Goal: Information Seeking & Learning: Learn about a topic

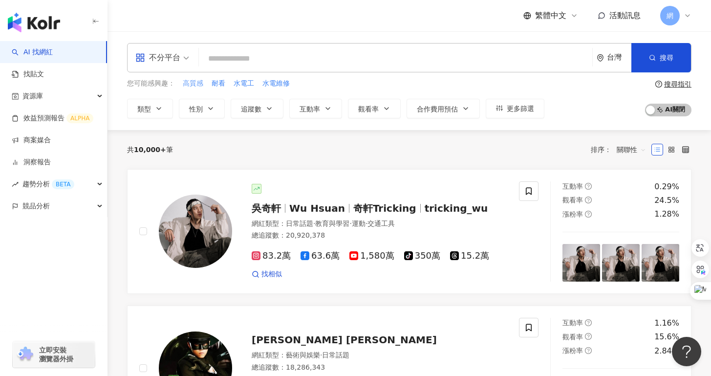
click at [192, 85] on span "高質感" at bounding box center [193, 84] width 21 height 10
type input "***"
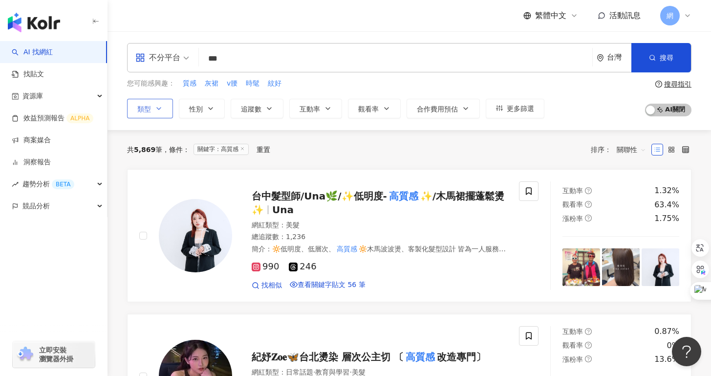
click at [143, 110] on span "類型" at bounding box center [144, 109] width 14 height 8
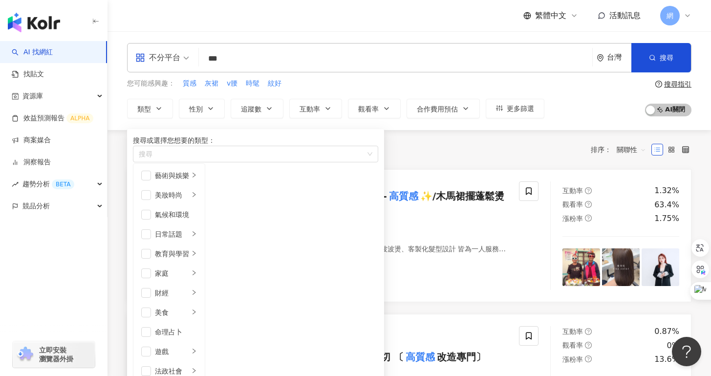
click at [170, 61] on div "不分平台" at bounding box center [157, 58] width 45 height 16
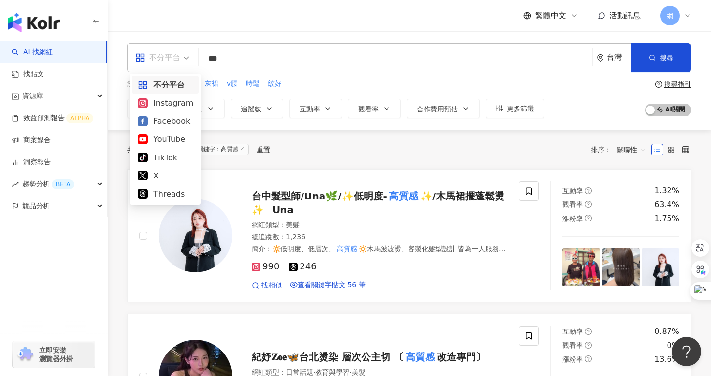
click at [171, 58] on div "不分平台" at bounding box center [157, 58] width 45 height 16
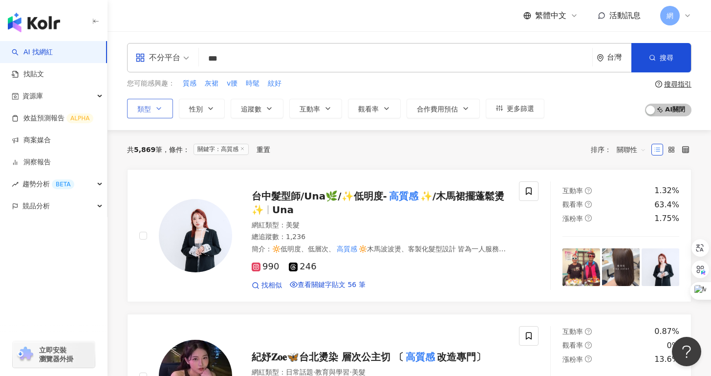
click at [161, 106] on icon "button" at bounding box center [159, 109] width 8 height 8
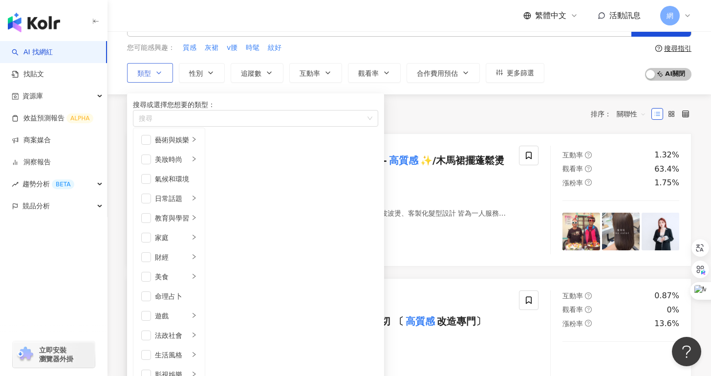
scroll to position [44, 0]
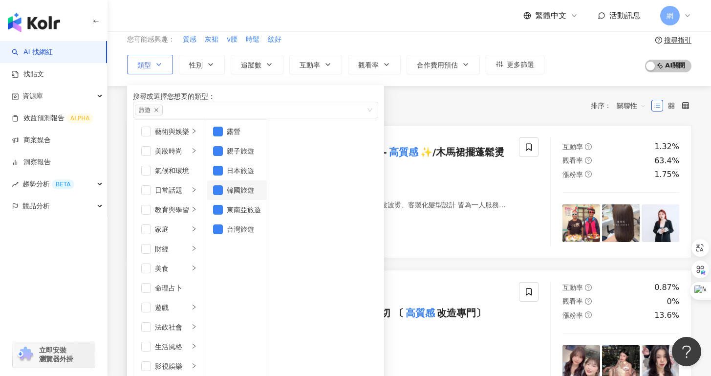
scroll to position [0, 0]
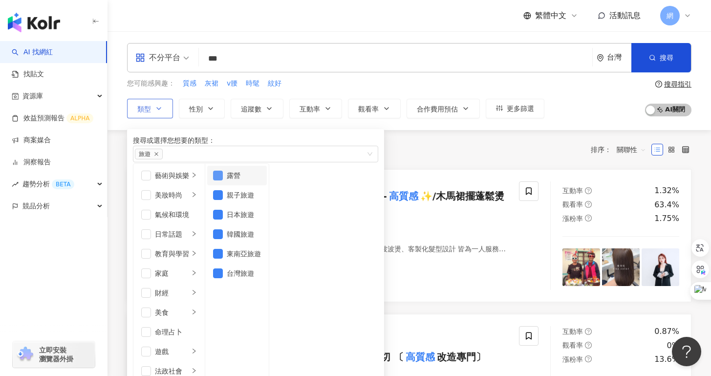
click at [223, 180] on span "button" at bounding box center [218, 175] width 10 height 10
click at [223, 219] on span "button" at bounding box center [218, 215] width 10 height 10
click at [267, 244] on li "韓國旅遊" at bounding box center [237, 234] width 60 height 20
click at [223, 258] on span "button" at bounding box center [218, 254] width 10 height 10
click at [223, 180] on span "button" at bounding box center [218, 175] width 10 height 10
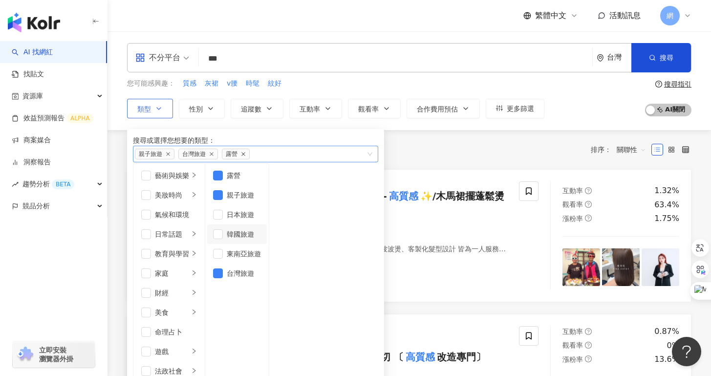
click at [246, 156] on icon "close" at bounding box center [243, 153] width 5 height 5
click at [218, 159] on span "台灣旅遊" at bounding box center [198, 154] width 40 height 11
click at [213, 156] on icon "close" at bounding box center [212, 154] width 4 height 4
click at [171, 159] on span "親子旅遊" at bounding box center [155, 154] width 40 height 11
click at [170, 156] on icon "close" at bounding box center [168, 153] width 5 height 5
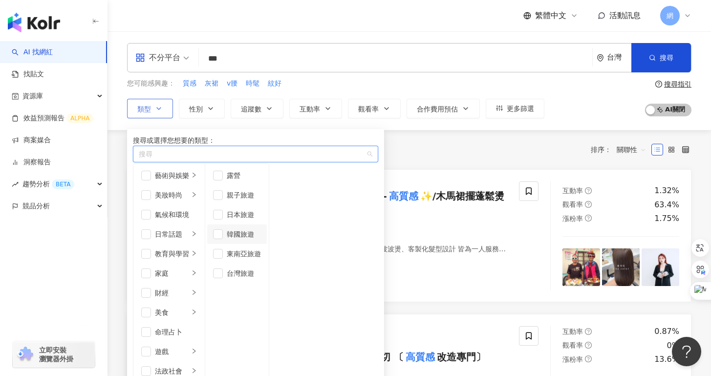
scroll to position [190, 0]
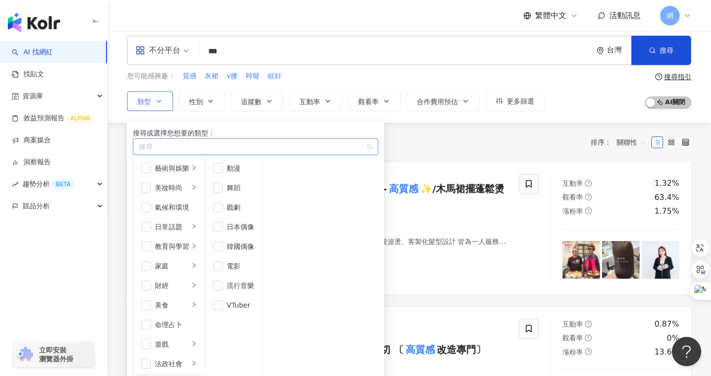
scroll to position [180, 0]
click at [189, 375] on div "生活風格" at bounding box center [172, 383] width 34 height 11
click at [148, 375] on span "button" at bounding box center [146, 383] width 10 height 10
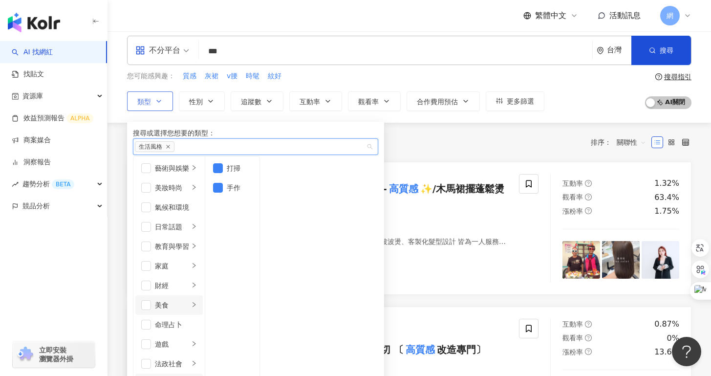
click at [203, 295] on li "美食" at bounding box center [168, 305] width 67 height 20
click at [189, 173] on div "藝術與娛樂" at bounding box center [172, 168] width 34 height 11
click at [223, 173] on span "button" at bounding box center [218, 168] width 10 height 10
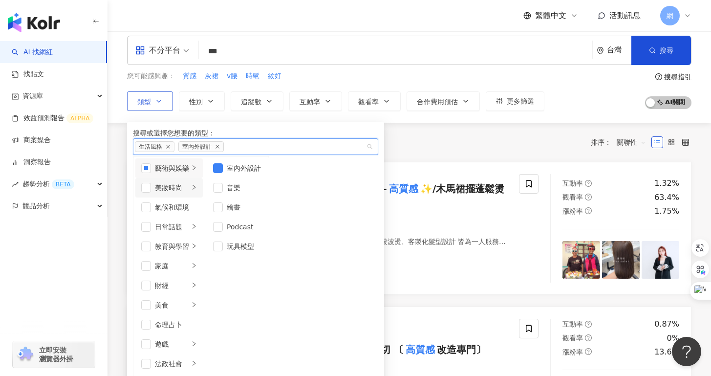
click at [203, 197] on li "美妝時尚" at bounding box center [168, 188] width 67 height 20
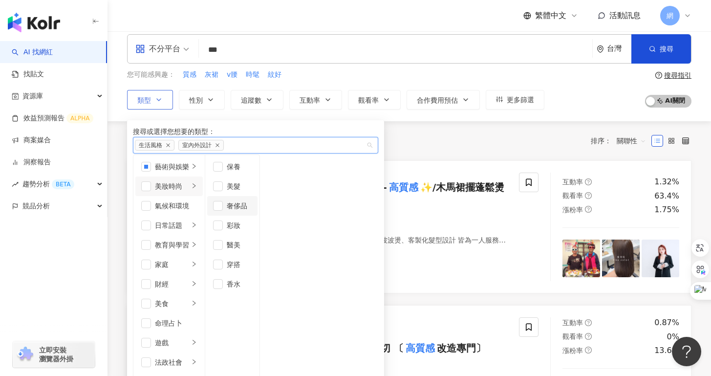
scroll to position [9, 0]
click at [223, 269] on span "button" at bounding box center [218, 264] width 10 height 10
click at [427, 154] on div "共 5,869 筆 條件 ： 關鍵字：高質感 重置 排序： 關聯性" at bounding box center [409, 140] width 564 height 39
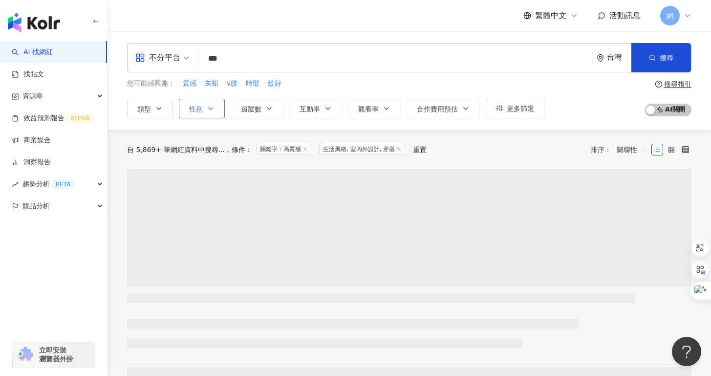
click at [203, 112] on button "性別" at bounding box center [202, 109] width 46 height 20
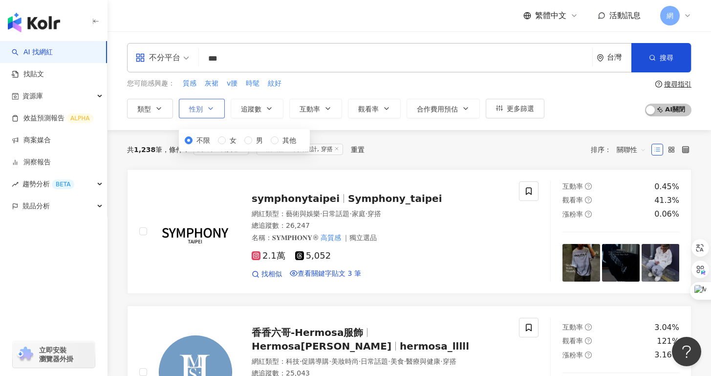
click at [203, 111] on button "性別" at bounding box center [202, 109] width 46 height 20
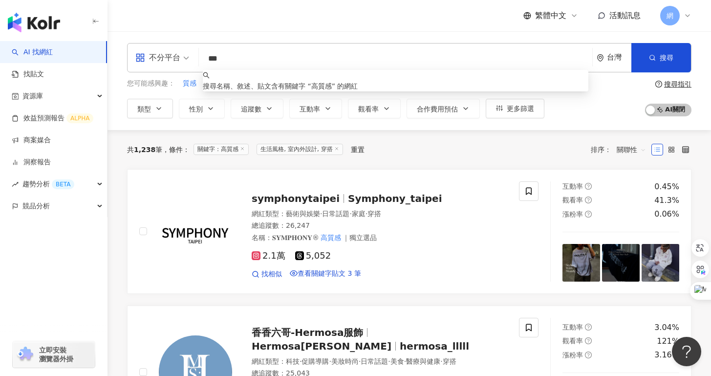
drag, startPoint x: 264, startPoint y: 53, endPoint x: 129, endPoint y: 58, distance: 134.4
click at [142, 54] on div "不分平台 *** 台灣 搜尋 keyword 搜尋名稱、敘述、貼文含有關鍵字 “ 高質感 ” 的網紅" at bounding box center [409, 57] width 564 height 29
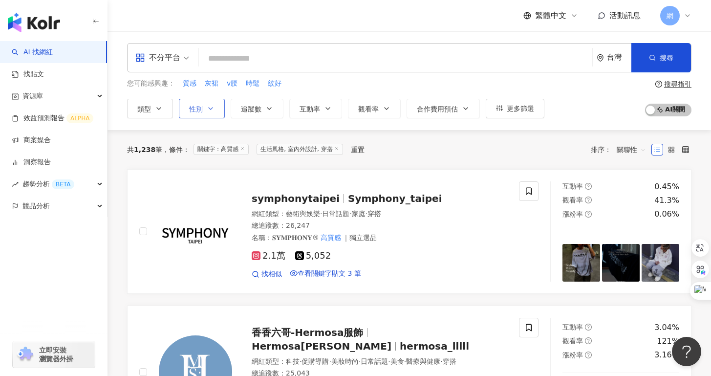
click at [207, 113] on button "性別" at bounding box center [202, 109] width 46 height 20
click at [218, 146] on label "女" at bounding box center [229, 140] width 22 height 11
click at [366, 138] on div "共 1,238 筆 條件 ： 關鍵字：高質感 生活風格, 室內外設計, 穿搭 重置 排序： 關聯性" at bounding box center [409, 149] width 564 height 39
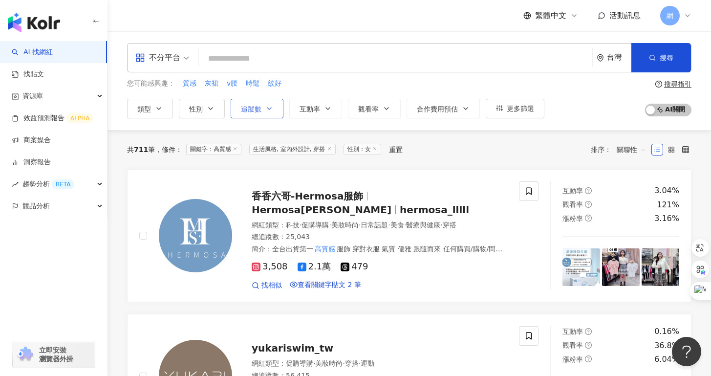
click at [271, 113] on button "追蹤數" at bounding box center [257, 109] width 53 height 20
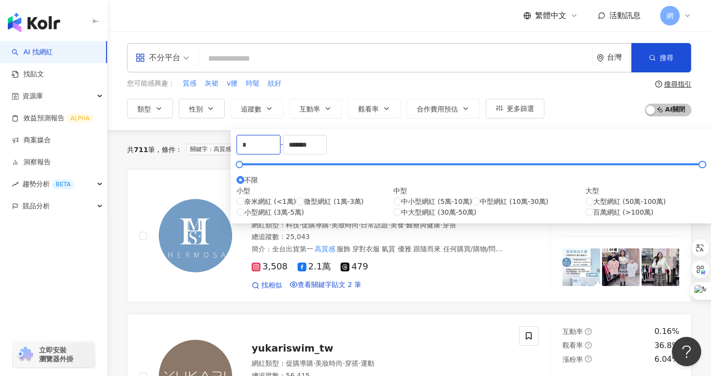
drag, startPoint x: 281, startPoint y: 149, endPoint x: 200, endPoint y: 149, distance: 80.6
type input "****"
click at [326, 152] on input "*******" at bounding box center [304, 144] width 43 height 19
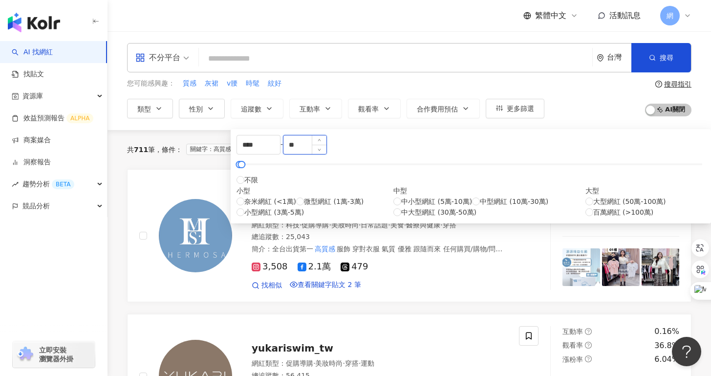
type input "*"
type input "*****"
click at [532, 140] on div "共 711 筆 條件 ： 關鍵字：高質感 生活風格, 室內外設計, 穿搭 性別：女 重置 排序： 關聯性" at bounding box center [409, 149] width 564 height 39
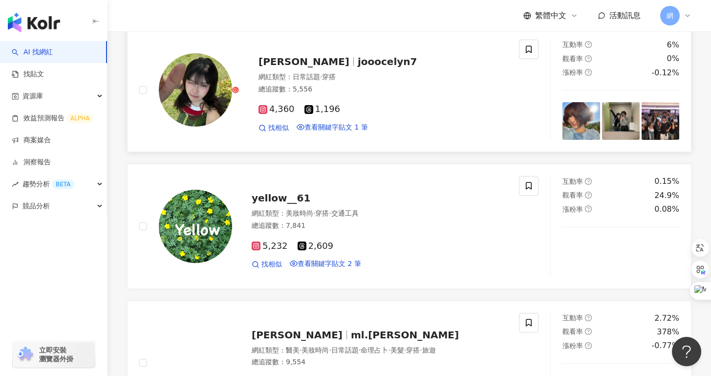
scroll to position [750, 0]
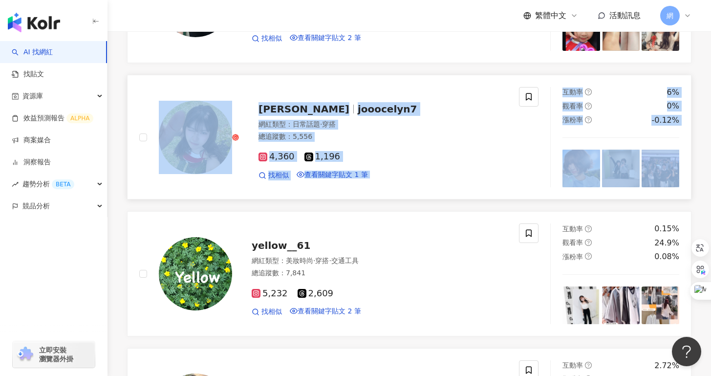
click at [140, 199] on link "林宥芯 jooocelyn7 網紅類型 ： 日常話題 · 穿搭 總追蹤數 ： 5,556 4,360 1,196 找相似 查看關鍵字貼文 1 筆 互動率 6%…" at bounding box center [409, 137] width 564 height 125
click at [307, 261] on div "yellow__61 網紅類型 ： 美妝時尚 · 穿搭 · 交通工具 總追蹤數 ： 7,841 5,232 2,609 找相似 查看關鍵字貼文 2 筆" at bounding box center [369, 273] width 275 height 85
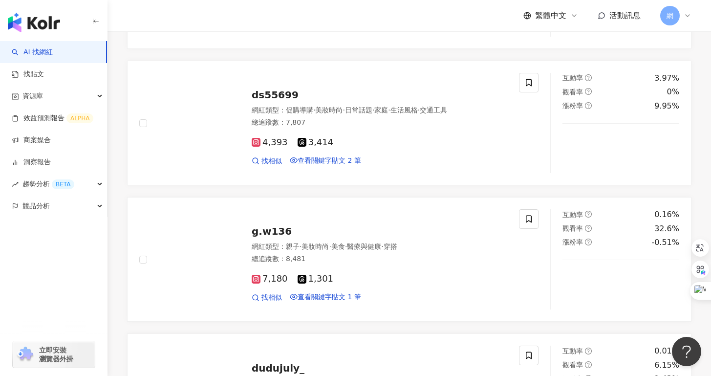
scroll to position [0, 0]
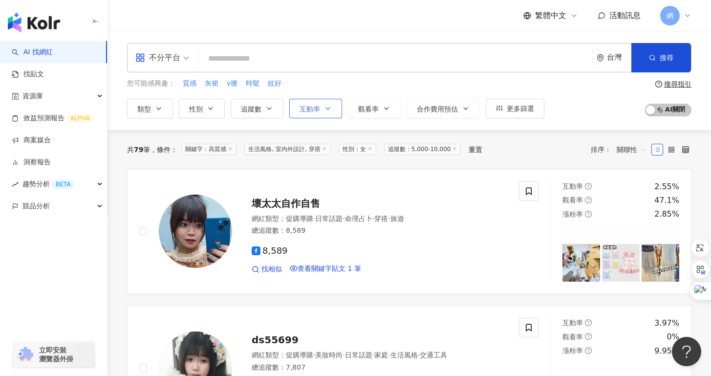
click at [333, 110] on button "互動率" at bounding box center [315, 109] width 53 height 20
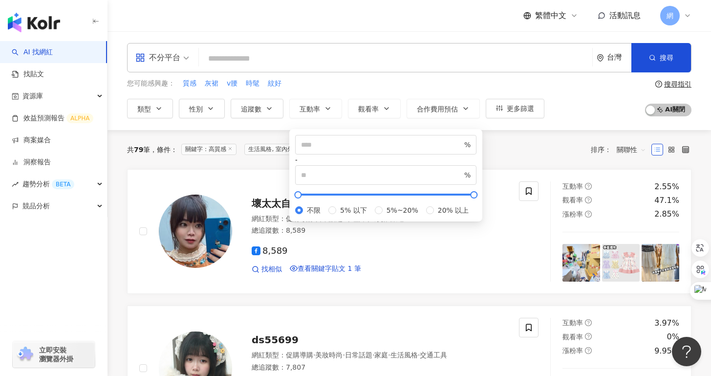
click at [527, 165] on div "共 79 筆 條件 ： 關鍵字：高質感 生活風格, 室內外設計, 穿搭 性別：女 追蹤數：5,000-10,000 重置 排序： 關聯性" at bounding box center [409, 149] width 564 height 39
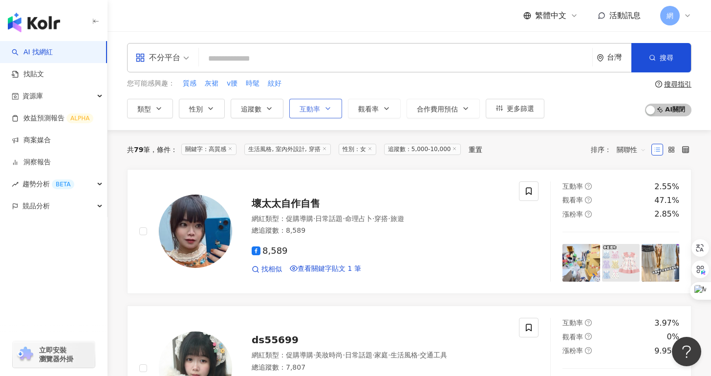
click at [328, 113] on button "互動率" at bounding box center [315, 109] width 53 height 20
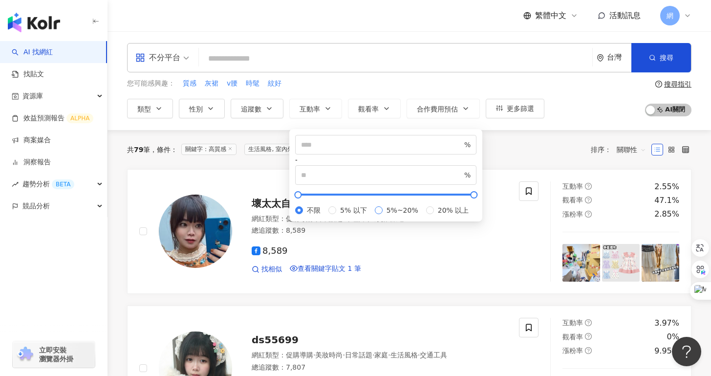
click at [383, 215] on span "5%~20%" at bounding box center [403, 210] width 40 height 11
click at [345, 215] on div "不限 5% 以下 5%~20% 20% 以上" at bounding box center [385, 210] width 181 height 11
click at [383, 215] on span "5%~20%" at bounding box center [403, 210] width 40 height 11
type input "*"
type input "**"
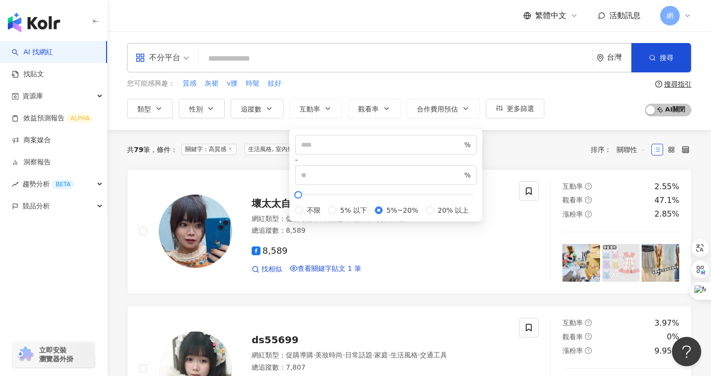
click at [559, 132] on div "共 79 筆 條件 ： 關鍵字：高質感 生活風格, 室內外設計, 穿搭 性別：女 追蹤數：5,000-10,000 重置 排序： 關聯性" at bounding box center [409, 149] width 564 height 39
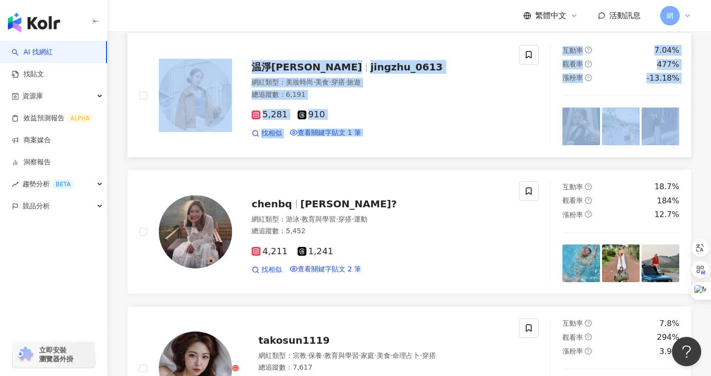
scroll to position [381, 0]
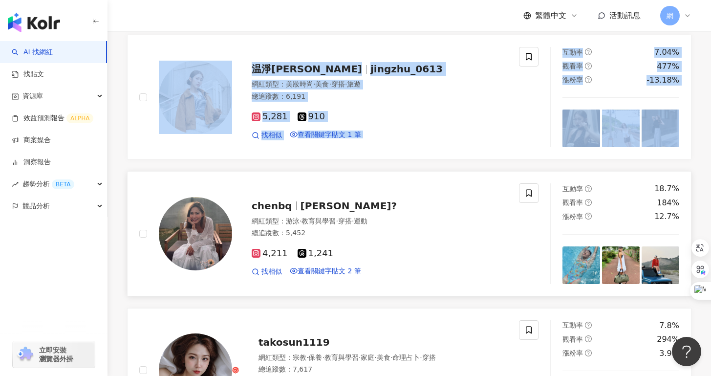
click at [311, 212] on span "陳葆其•Poky?" at bounding box center [348, 206] width 97 height 12
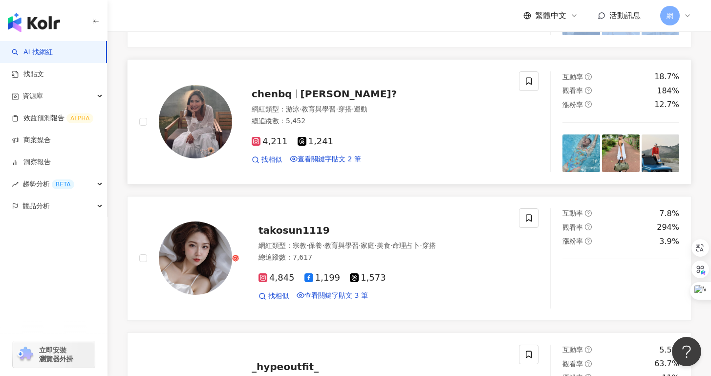
scroll to position [546, 0]
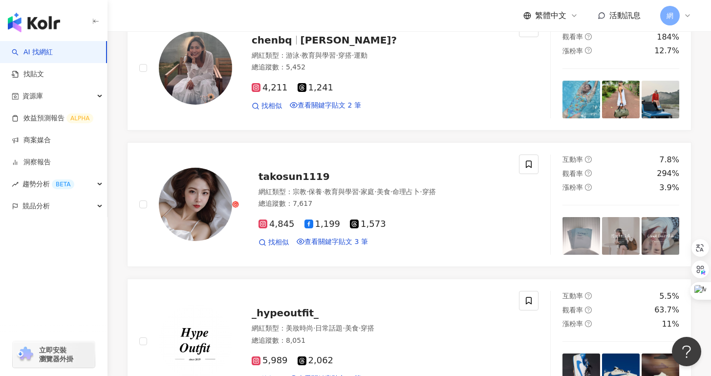
click at [129, 159] on div "林宥芯 jooocelyn7 網紅類型 ： 日常話題 · 穿搭 總追蹤數 ： 5,556 4,360 1,196 找相似 查看關鍵字貼文 1 筆 互動率 6%…" at bounding box center [409, 204] width 564 height 1216
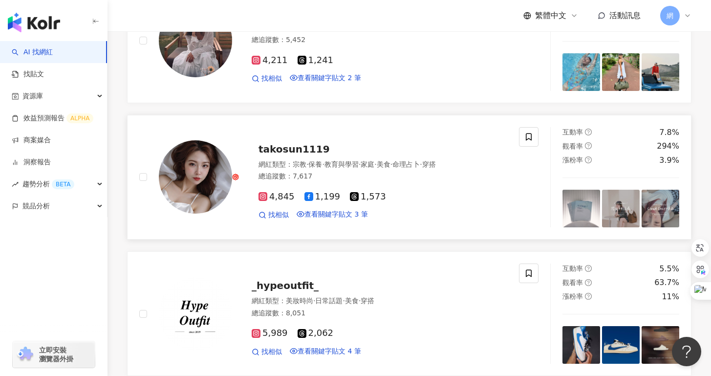
scroll to position [579, 0]
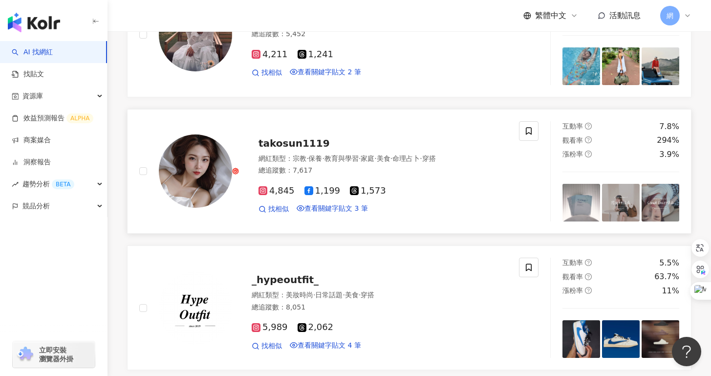
click at [404, 150] on div "takosun1119" at bounding box center [382, 143] width 249 height 14
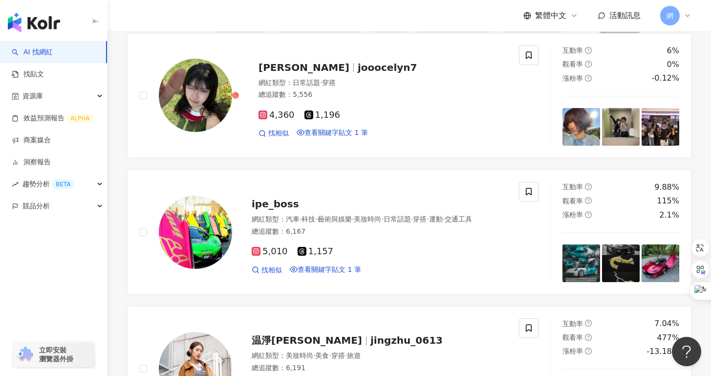
scroll to position [0, 0]
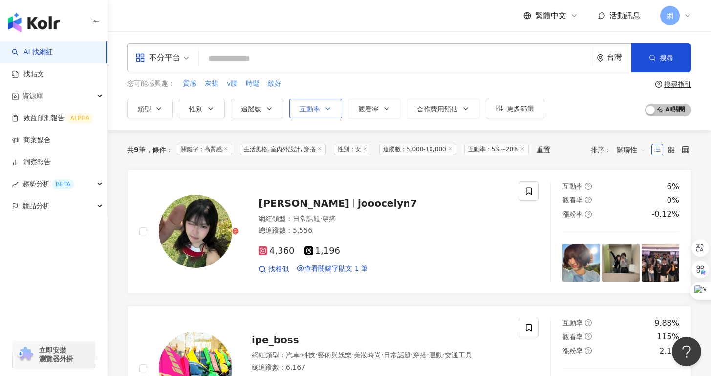
click at [310, 108] on span "互動率" at bounding box center [309, 109] width 21 height 8
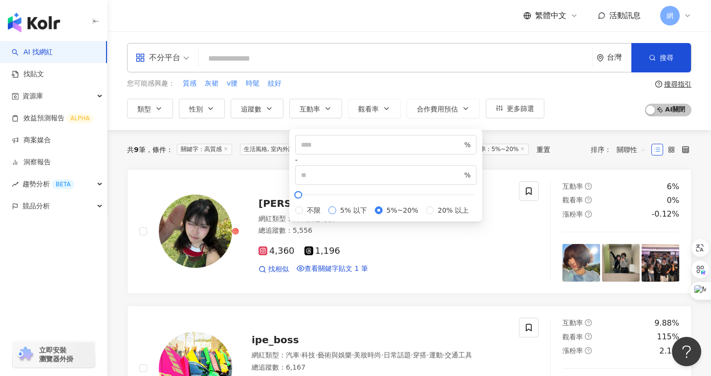
click at [336, 205] on span "5% 以下" at bounding box center [353, 210] width 35 height 11
type input "*"
click at [434, 215] on span "20% 以上" at bounding box center [453, 210] width 39 height 11
type input "**"
click at [550, 149] on div "共 9 筆 條件 ： 關鍵字：高質感 生活風格, 室內外設計, 穿搭 性別：女 追蹤數：5,000-10,000 互動率：5%~20% 重置" at bounding box center [338, 149] width 423 height 11
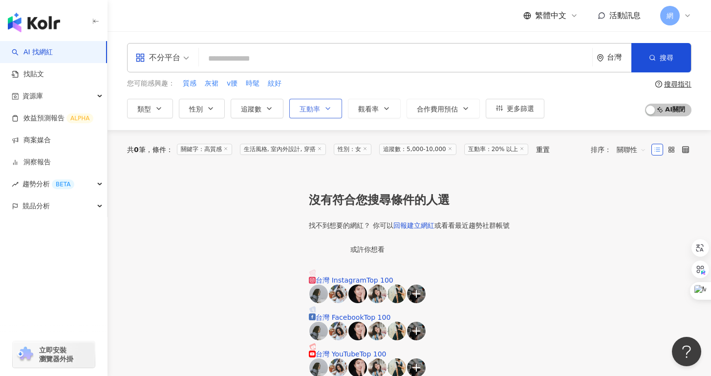
click at [324, 114] on button "互動率" at bounding box center [315, 109] width 53 height 20
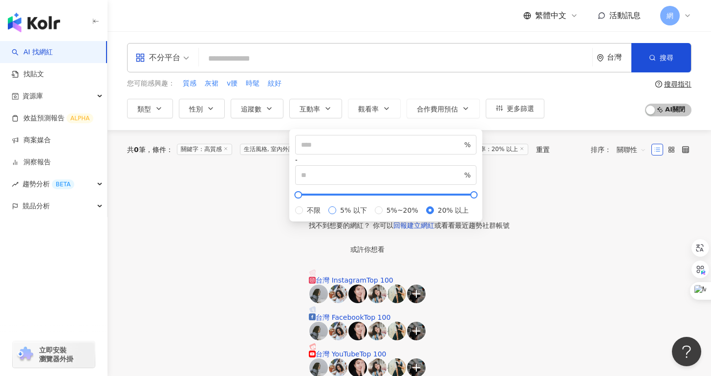
click at [336, 205] on span "5% 以下" at bounding box center [353, 210] width 35 height 11
type input "*"
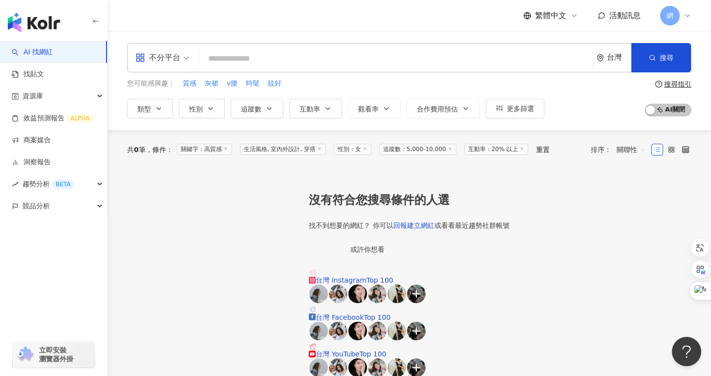
click at [560, 188] on div at bounding box center [409, 181] width 564 height 24
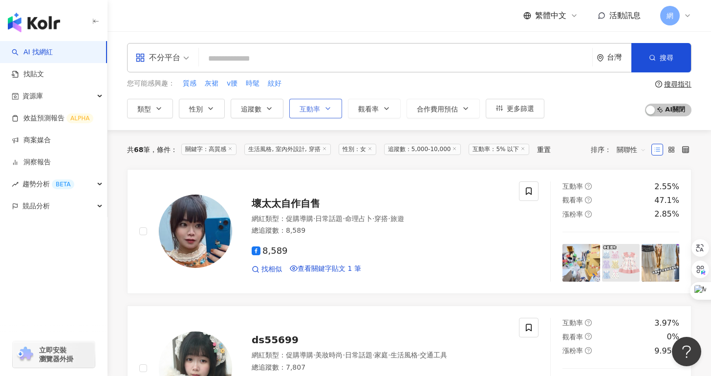
click at [321, 109] on button "互動率" at bounding box center [315, 109] width 53 height 20
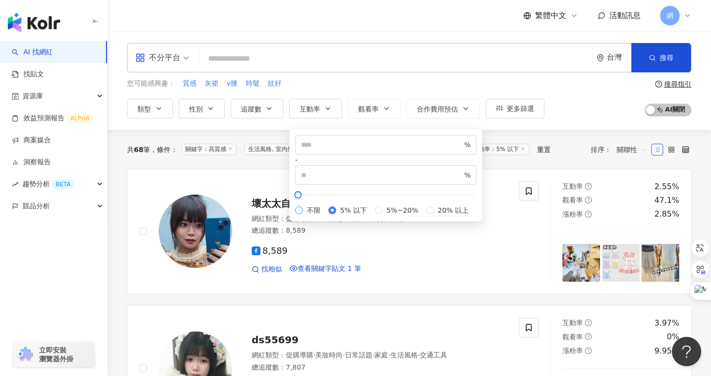
click at [321, 205] on span "不限" at bounding box center [313, 210] width 21 height 11
click at [552, 181] on link "壞太太自作自售 網紅類型 ： 促購導購 · 日常話題 · 命理占卜 · 穿搭 · 旅遊 總追蹤數 ： 8,589 8,589 找相似 查看關鍵字貼文 1 筆 …" at bounding box center [409, 231] width 564 height 125
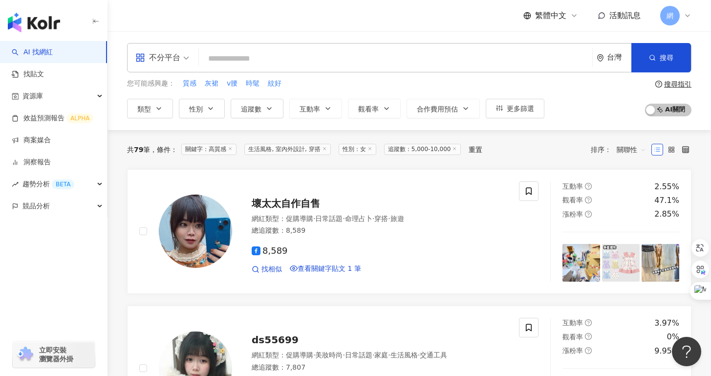
click at [315, 151] on span "生活風格, 室內外設計, 穿搭" at bounding box center [287, 149] width 86 height 11
click at [330, 151] on span "生活風格, 室內外設計, 穿搭" at bounding box center [287, 149] width 86 height 11
click at [281, 150] on span "生活風格, 室內外設計, 穿搭" at bounding box center [287, 149] width 86 height 11
click at [155, 108] on icon "button" at bounding box center [159, 109] width 8 height 8
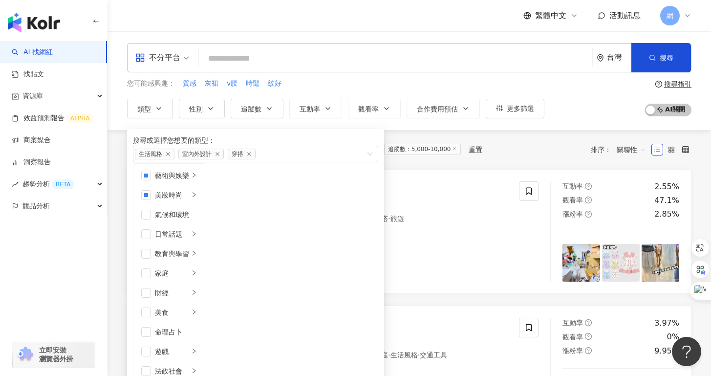
click at [457, 165] on div "共 79 筆 條件 ： 關鍵字：高質感 生活風格, 室內外設計, 穿搭 性別：女 追蹤數：5,000-10,000 重置 排序： 關聯性" at bounding box center [409, 149] width 564 height 39
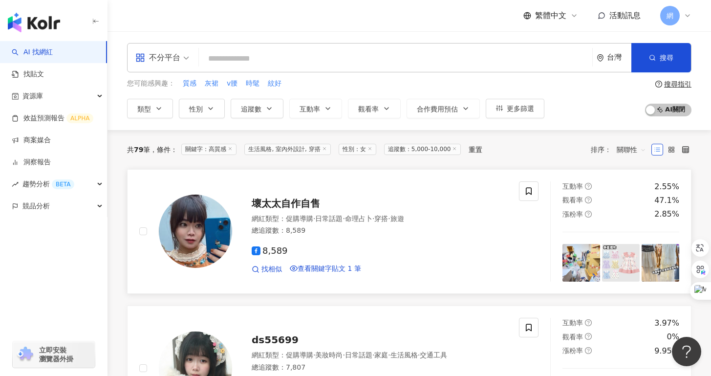
scroll to position [127, 0]
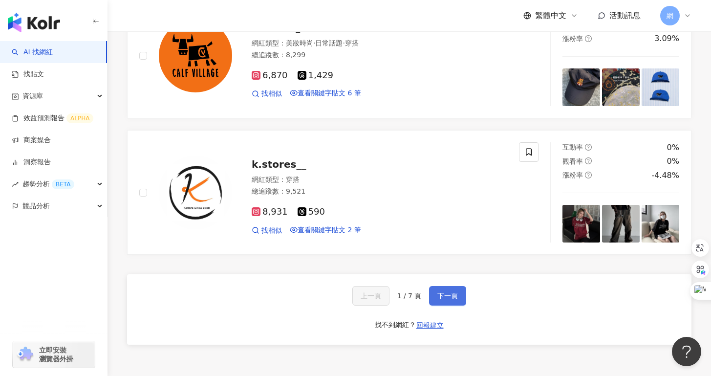
click at [435, 305] on button "下一頁" at bounding box center [447, 296] width 37 height 20
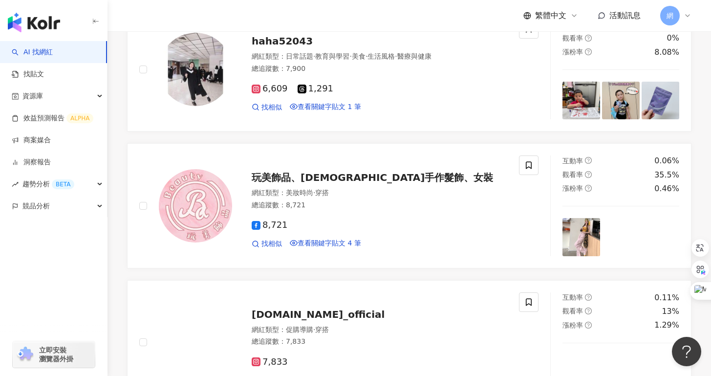
scroll to position [598, 0]
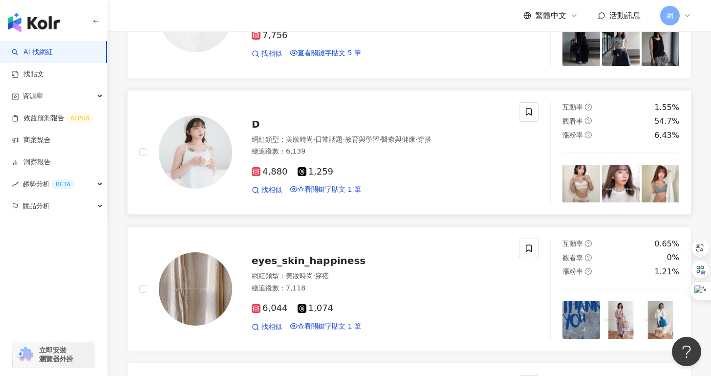
click at [360, 143] on span "教育與學習" at bounding box center [362, 139] width 34 height 8
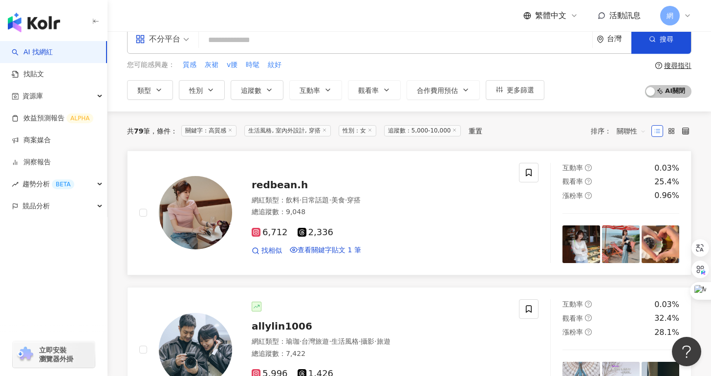
scroll to position [70, 0]
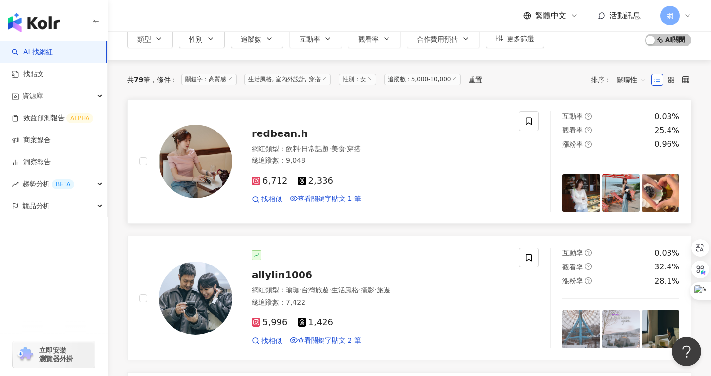
click at [310, 140] on div "redbean.h" at bounding box center [379, 134] width 255 height 14
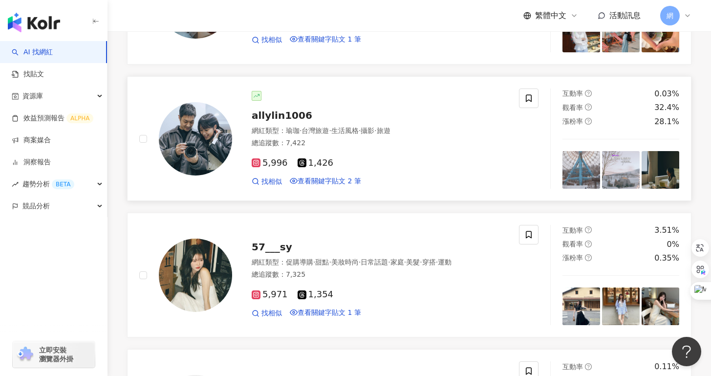
scroll to position [270, 0]
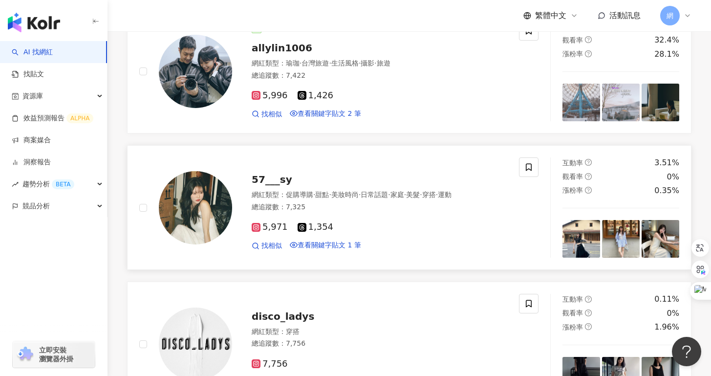
click at [262, 185] on span "57___sy" at bounding box center [272, 179] width 41 height 12
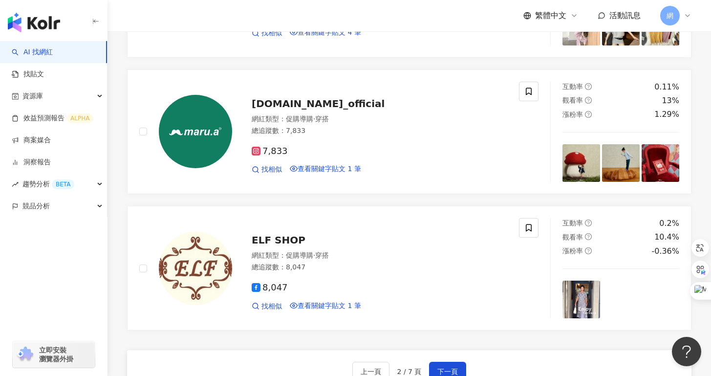
scroll to position [1532, 0]
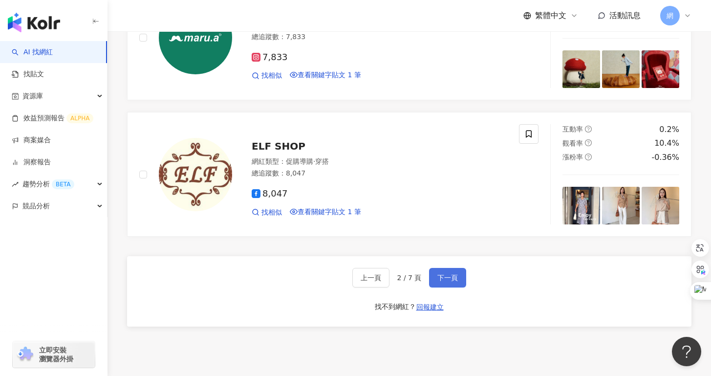
click at [438, 281] on span "下一頁" at bounding box center [447, 278] width 21 height 8
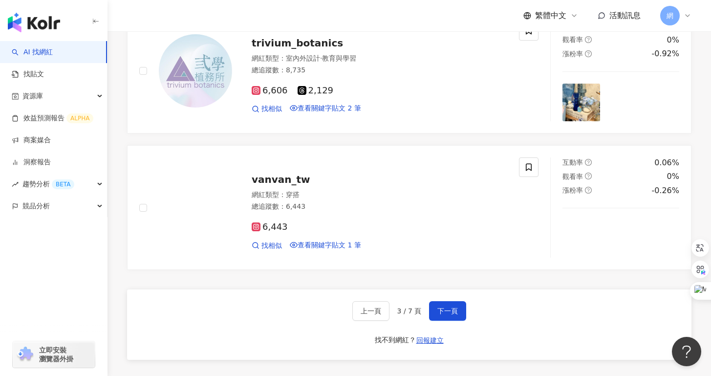
scroll to position [1500, 0]
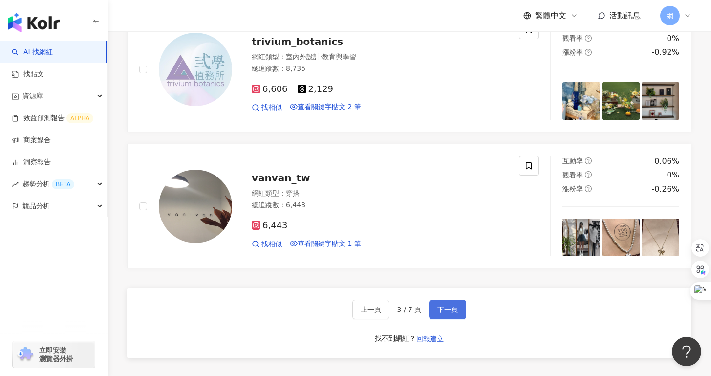
click at [454, 313] on span "下一頁" at bounding box center [447, 309] width 21 height 8
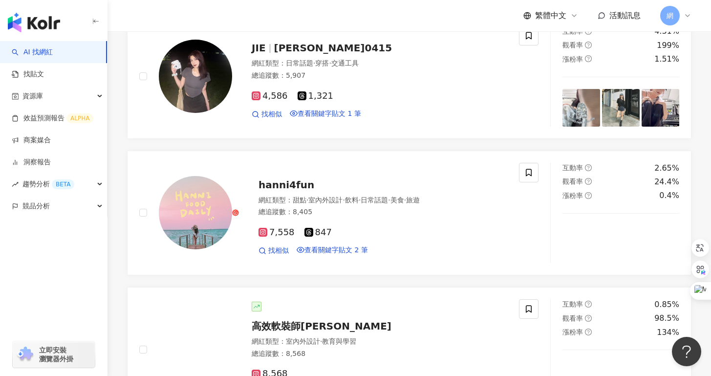
scroll to position [896, 0]
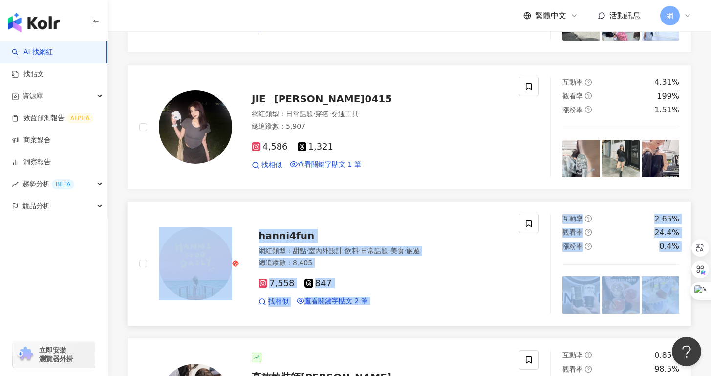
click at [258, 241] on span "hanni4fun" at bounding box center [286, 236] width 56 height 12
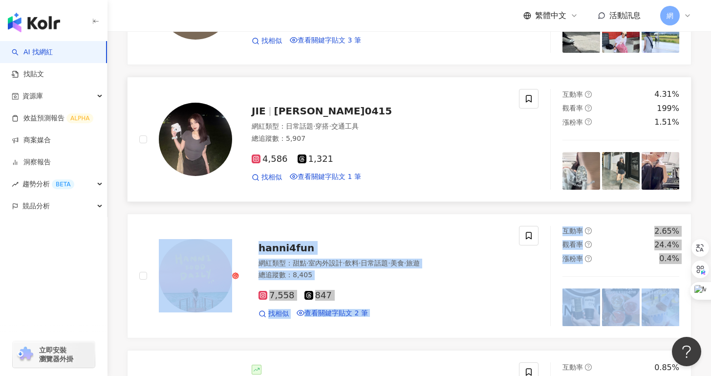
scroll to position [813, 0]
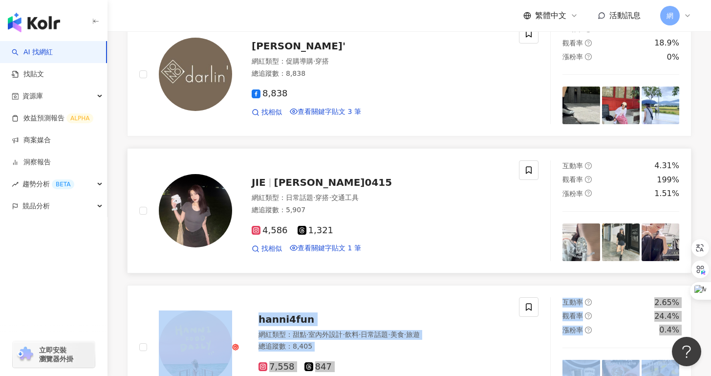
click at [318, 203] on div "網紅類型 ： 日常話題 · 穿搭 · 交通工具" at bounding box center [379, 198] width 255 height 10
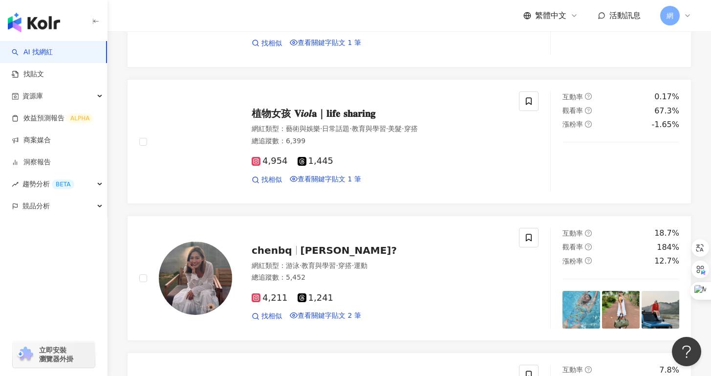
scroll to position [263, 0]
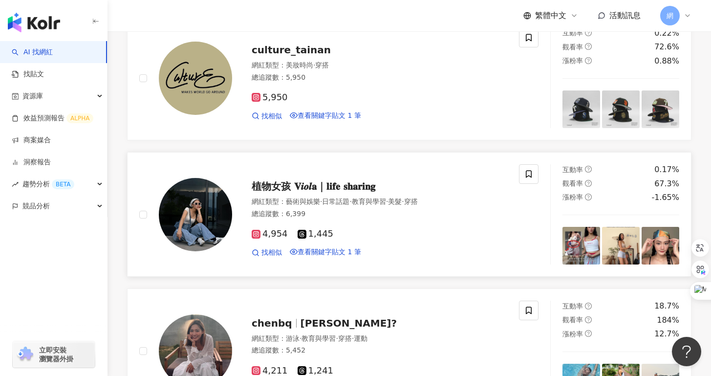
click at [348, 192] on span "植物女孩 𝐕𝒊𝒐𝒍𝐚｜𝐥𝐢𝐟𝐞 𝐬𝐡𝐚𝐫𝐢𝐧𝐠" at bounding box center [314, 186] width 124 height 12
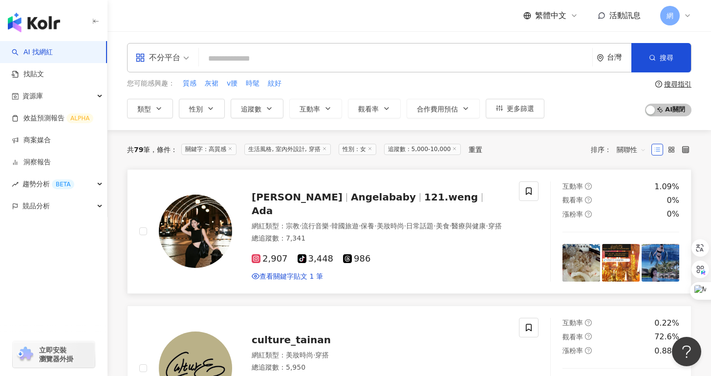
click at [294, 197] on span "Ada Weng" at bounding box center [297, 197] width 91 height 12
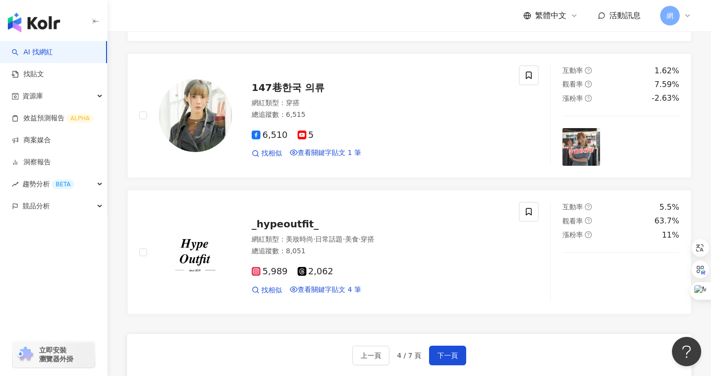
scroll to position [1642, 0]
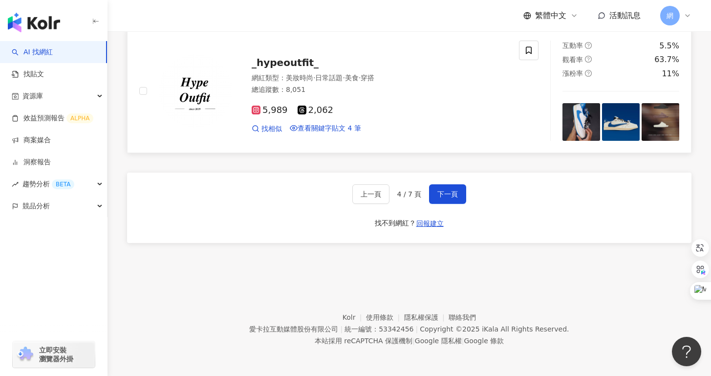
click at [498, 125] on div "找相似 查看關鍵字貼文 4 筆" at bounding box center [379, 129] width 255 height 10
click at [456, 192] on span "下一頁" at bounding box center [447, 194] width 21 height 8
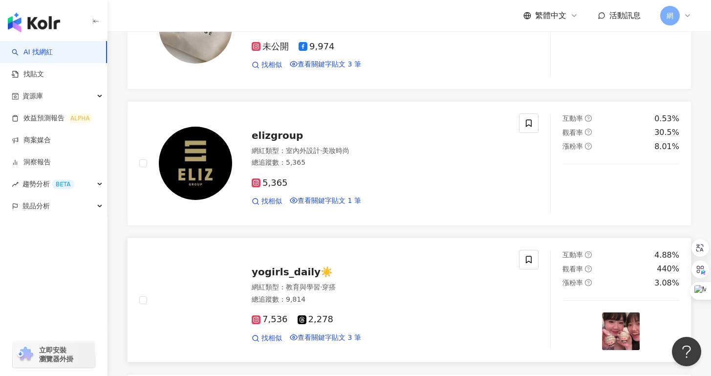
scroll to position [730, 0]
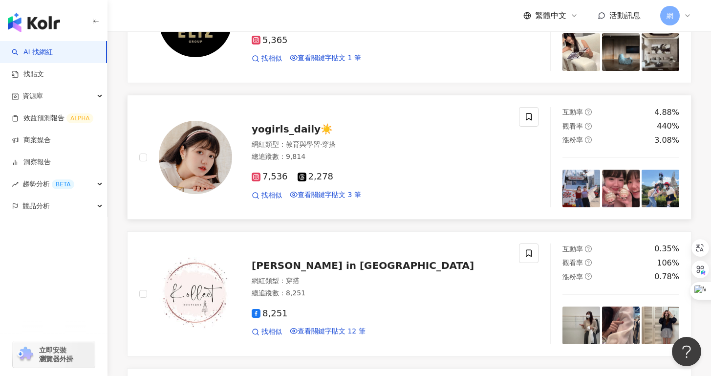
click at [315, 135] on span "yogirls_daily☀️" at bounding box center [292, 129] width 81 height 12
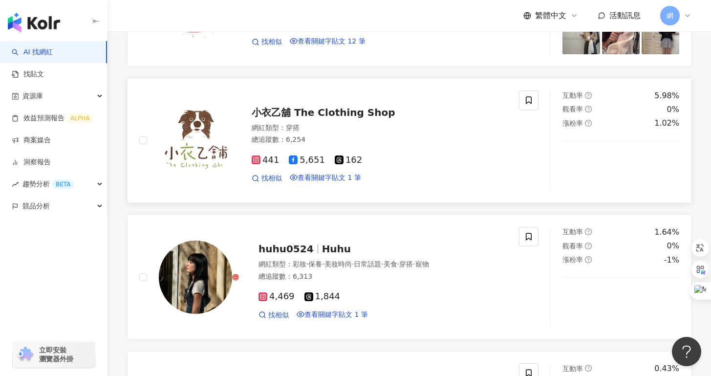
scroll to position [1201, 0]
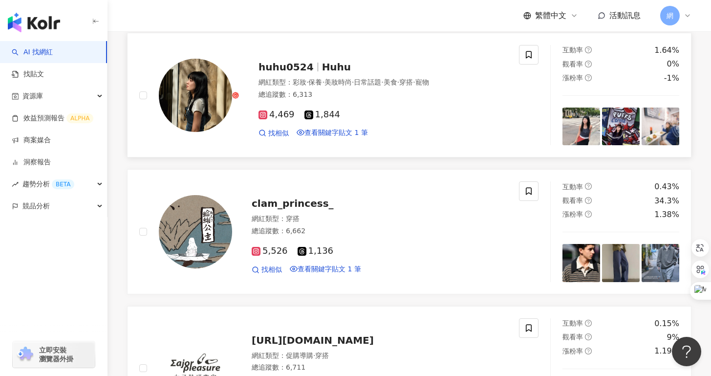
click at [304, 73] on span "huhu0524" at bounding box center [290, 67] width 64 height 12
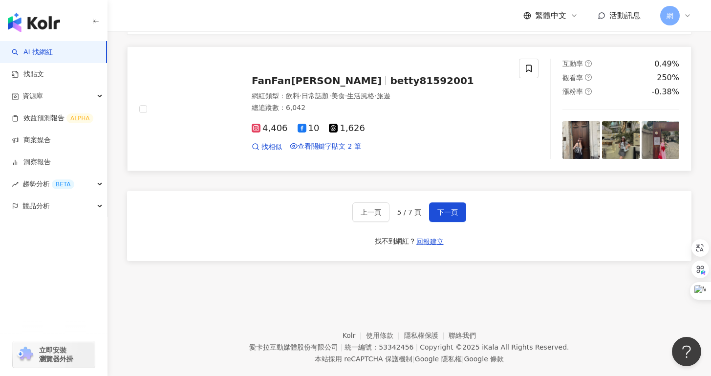
scroll to position [1547, 0]
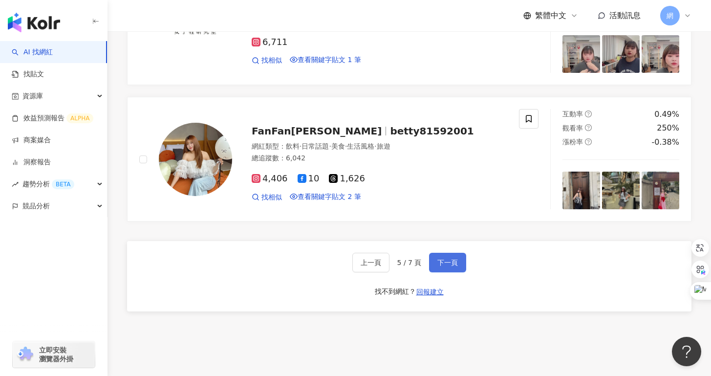
click at [445, 266] on span "下一頁" at bounding box center [447, 262] width 21 height 8
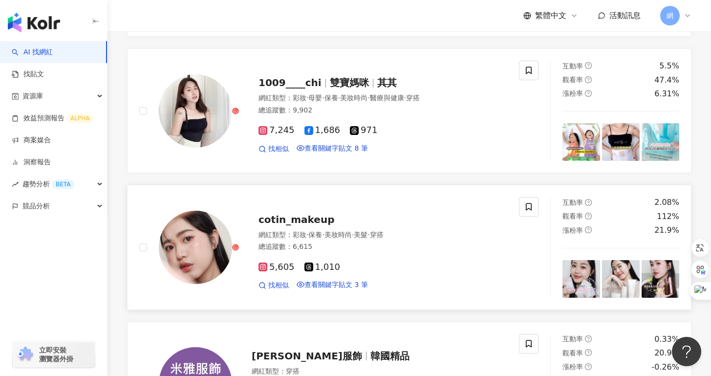
scroll to position [421, 0]
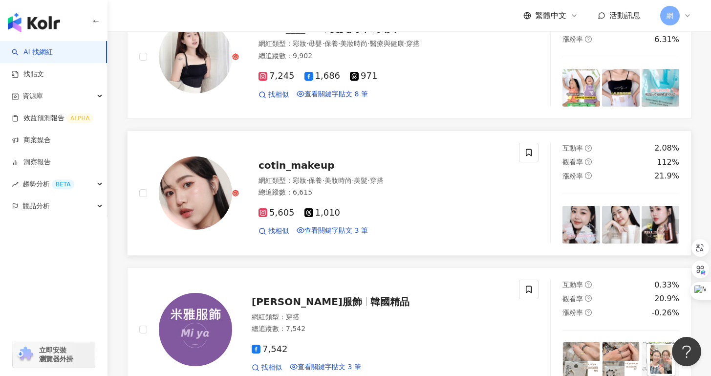
click at [303, 171] on span "cotin_makeup" at bounding box center [296, 165] width 76 height 12
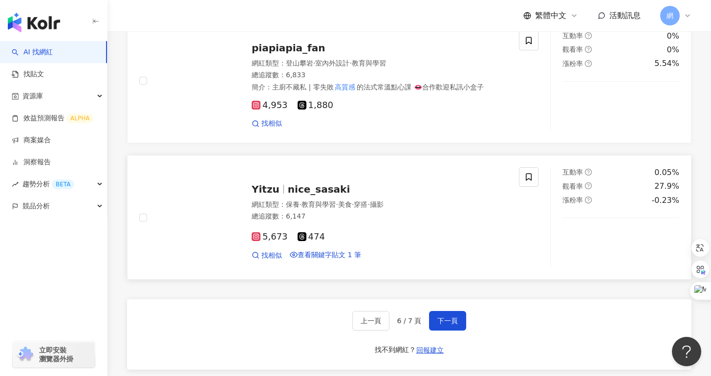
scroll to position [1488, 0]
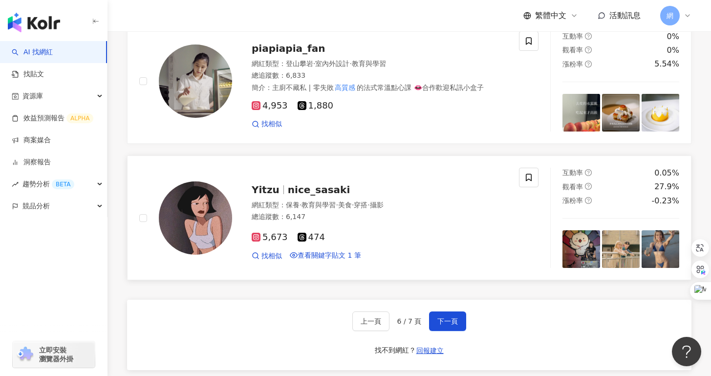
click at [289, 209] on span "保養" at bounding box center [293, 205] width 14 height 8
click at [443, 358] on div "上一頁 6 / 7 頁 下一頁 找不到網紅？ 回報建立" at bounding box center [409, 334] width 564 height 70
click at [444, 331] on button "下一頁" at bounding box center [447, 321] width 37 height 20
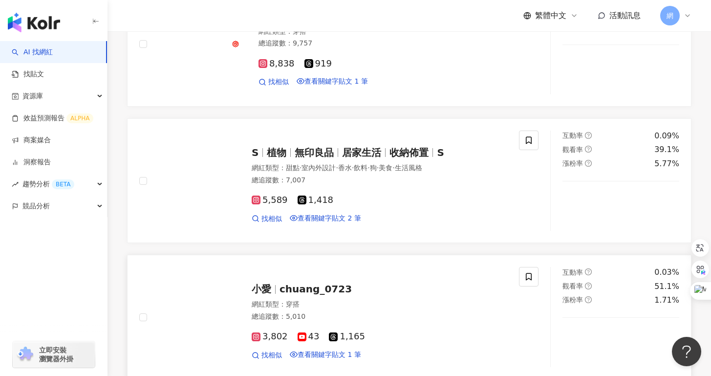
scroll to position [212, 0]
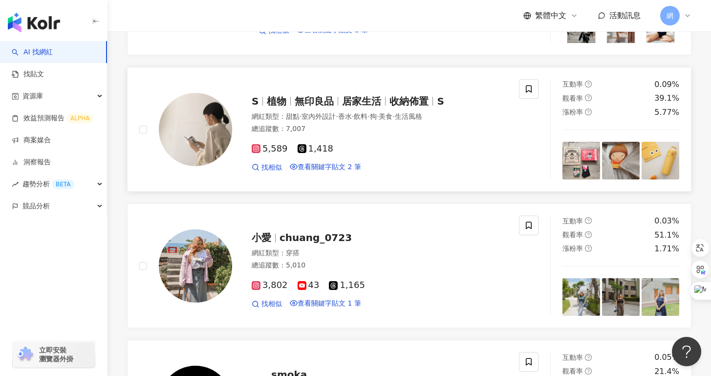
click at [268, 107] on span "植物" at bounding box center [277, 101] width 20 height 12
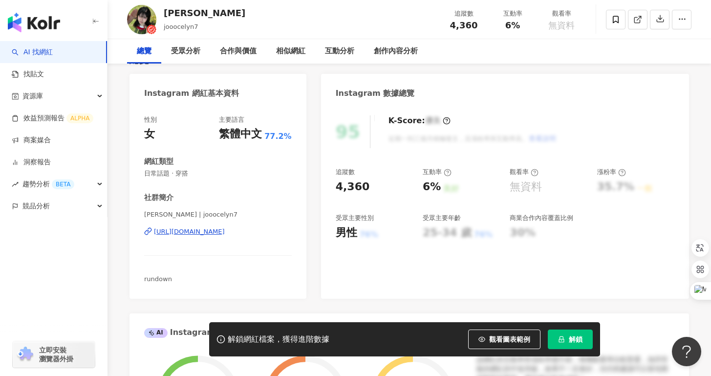
click at [225, 228] on div "https://www.instagram.com/jooocelyn7/" at bounding box center [189, 231] width 71 height 9
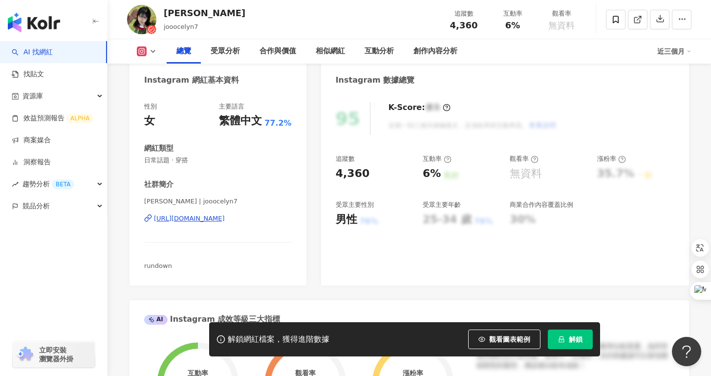
scroll to position [15, 0]
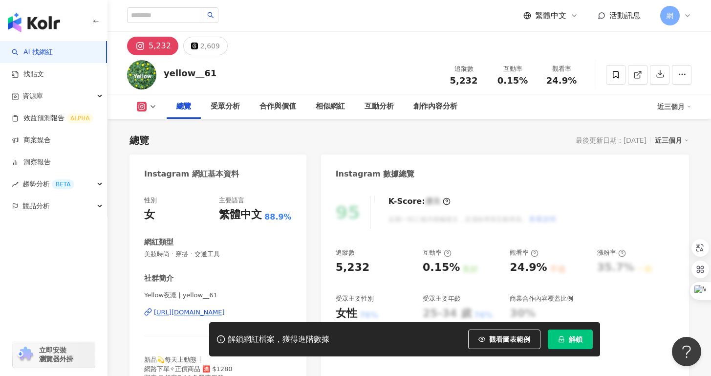
click at [225, 314] on div "https://www.instagram.com/yellow__61/" at bounding box center [189, 312] width 71 height 9
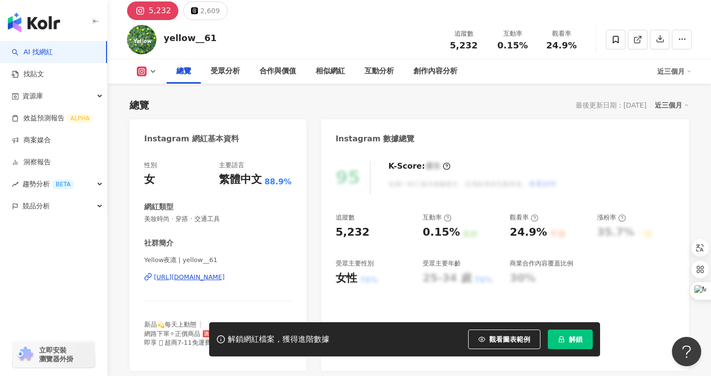
scroll to position [153, 0]
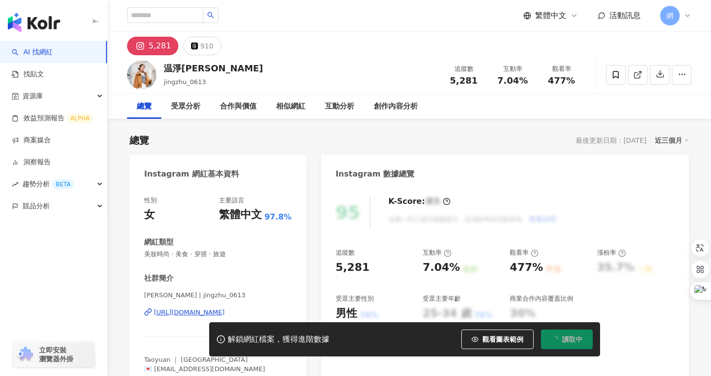
click at [218, 306] on div "茱茱 Joanna | jingzhu_0613 https://www.instagram.com/jingzhu_0613/" at bounding box center [218, 319] width 148 height 57
click at [218, 309] on div "https://www.instagram.com/jingzhu_0613/" at bounding box center [189, 312] width 71 height 9
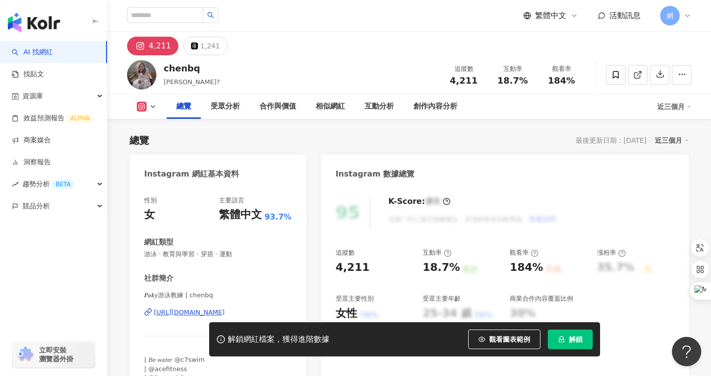
click at [225, 312] on div "https://www.instagram.com/chenbq/" at bounding box center [189, 312] width 71 height 9
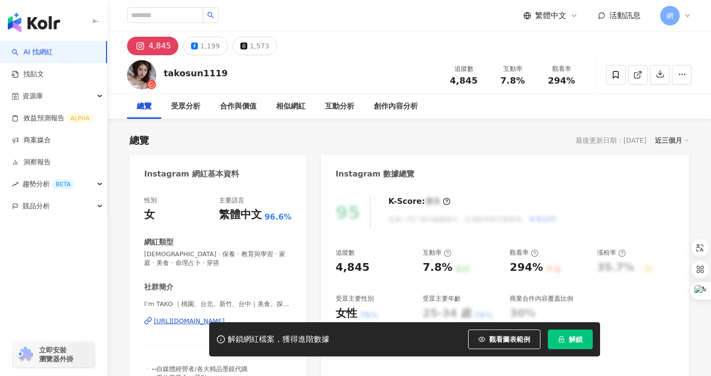
click at [202, 321] on div "[URL][DOMAIN_NAME]" at bounding box center [189, 321] width 71 height 9
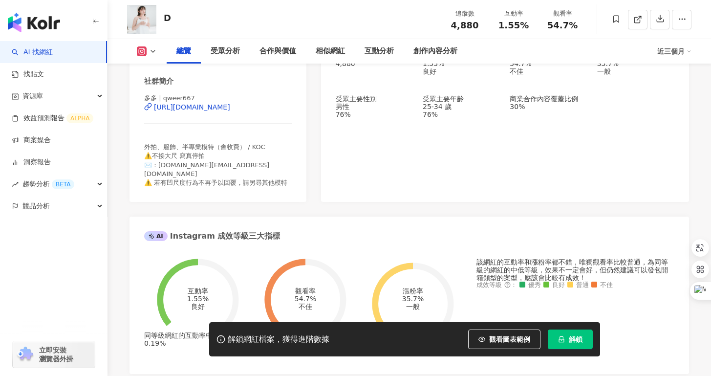
click at [211, 111] on div "[URL][DOMAIN_NAME]" at bounding box center [192, 107] width 76 height 8
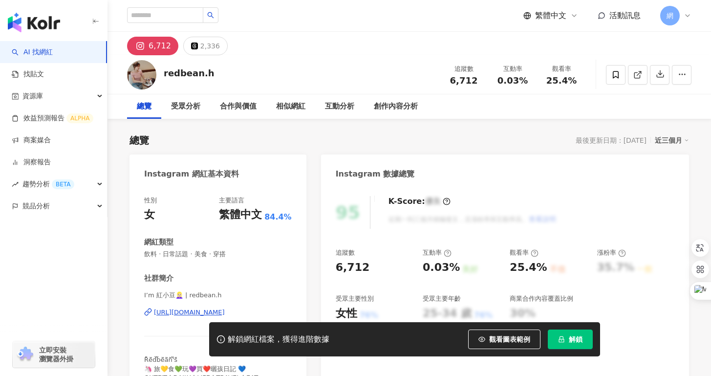
click at [212, 314] on div "[URL][DOMAIN_NAME]" at bounding box center [189, 312] width 71 height 9
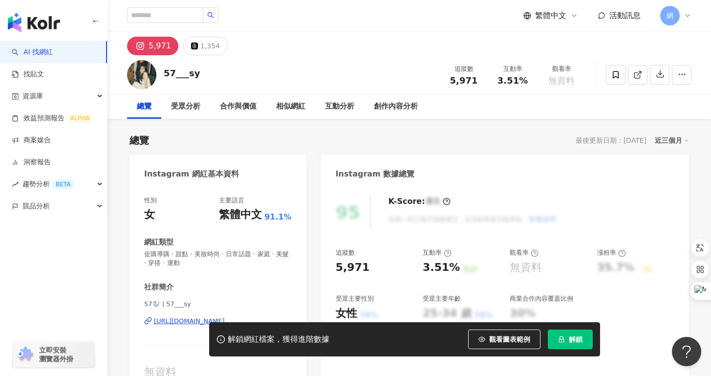
scroll to position [4, 0]
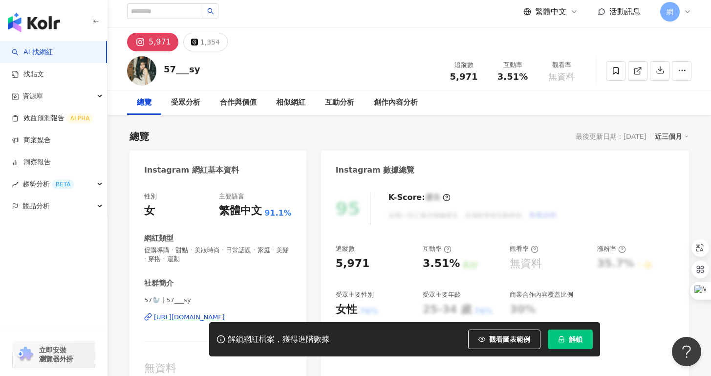
click at [233, 296] on div "57🦭 | 57___sy https://www.instagram.com/57___sy/" at bounding box center [218, 324] width 148 height 57
click at [225, 313] on div "https://www.instagram.com/57___sy/" at bounding box center [189, 317] width 71 height 9
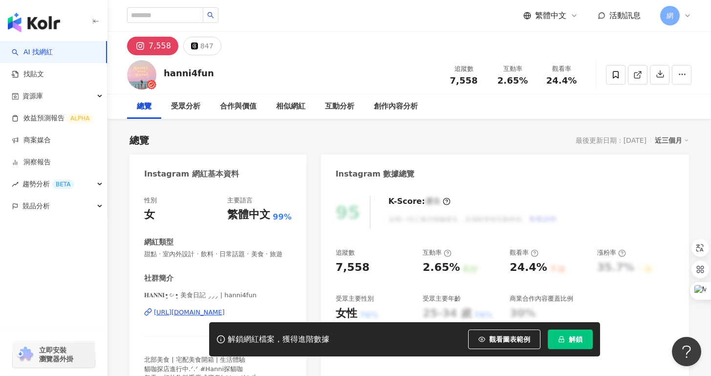
scroll to position [79, 0]
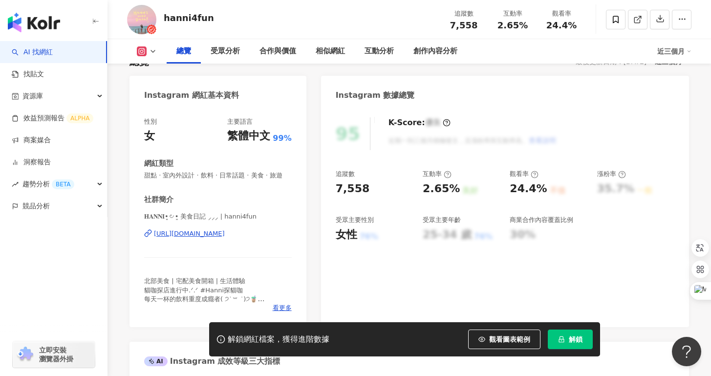
click at [247, 241] on div "𝐇𝐀𝐍𝐍𝐈•͈౿•͈ 美食日記 ⸝⸝⸝ | hanni4fun [URL][DOMAIN_NAME]" at bounding box center [218, 240] width 148 height 57
click at [225, 234] on div "[URL][DOMAIN_NAME]" at bounding box center [189, 233] width 71 height 9
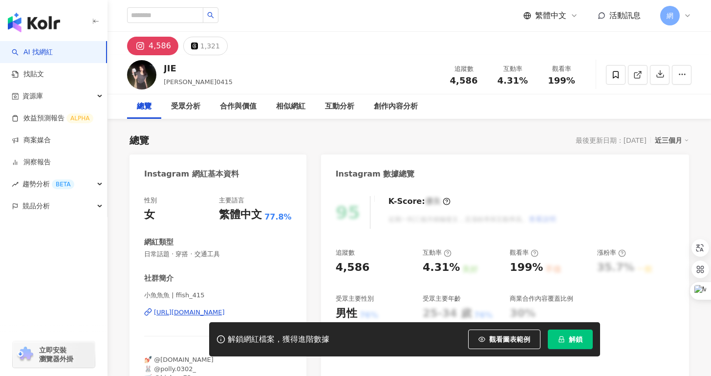
click at [203, 314] on div "https://www.instagram.com/ffish_415/" at bounding box center [189, 312] width 71 height 9
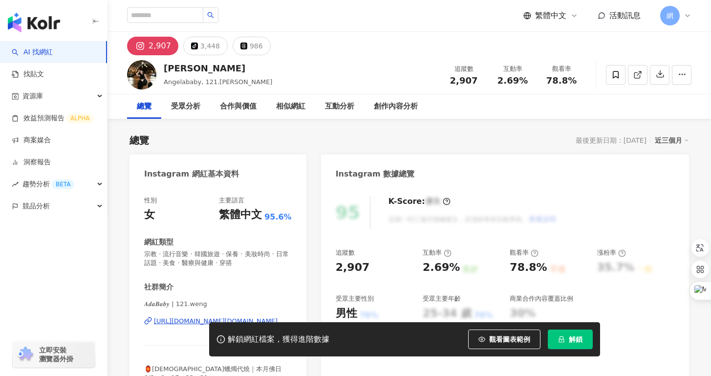
click at [188, 322] on div "解鎖網紅檔案，獲得進階數據 觀看圖表範例 解鎖" at bounding box center [355, 339] width 711 height 34
click at [189, 320] on div "https://www.instagram.com/121.weng/" at bounding box center [216, 321] width 124 height 9
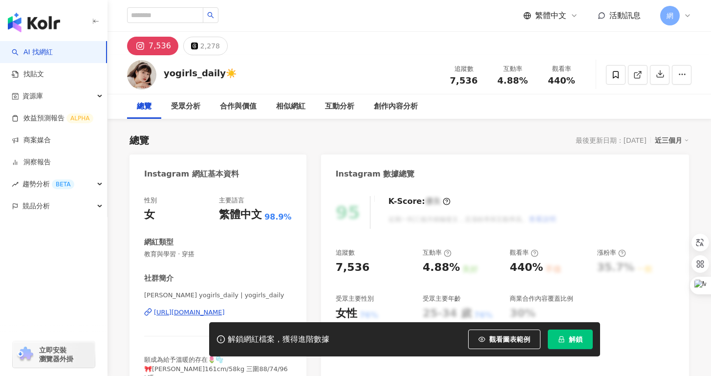
click at [213, 313] on div "[URL][DOMAIN_NAME]" at bounding box center [189, 312] width 71 height 9
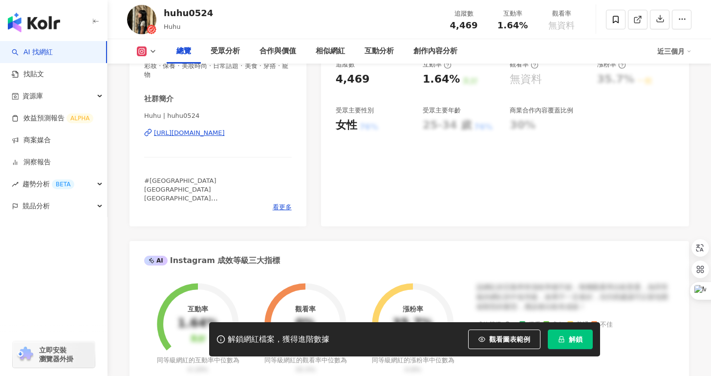
scroll to position [105, 0]
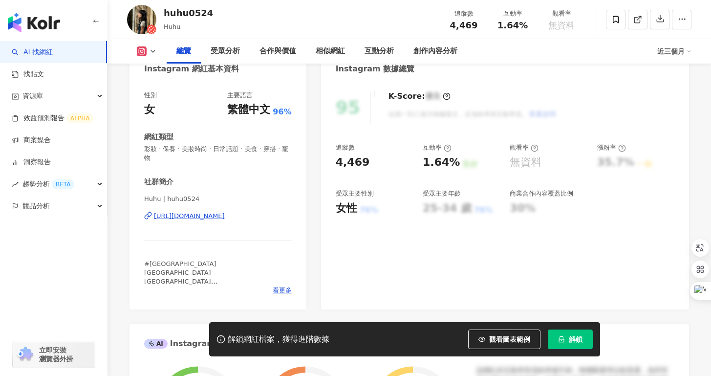
click at [225, 212] on div "https://www.instagram.com/huhu0524/" at bounding box center [189, 216] width 71 height 9
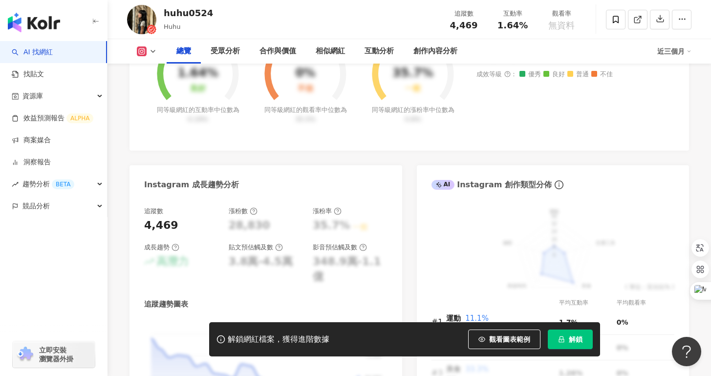
scroll to position [0, 0]
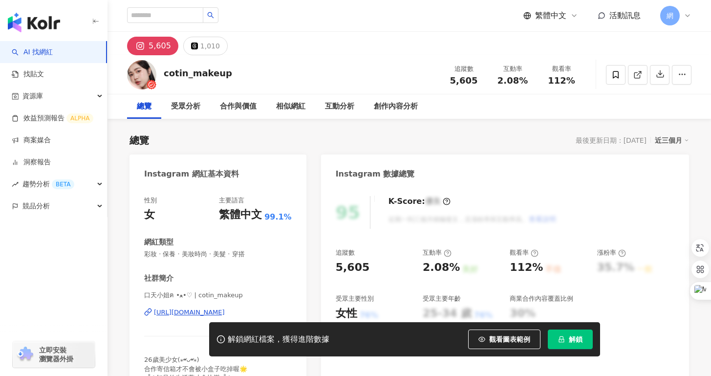
click at [170, 313] on div "https://www.instagram.com/cotin_makeup/" at bounding box center [189, 312] width 71 height 9
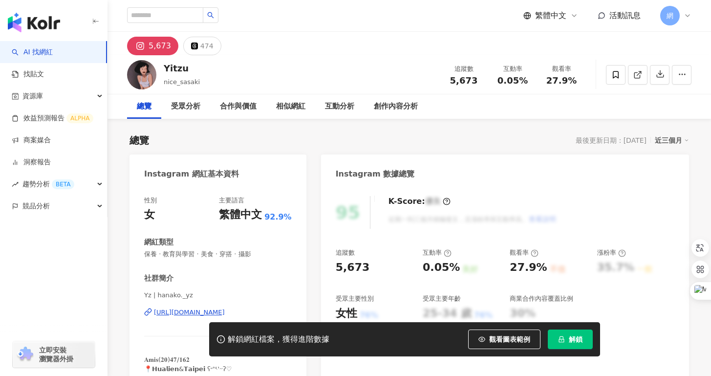
click at [192, 315] on div "[URL][DOMAIN_NAME]" at bounding box center [189, 312] width 71 height 9
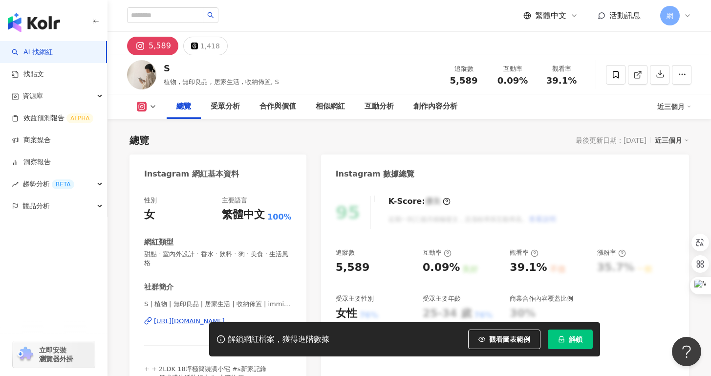
scroll to position [185, 0]
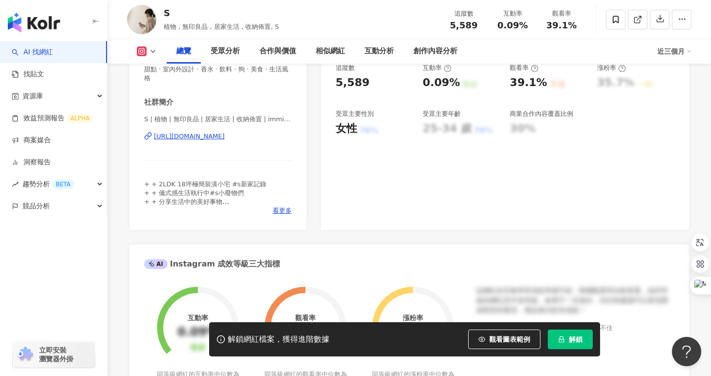
click at [225, 132] on div "[URL][DOMAIN_NAME]" at bounding box center [189, 136] width 71 height 9
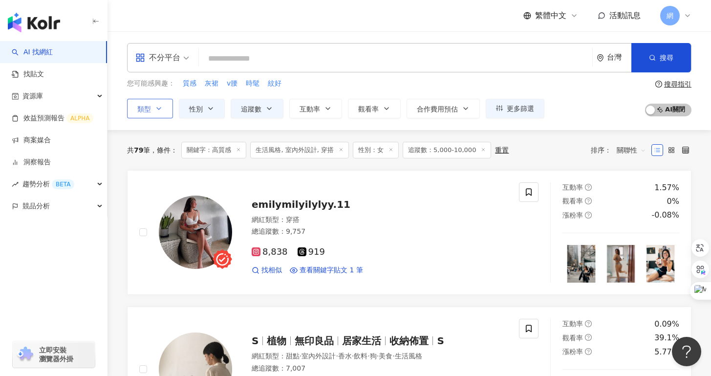
click at [167, 110] on button "類型" at bounding box center [150, 109] width 46 height 20
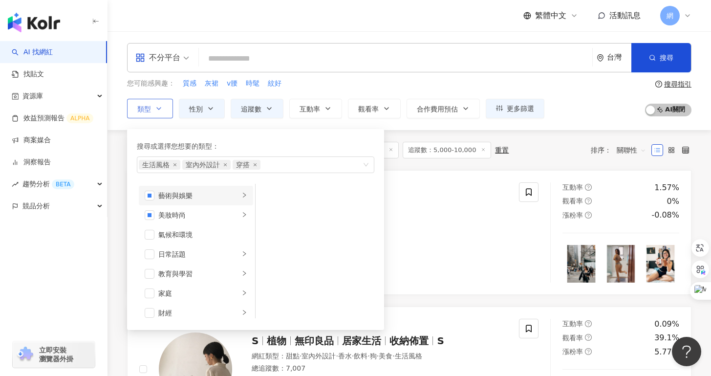
click at [223, 199] on div "藝術與娛樂" at bounding box center [198, 195] width 81 height 11
click at [267, 196] on span "button" at bounding box center [268, 196] width 10 height 10
click at [203, 212] on div "美妝時尚" at bounding box center [198, 215] width 81 height 11
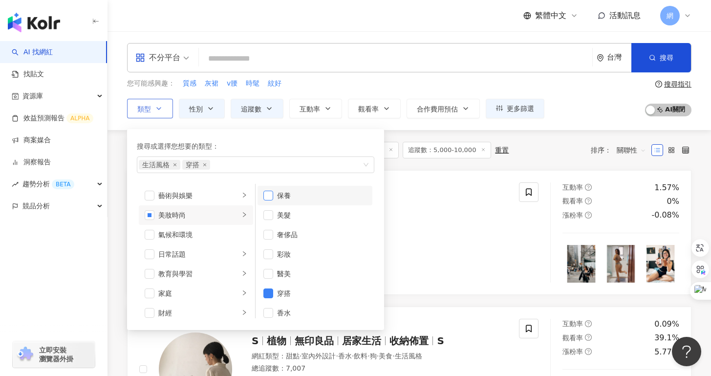
click at [267, 197] on span "button" at bounding box center [268, 196] width 10 height 10
click at [271, 251] on span "button" at bounding box center [268, 254] width 10 height 10
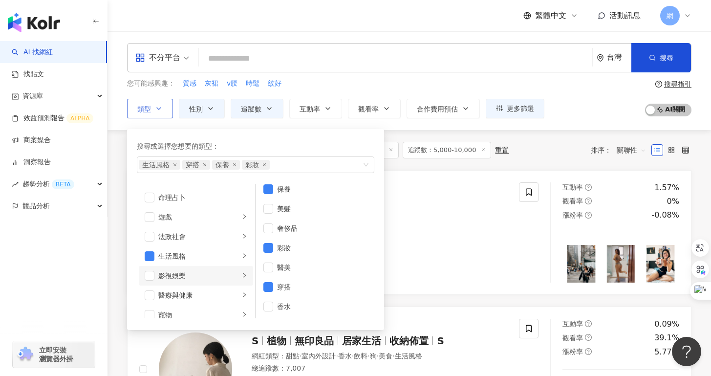
scroll to position [153, 0]
click at [226, 252] on div "生活風格" at bounding box center [198, 257] width 81 height 11
click at [149, 254] on span "button" at bounding box center [150, 257] width 10 height 10
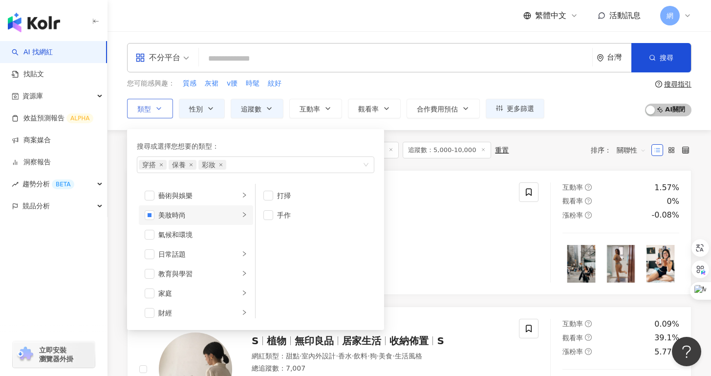
click at [231, 216] on div "美妝時尚" at bounding box center [198, 215] width 81 height 11
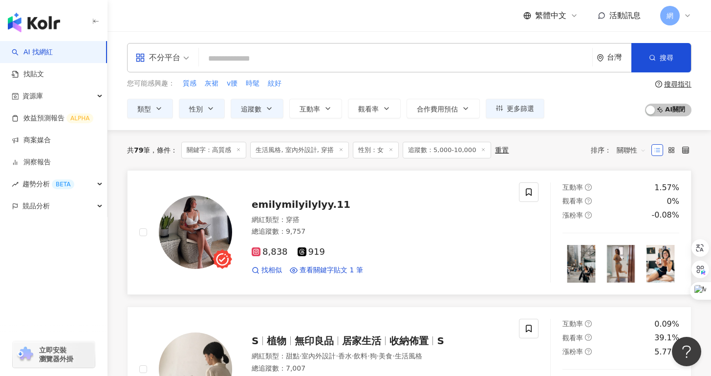
click at [422, 192] on div "emilymilyilylyy.11 網紅類型 ： 穿搭 總追蹤數 ： 9,757 8,838 919 找相似 查看關鍵字貼文 1 筆" at bounding box center [369, 232] width 275 height 85
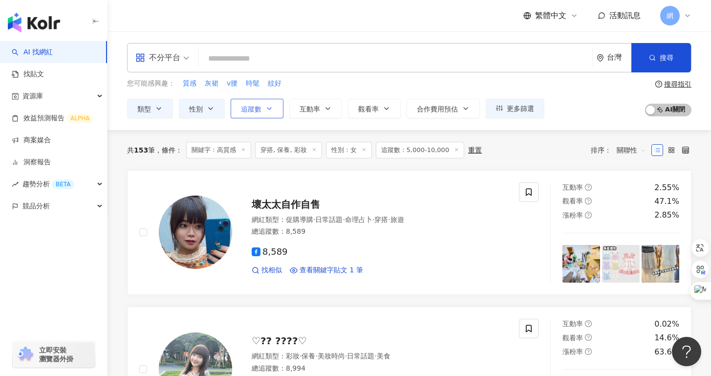
click at [266, 108] on icon "button" at bounding box center [269, 109] width 8 height 8
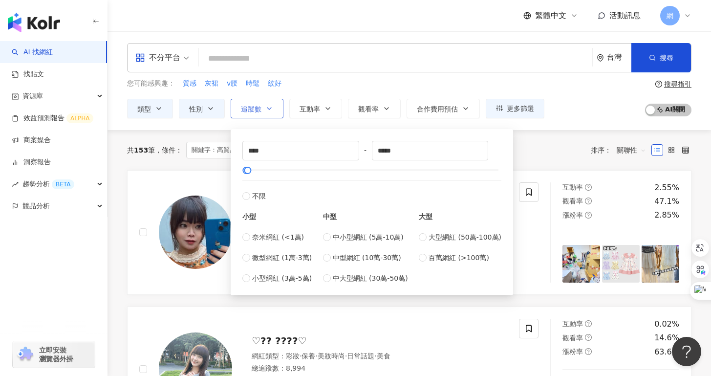
click at [268, 107] on icon "button" at bounding box center [269, 109] width 8 height 8
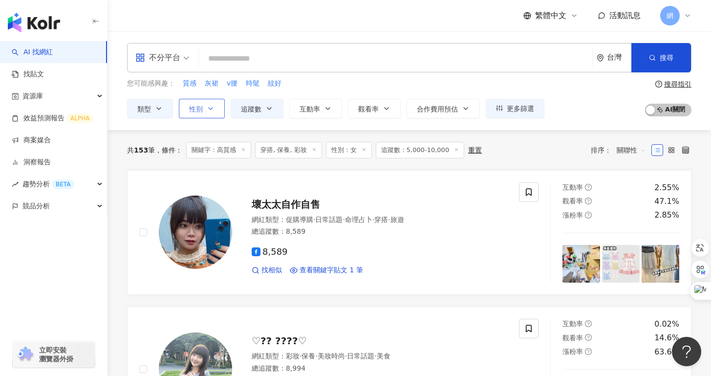
click at [201, 110] on span "性別" at bounding box center [196, 109] width 14 height 8
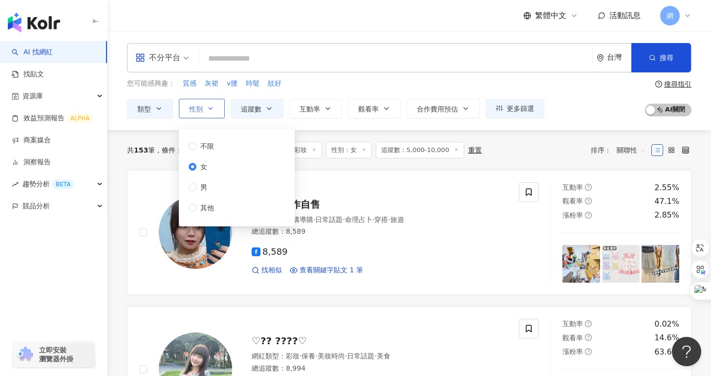
click at [201, 110] on span "性別" at bounding box center [196, 109] width 14 height 8
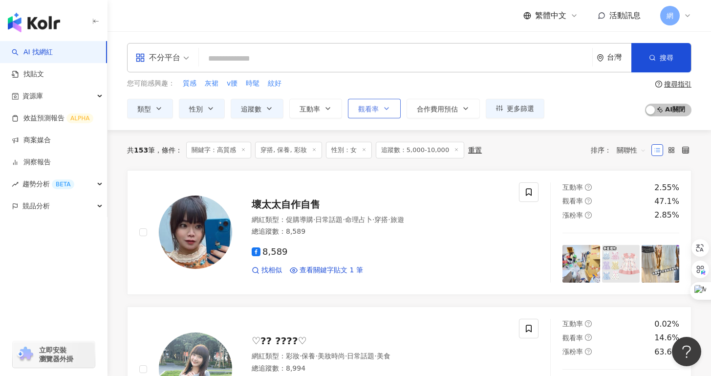
click at [385, 110] on icon "button" at bounding box center [387, 109] width 8 height 8
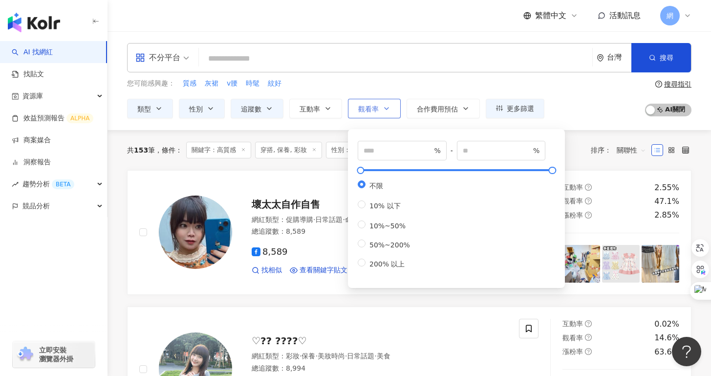
click at [385, 110] on icon "button" at bounding box center [387, 109] width 8 height 8
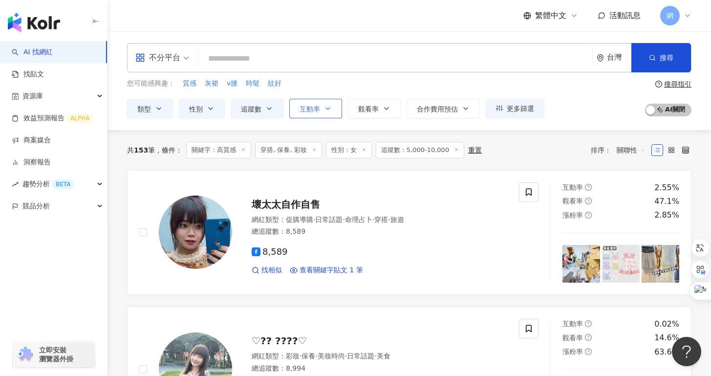
click at [329, 111] on icon "button" at bounding box center [328, 109] width 8 height 8
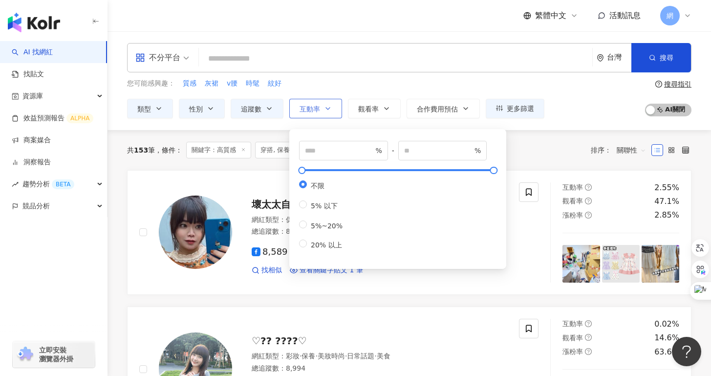
click at [329, 111] on icon "button" at bounding box center [328, 109] width 8 height 8
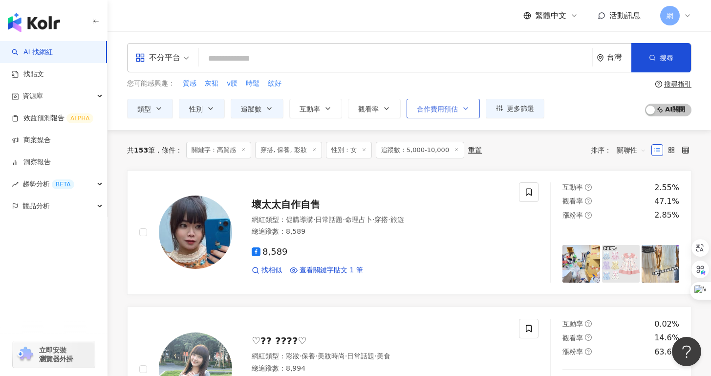
click at [466, 114] on button "合作費用預估" at bounding box center [442, 109] width 73 height 20
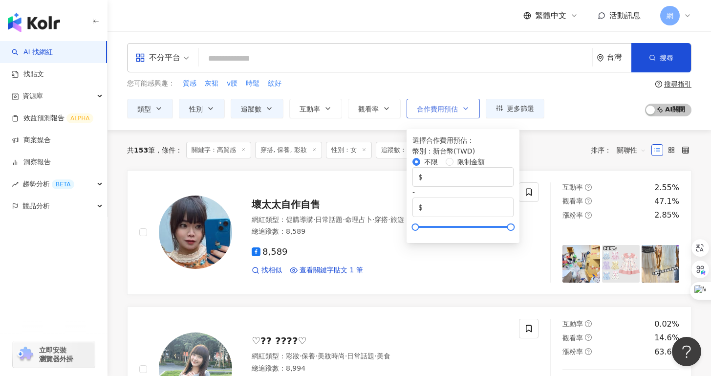
click at [466, 114] on button "合作費用預估" at bounding box center [442, 109] width 73 height 20
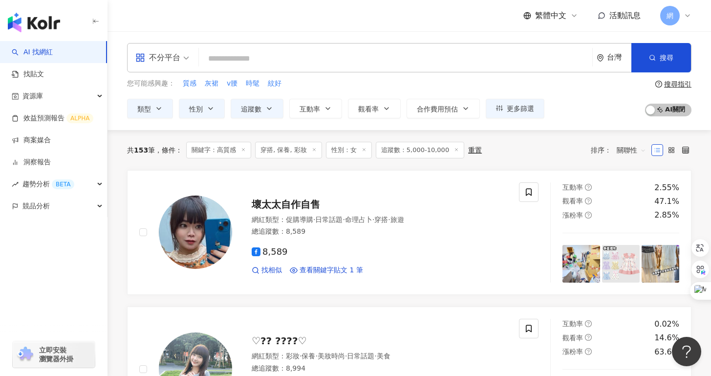
click at [246, 149] on icon at bounding box center [243, 149] width 5 height 5
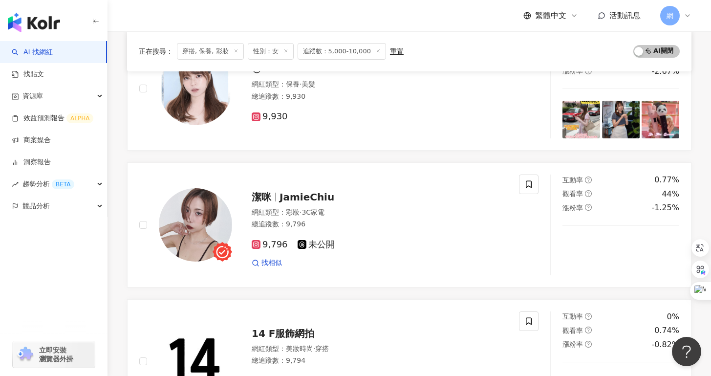
scroll to position [356, 0]
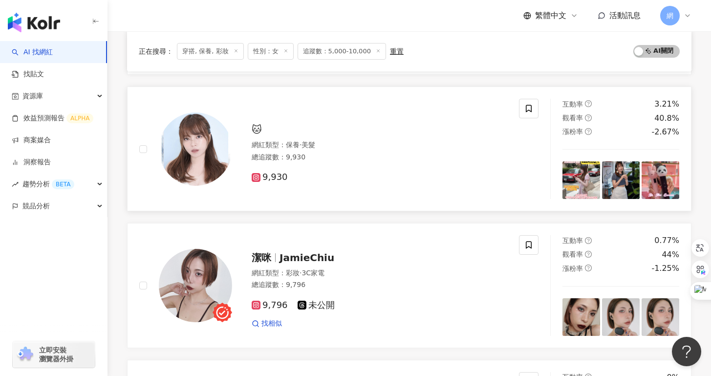
click at [300, 150] on div "網紅類型 ： 保養 · 美髮 總追蹤數 ： 9,930" at bounding box center [379, 152] width 255 height 24
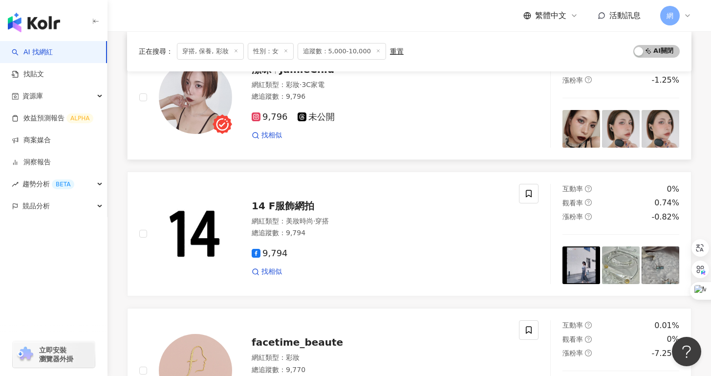
scroll to position [537, 0]
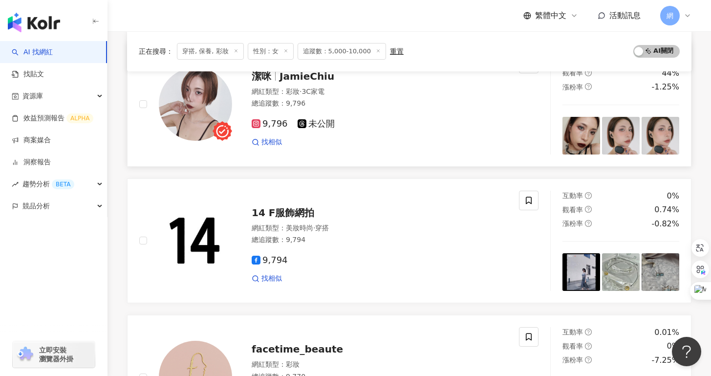
click at [294, 127] on div "9,796 未公開" at bounding box center [379, 124] width 255 height 11
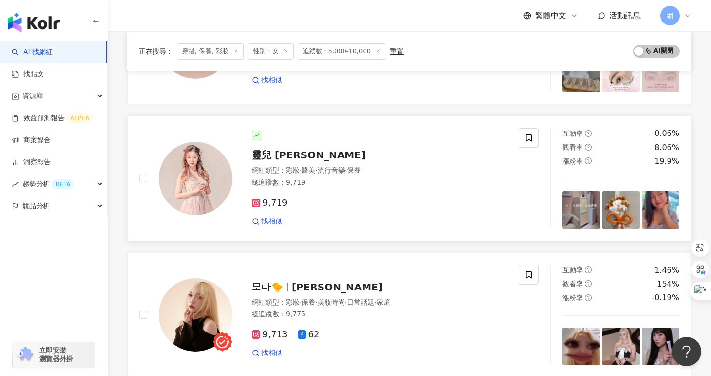
scroll to position [1061, 0]
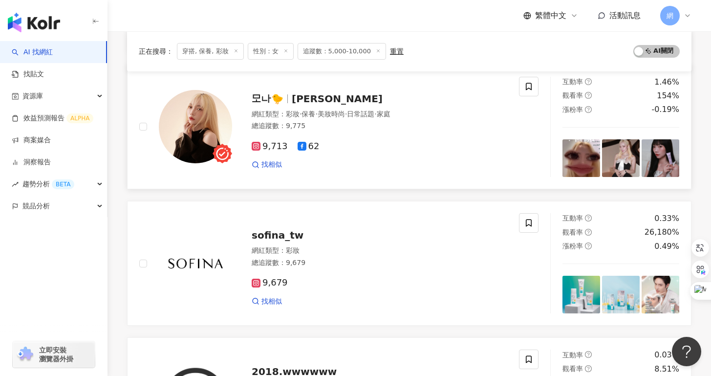
click at [310, 118] on div "網紅類型 ： 彩妝 · 保養 · 美妝時尚 · 日常話題 · 家庭" at bounding box center [379, 114] width 255 height 10
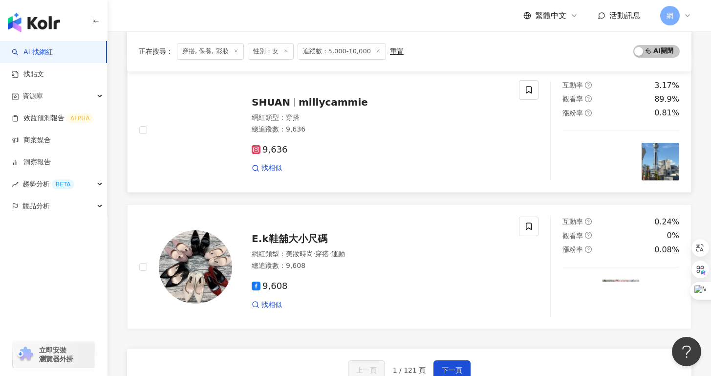
scroll to position [1466, 0]
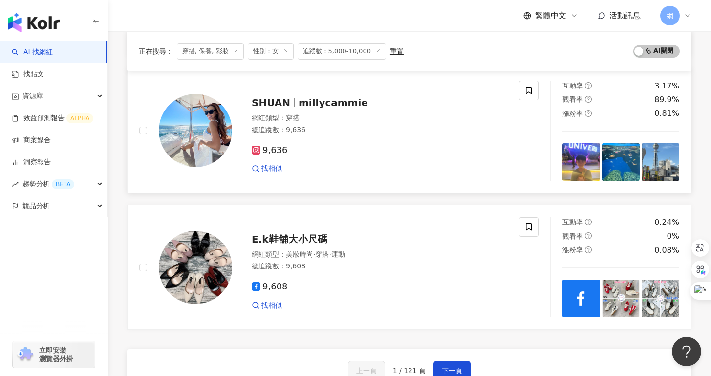
click at [282, 117] on div "網紅類型 ： 穿搭" at bounding box center [379, 118] width 255 height 10
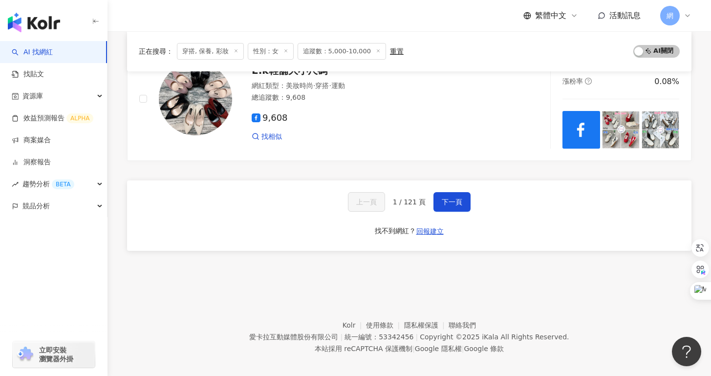
scroll to position [1642, 0]
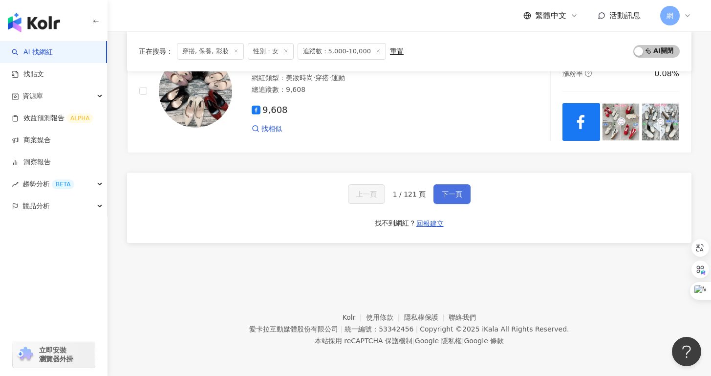
click at [444, 192] on span "下一頁" at bounding box center [452, 194] width 21 height 8
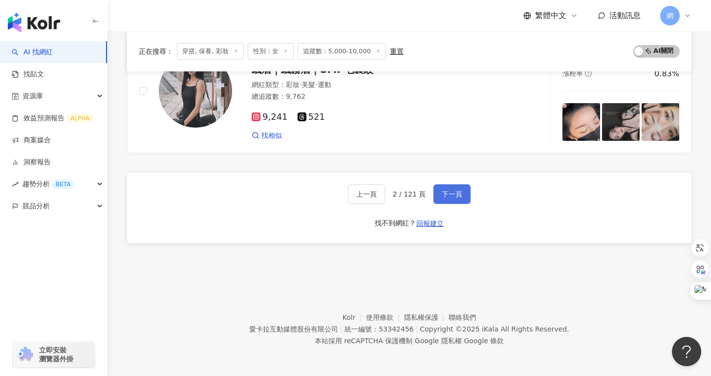
click at [454, 188] on button "下一頁" at bounding box center [451, 194] width 37 height 20
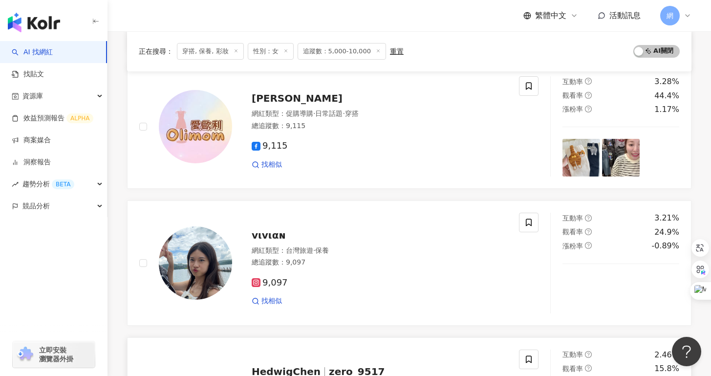
scroll to position [0, 0]
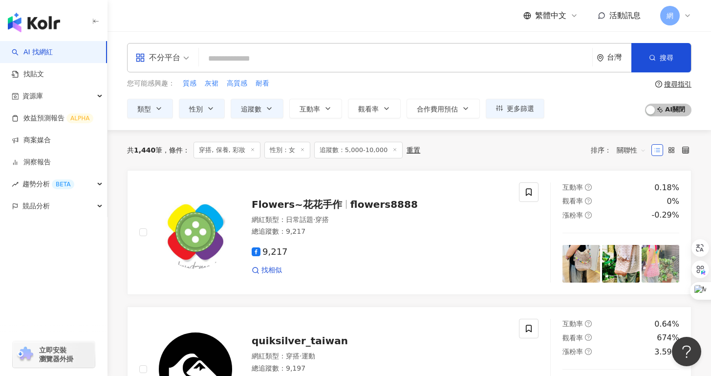
click at [255, 149] on span "穿搭, 保養, 彩妝" at bounding box center [226, 150] width 67 height 17
click at [253, 150] on icon at bounding box center [252, 149] width 5 height 5
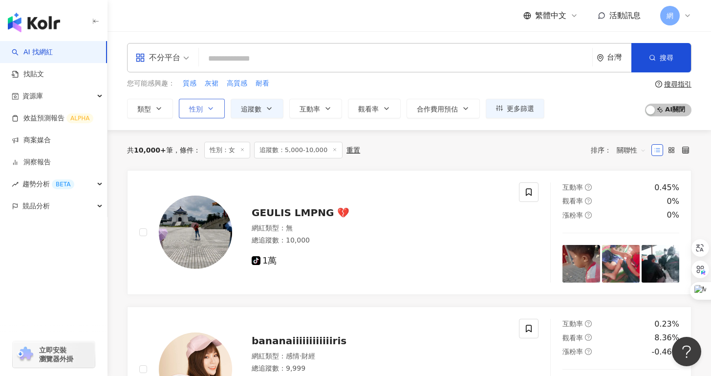
click at [218, 110] on button "性別" at bounding box center [202, 109] width 46 height 20
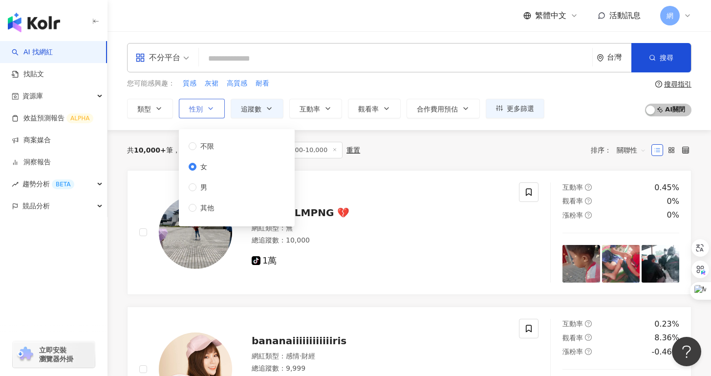
click at [218, 110] on button "性別" at bounding box center [202, 109] width 46 height 20
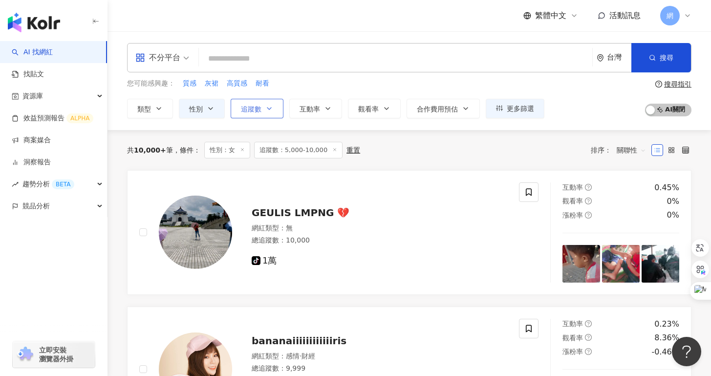
click at [272, 110] on icon "button" at bounding box center [269, 109] width 8 height 8
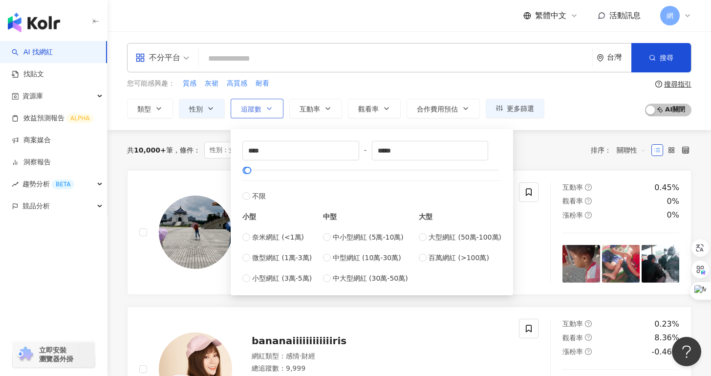
click at [272, 110] on icon "button" at bounding box center [269, 109] width 8 height 8
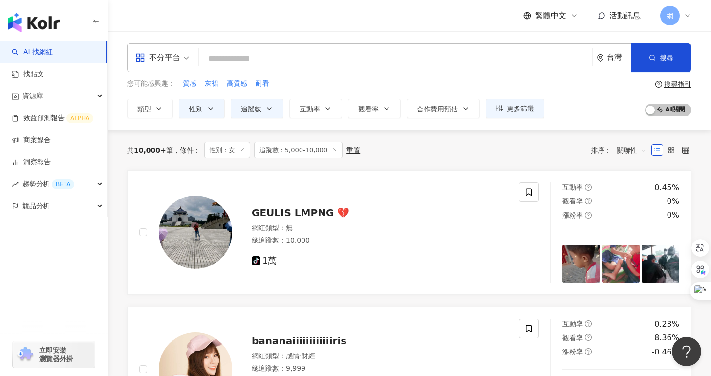
click at [260, 51] on input "search" at bounding box center [395, 58] width 385 height 19
type input "*"
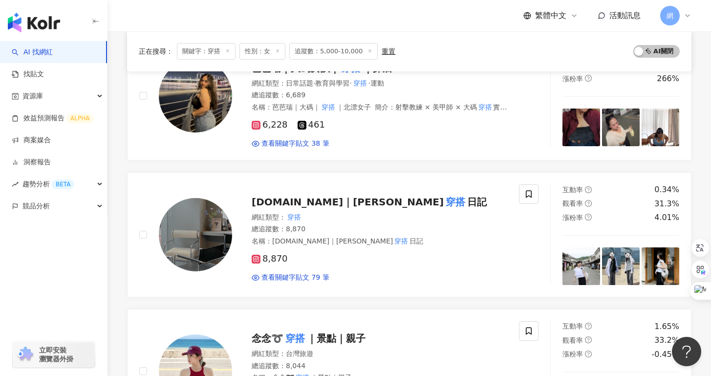
scroll to position [811, 0]
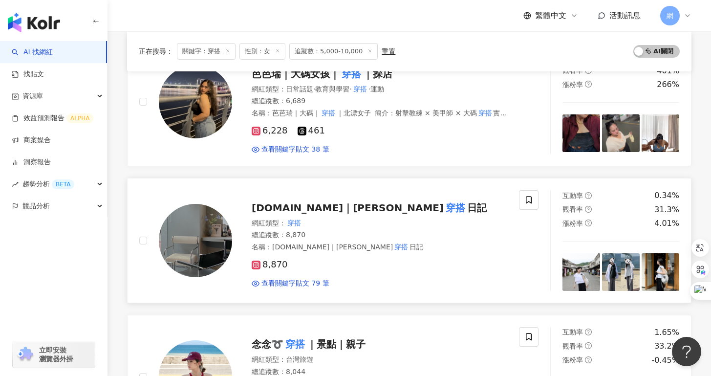
type input "**"
click at [369, 207] on span "September920.tw｜셉템버" at bounding box center [348, 208] width 192 height 12
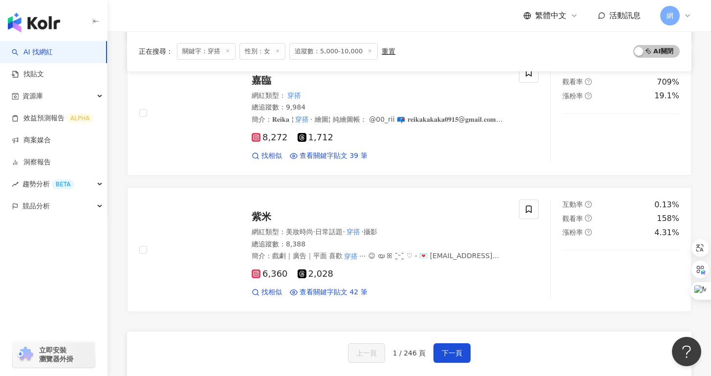
scroll to position [1489, 0]
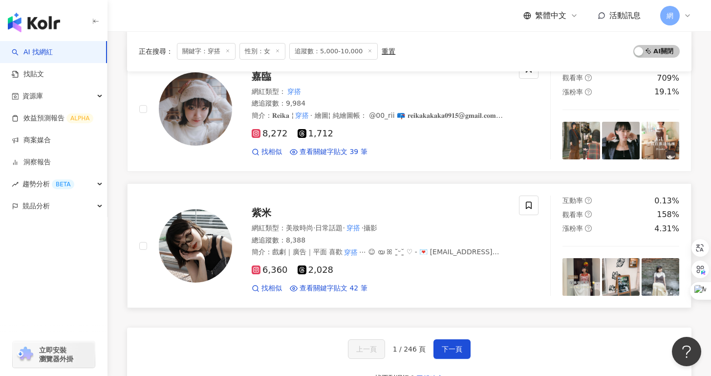
click at [277, 226] on div "網紅類型 ： 美妝時尚 · 日常話題 · 穿搭 · 攝影" at bounding box center [379, 228] width 255 height 10
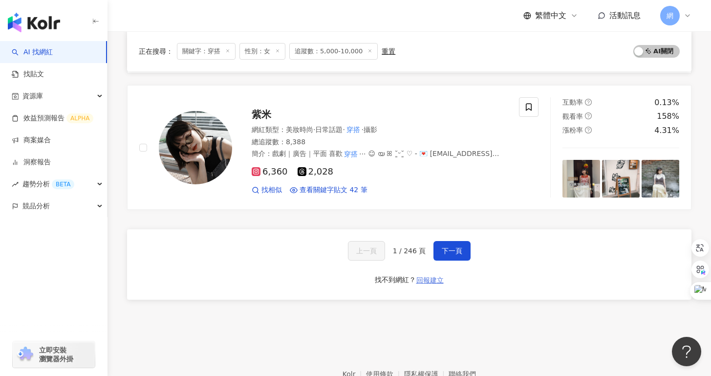
scroll to position [1599, 0]
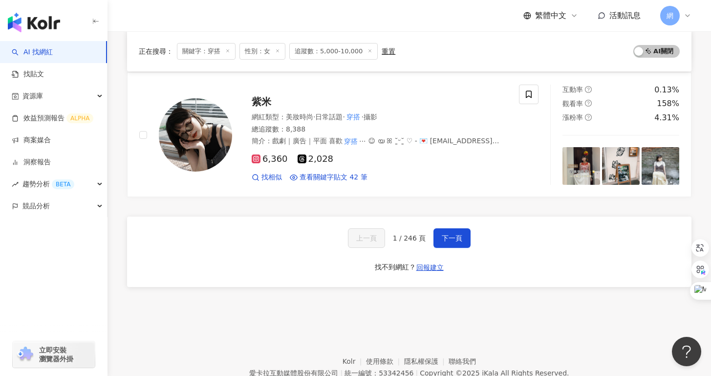
click at [454, 226] on div "上一頁 1 / 246 頁 下一頁 找不到網紅？ 回報建立" at bounding box center [409, 251] width 564 height 70
click at [454, 236] on span "下一頁" at bounding box center [452, 238] width 21 height 8
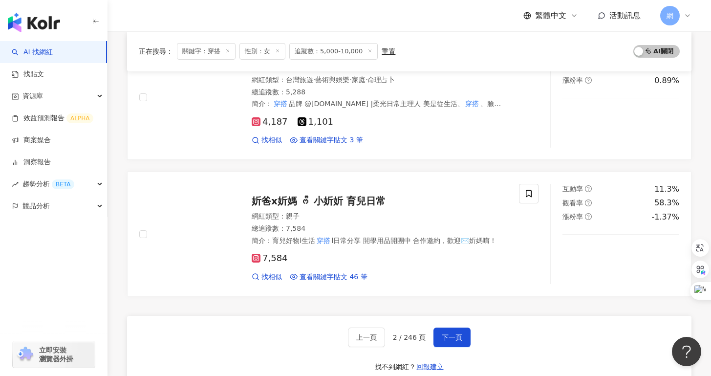
scroll to position [1509, 0]
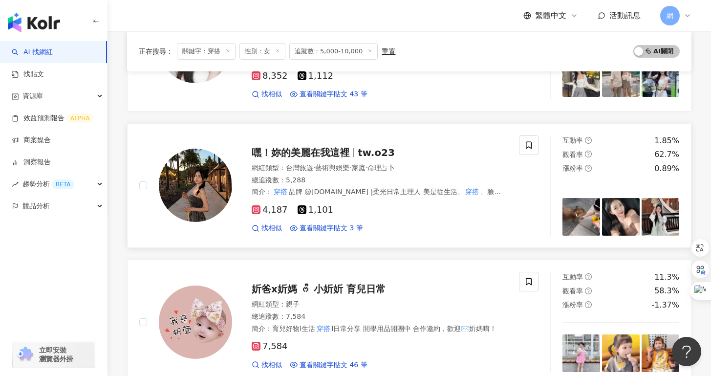
click at [370, 147] on span "tw.o23" at bounding box center [376, 153] width 37 height 12
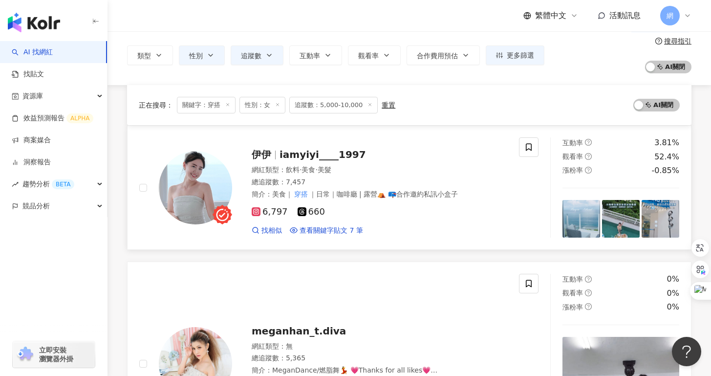
scroll to position [39, 0]
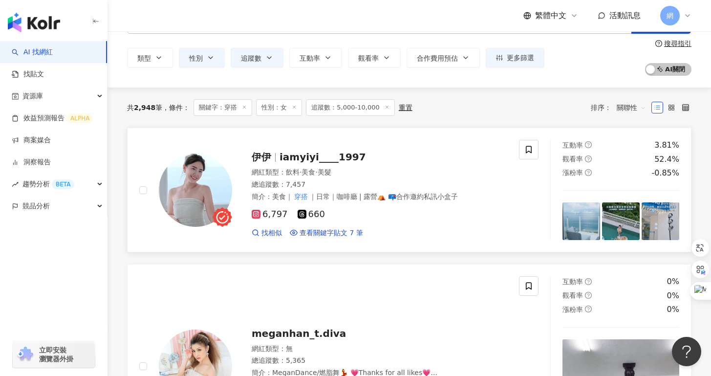
click at [309, 159] on span "iamyiyi____1997" at bounding box center [322, 157] width 86 height 12
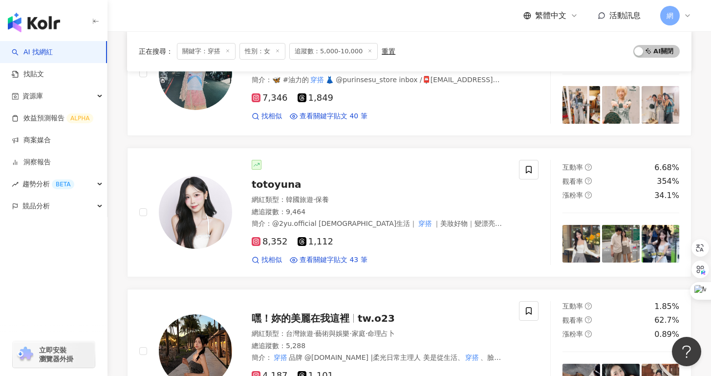
scroll to position [1413, 0]
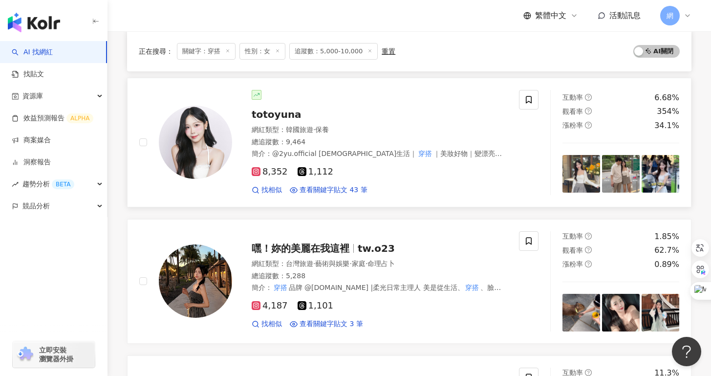
click at [274, 125] on div "網紅類型 ： 韓國旅遊 · 保養" at bounding box center [379, 130] width 255 height 10
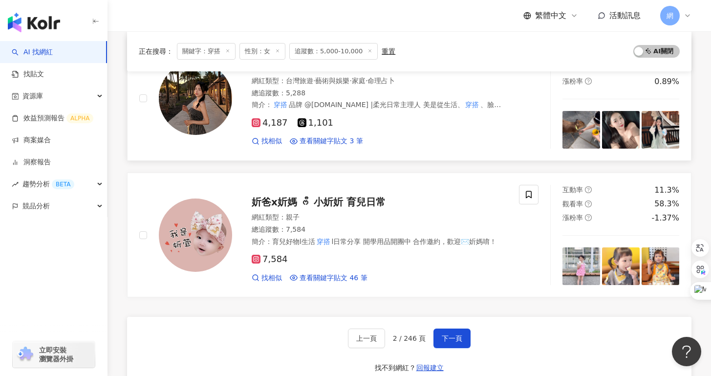
scroll to position [1731, 0]
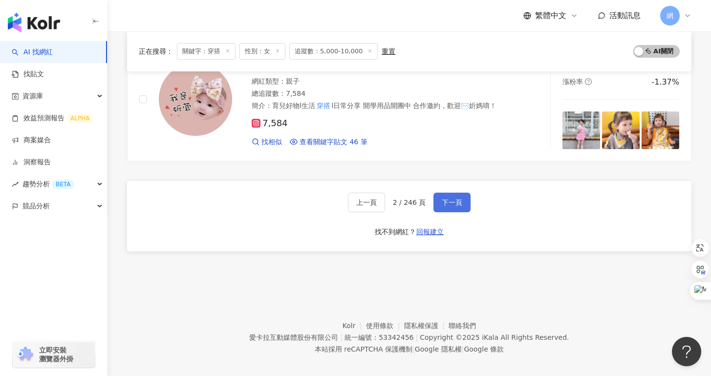
click at [440, 192] on button "下一頁" at bounding box center [451, 202] width 37 height 20
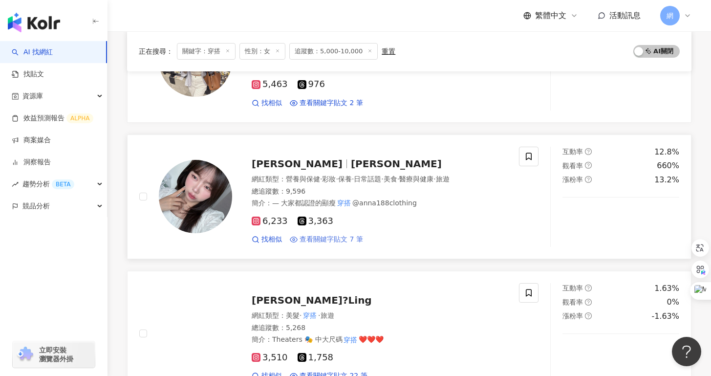
scroll to position [310, 0]
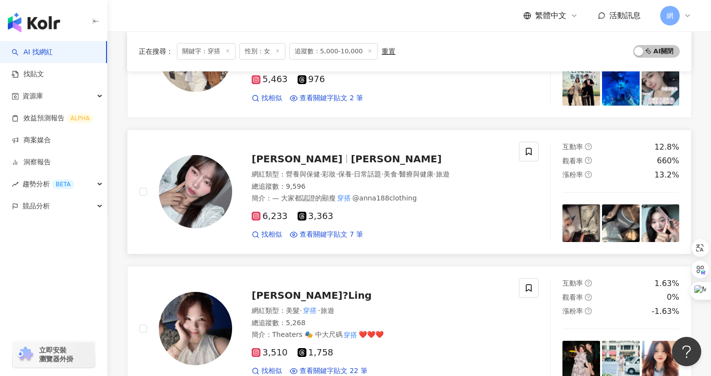
click at [280, 170] on div "網紅類型 ： 營養與保健 · 彩妝 · 保養 · 日常話題 · 美食 · 醫療與健康 · 旅遊" at bounding box center [379, 175] width 255 height 10
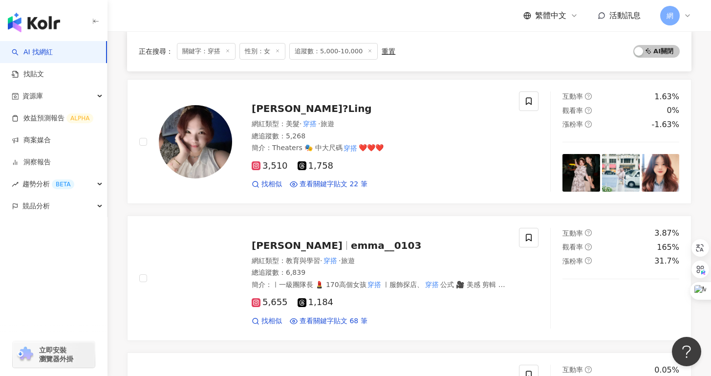
scroll to position [503, 0]
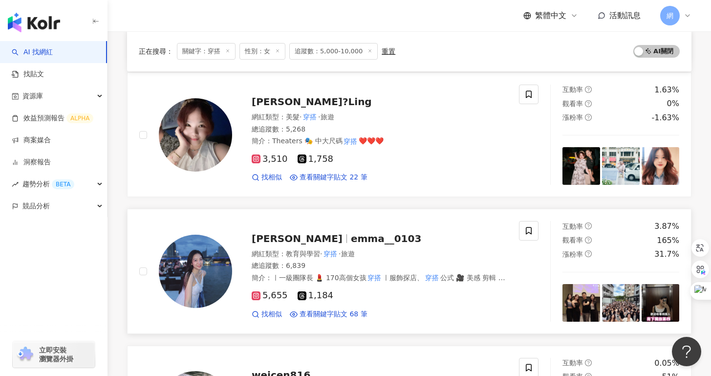
click at [376, 241] on div "艾瑪 Emma emma__0103" at bounding box center [379, 239] width 255 height 14
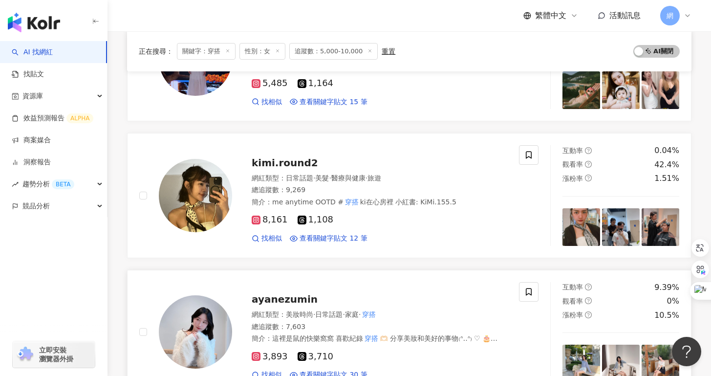
scroll to position [1101, 0]
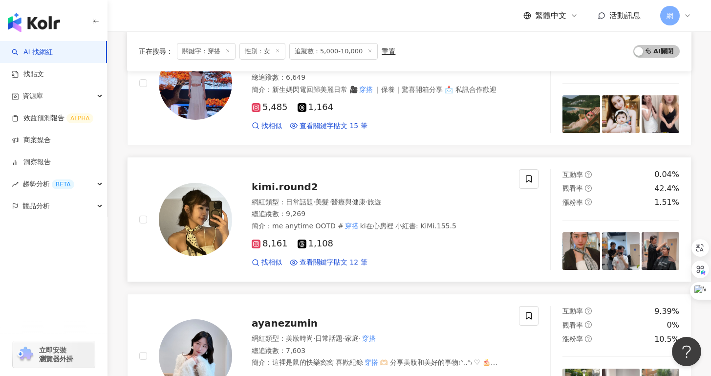
click at [286, 198] on span "日常話題" at bounding box center [299, 202] width 27 height 8
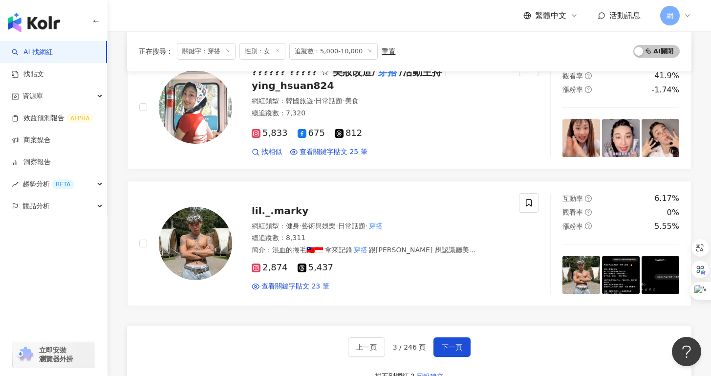
scroll to position [1494, 0]
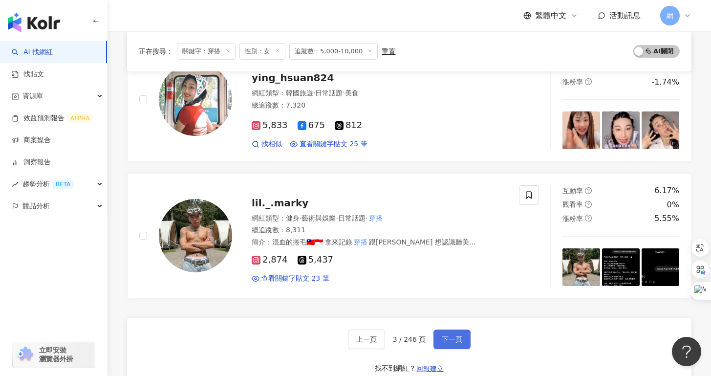
click at [462, 344] on button "下一頁" at bounding box center [451, 339] width 37 height 20
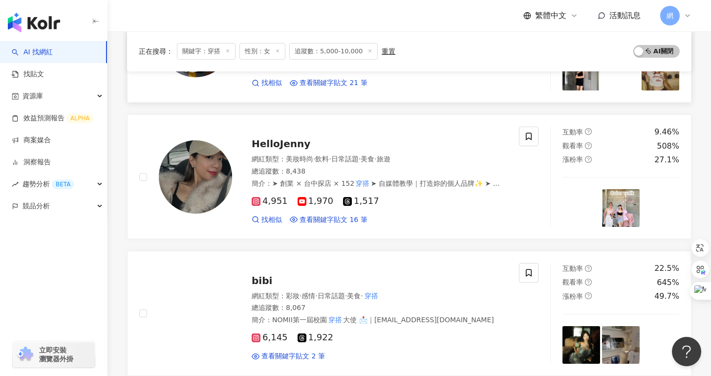
scroll to position [1023, 0]
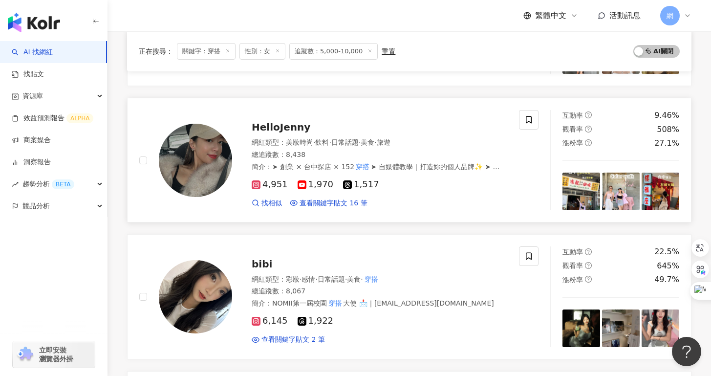
click at [296, 134] on div "HelloJenny 網紅類型 ： 美妝時尚 · 飲料 · 日常話題 · 美食 · 旅遊 總追蹤數 ： 8,438 簡介 ： ➤ 創業 × 台中探店 × 15…" at bounding box center [369, 159] width 275 height 95
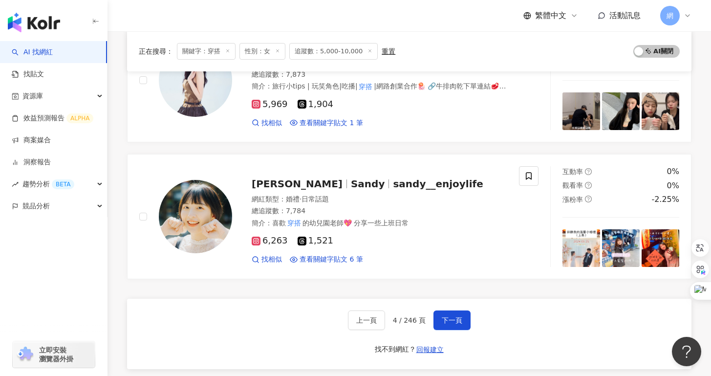
scroll to position [1429, 0]
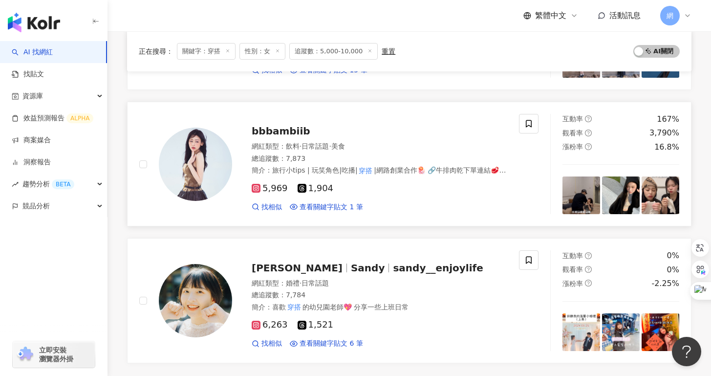
click at [302, 132] on div "bbbambiib" at bounding box center [379, 131] width 255 height 14
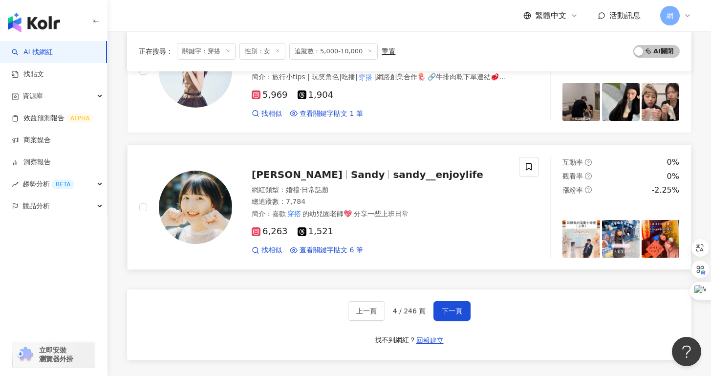
scroll to position [1623, 0]
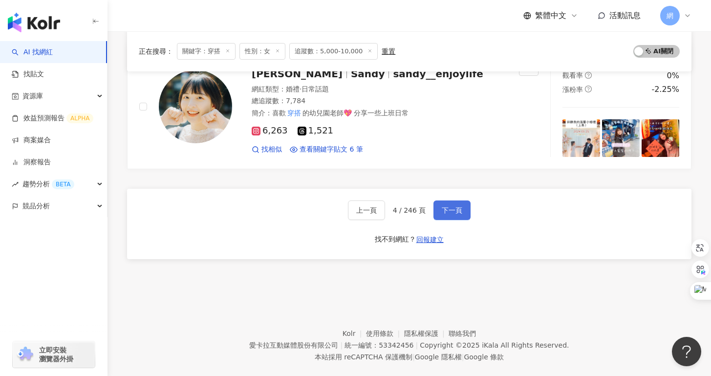
click at [445, 208] on span "下一頁" at bounding box center [452, 210] width 21 height 8
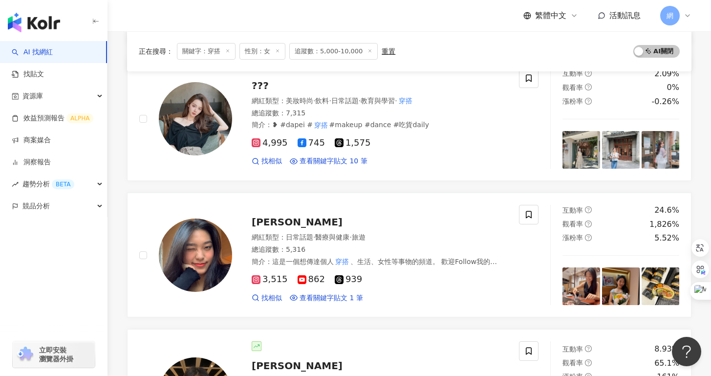
scroll to position [873, 0]
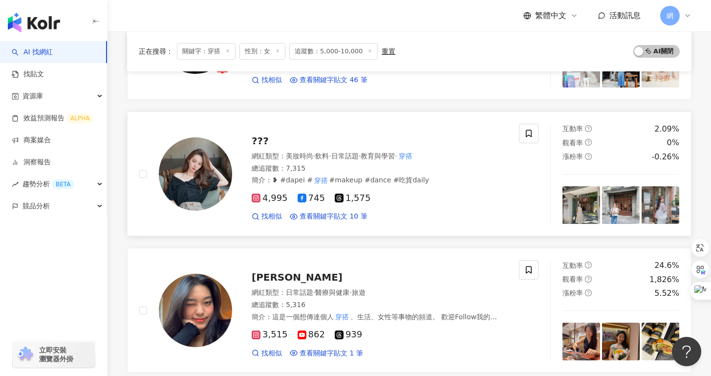
click at [258, 200] on icon at bounding box center [256, 197] width 5 height 5
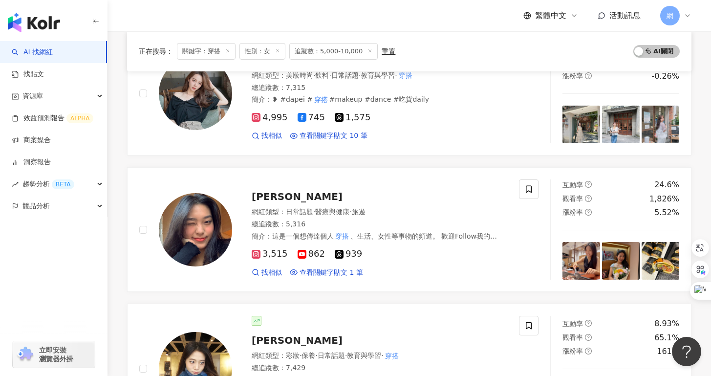
scroll to position [955, 0]
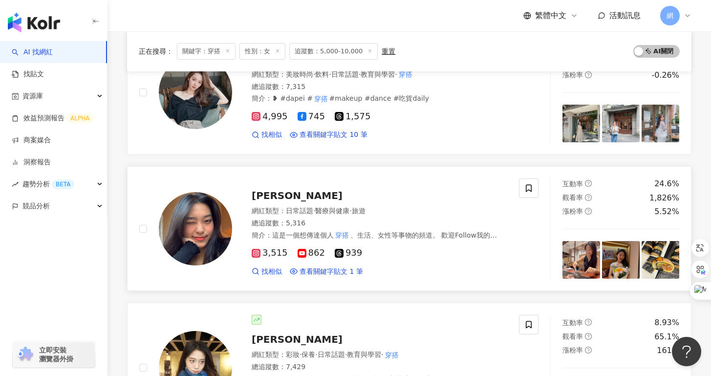
click at [295, 199] on span "Selina Hung" at bounding box center [297, 196] width 91 height 12
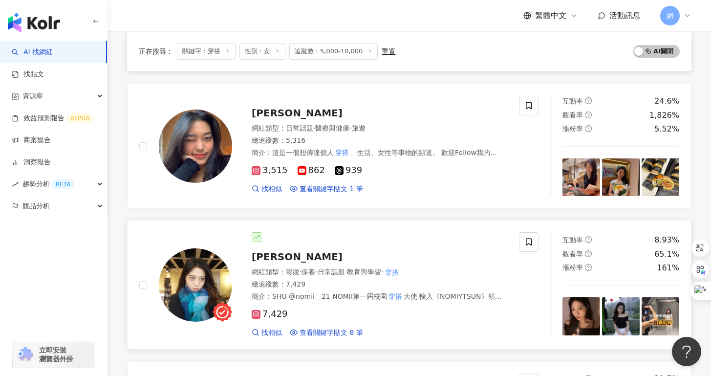
scroll to position [1118, 0]
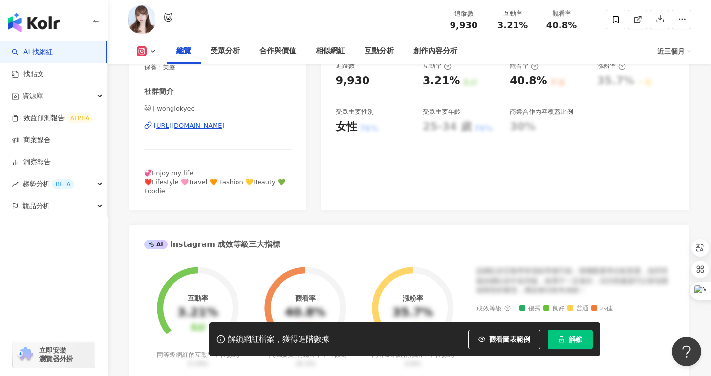
scroll to position [166, 0]
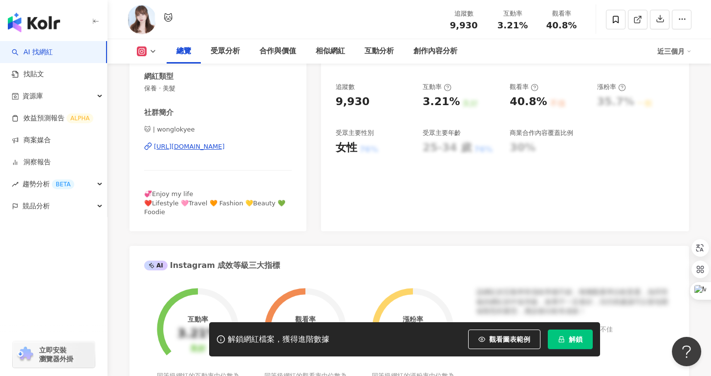
click at [224, 145] on div "https://www.instagram.com/wonglokyee/" at bounding box center [189, 146] width 71 height 9
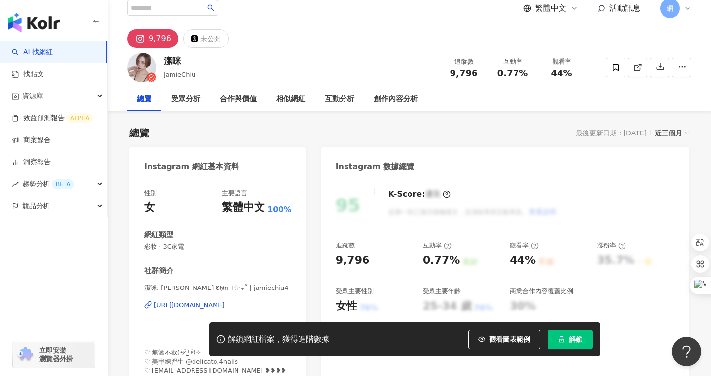
scroll to position [19, 0]
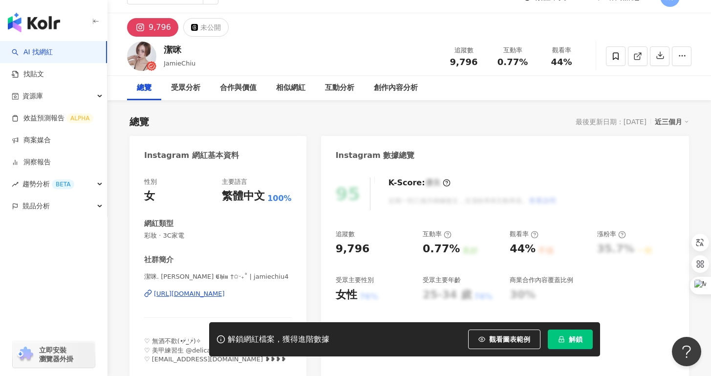
click at [225, 298] on div "https://www.instagram.com/jamiechiu4/" at bounding box center [189, 293] width 71 height 9
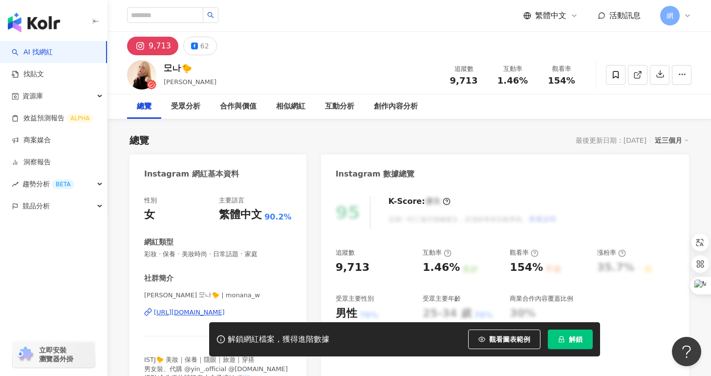
click at [225, 308] on div "https://www.instagram.com/monana_w/" at bounding box center [189, 312] width 71 height 9
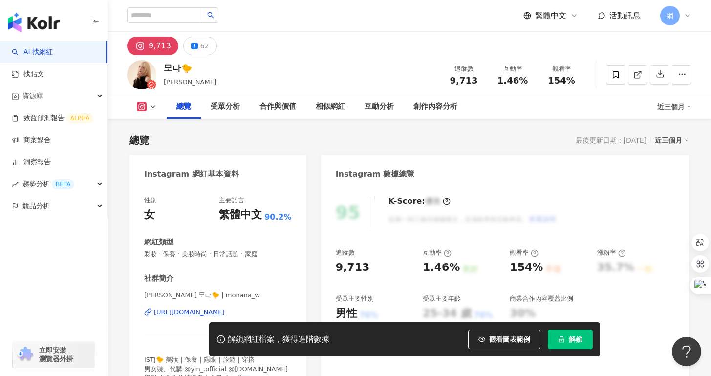
scroll to position [187, 0]
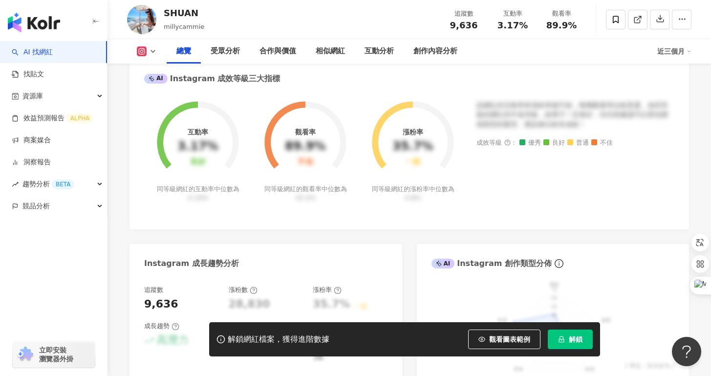
scroll to position [209, 0]
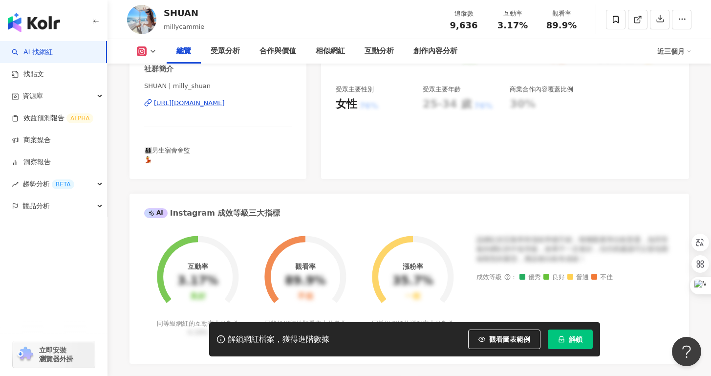
click at [239, 95] on div "SHUAN | milly_shuan [URL][DOMAIN_NAME]" at bounding box center [218, 110] width 148 height 57
click at [225, 103] on div "[URL][DOMAIN_NAME]" at bounding box center [189, 103] width 71 height 9
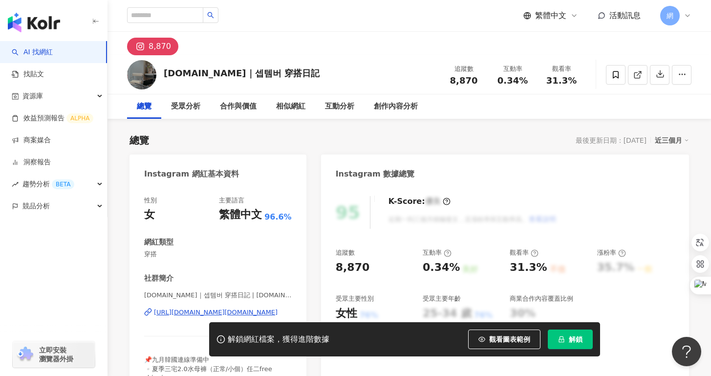
click at [226, 308] on div "https://www.instagram.com/september920.tw/" at bounding box center [216, 312] width 124 height 9
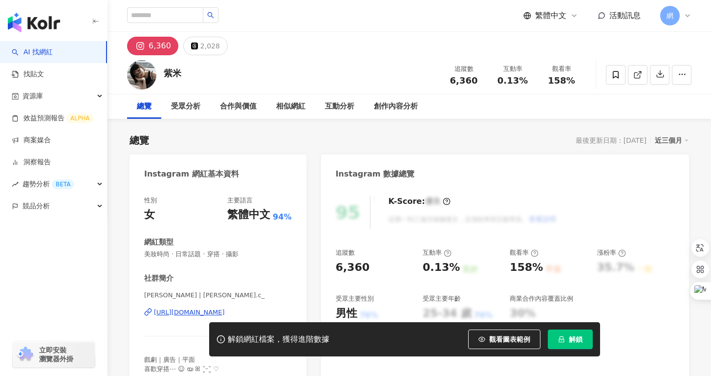
click at [225, 308] on div "[URL][DOMAIN_NAME]" at bounding box center [189, 312] width 71 height 9
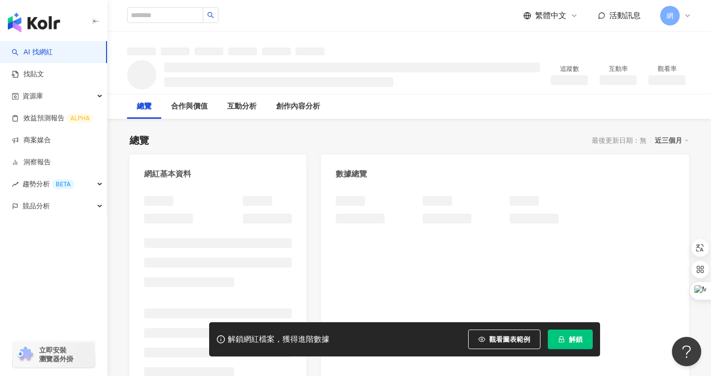
scroll to position [1, 0]
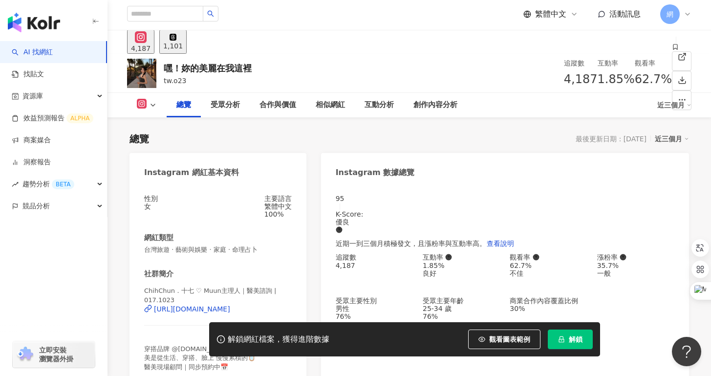
scroll to position [203, 0]
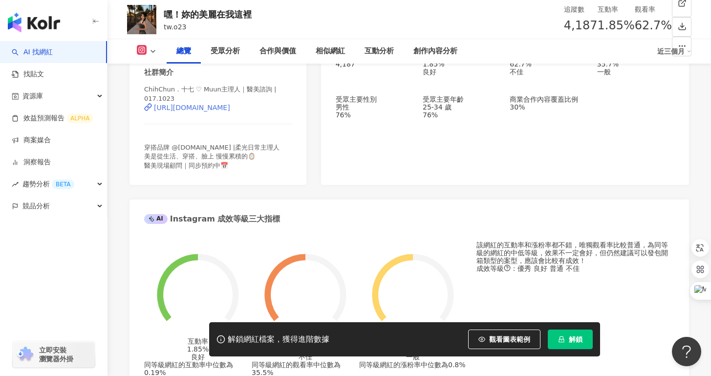
click at [230, 110] on div "https://www.instagram.com/017.1023/" at bounding box center [192, 108] width 76 height 8
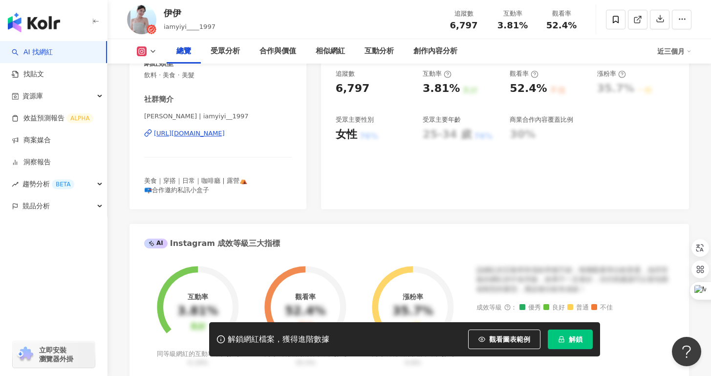
click at [225, 136] on div "[URL][DOMAIN_NAME]" at bounding box center [189, 133] width 71 height 9
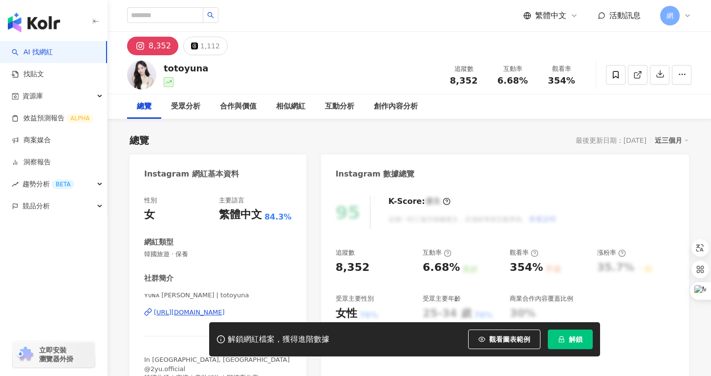
click at [210, 312] on div "https://www.instagram.com/totoyuna/" at bounding box center [189, 312] width 71 height 9
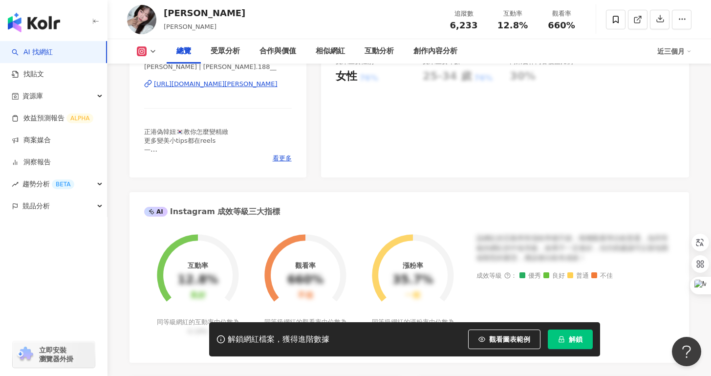
scroll to position [157, 0]
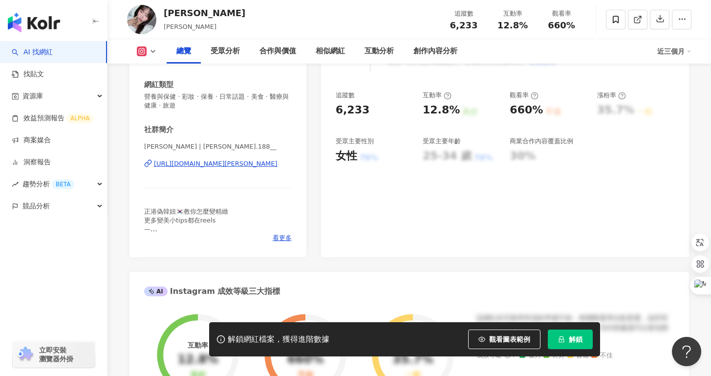
click at [258, 165] on div "[URL][DOMAIN_NAME][PERSON_NAME]" at bounding box center [216, 163] width 124 height 9
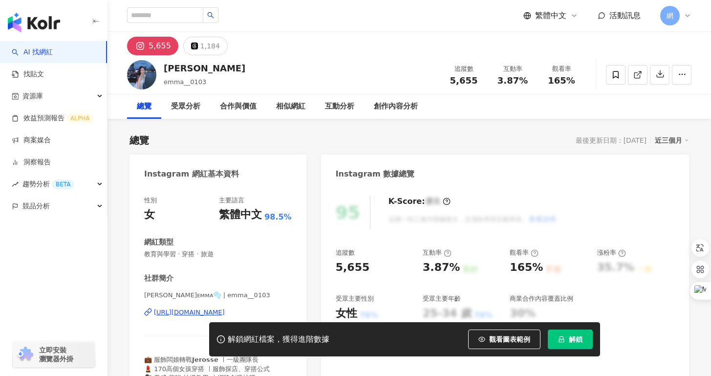
scroll to position [15, 0]
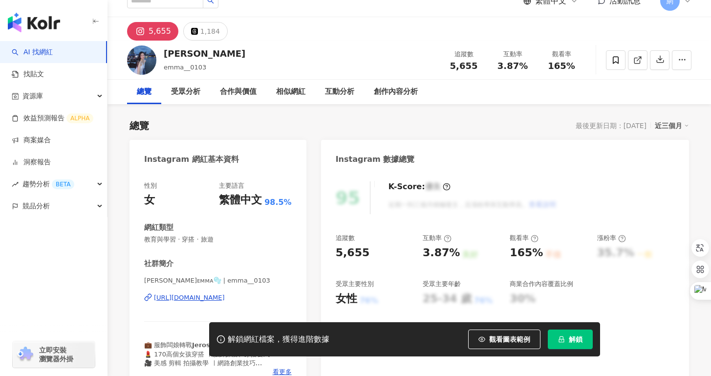
click at [225, 296] on div "[URL][DOMAIN_NAME]" at bounding box center [189, 297] width 71 height 9
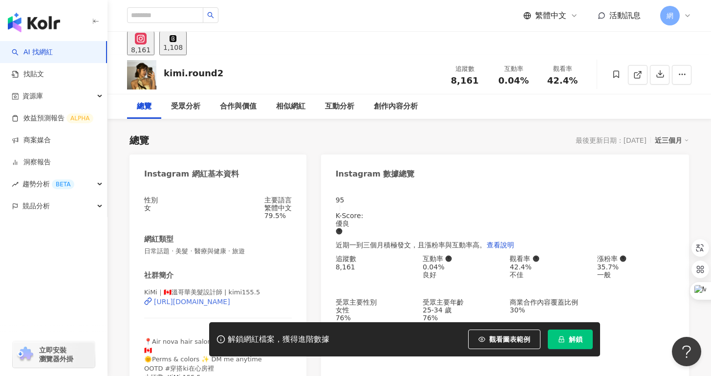
click at [206, 305] on div "[URL][DOMAIN_NAME]" at bounding box center [192, 302] width 76 height 8
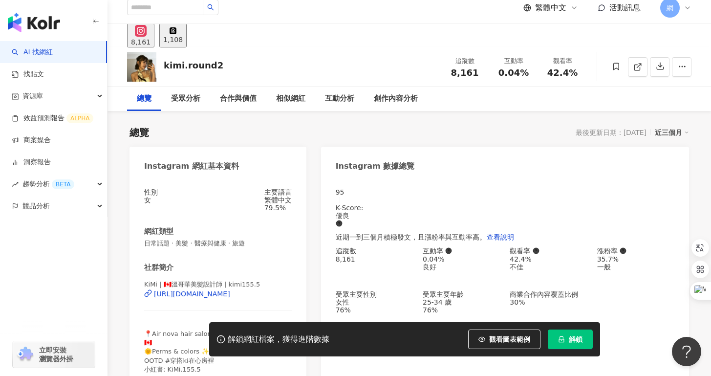
scroll to position [16, 0]
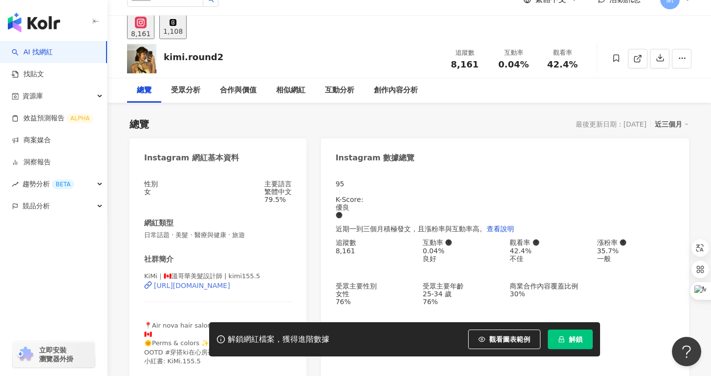
click at [219, 289] on div "[URL][DOMAIN_NAME]" at bounding box center [192, 285] width 76 height 8
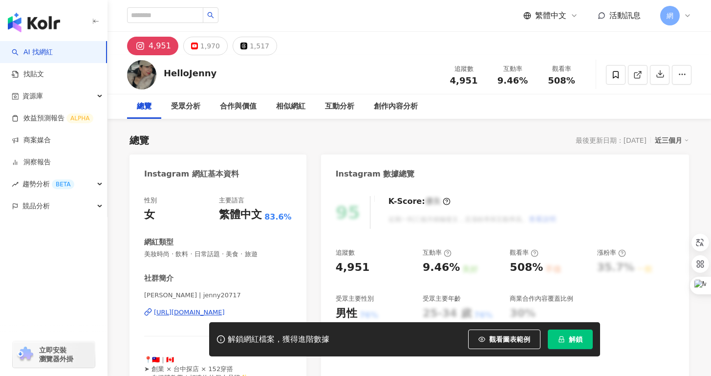
click at [167, 312] on div "[URL][DOMAIN_NAME]" at bounding box center [189, 312] width 71 height 9
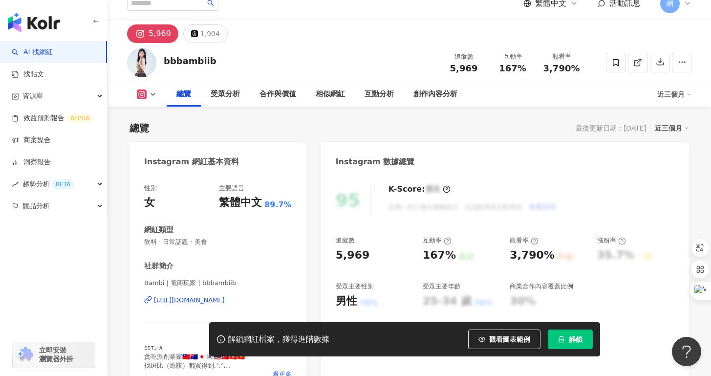
scroll to position [76, 0]
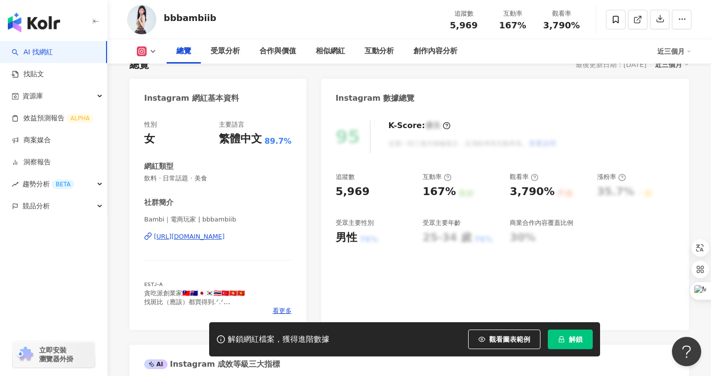
click at [225, 238] on div "https://www.instagram.com/bbbambiib/" at bounding box center [189, 236] width 71 height 9
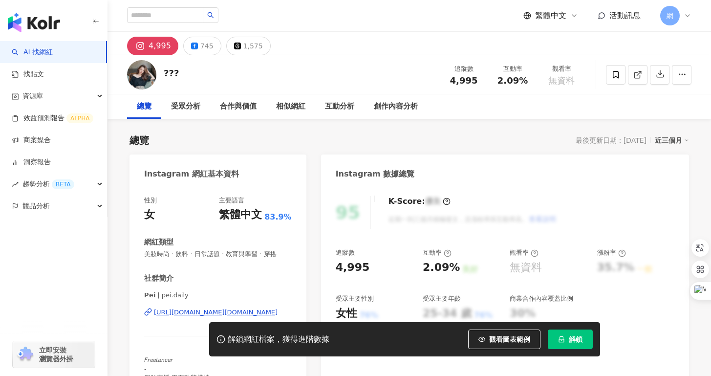
click at [204, 312] on div "[URL][DOMAIN_NAME][DOMAIN_NAME]" at bounding box center [216, 312] width 124 height 9
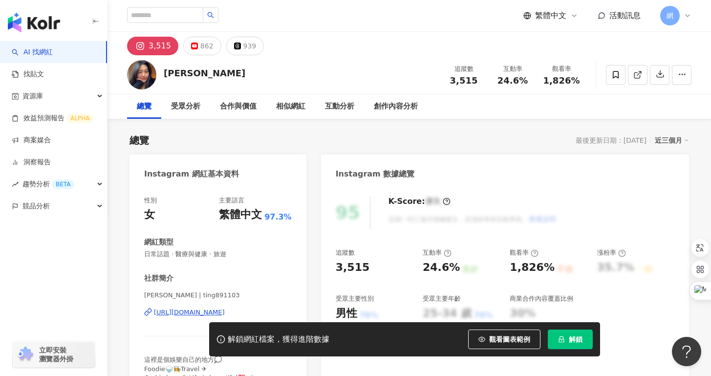
click at [225, 310] on div "[URL][DOMAIN_NAME]" at bounding box center [189, 312] width 71 height 9
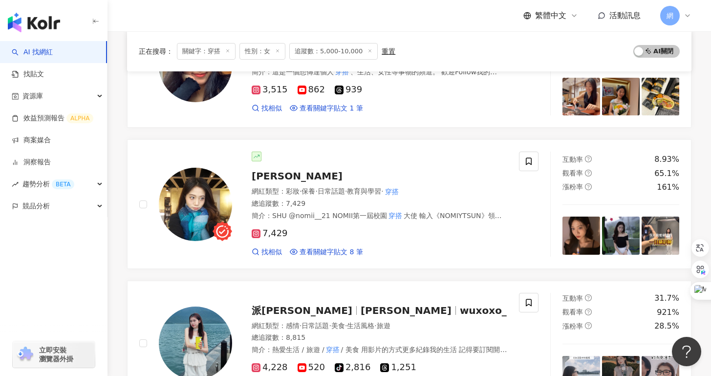
click at [314, 244] on div "7,429 找相似 查看關鍵字貼文 8 筆" at bounding box center [379, 238] width 255 height 36
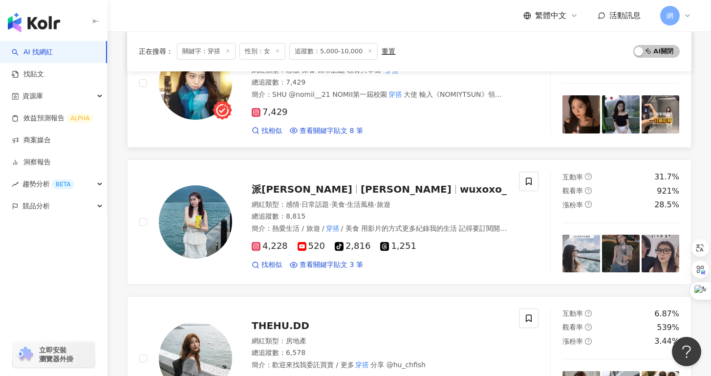
scroll to position [1256, 0]
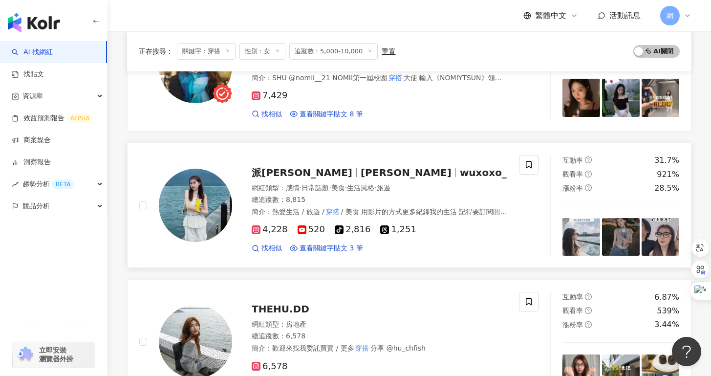
click at [264, 192] on div "網紅類型 ： 感情 · 日常話題 · 美食 · 生活風格 · 旅遊" at bounding box center [379, 188] width 255 height 10
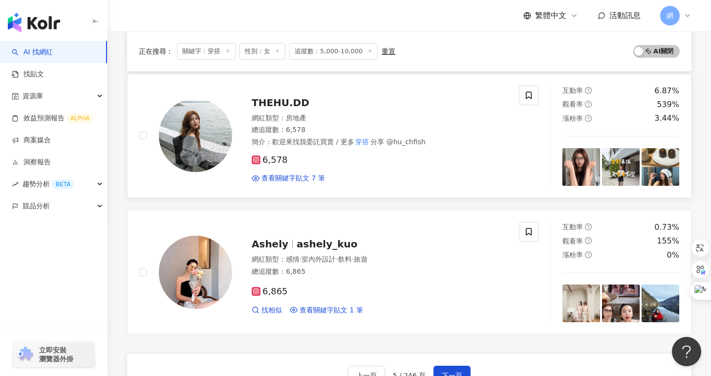
scroll to position [1440, 0]
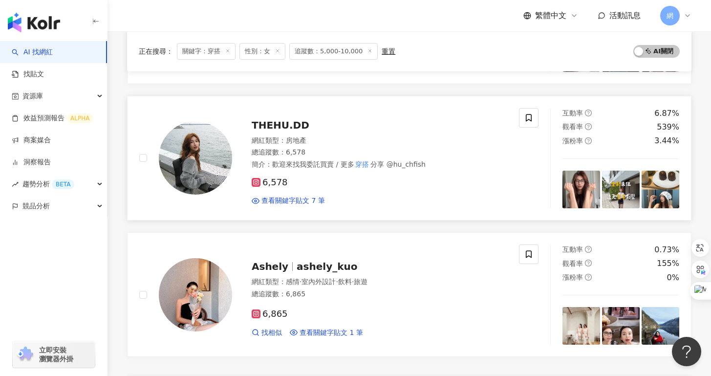
click at [274, 120] on div "THEHU.DD 網紅類型 ： 房地產 總追蹤數 ： 6,578 簡介 ： 歡迎來找我委託買賣 / 更多 穿搭 分享 @hu_chfish 6,578 查看關…" at bounding box center [369, 157] width 275 height 95
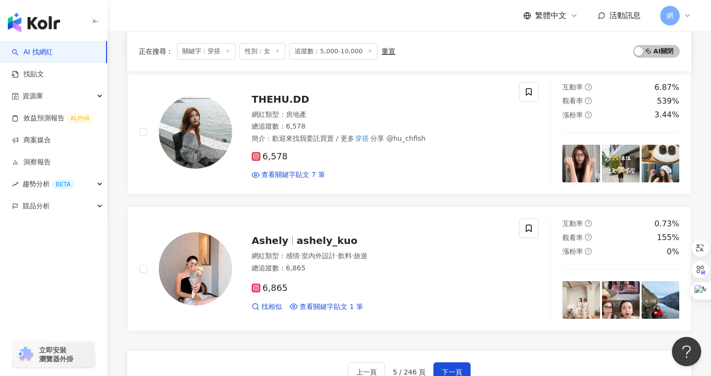
scroll to position [1497, 0]
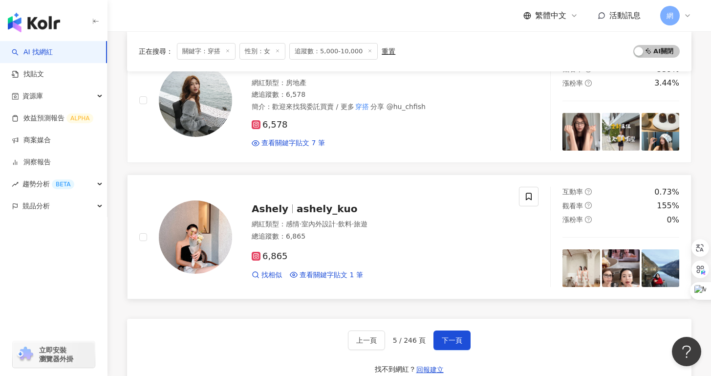
click at [274, 214] on span "Ashely" at bounding box center [270, 209] width 37 height 12
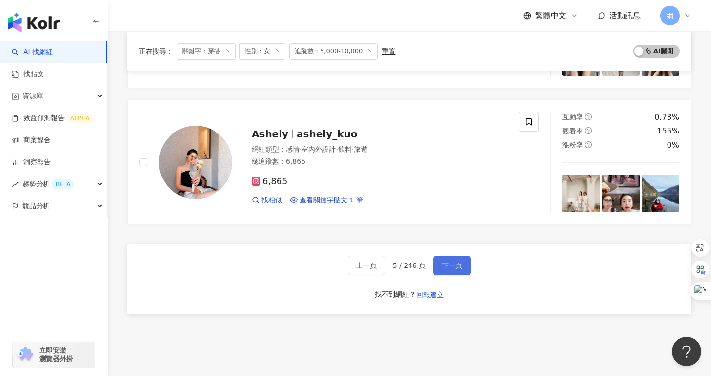
click at [443, 269] on span "下一頁" at bounding box center [452, 265] width 21 height 8
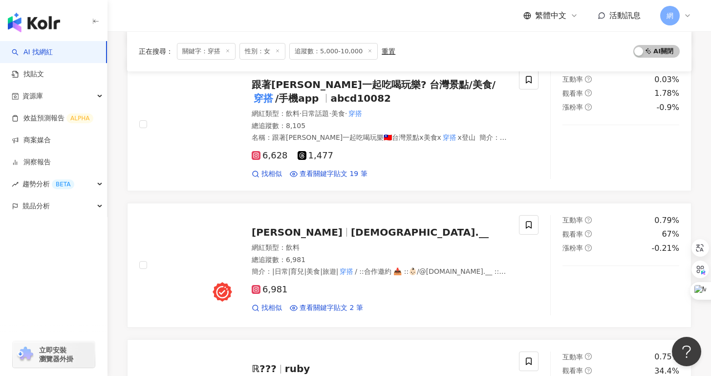
scroll to position [1572, 0]
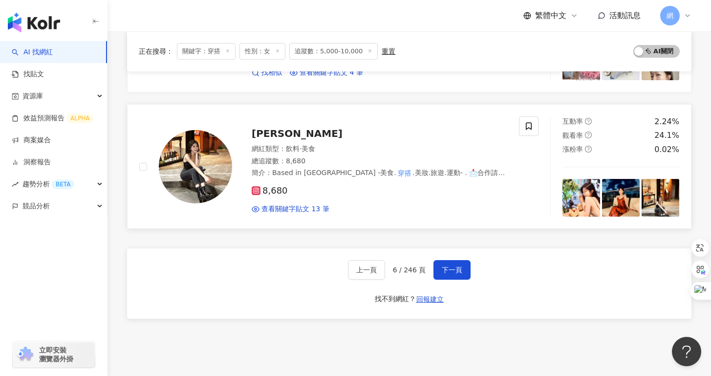
click at [266, 138] on span "Abby Huang" at bounding box center [297, 134] width 91 height 12
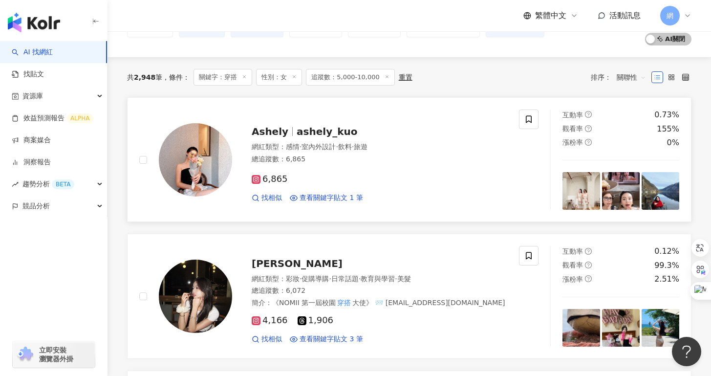
scroll to position [71, 0]
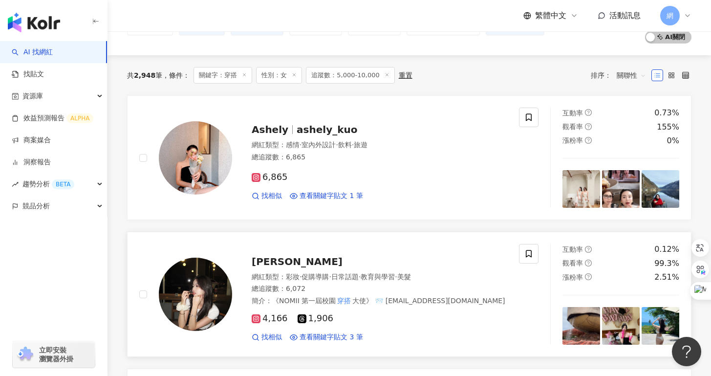
click at [260, 263] on span "余絜" at bounding box center [297, 261] width 91 height 12
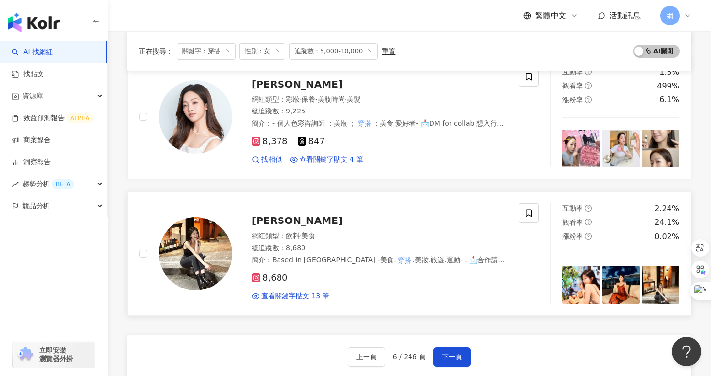
scroll to position [1443, 0]
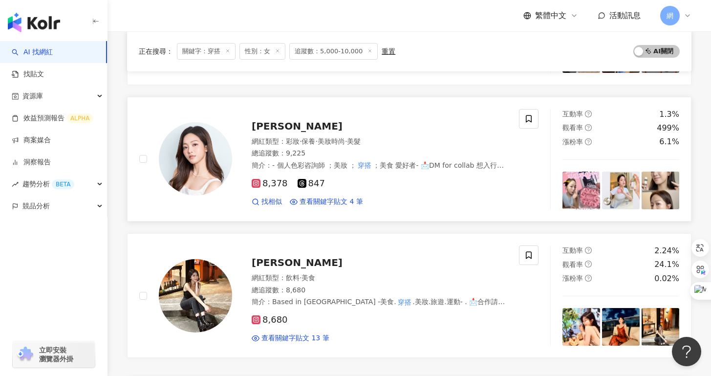
click at [313, 145] on span "保養" at bounding box center [308, 141] width 14 height 8
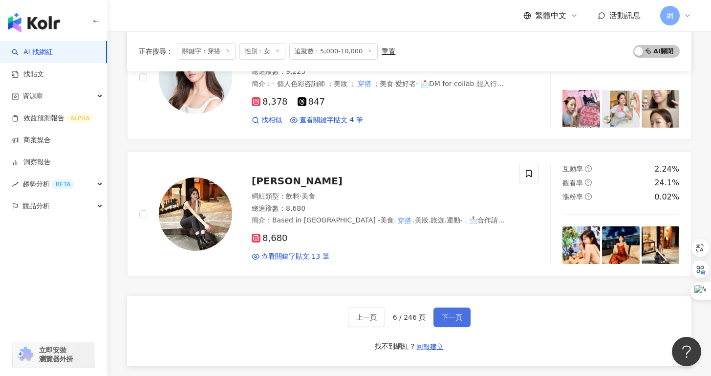
click at [448, 314] on span "下一頁" at bounding box center [452, 317] width 21 height 8
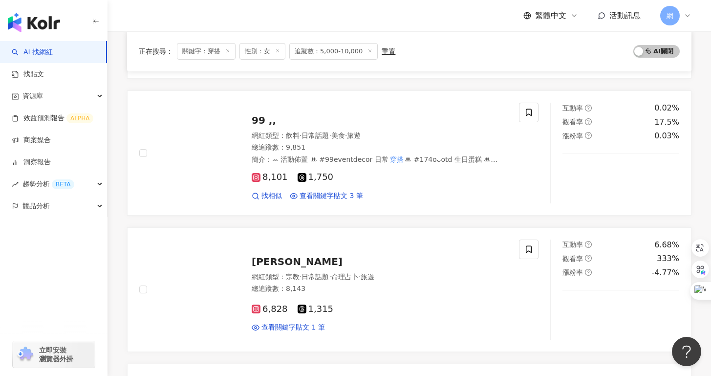
scroll to position [1168, 0]
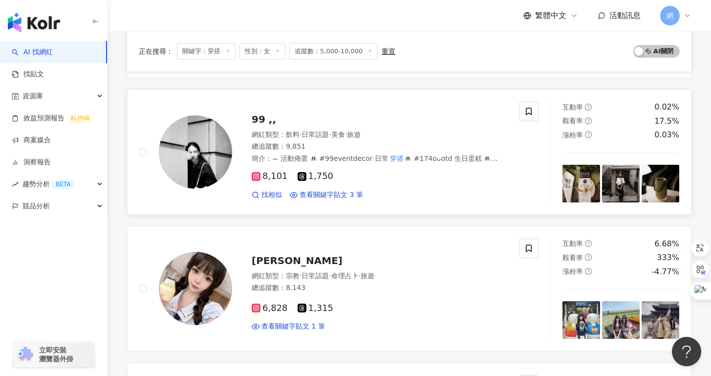
click at [287, 131] on span "飲料" at bounding box center [293, 134] width 14 height 8
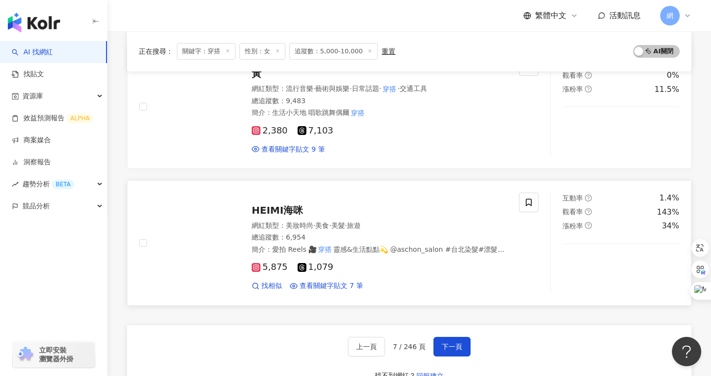
scroll to position [1481, 0]
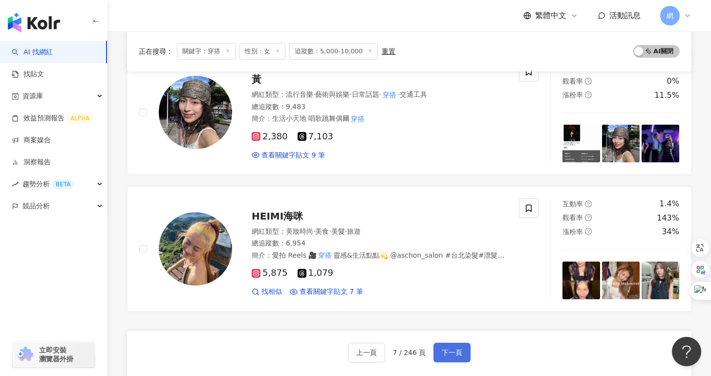
click at [455, 343] on button "下一頁" at bounding box center [451, 352] width 37 height 20
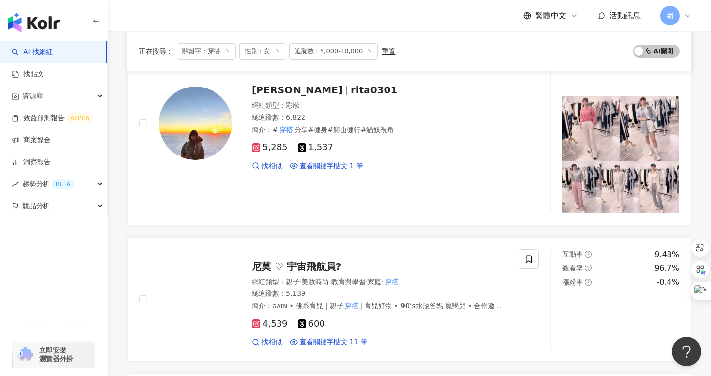
scroll to position [309, 0]
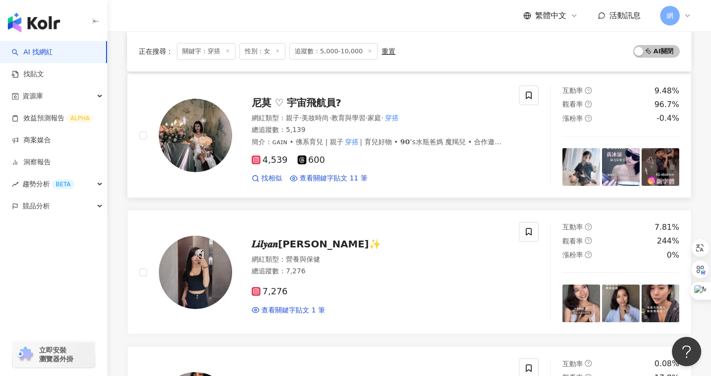
click at [289, 110] on div "尼莫 ♡ 宇宙飛航員? 網紅類型 ： 親子 · 美妝時尚 · 教育與學習 · 家庭 · 穿搭 總追蹤數 ： 5,139 簡介 ： ɢᴀɪɴ • 佛系育兒 | …" at bounding box center [369, 135] width 275 height 95
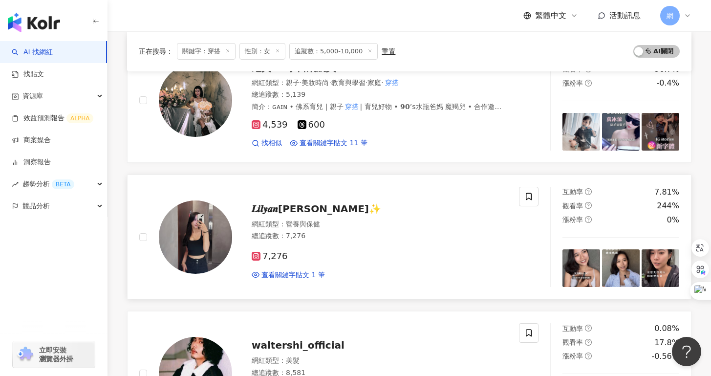
scroll to position [353, 0]
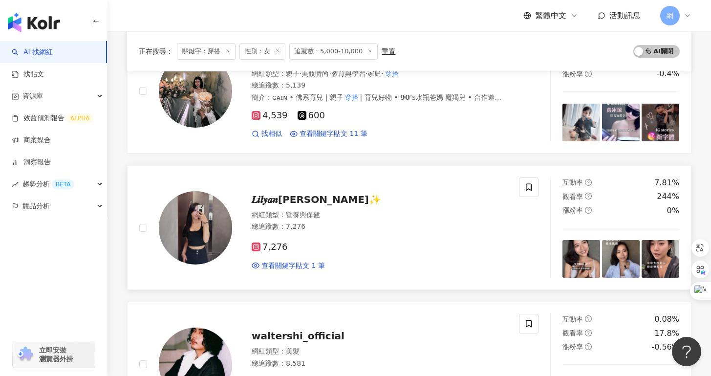
click at [301, 206] on div "𝑳𝒊𝒍𝒚𝒂𝒏莉莉安✨ 網紅類型 ： 營養與保健 總追蹤數 ： 7,276 7,276 查看關鍵字貼文 1 筆" at bounding box center [369, 227] width 275 height 85
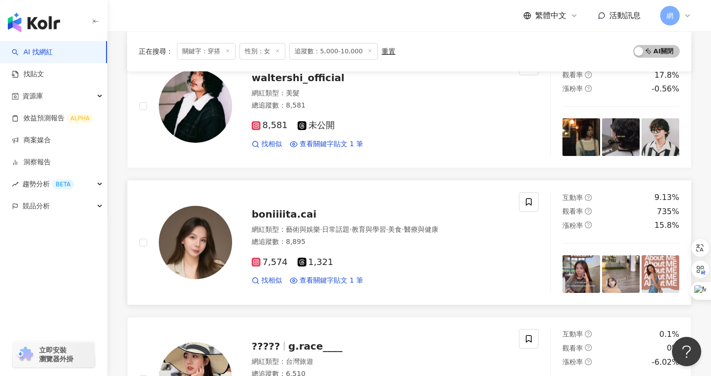
scroll to position [767, 0]
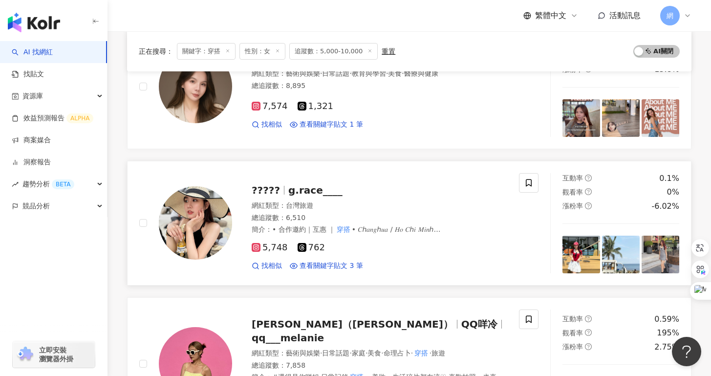
click at [306, 194] on span "g.race____" at bounding box center [315, 190] width 54 height 12
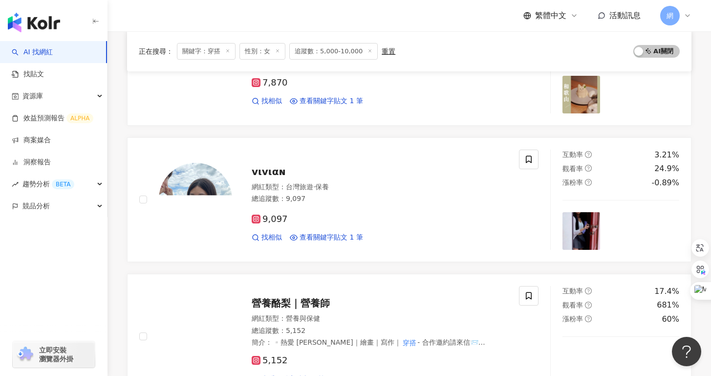
scroll to position [1659, 0]
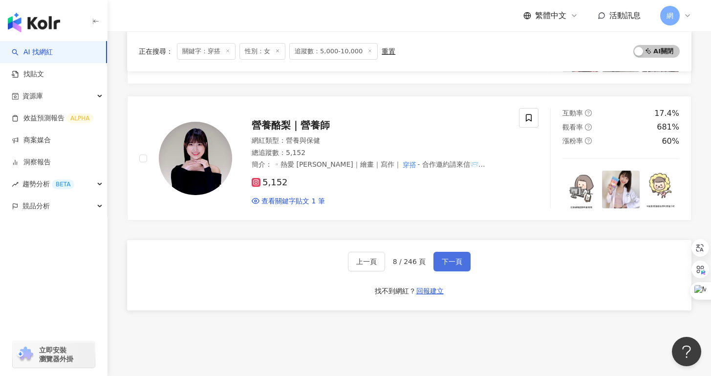
click at [447, 257] on button "下一頁" at bounding box center [451, 262] width 37 height 20
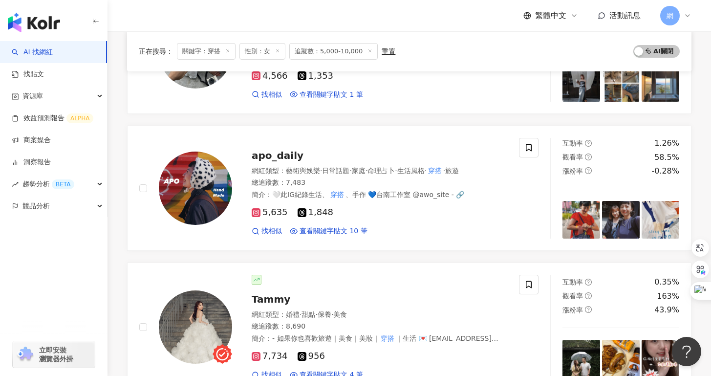
scroll to position [0, 0]
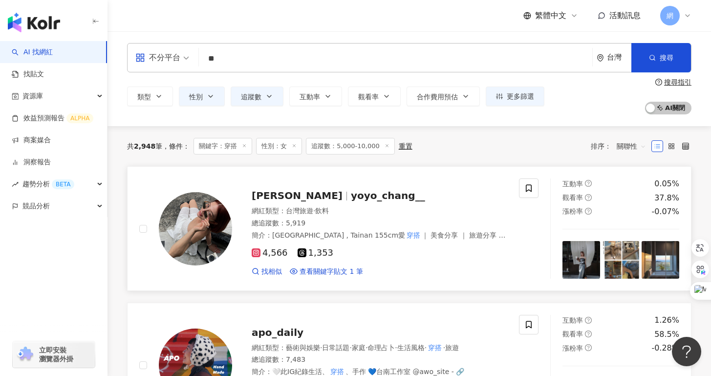
click at [351, 195] on span "yoyo_chang__" at bounding box center [388, 196] width 74 height 12
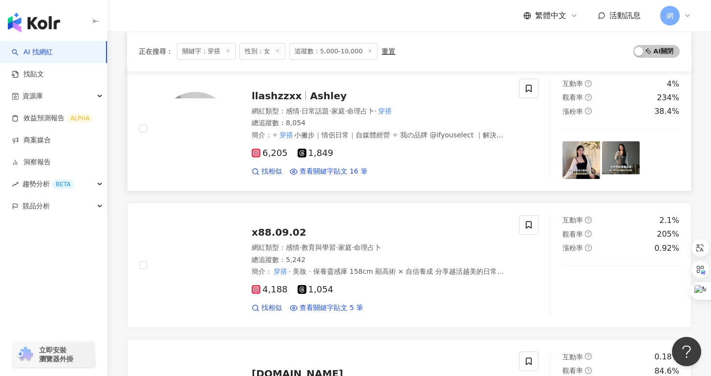
scroll to position [506, 0]
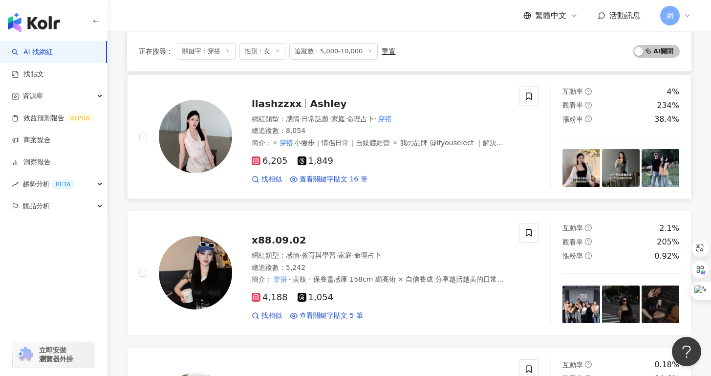
click at [309, 125] on div "網紅類型 ： 感情 · 日常話題 · 家庭 · 命理占卜 · 穿搭 總追蹤數 ： 8,054 簡介 ： ✧ 穿搭 小撇步｜情侶日常｜自媒體經營 ✧ 我の品牌 …" at bounding box center [379, 131] width 255 height 34
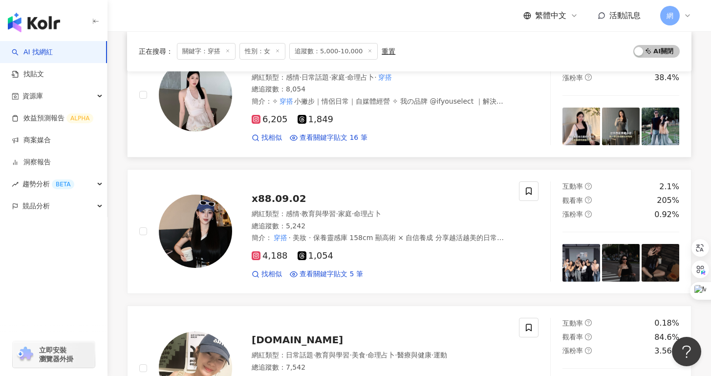
scroll to position [590, 0]
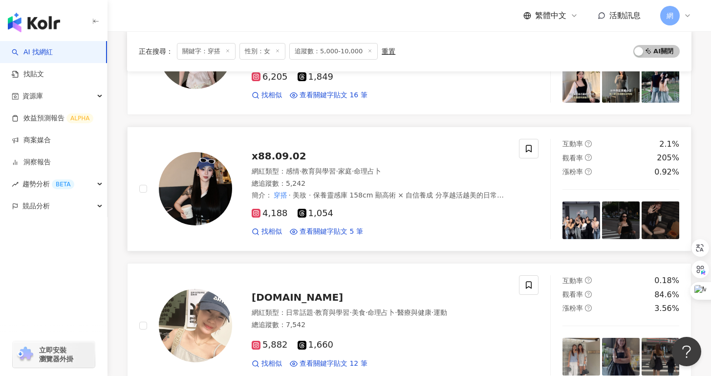
click at [282, 157] on span "x88.09.02" at bounding box center [279, 156] width 55 height 12
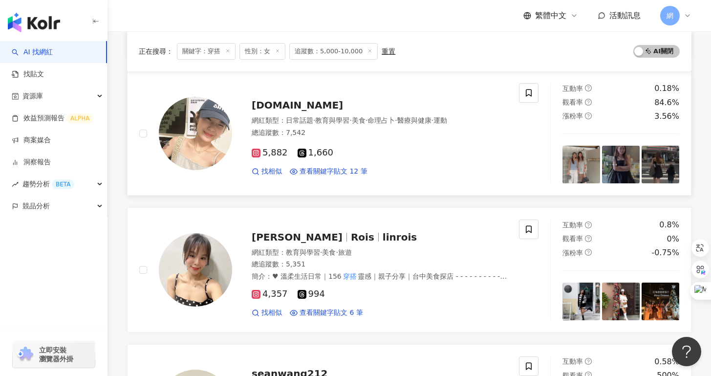
click at [285, 107] on span "yehyeh.ni" at bounding box center [297, 105] width 91 height 12
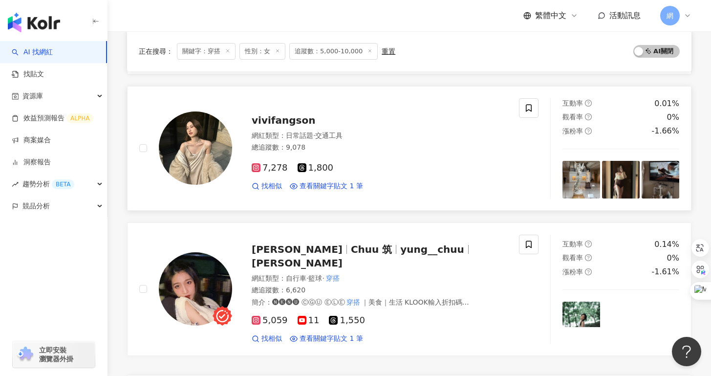
scroll to position [1451, 0]
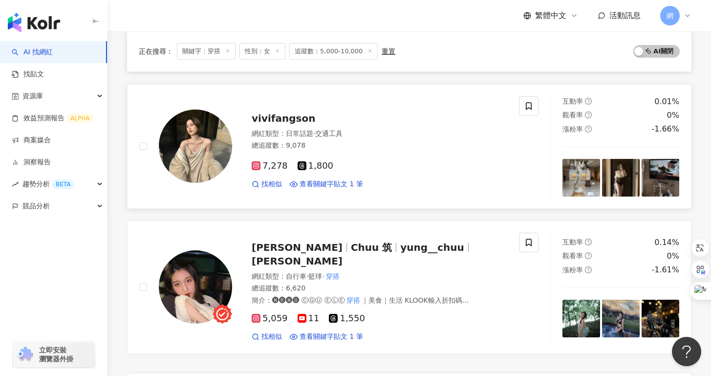
click at [279, 122] on span "vivifangson" at bounding box center [284, 118] width 64 height 12
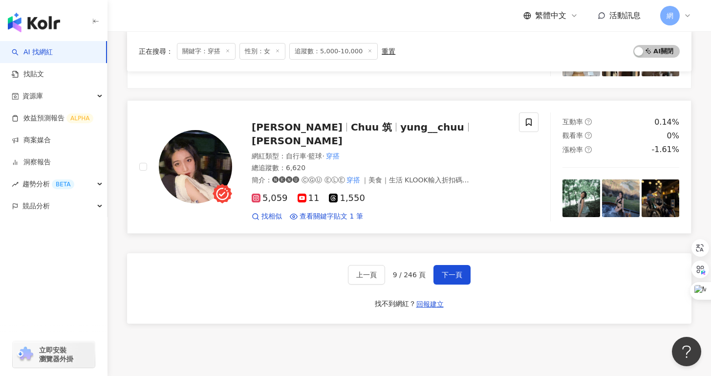
scroll to position [1574, 0]
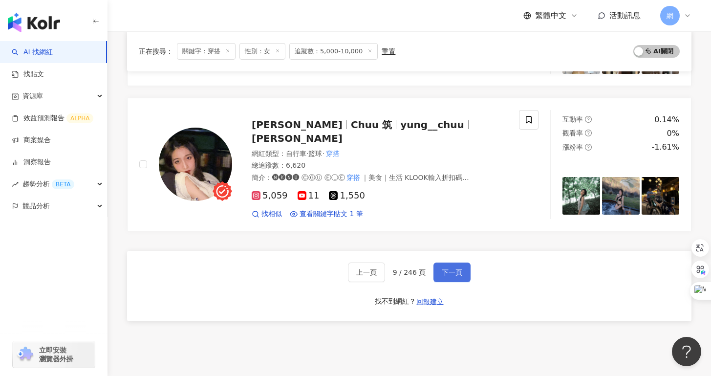
click at [452, 268] on button "下一頁" at bounding box center [451, 272] width 37 height 20
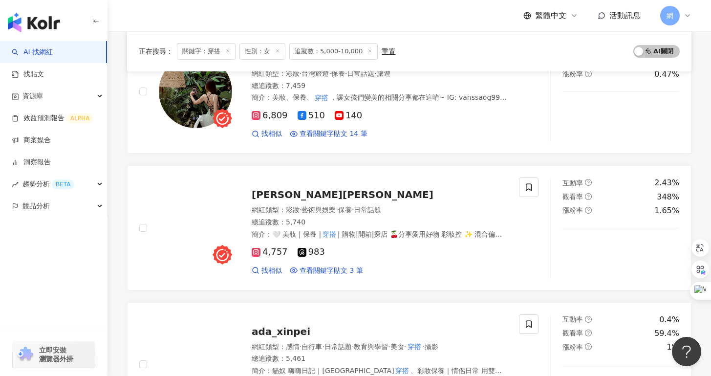
scroll to position [37, 0]
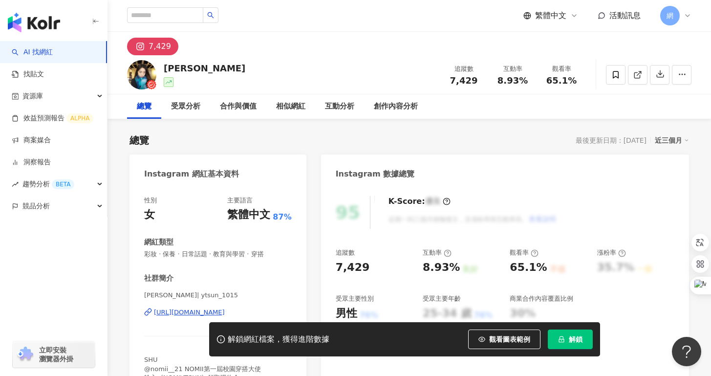
click at [197, 311] on div "[URL][DOMAIN_NAME]" at bounding box center [189, 312] width 71 height 9
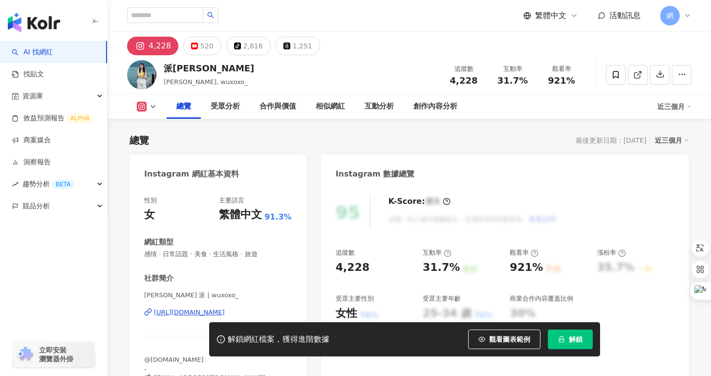
click at [213, 308] on div "https://www.instagram.com/wuxoxo_/" at bounding box center [189, 312] width 71 height 9
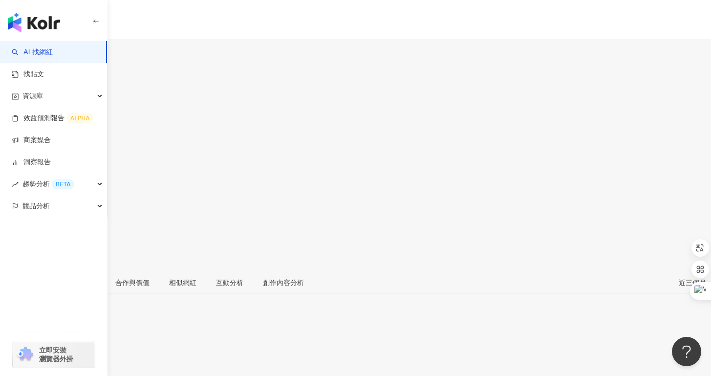
scroll to position [70, 0]
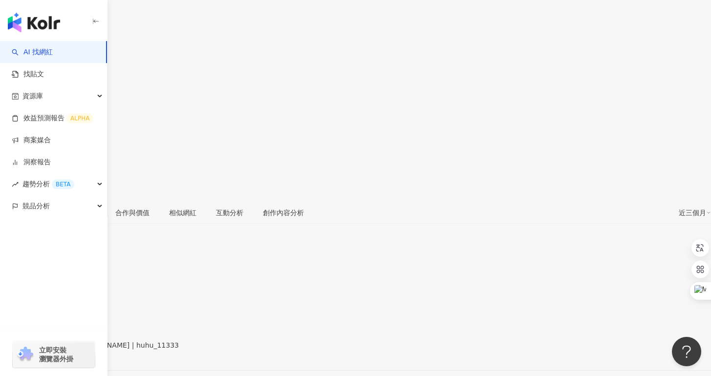
click at [86, 349] on div "[URL][DOMAIN_NAME]" at bounding box center [48, 353] width 76 height 8
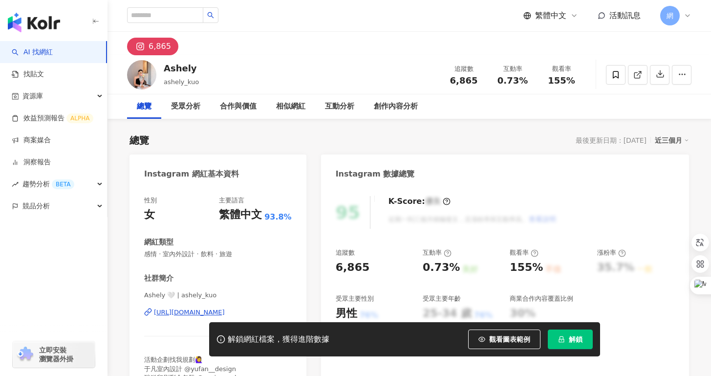
click at [175, 311] on div "[URL][DOMAIN_NAME]" at bounding box center [189, 312] width 71 height 9
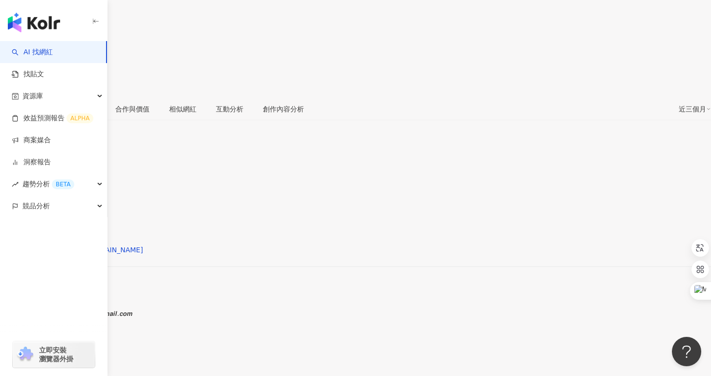
scroll to position [122, 0]
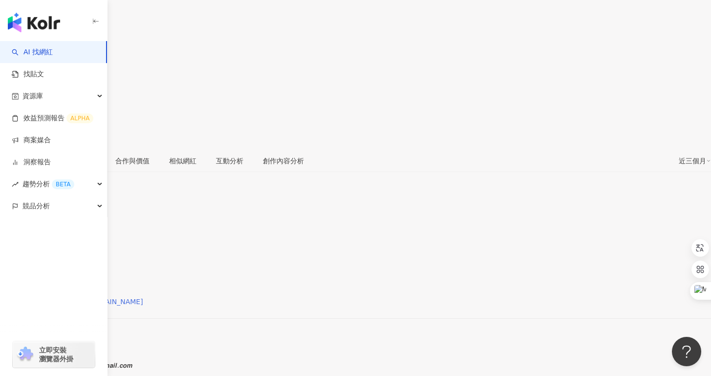
click at [143, 298] on div "[URL][DOMAIN_NAME][DOMAIN_NAME]" at bounding box center [76, 302] width 133 height 8
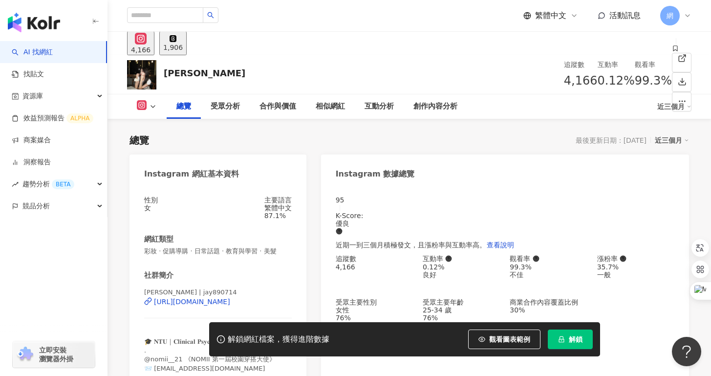
scroll to position [209, 0]
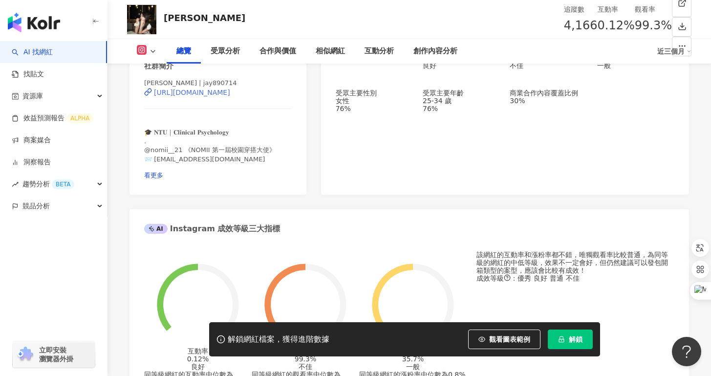
click at [230, 96] on div "https://www.instagram.com/jay890714/" at bounding box center [192, 92] width 76 height 8
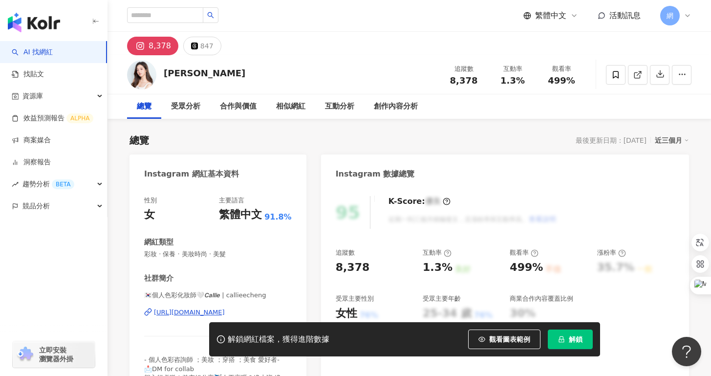
scroll to position [4, 0]
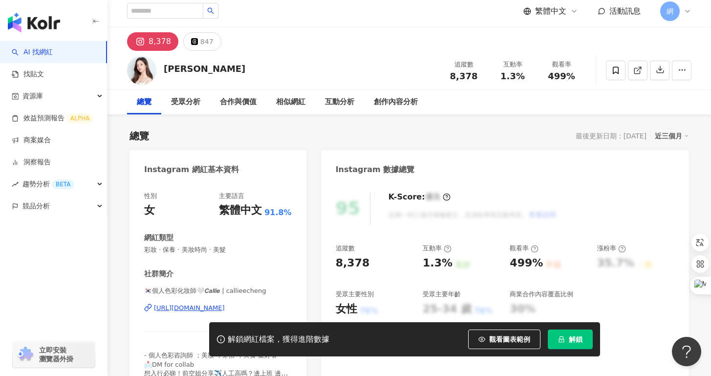
click at [182, 303] on div "https://www.instagram.com/callieecheng/" at bounding box center [189, 307] width 71 height 9
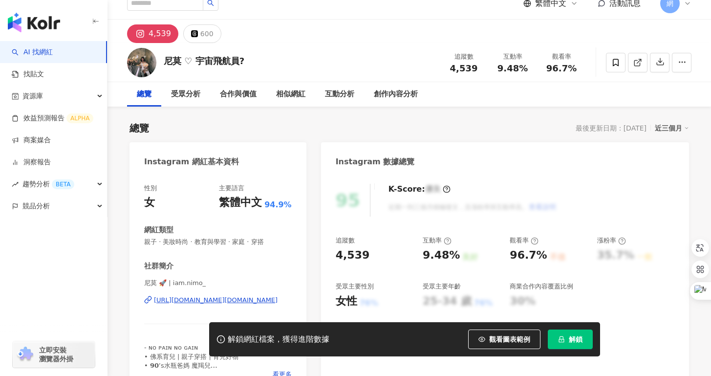
scroll to position [19, 0]
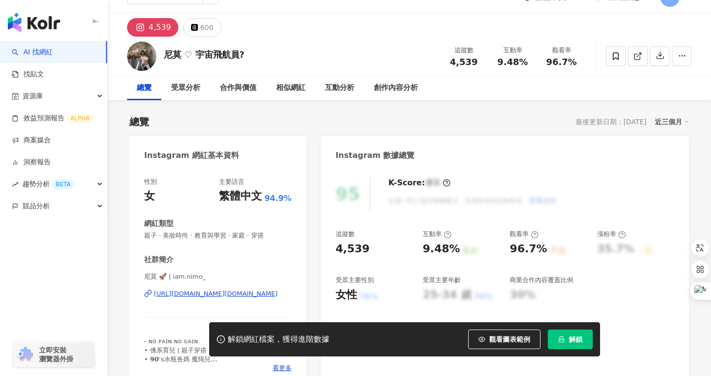
click at [255, 292] on div "https://www.instagram.com/iam.nimo_/" at bounding box center [216, 293] width 124 height 9
click at [261, 292] on div "https://www.instagram.com/iam.nimo_/" at bounding box center [216, 293] width 124 height 9
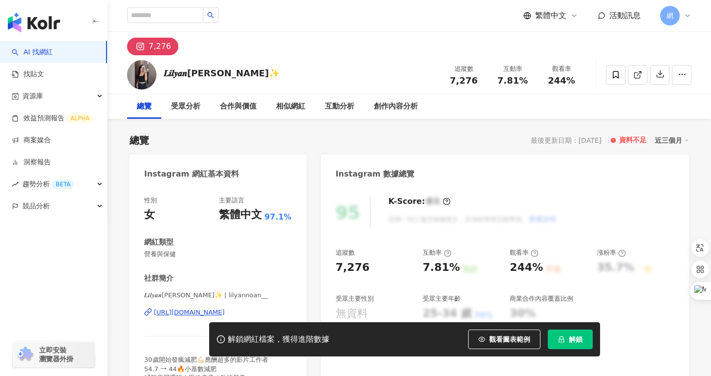
click at [225, 313] on div "[URL][DOMAIN_NAME]" at bounding box center [189, 312] width 71 height 9
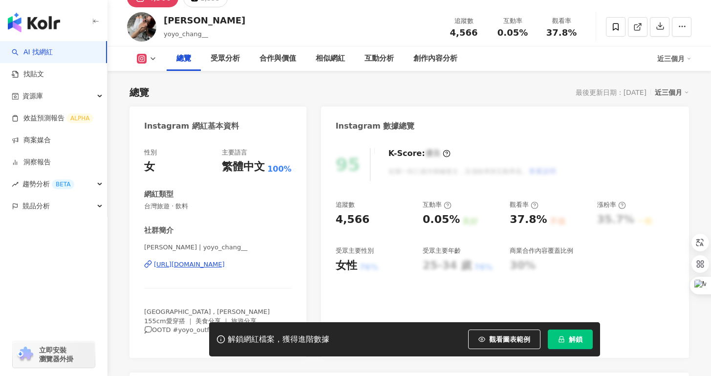
click at [225, 260] on div "[URL][DOMAIN_NAME]" at bounding box center [189, 264] width 71 height 9
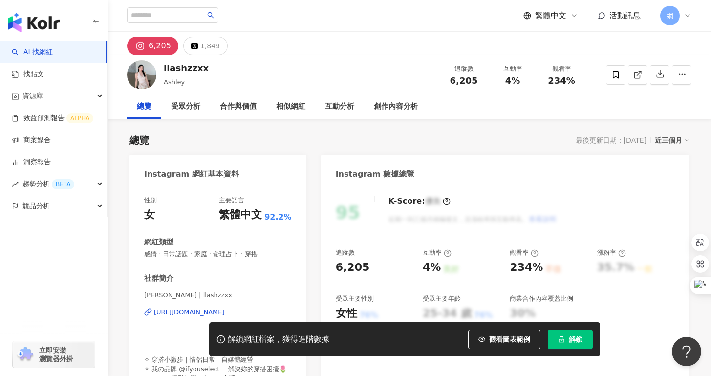
click at [225, 316] on div "https://www.instagram.com/llashzzxx/" at bounding box center [189, 312] width 71 height 9
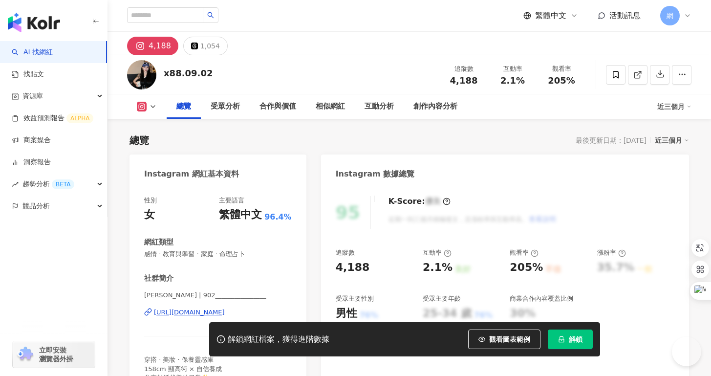
scroll to position [164, 0]
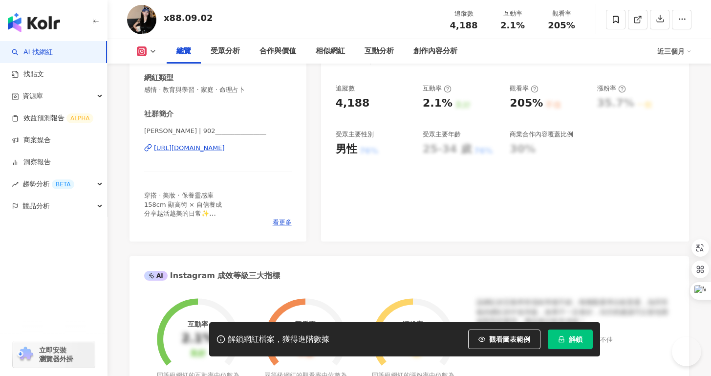
click at [225, 151] on div "[URL][DOMAIN_NAME]" at bounding box center [189, 148] width 71 height 9
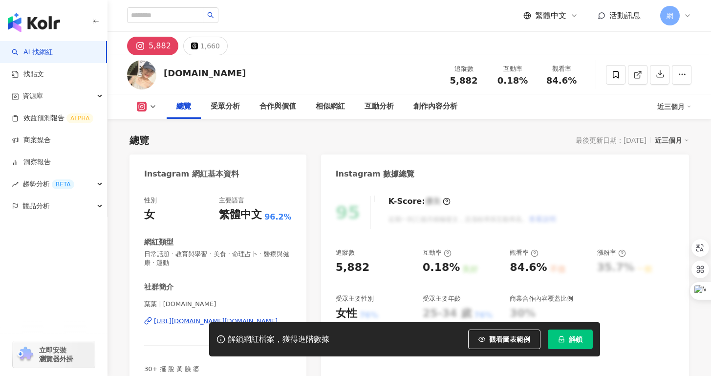
scroll to position [91, 0]
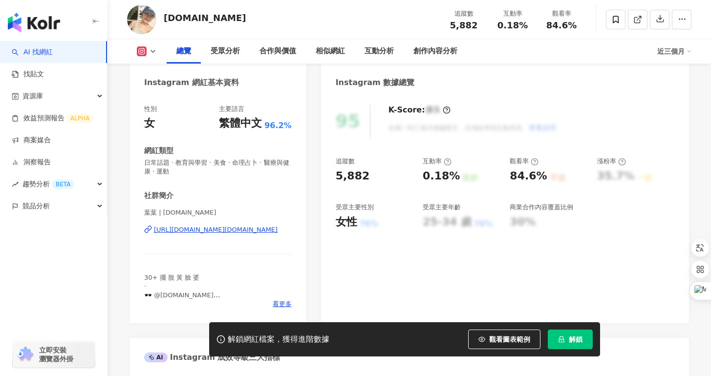
click at [252, 231] on div "https://www.instagram.com/yehyeh.ni/" at bounding box center [216, 229] width 124 height 9
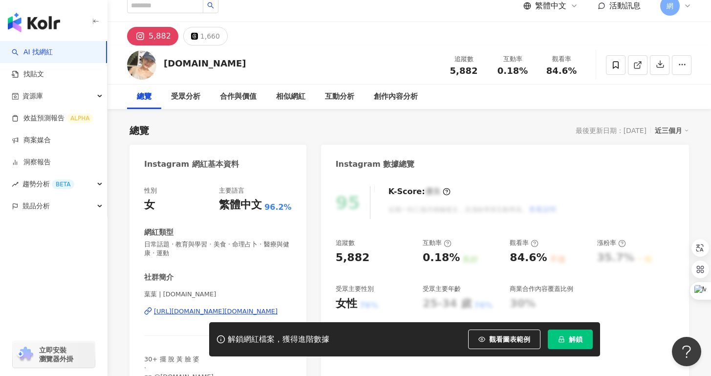
scroll to position [0, 0]
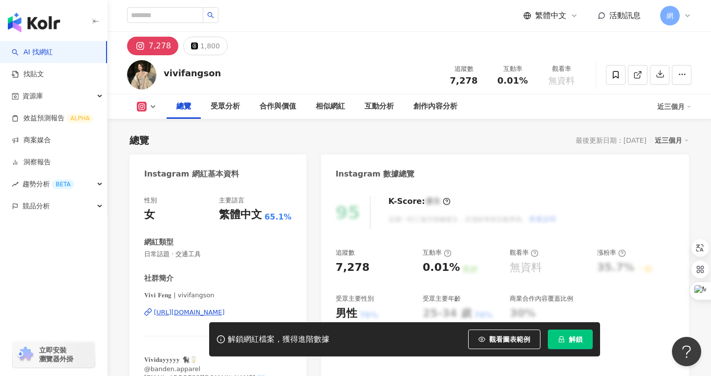
scroll to position [156, 0]
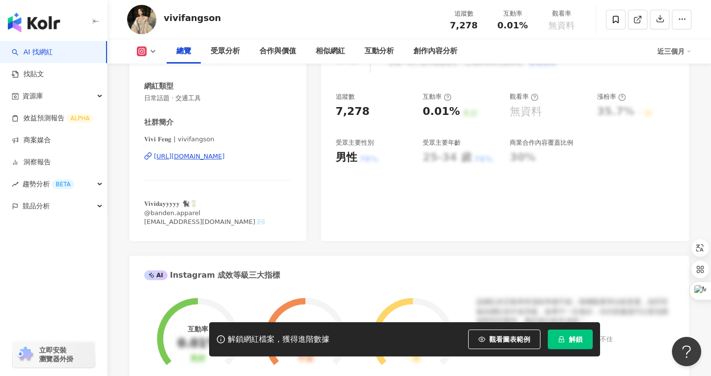
click at [225, 160] on div "[URL][DOMAIN_NAME]" at bounding box center [189, 156] width 71 height 9
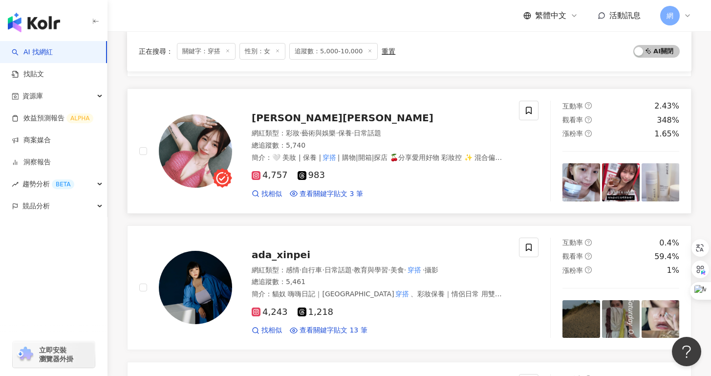
scroll to position [159, 0]
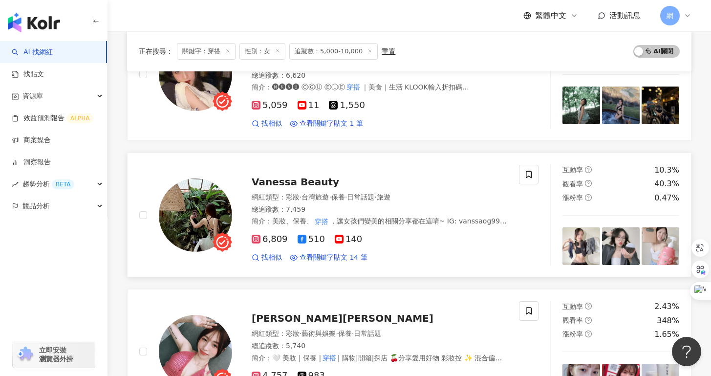
click at [296, 193] on span "彩妝" at bounding box center [293, 197] width 14 height 8
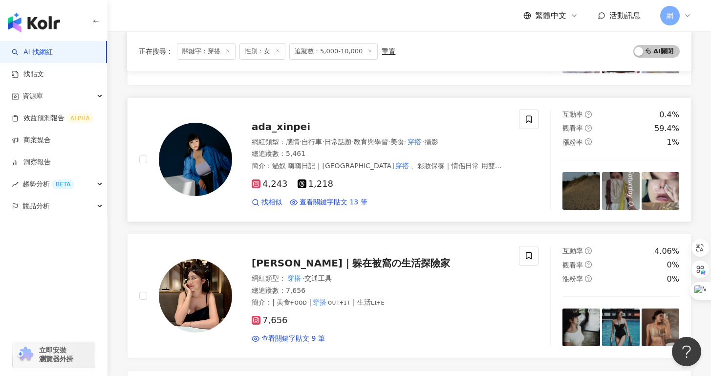
scroll to position [540, 0]
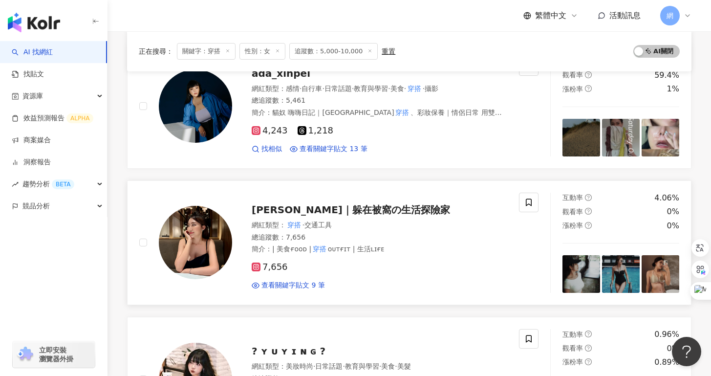
click at [320, 204] on span "Yi｜躲在被窩の生活探險家" at bounding box center [351, 210] width 198 height 12
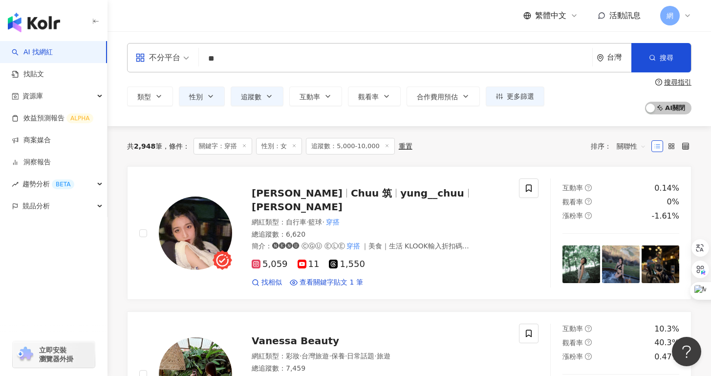
scroll to position [0, 0]
click at [236, 63] on input "**" at bounding box center [395, 58] width 385 height 19
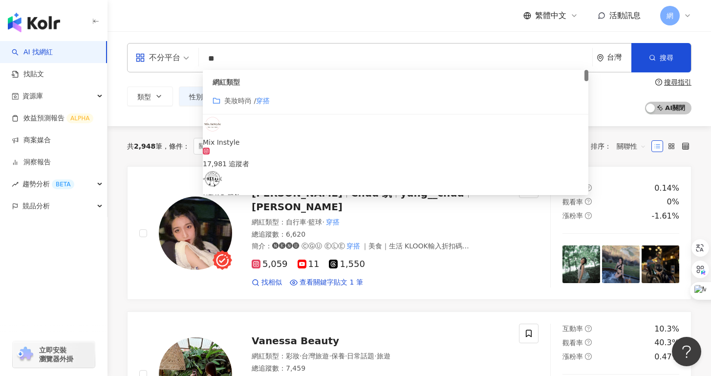
type input "*"
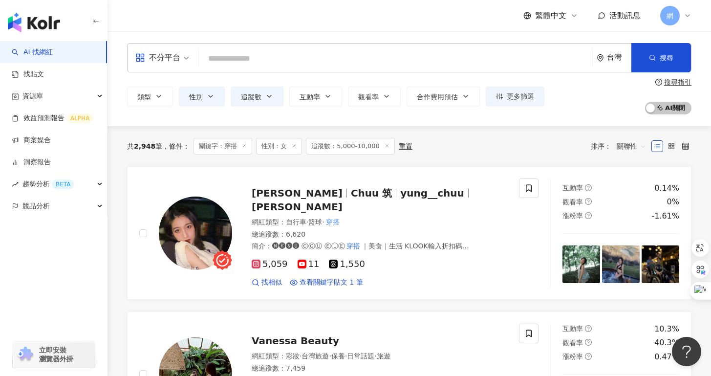
type input "*"
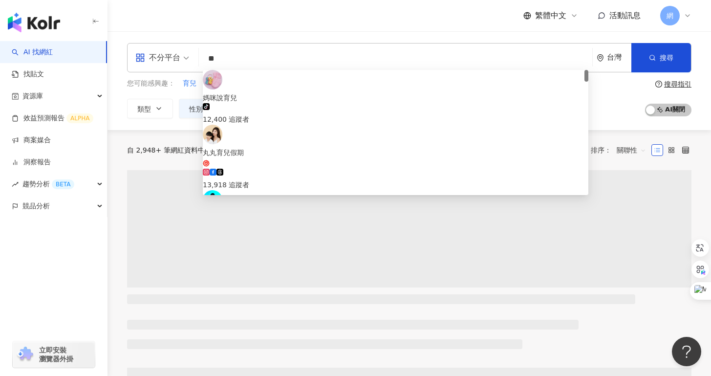
click at [138, 127] on div "不分平台 ** 台灣 搜尋 381cdb91-75c0-4019-871e-2914efcaffe9 媽咪說育兒 tiktok-icon 12,400 追蹤者…" at bounding box center [408, 80] width 603 height 99
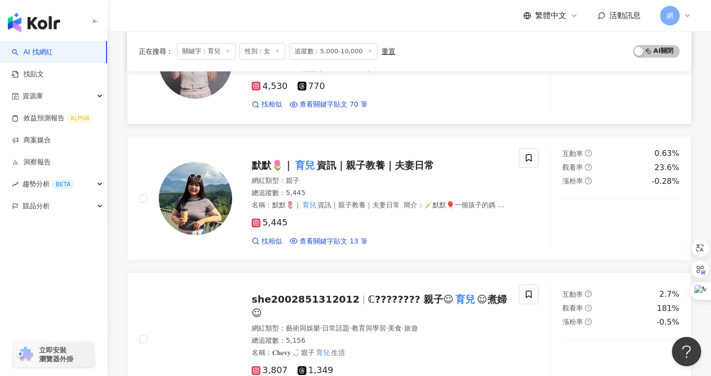
scroll to position [431, 0]
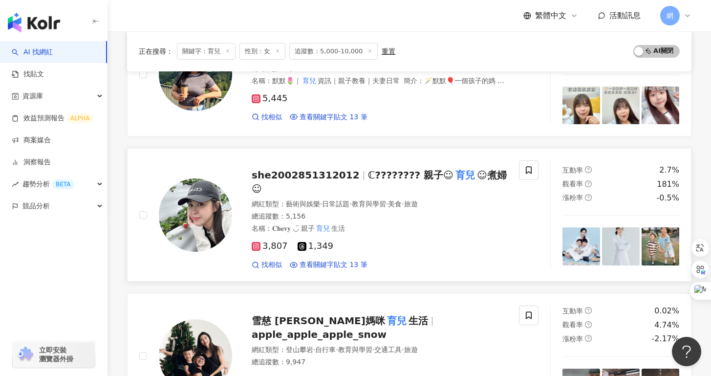
click at [362, 185] on div "she2002851312012 ℂ?????‍?‍?‍? 親子☺︎︎ 育兒 ☺︎︎煮婦☺︎︎ 網紅類型 ： 藝術與娛樂 · 日常話題 · 教育與學習 · 美…" at bounding box center [369, 214] width 275 height 109
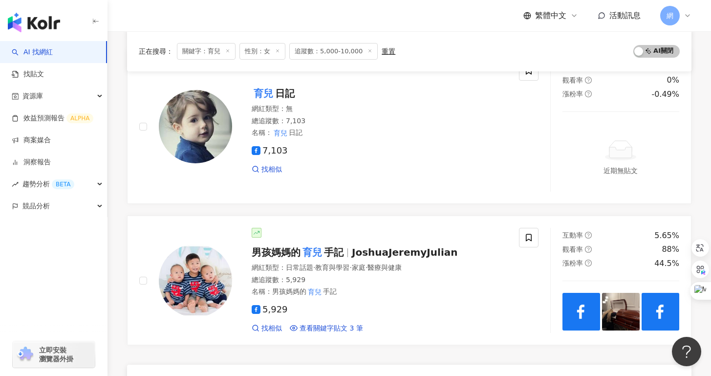
scroll to position [1559, 0]
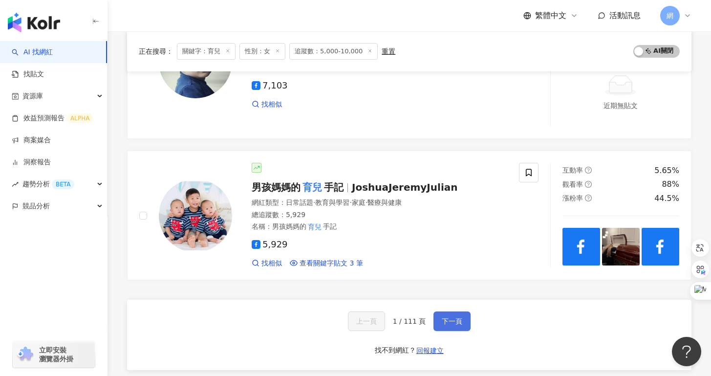
click at [453, 321] on button "下一頁" at bounding box center [451, 321] width 37 height 20
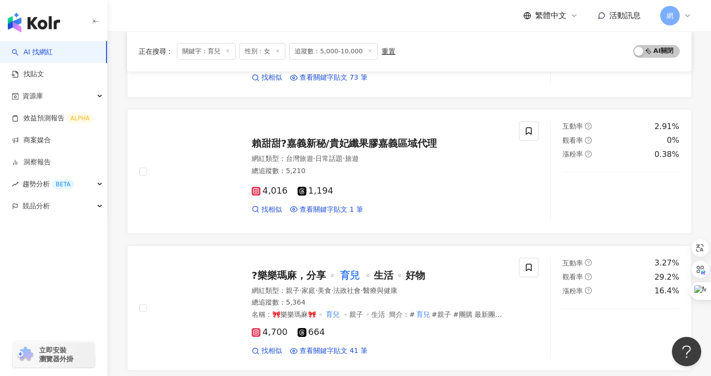
scroll to position [1532, 0]
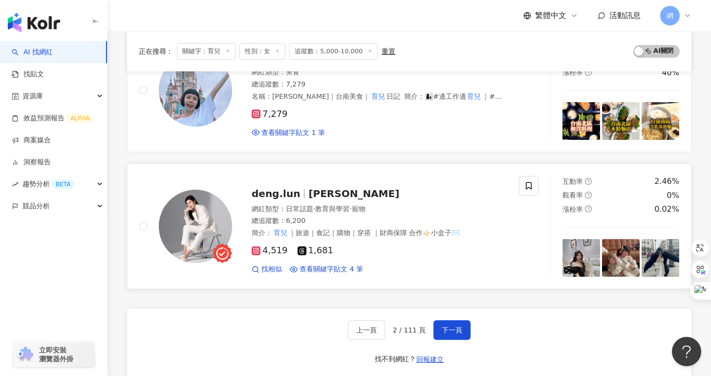
click at [339, 229] on span "｜旅遊｜食記｜購物｜穿搭 ｜財商保障 合作👉🏻小盒子✉️" at bounding box center [374, 233] width 171 height 8
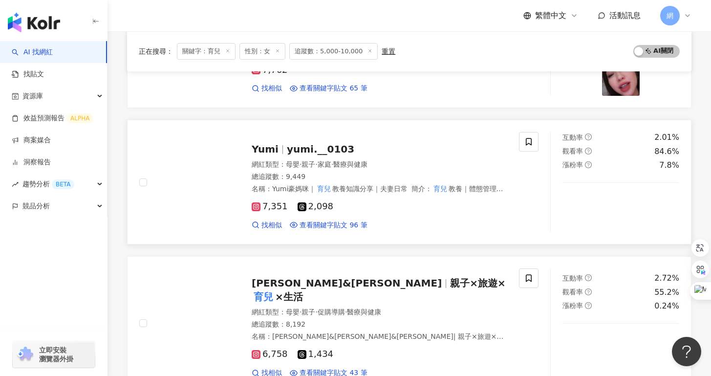
scroll to position [1051, 0]
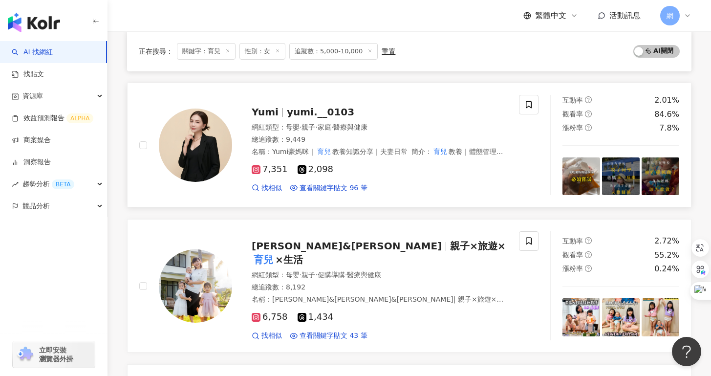
click at [318, 106] on span "yumi.__0103" at bounding box center [320, 112] width 67 height 12
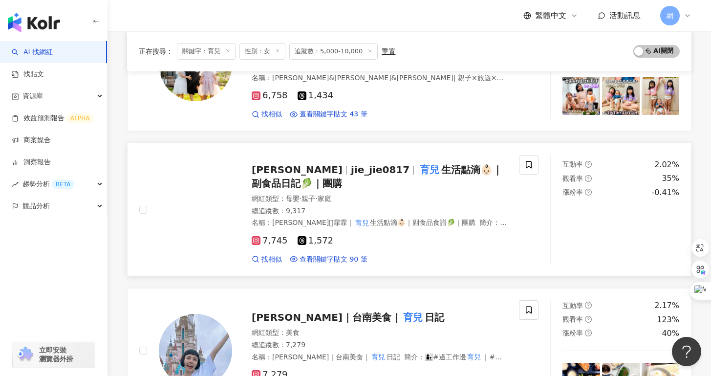
scroll to position [1585, 0]
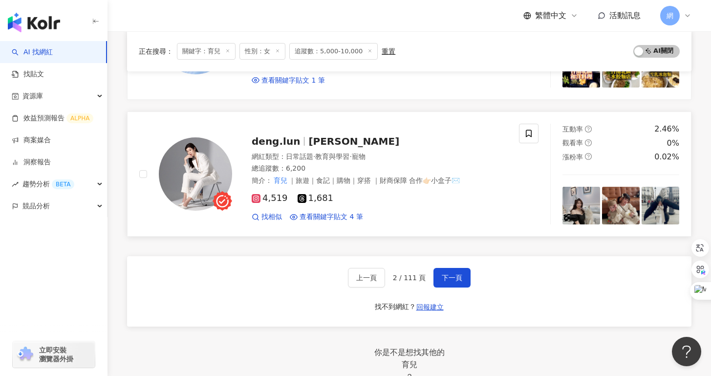
click at [290, 132] on div "deng.lun 鄧綸 網紅類型 ： 日常話題 · 教育與學習 · 寵物 總追蹤數 ： 6,200 簡介 ： 育兒 ｜旅遊｜食記｜購物｜穿搭 ｜財商保障 合作…" at bounding box center [369, 174] width 275 height 95
click at [459, 274] on span "下一頁" at bounding box center [452, 278] width 21 height 8
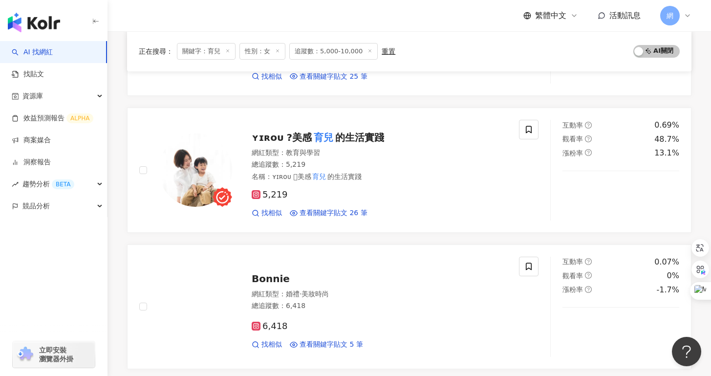
scroll to position [454, 0]
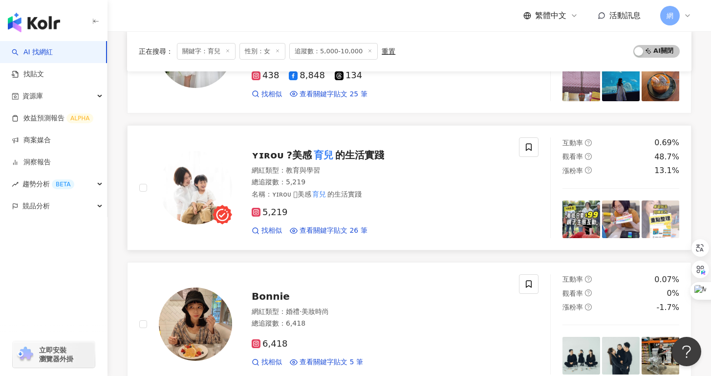
click at [328, 160] on div "ʏɪʀᴏᴜ ?美感 育兒 的生活實踐" at bounding box center [379, 155] width 255 height 14
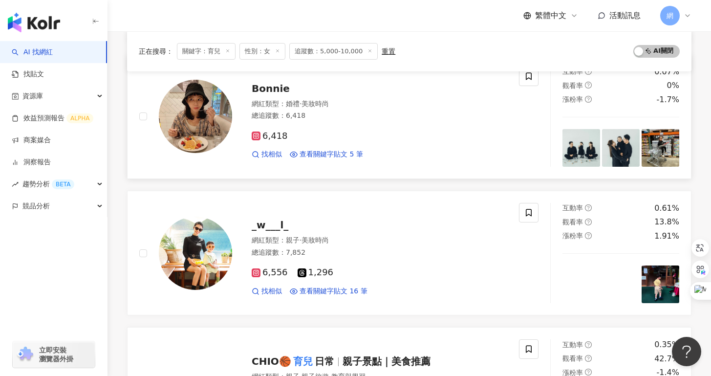
scroll to position [661, 0]
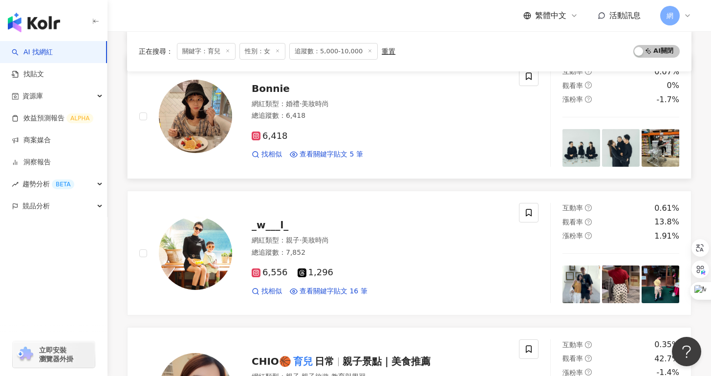
click at [288, 90] on div "Bonnie" at bounding box center [379, 89] width 255 height 14
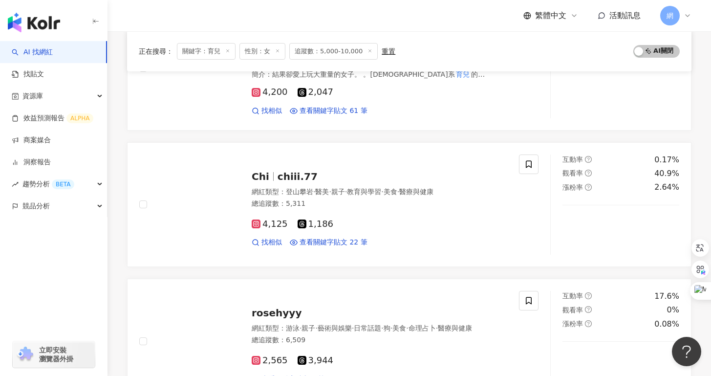
scroll to position [1393, 0]
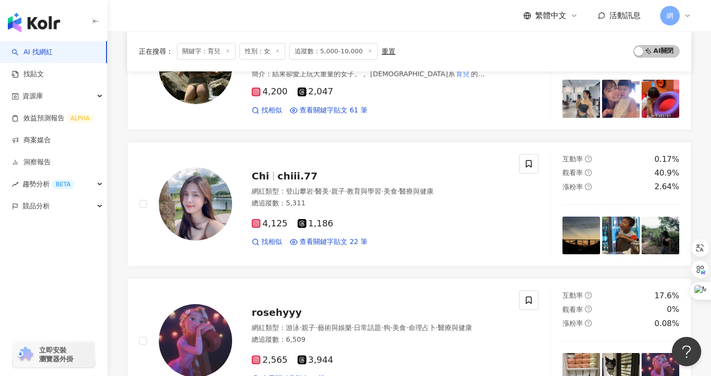
click at [406, 207] on div "總追蹤數 ： 5,311" at bounding box center [379, 203] width 255 height 10
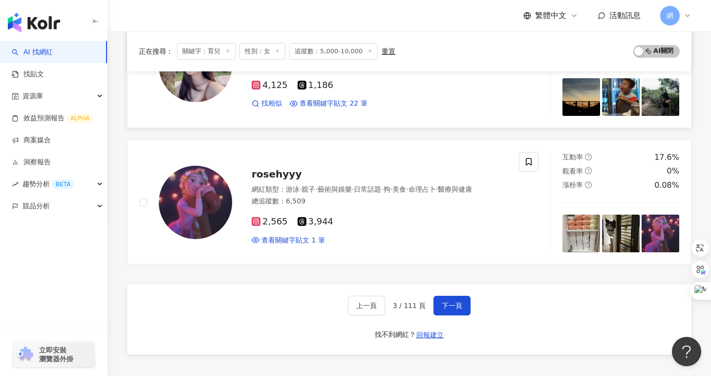
scroll to position [1596, 0]
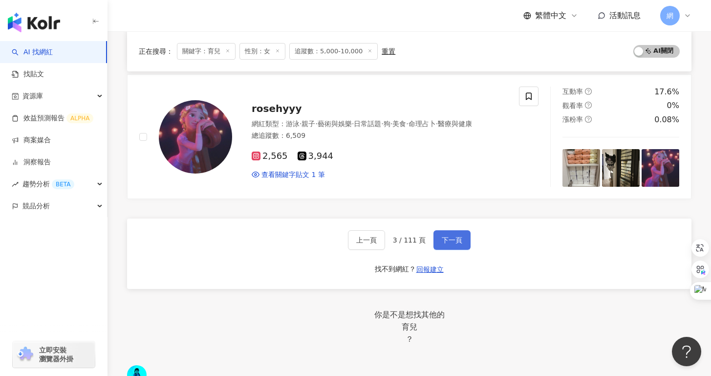
click at [459, 239] on span "下一頁" at bounding box center [452, 240] width 21 height 8
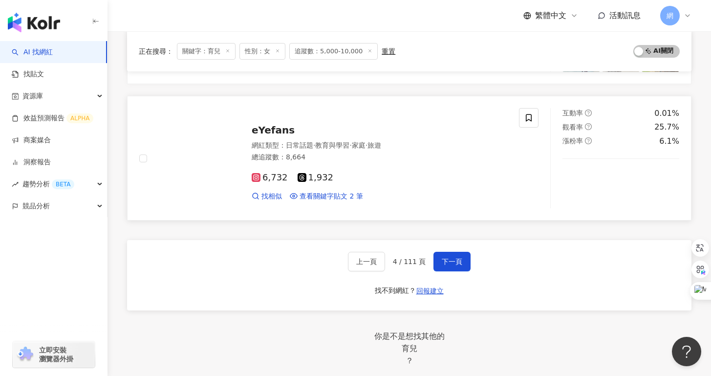
scroll to position [1245, 0]
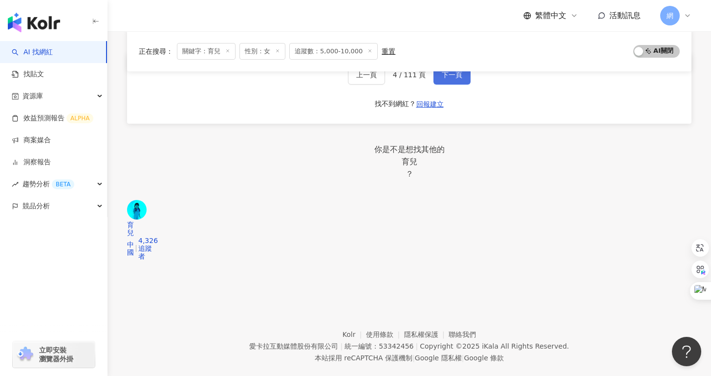
click at [456, 79] on button "下一頁" at bounding box center [451, 75] width 37 height 20
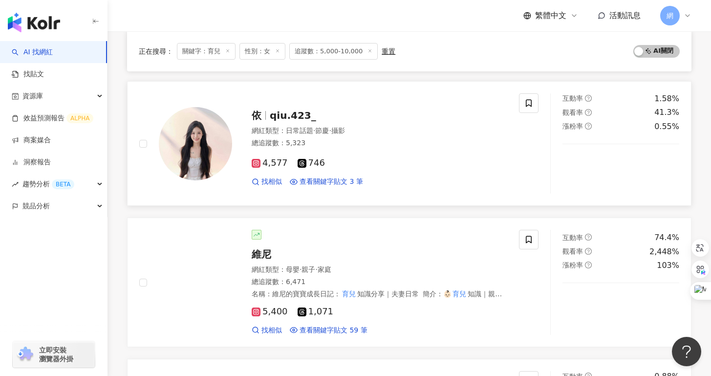
scroll to position [769, 0]
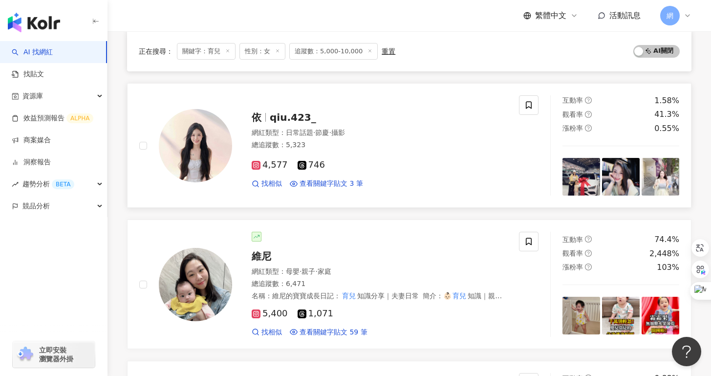
click at [294, 121] on span "qiu.423_" at bounding box center [293, 117] width 46 height 12
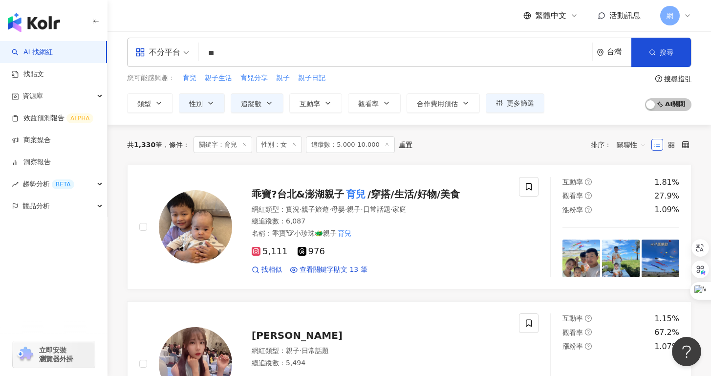
scroll to position [0, 0]
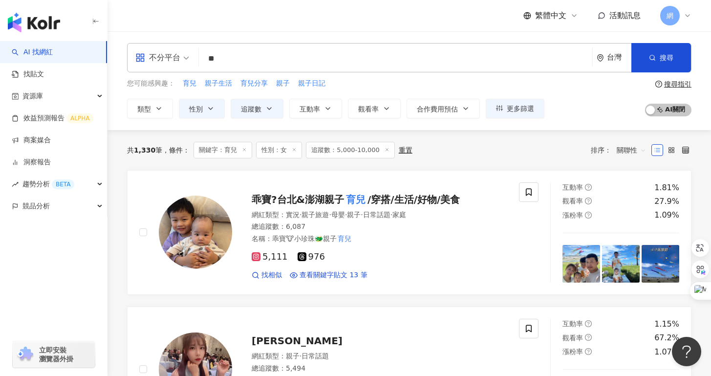
click at [314, 59] on input "**" at bounding box center [395, 58] width 385 height 19
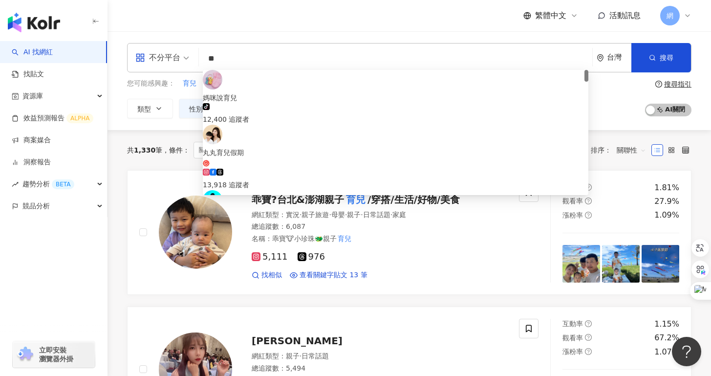
click at [314, 59] on input "**" at bounding box center [395, 58] width 385 height 19
paste input "********"
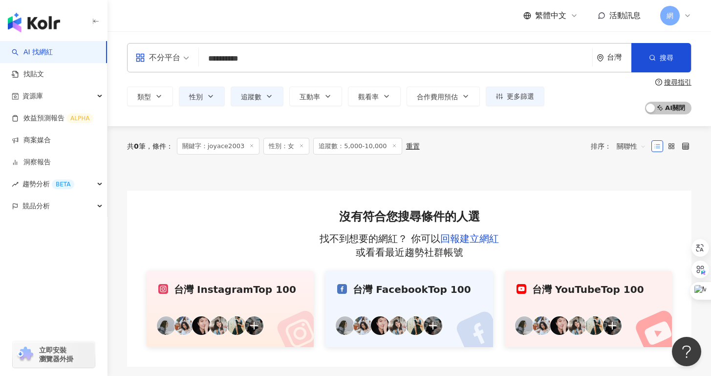
click at [254, 59] on input "**********" at bounding box center [395, 58] width 385 height 19
drag, startPoint x: 248, startPoint y: 58, endPoint x: 239, endPoint y: 60, distance: 9.5
click at [239, 60] on input "**********" at bounding box center [395, 58] width 385 height 19
type input "********"
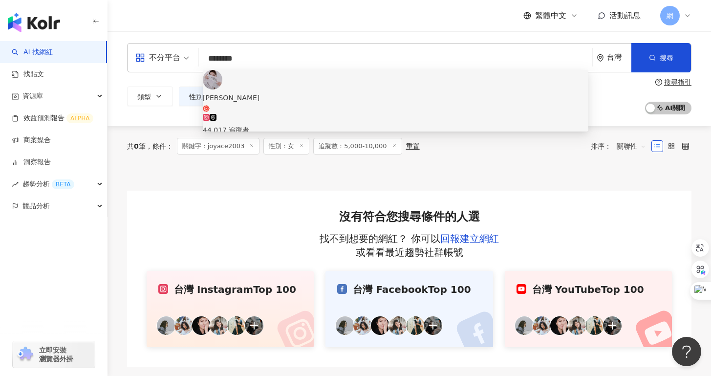
click at [325, 114] on div "44,017 追蹤者" at bounding box center [395, 124] width 385 height 21
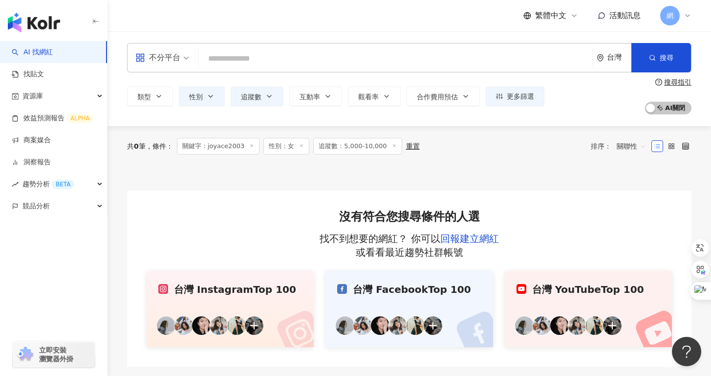
paste input "**********"
type input "**********"
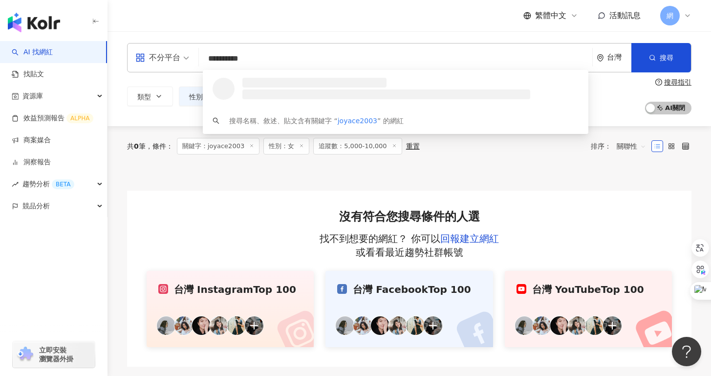
drag, startPoint x: 301, startPoint y: 63, endPoint x: 152, endPoint y: 62, distance: 149.0
click at [153, 62] on div "**********" at bounding box center [409, 57] width 564 height 29
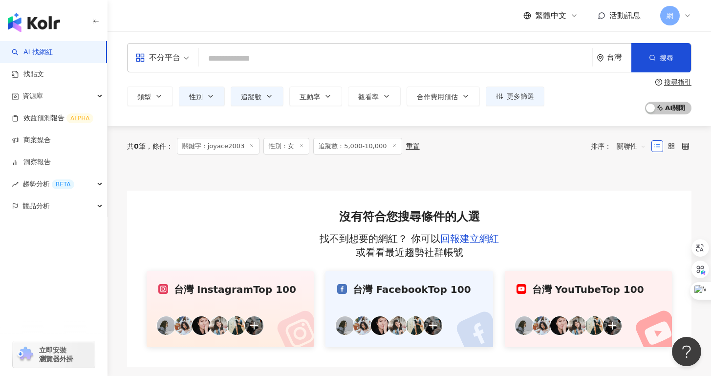
click at [281, 182] on div at bounding box center [409, 178] width 564 height 24
click at [160, 93] on icon "button" at bounding box center [159, 96] width 8 height 8
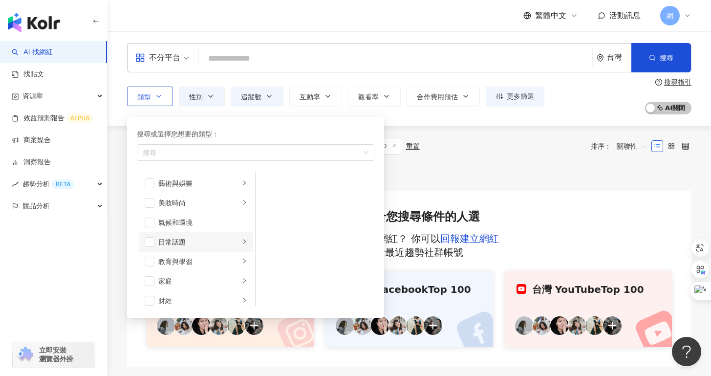
click at [215, 246] on div "日常話題" at bounding box center [198, 241] width 81 height 11
click at [149, 239] on span "button" at bounding box center [150, 242] width 10 height 10
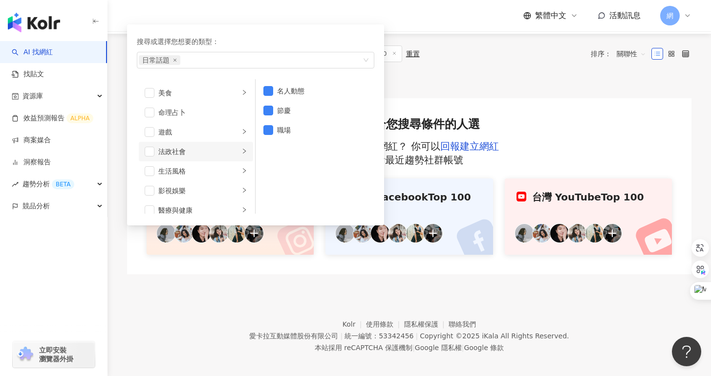
scroll to position [134, 0]
click at [149, 92] on span "button" at bounding box center [150, 93] width 10 height 10
click at [413, 97] on div at bounding box center [409, 86] width 564 height 24
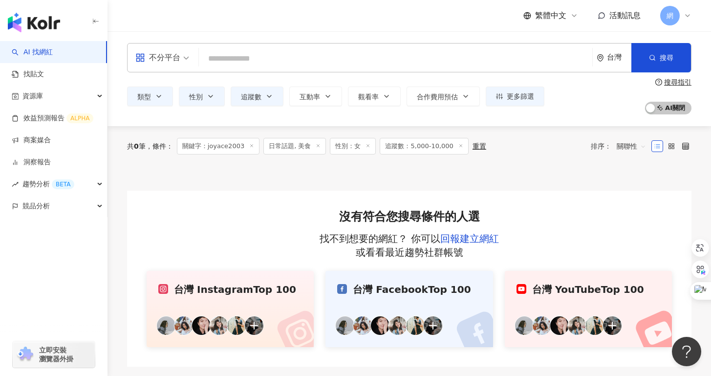
click at [296, 57] on input "search" at bounding box center [395, 58] width 385 height 19
click at [264, 105] on button "追蹤數" at bounding box center [257, 96] width 53 height 20
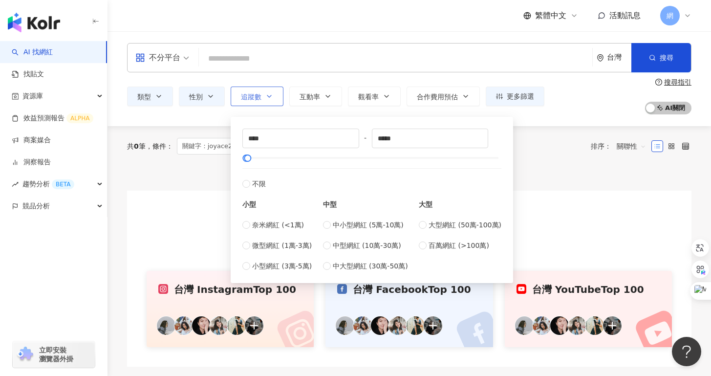
click at [265, 103] on button "追蹤數" at bounding box center [257, 96] width 53 height 20
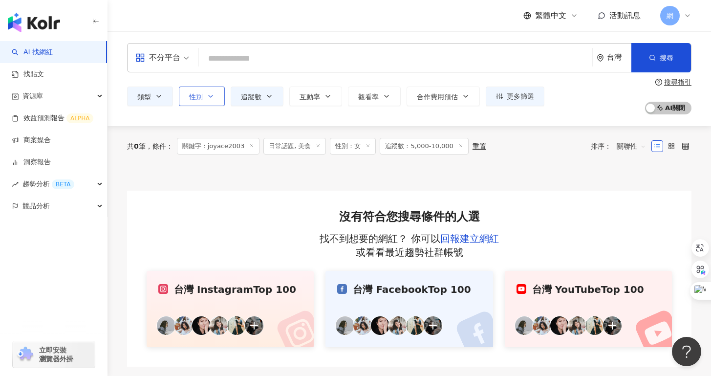
click at [221, 100] on button "性別" at bounding box center [202, 96] width 46 height 20
click at [155, 100] on icon "button" at bounding box center [159, 96] width 8 height 8
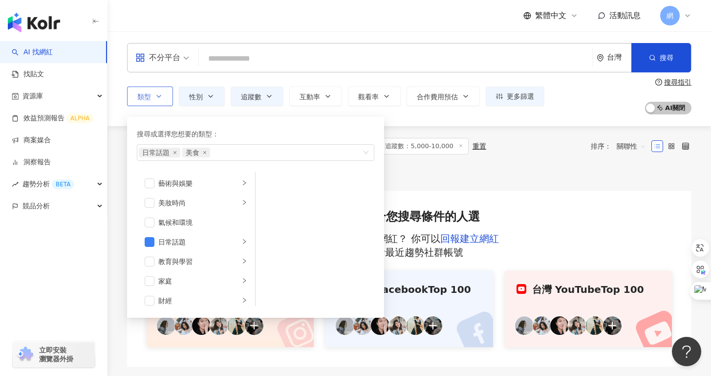
click at [156, 99] on icon "button" at bounding box center [159, 96] width 8 height 8
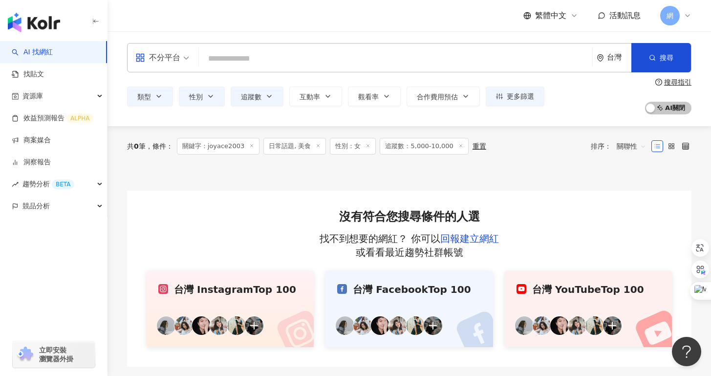
click at [279, 131] on div "共 0 筆 條件 ： 關鍵字：joyace2003 日常話題, 美食 性別：女 追蹤數：5,000-10,000 重置 排序： 關聯性" at bounding box center [409, 146] width 564 height 40
click at [660, 65] on button "搜尋" at bounding box center [661, 57] width 60 height 29
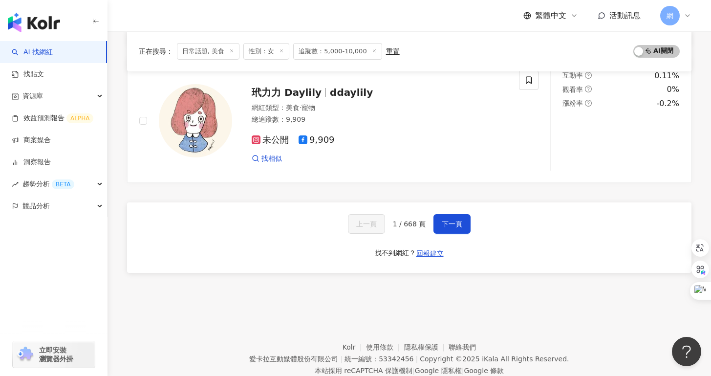
scroll to position [1554, 0]
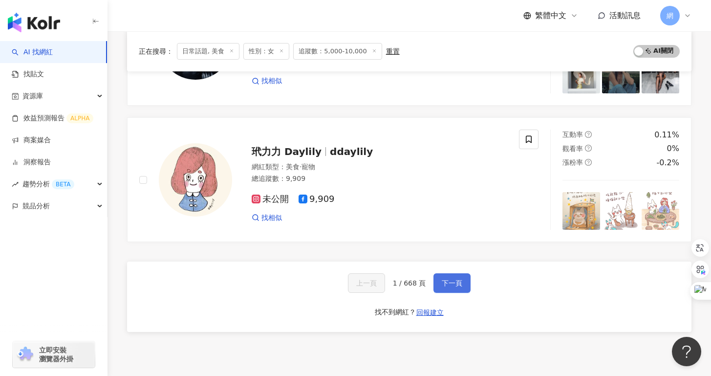
click at [451, 280] on span "下一頁" at bounding box center [452, 283] width 21 height 8
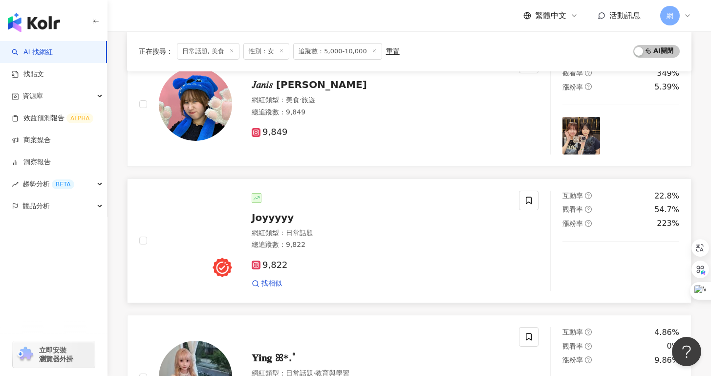
scroll to position [996, 0]
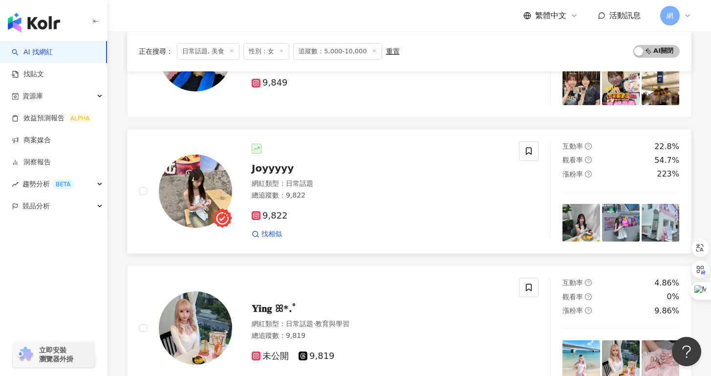
click at [285, 174] on div "Joyyyyy" at bounding box center [379, 168] width 255 height 14
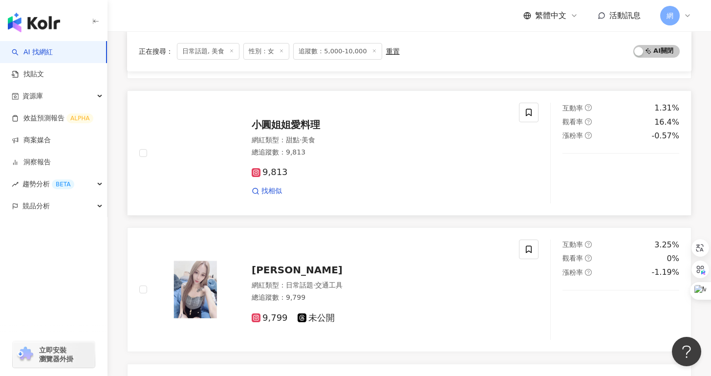
scroll to position [1634, 0]
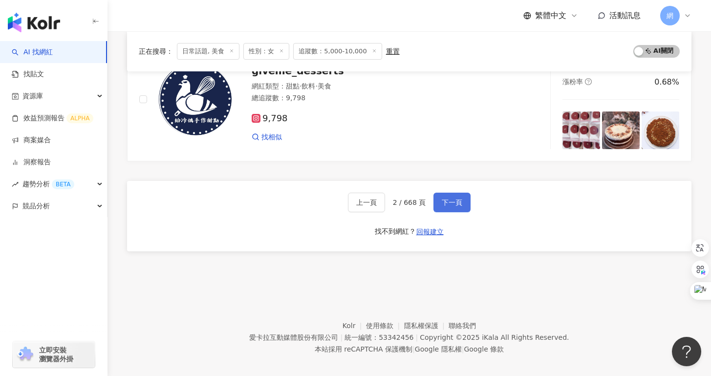
click at [447, 202] on span "下一頁" at bounding box center [452, 202] width 21 height 8
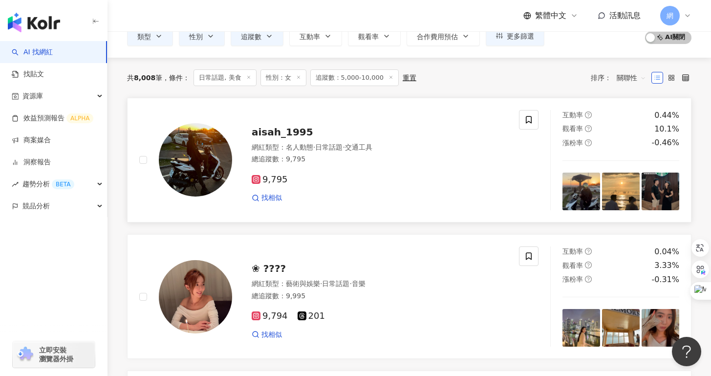
scroll to position [93, 0]
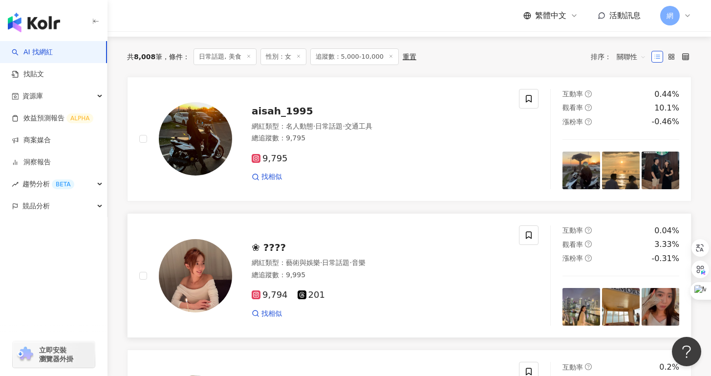
click at [290, 249] on div "❀ ????" at bounding box center [379, 247] width 255 height 14
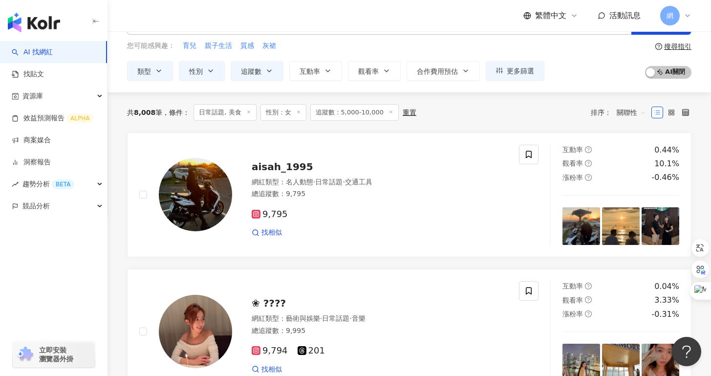
scroll to position [0, 0]
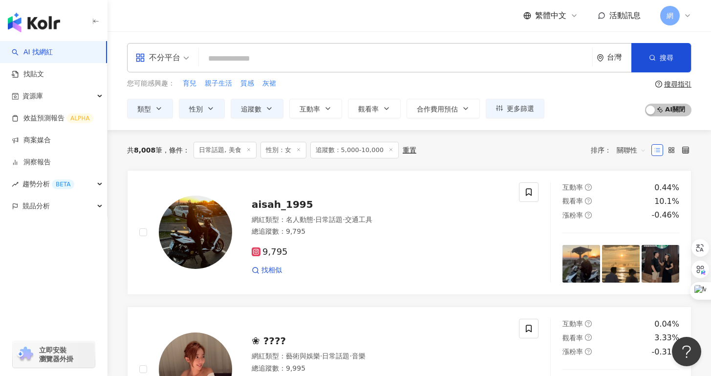
click at [216, 150] on span "日常話題, 美食" at bounding box center [224, 150] width 63 height 17
click at [151, 107] on button "類型" at bounding box center [150, 109] width 46 height 20
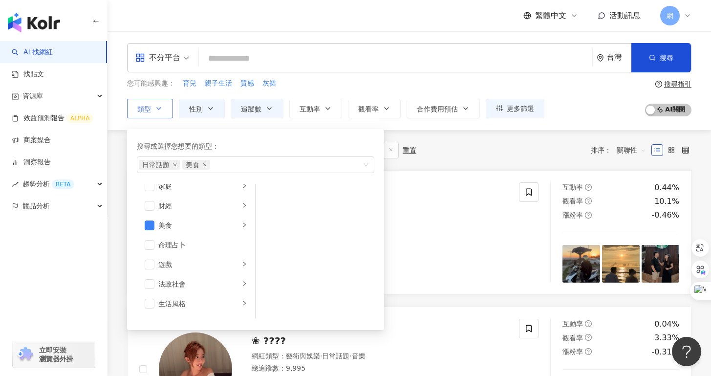
scroll to position [91, 0]
click at [148, 240] on span "button" at bounding box center [150, 241] width 10 height 10
click at [398, 239] on div "9,795 找相似" at bounding box center [379, 257] width 255 height 36
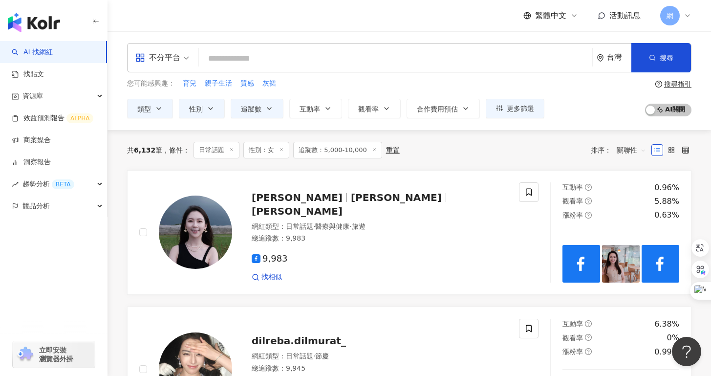
click at [414, 55] on input "search" at bounding box center [395, 58] width 385 height 19
type input "*"
type input "**"
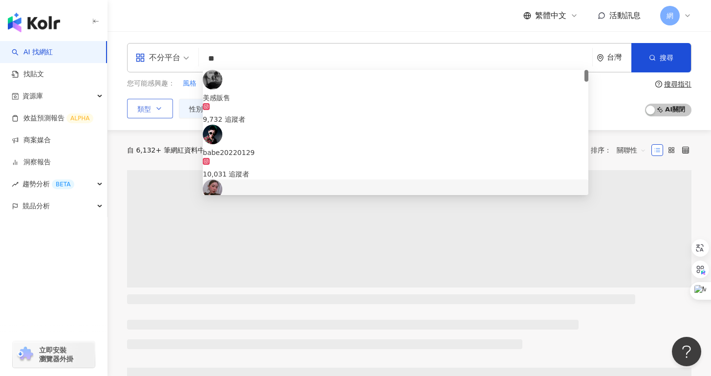
click at [120, 97] on div "不分平台 ** 台灣 搜尋 e9144619-3974-4fde-8f2a-6db6f8b5e5fa 816ef8e8-da4e-4b48-8192-7a68…" at bounding box center [408, 80] width 603 height 75
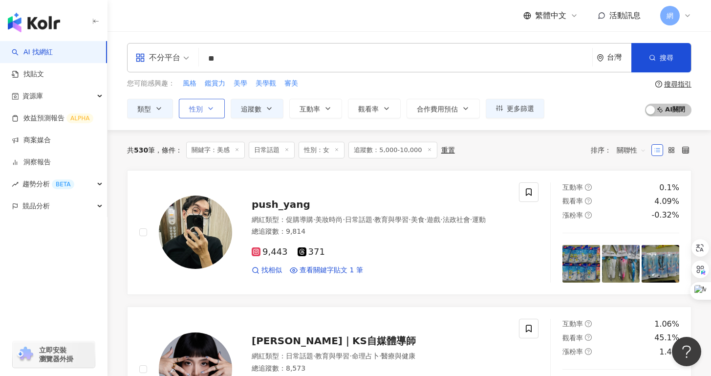
click at [222, 114] on button "性別" at bounding box center [202, 109] width 46 height 20
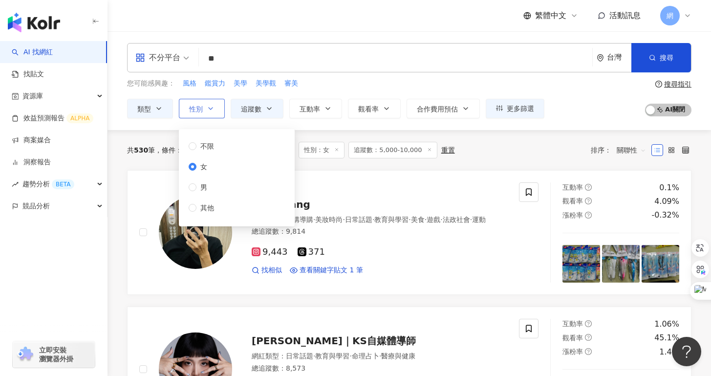
click at [214, 112] on button "性別" at bounding box center [202, 109] width 46 height 20
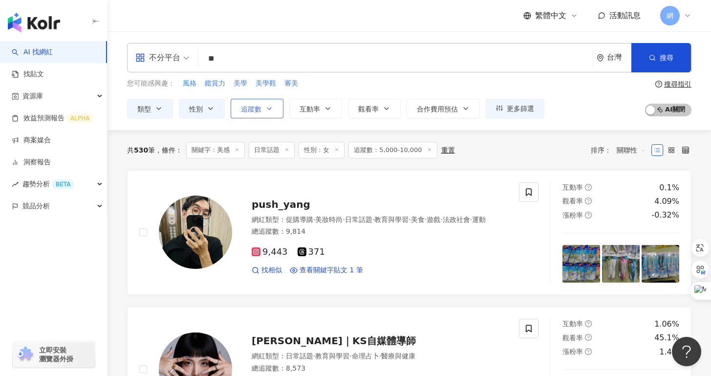
click at [256, 110] on span "追蹤數" at bounding box center [251, 109] width 21 height 8
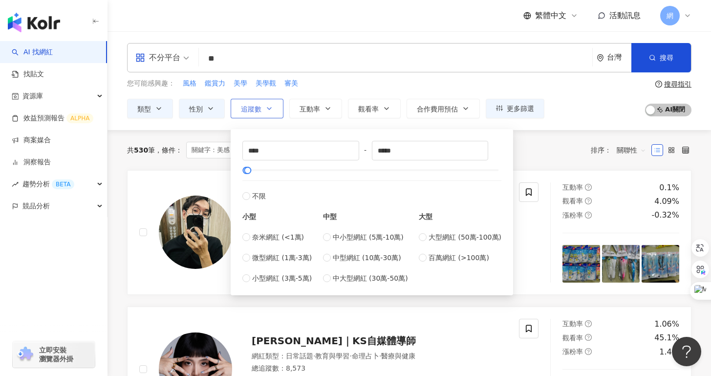
click at [273, 109] on button "追蹤數" at bounding box center [257, 109] width 53 height 20
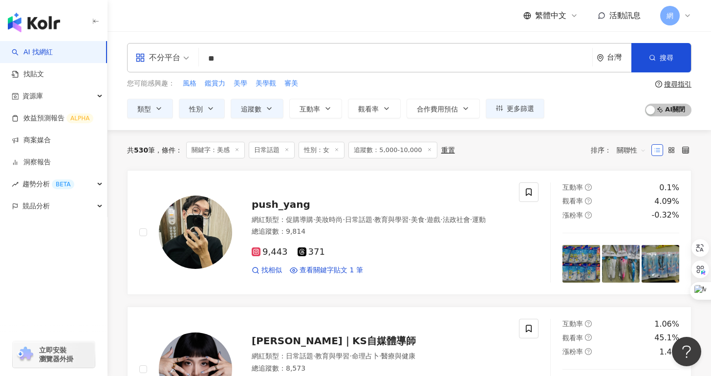
click at [516, 146] on div "共 530 筆 條件 ： 關鍵字：美感 日常話題 性別：女 追蹤數：5,000-10,000 重置 排序： 關聯性" at bounding box center [409, 150] width 564 height 17
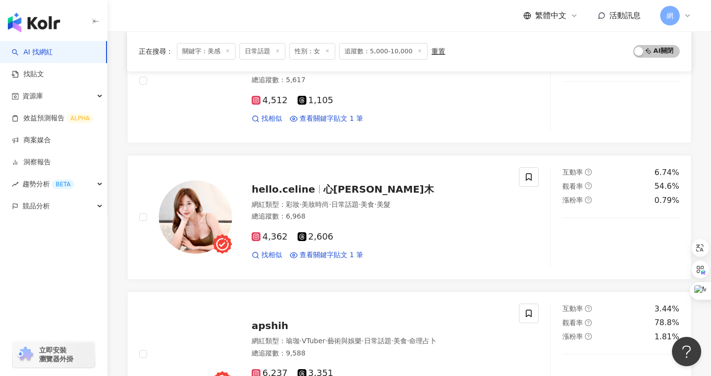
scroll to position [596, 0]
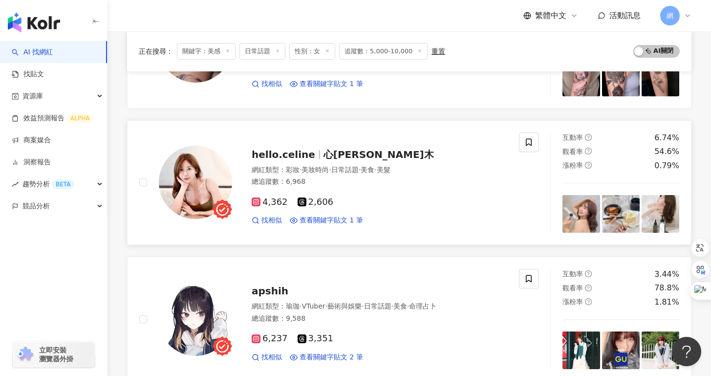
click at [350, 157] on span "心琳CELINE木" at bounding box center [378, 155] width 110 height 12
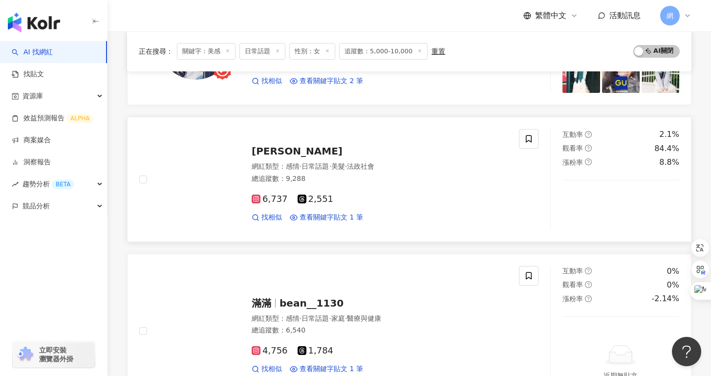
scroll to position [895, 0]
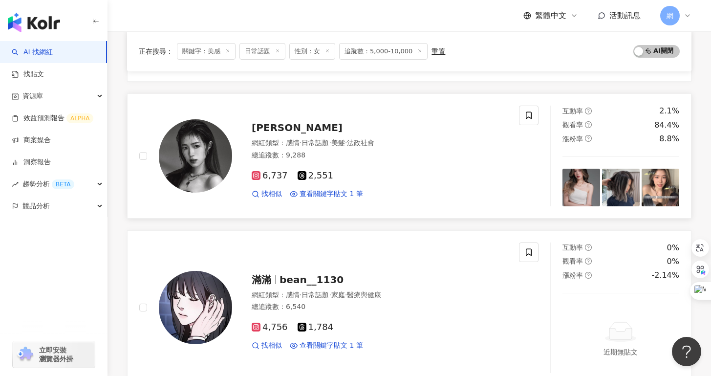
click at [296, 125] on span "joyce__rayin" at bounding box center [297, 128] width 91 height 12
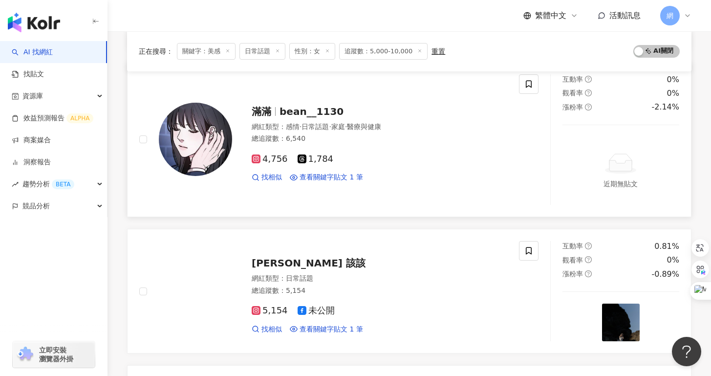
scroll to position [1108, 0]
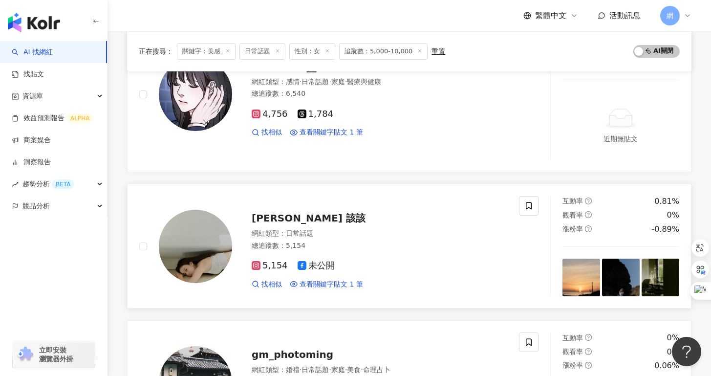
click at [299, 221] on span "Cecily Tsao 該該" at bounding box center [309, 218] width 114 height 12
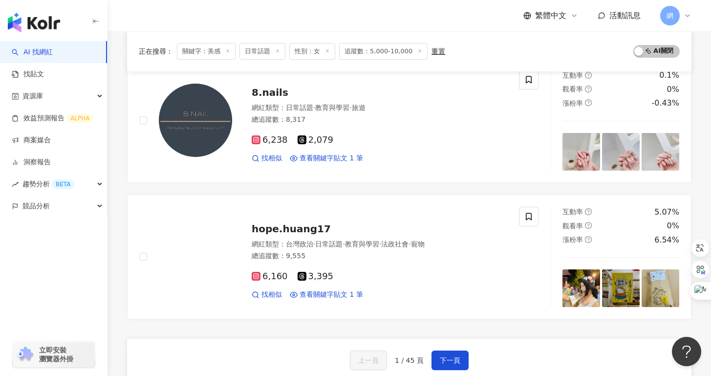
scroll to position [1563, 0]
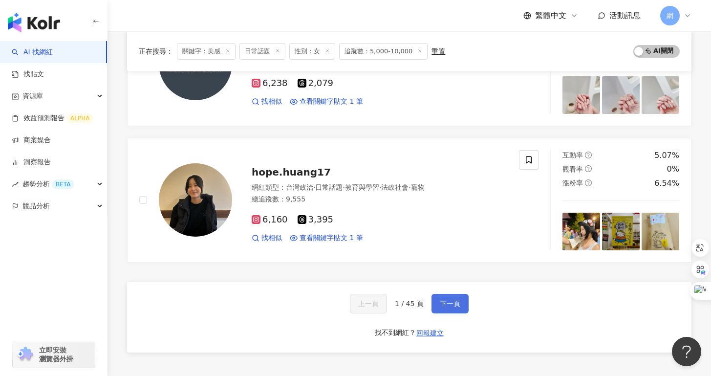
click at [462, 309] on button "下一頁" at bounding box center [449, 304] width 37 height 20
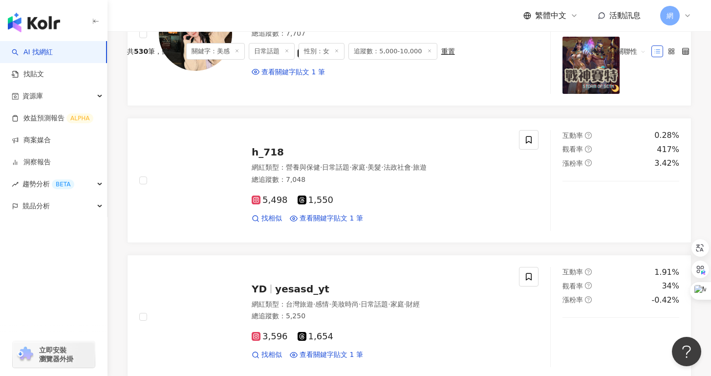
scroll to position [0, 0]
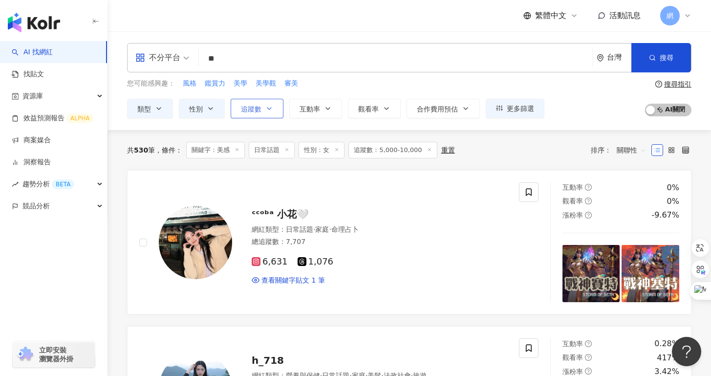
click at [281, 112] on button "追蹤數" at bounding box center [257, 109] width 53 height 20
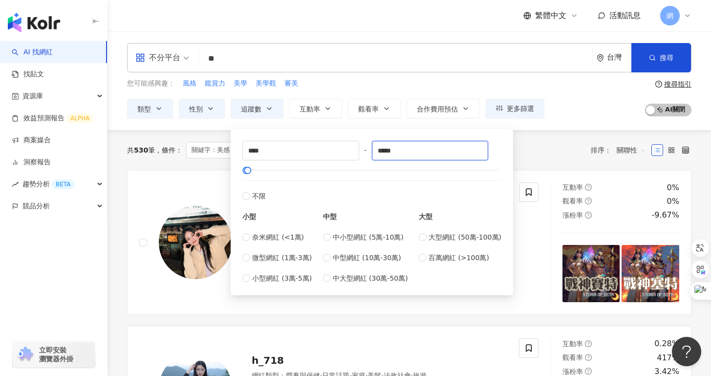
drag, startPoint x: 423, startPoint y: 156, endPoint x: 360, endPoint y: 152, distance: 63.6
click at [360, 152] on div "**** - ***** 不限 小型 奈米網紅 (<1萬) 微型網紅 (1萬-3萬) 小型網紅 (3萬-5萬) 中型 中小型網紅 (5萬-10萬) 中型網紅 …" at bounding box center [371, 212] width 259 height 143
type input "*"
type input "*****"
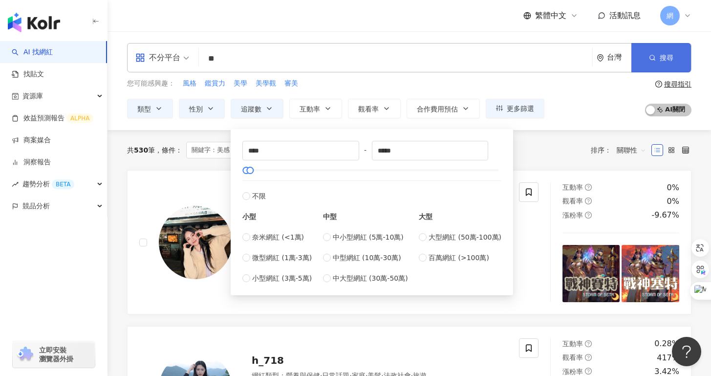
click at [643, 64] on button "搜尋" at bounding box center [661, 57] width 60 height 29
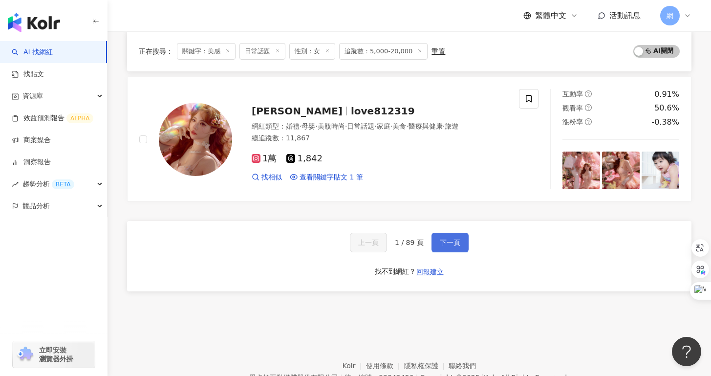
click at [447, 244] on span "下一頁" at bounding box center [450, 242] width 21 height 8
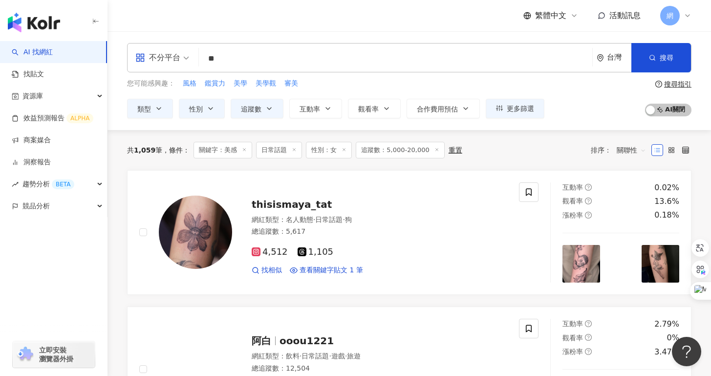
scroll to position [211, 0]
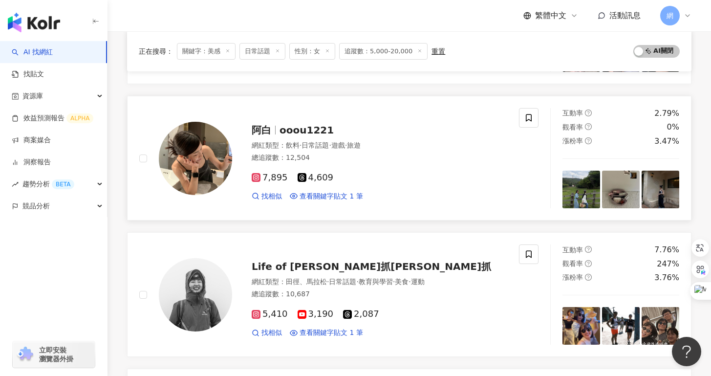
click at [297, 128] on span "ooou1221" at bounding box center [306, 130] width 54 height 12
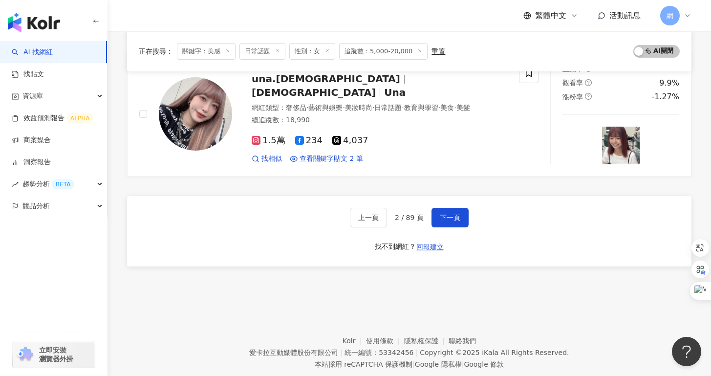
scroll to position [1692, 0]
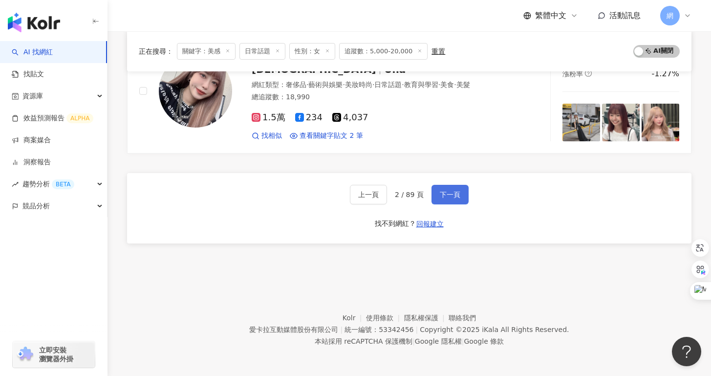
click at [456, 191] on span "下一頁" at bounding box center [450, 195] width 21 height 8
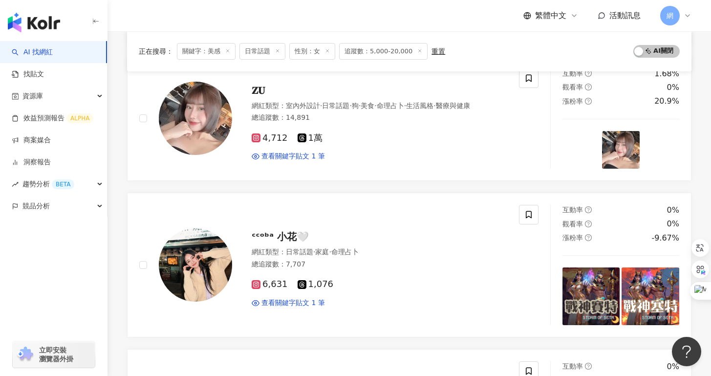
scroll to position [1106, 0]
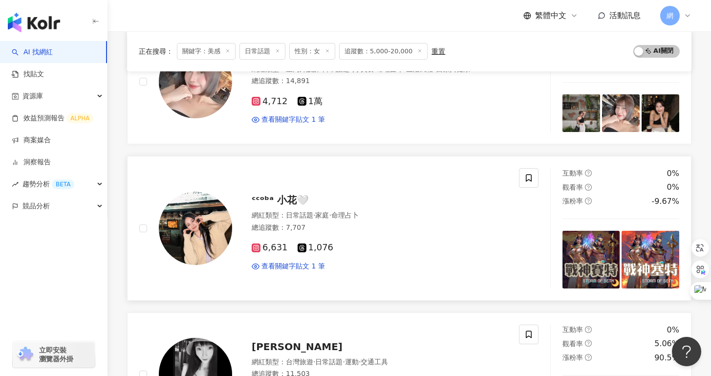
click at [287, 198] on span "ᶜᶜᵒᵇᵃ 小花🤍" at bounding box center [280, 200] width 57 height 12
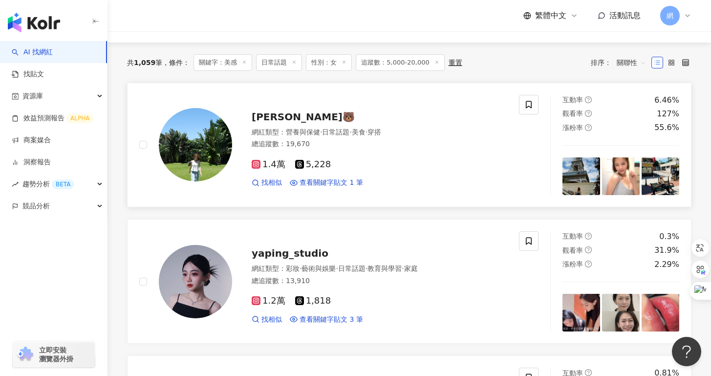
scroll to position [88, 0]
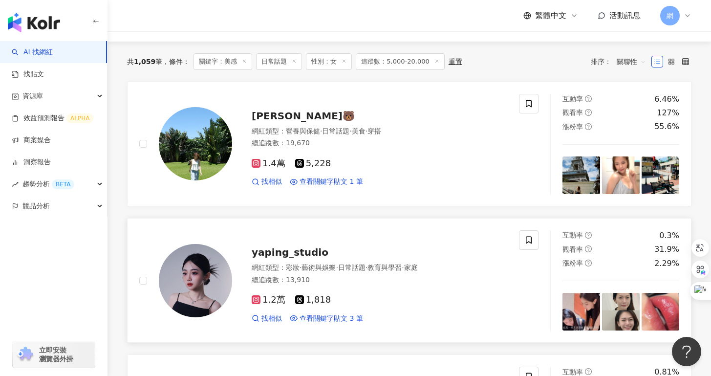
click at [325, 260] on div "yaping_studio 網紅類型 ： 彩妝 · 藝術與娛樂 · 日常話題 · 教育與學習 · 家庭 總追蹤數 ： 13,910 1.2萬 1,818 找相…" at bounding box center [369, 279] width 275 height 85
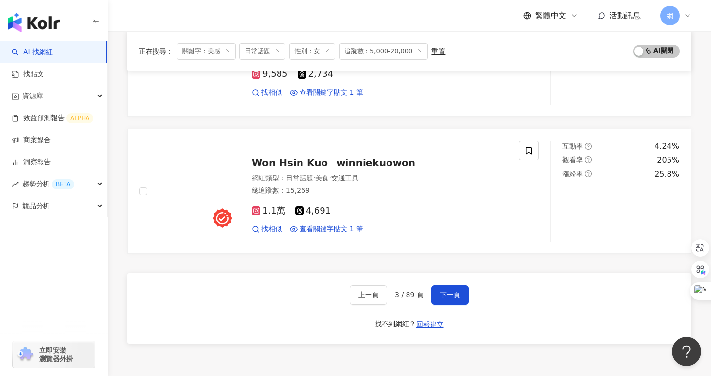
scroll to position [1589, 0]
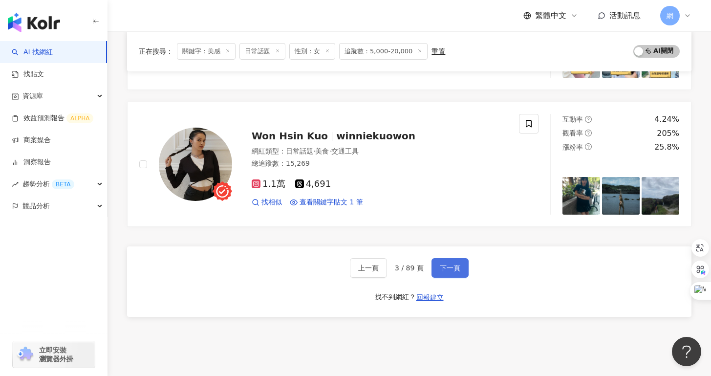
click at [456, 275] on button "下一頁" at bounding box center [449, 268] width 37 height 20
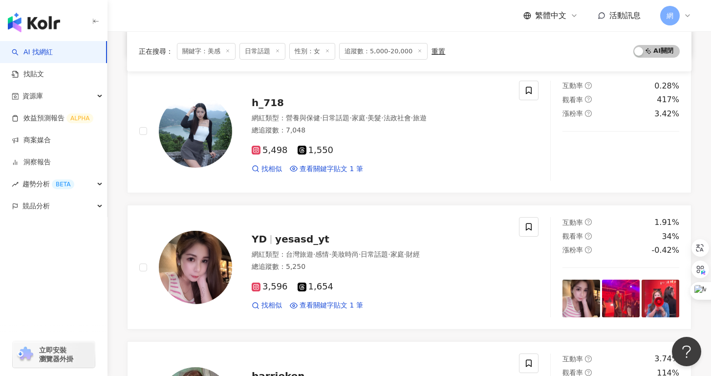
scroll to position [235, 0]
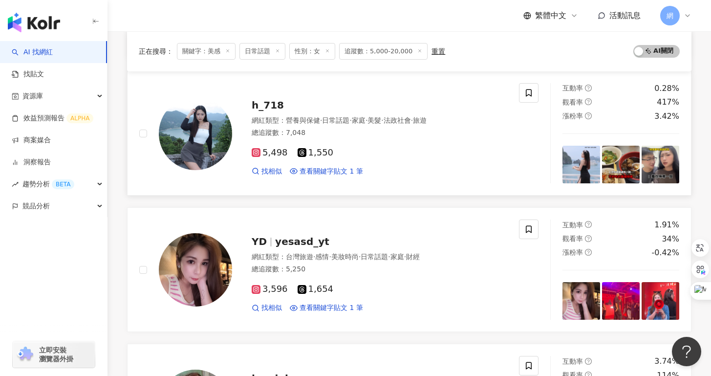
click at [304, 128] on div "總追蹤數 ： 7,048" at bounding box center [379, 133] width 255 height 10
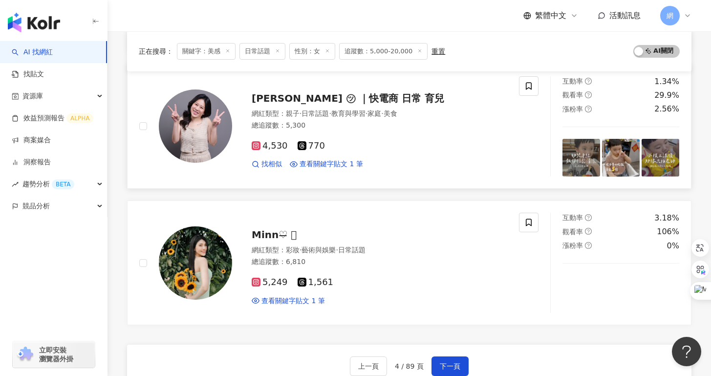
scroll to position [1488, 0]
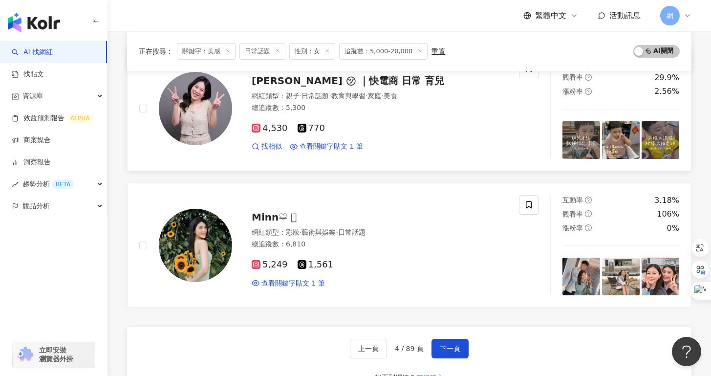
click at [364, 113] on div "網紅類型 ： 親子 · 日常話題 · 教育與學習 · 家庭 · 美食 總追蹤數 ： 5,300" at bounding box center [379, 103] width 255 height 24
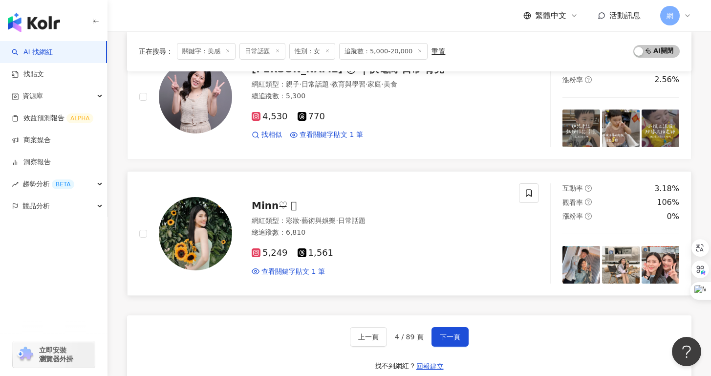
scroll to position [1500, 0]
click at [273, 233] on div "總追蹤數 ： 6,810" at bounding box center [379, 232] width 255 height 10
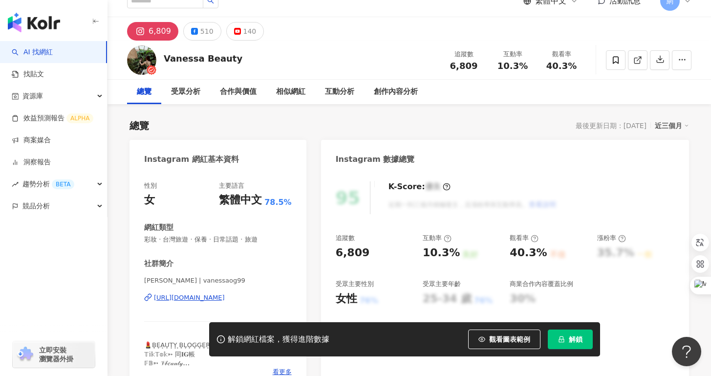
scroll to position [15, 0]
click at [220, 295] on div "[URL][DOMAIN_NAME]" at bounding box center [189, 297] width 71 height 9
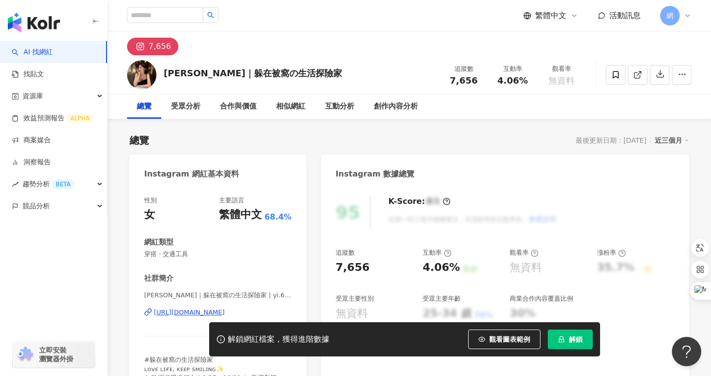
click at [187, 312] on div "[URL][DOMAIN_NAME]" at bounding box center [189, 312] width 71 height 9
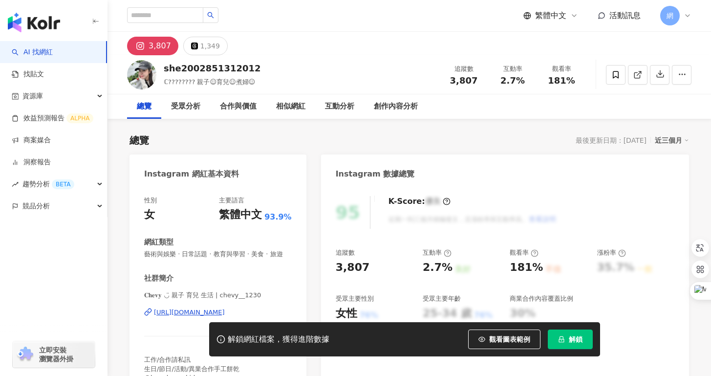
scroll to position [8, 0]
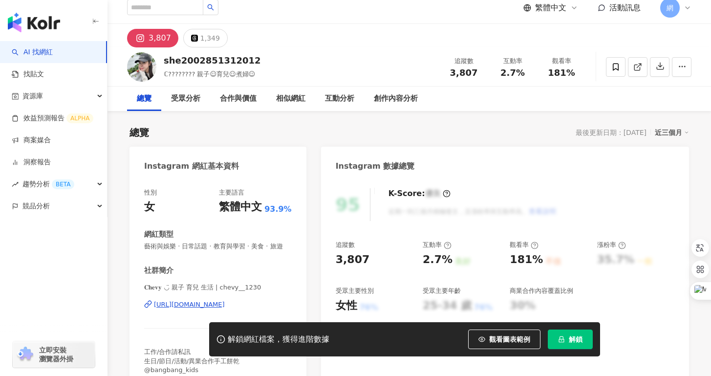
click at [225, 302] on div "[URL][DOMAIN_NAME]" at bounding box center [189, 304] width 71 height 9
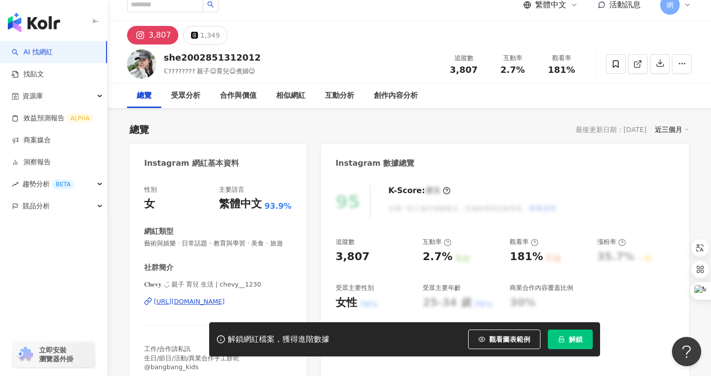
scroll to position [0, 0]
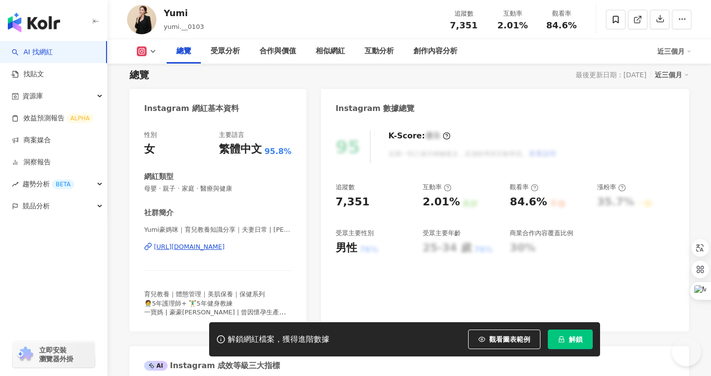
click at [225, 245] on div "https://www.instagram.com/yumi.__0103/" at bounding box center [189, 246] width 71 height 9
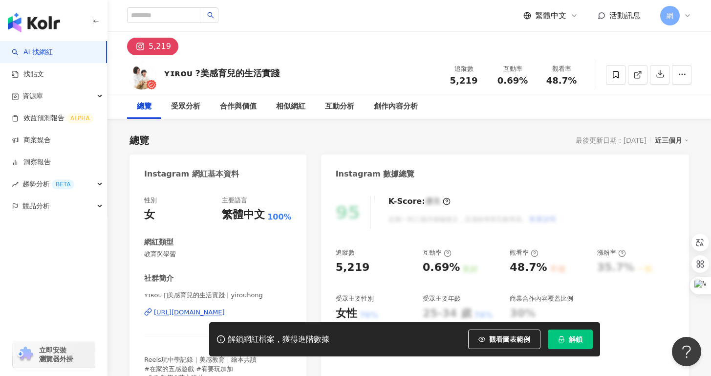
click at [210, 309] on div "https://www.instagram.com/yirouhong/" at bounding box center [189, 312] width 71 height 9
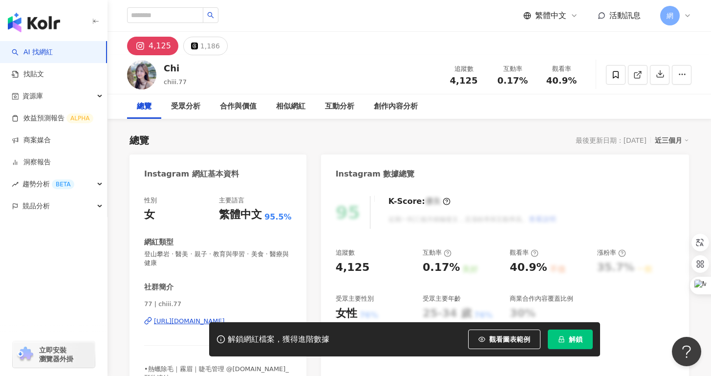
click at [203, 323] on div "解鎖網紅檔案，獲得進階數據 觀看圖表範例 解鎖" at bounding box center [355, 339] width 711 height 34
click at [203, 321] on div "[URL][DOMAIN_NAME]" at bounding box center [189, 321] width 71 height 9
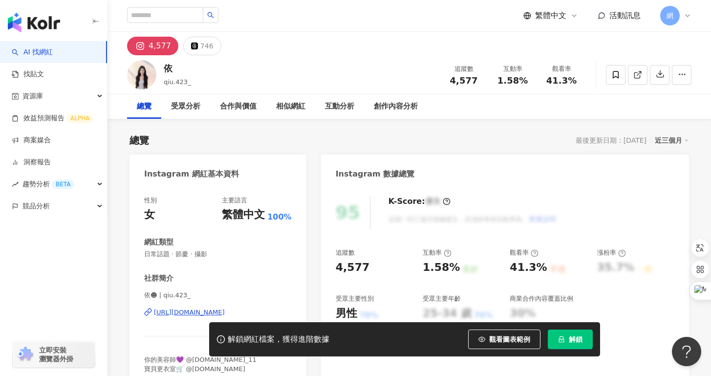
click at [225, 312] on div "https://www.instagram.com/qiu.423_/" at bounding box center [189, 312] width 71 height 9
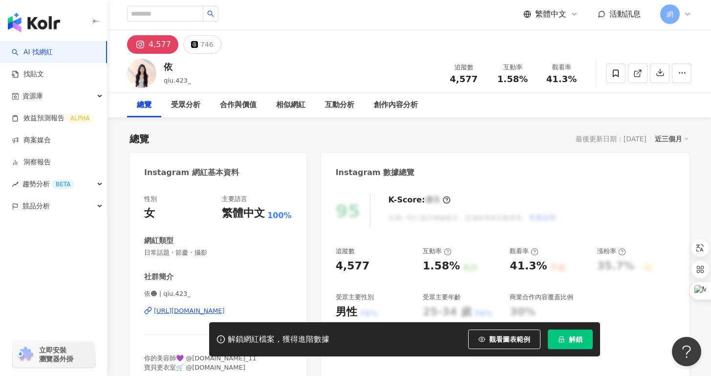
scroll to position [2, 0]
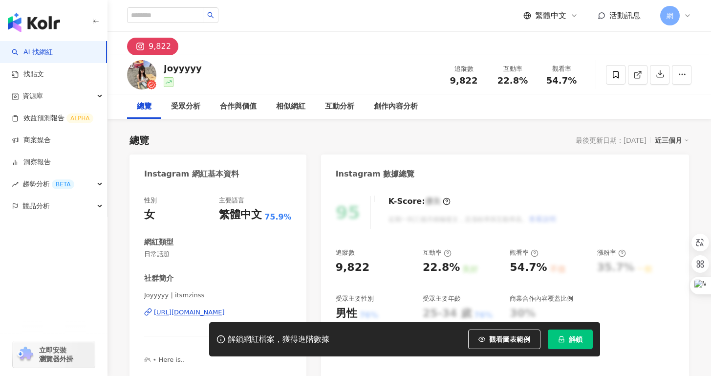
click at [225, 311] on div "[URL][DOMAIN_NAME]" at bounding box center [189, 312] width 71 height 9
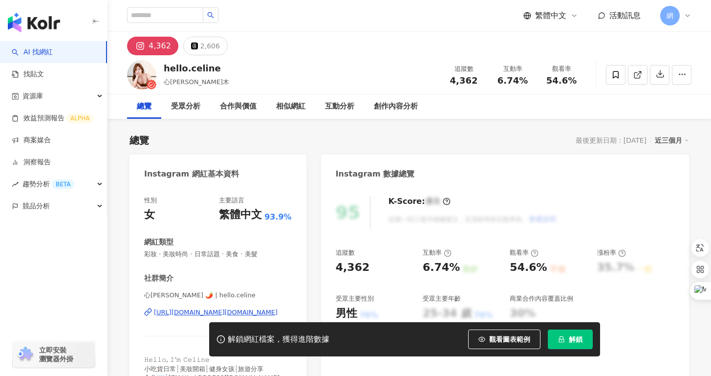
click at [230, 308] on div "https://www.instagram.com/hello.celine/" at bounding box center [216, 312] width 124 height 9
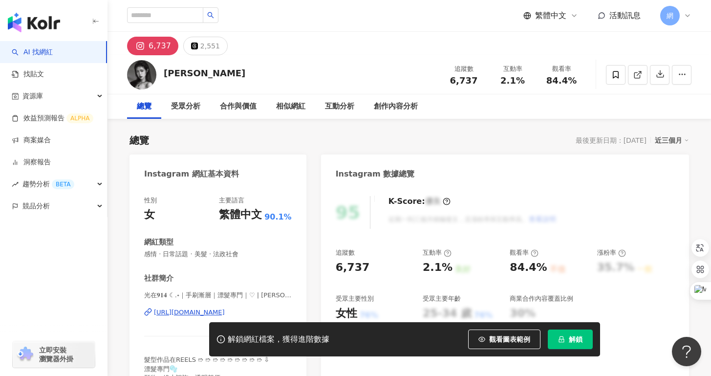
click at [225, 308] on div "https://www.instagram.com/joyce__rayin/" at bounding box center [189, 312] width 71 height 9
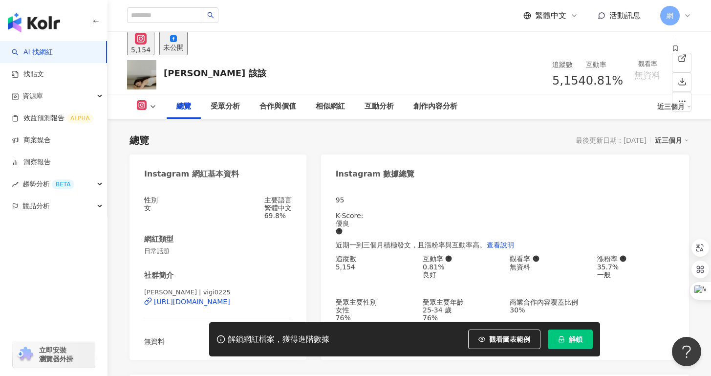
scroll to position [78, 0]
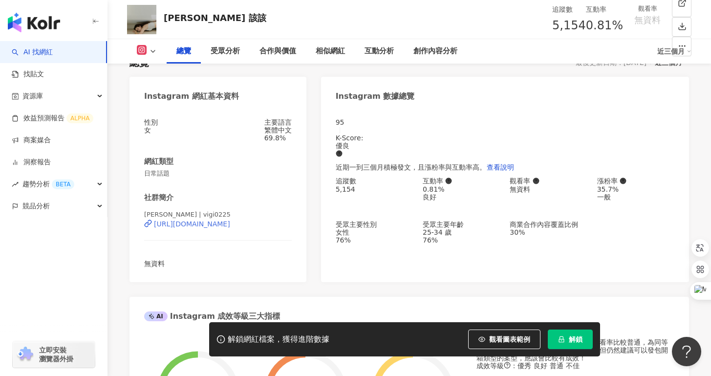
click at [230, 228] on div "[URL][DOMAIN_NAME]" at bounding box center [192, 224] width 76 height 8
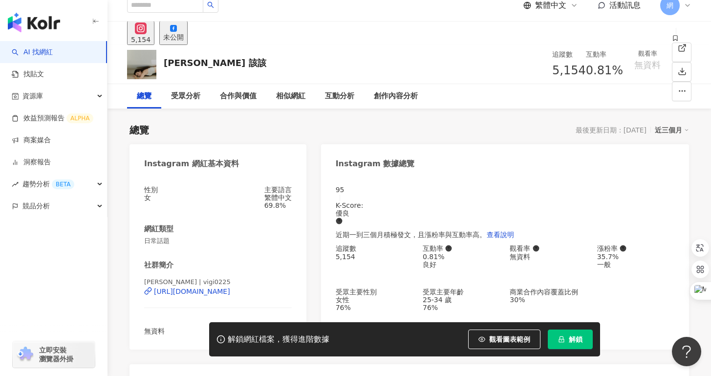
scroll to position [0, 0]
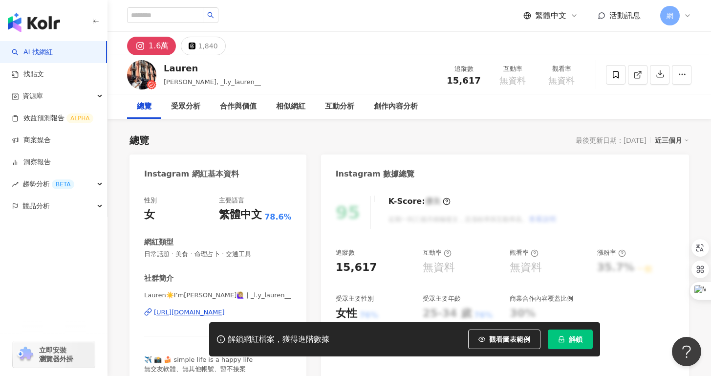
scroll to position [172, 0]
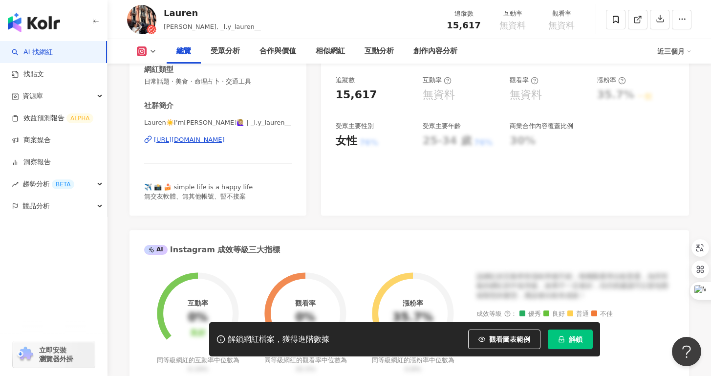
click at [225, 136] on div "https://www.instagram.com/_l.y_lauren__/" at bounding box center [189, 139] width 71 height 9
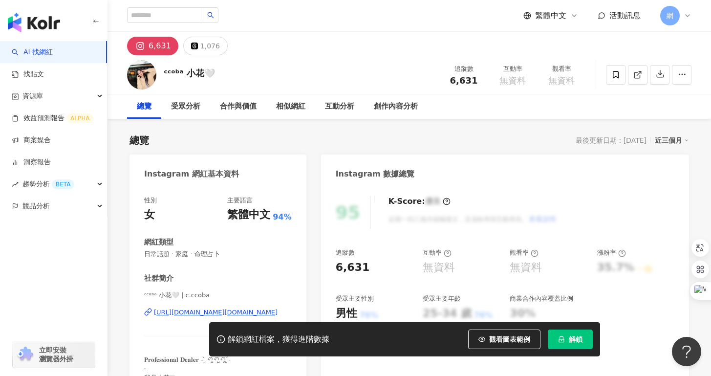
click at [222, 311] on div "https://www.instagram.com/c.ccoba/" at bounding box center [216, 312] width 124 height 9
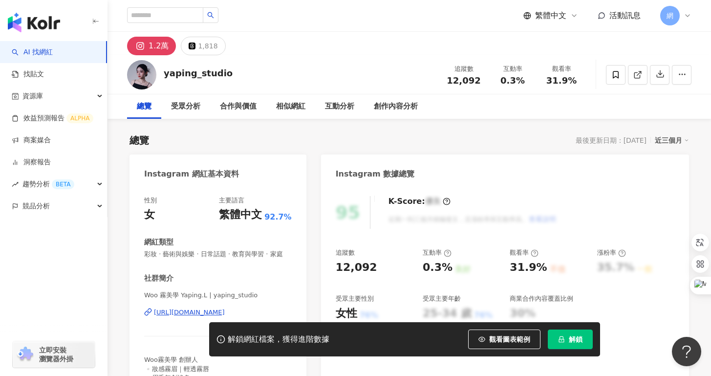
click at [220, 313] on div "[URL][DOMAIN_NAME]" at bounding box center [189, 312] width 71 height 9
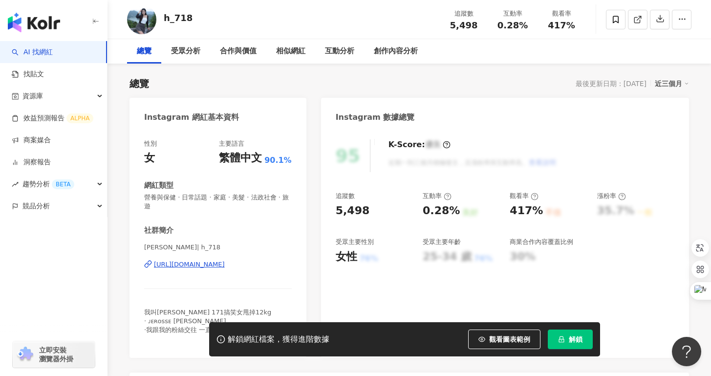
scroll to position [61, 0]
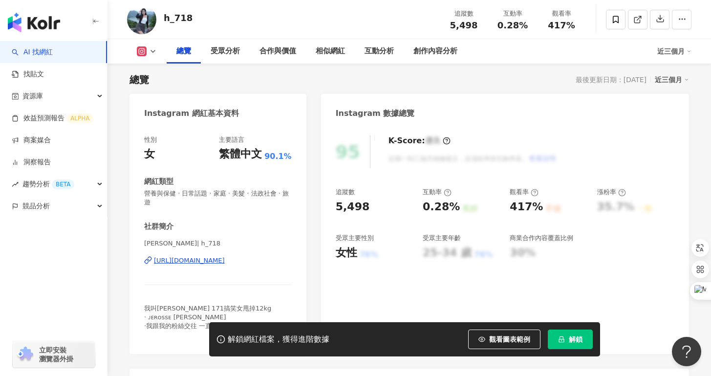
click at [225, 261] on div "https://www.instagram.com/h_718/" at bounding box center [189, 260] width 71 height 9
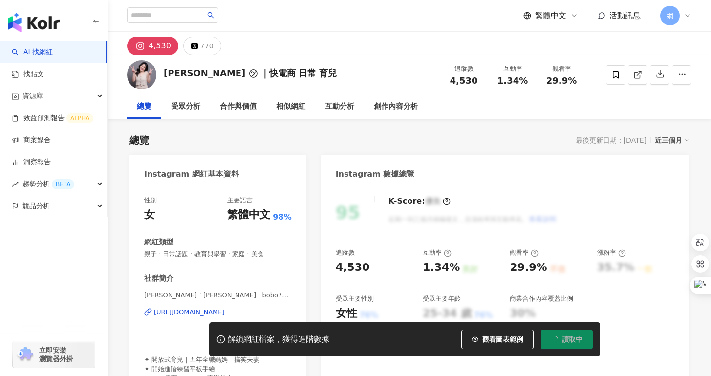
click at [197, 312] on div "[URL][DOMAIN_NAME]" at bounding box center [189, 312] width 71 height 9
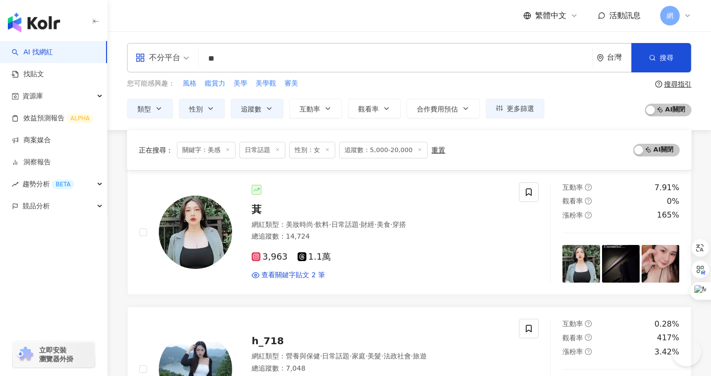
scroll to position [1500, 0]
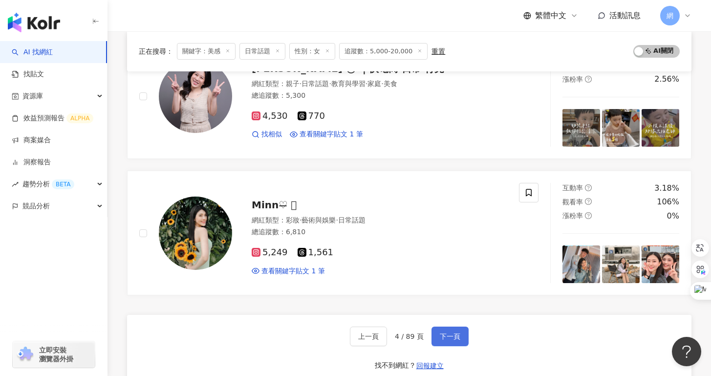
click at [448, 329] on button "下一頁" at bounding box center [449, 336] width 37 height 20
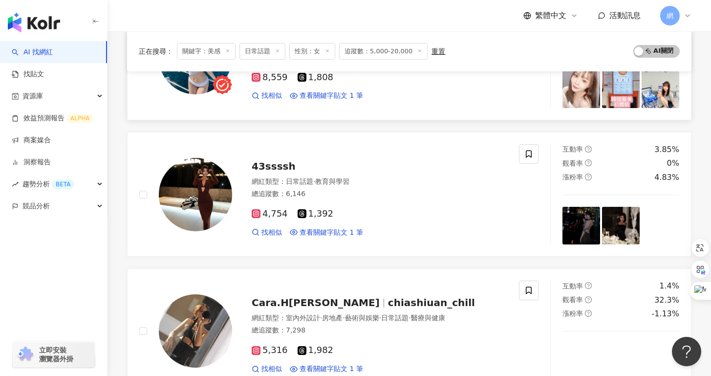
scroll to position [189, 0]
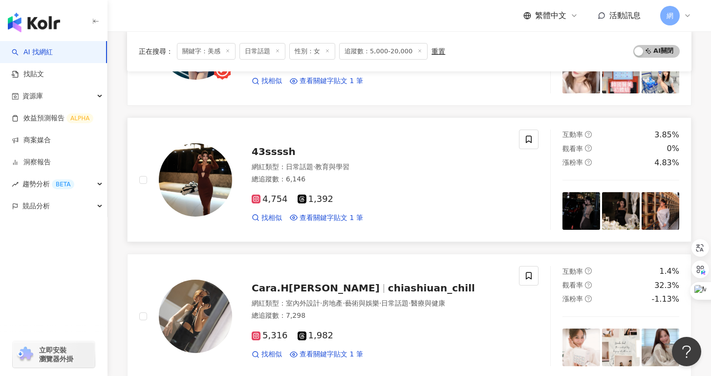
click at [333, 199] on div "4,754 1,392" at bounding box center [379, 199] width 255 height 11
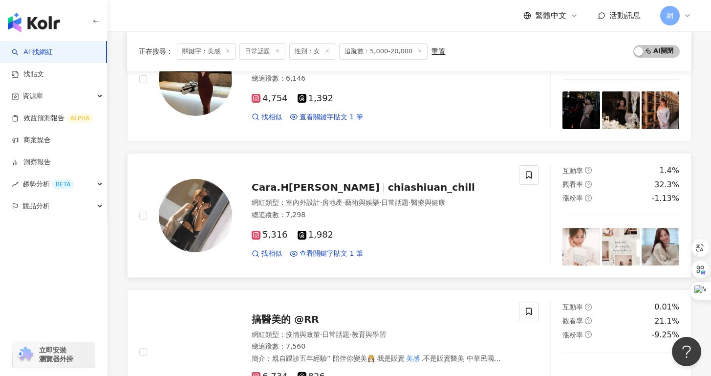
scroll to position [309, 0]
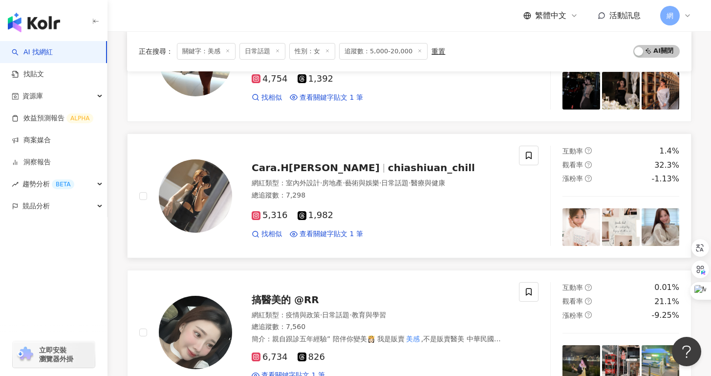
click at [319, 186] on span "室內外設計" at bounding box center [303, 183] width 34 height 8
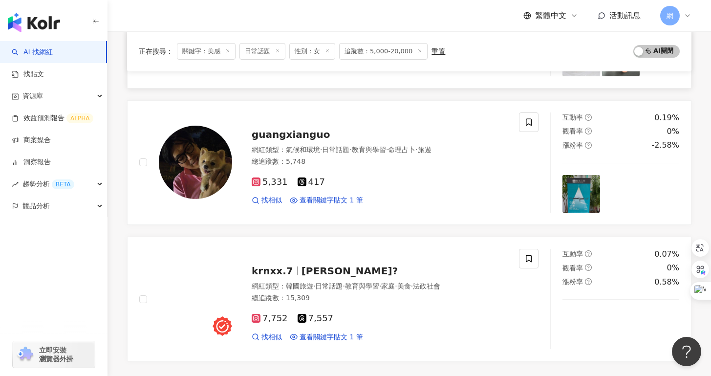
scroll to position [1564, 0]
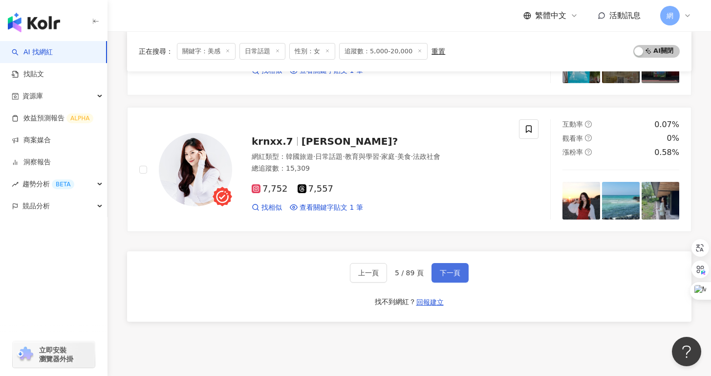
click at [451, 270] on span "下一頁" at bounding box center [450, 273] width 21 height 8
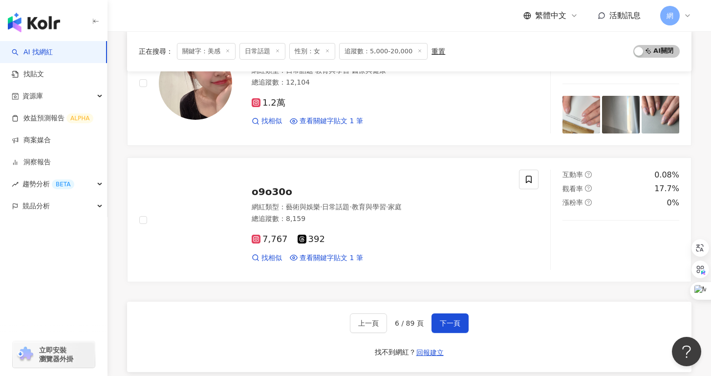
scroll to position [1530, 0]
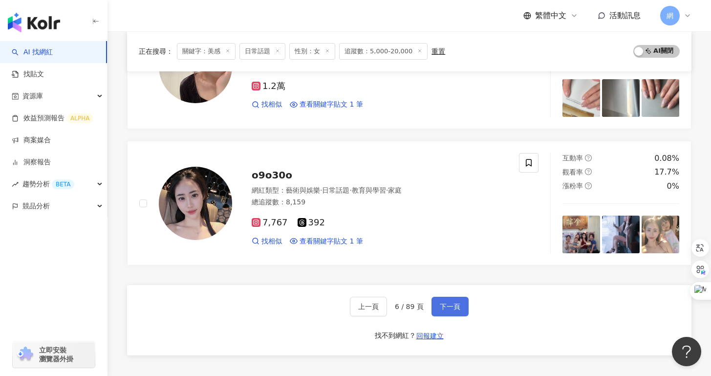
click at [465, 300] on button "下一頁" at bounding box center [449, 307] width 37 height 20
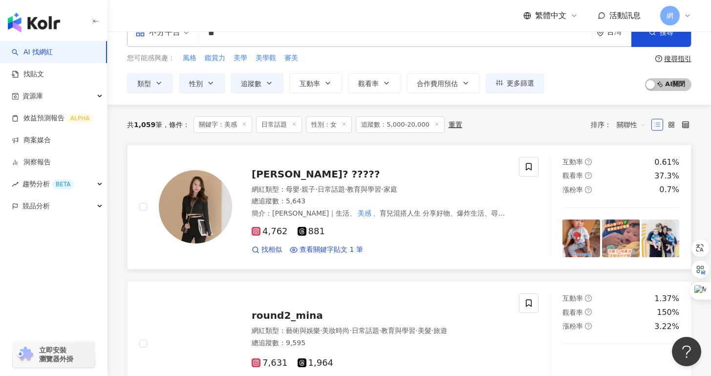
scroll to position [0, 0]
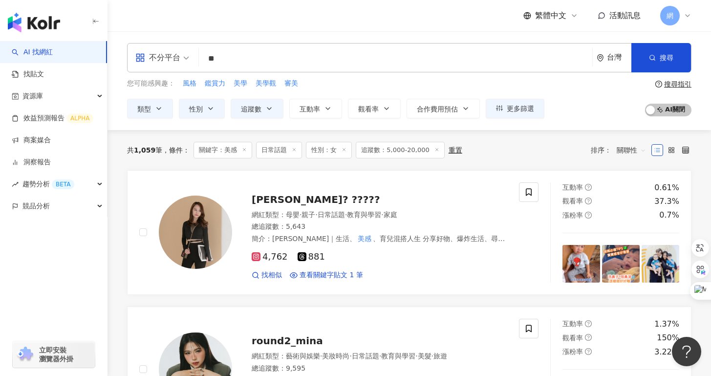
click at [404, 153] on span "追蹤數：5,000-20,000" at bounding box center [400, 150] width 88 height 17
click at [275, 111] on button "追蹤數" at bounding box center [257, 109] width 53 height 20
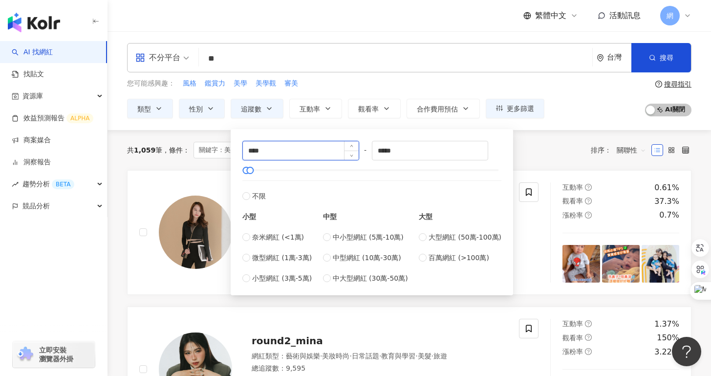
click at [287, 152] on input "****" at bounding box center [301, 150] width 116 height 19
drag, startPoint x: 218, startPoint y: 152, endPoint x: 205, endPoint y: 153, distance: 13.2
type input "*****"
click at [595, 144] on div "排序： 關聯性" at bounding box center [621, 150] width 61 height 16
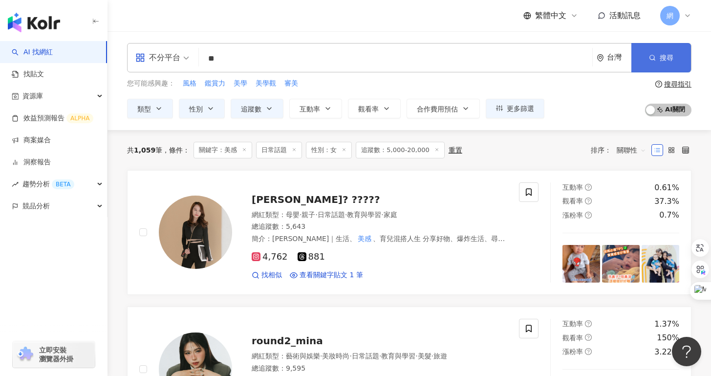
click at [651, 47] on button "搜尋" at bounding box center [661, 57] width 60 height 29
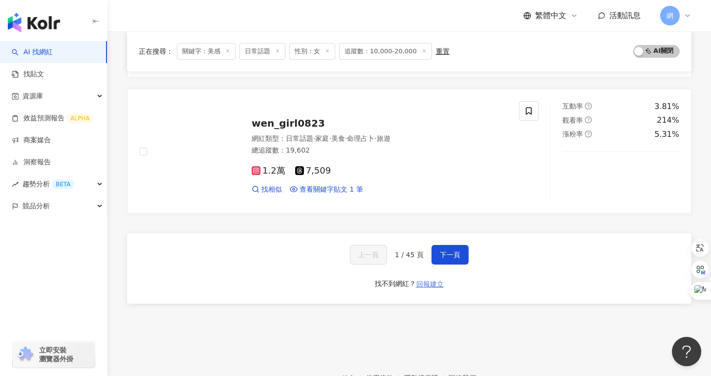
scroll to position [1625, 0]
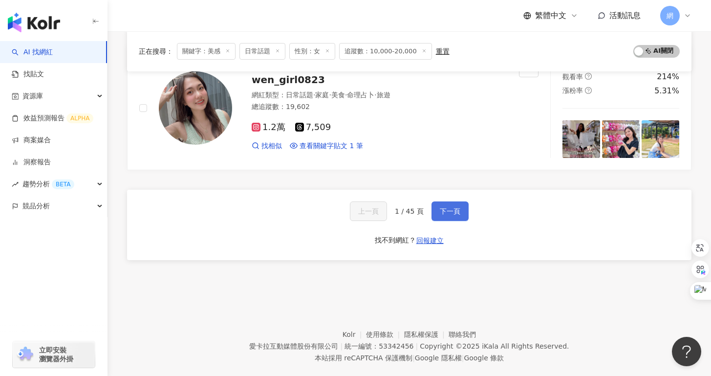
click at [456, 210] on span "下一頁" at bounding box center [450, 211] width 21 height 8
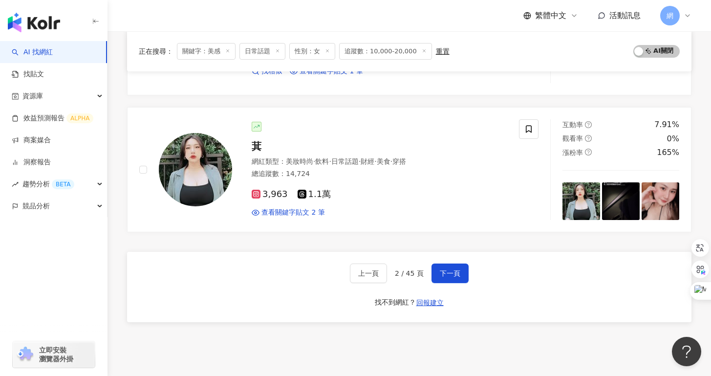
scroll to position [1662, 0]
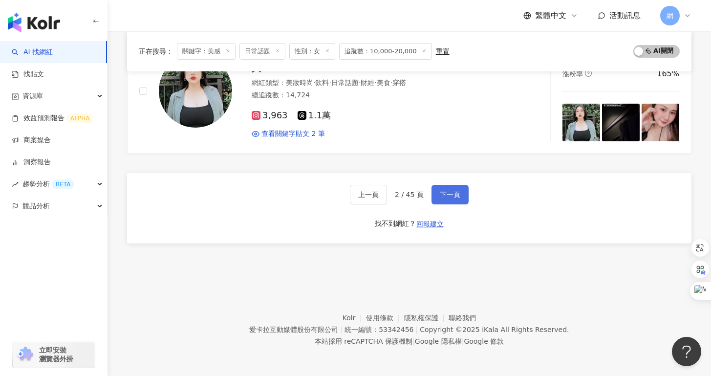
click at [458, 194] on span "下一頁" at bounding box center [450, 195] width 21 height 8
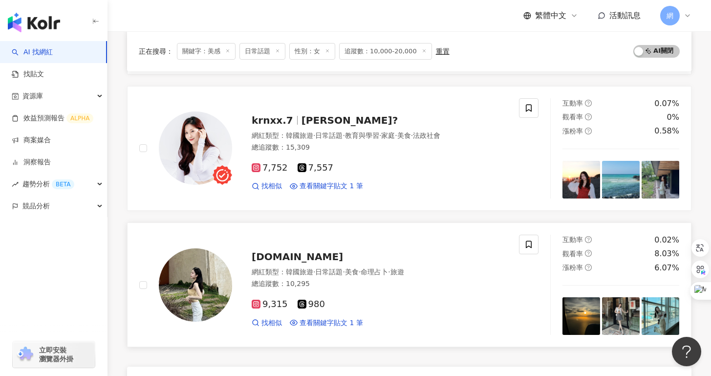
scroll to position [1642, 0]
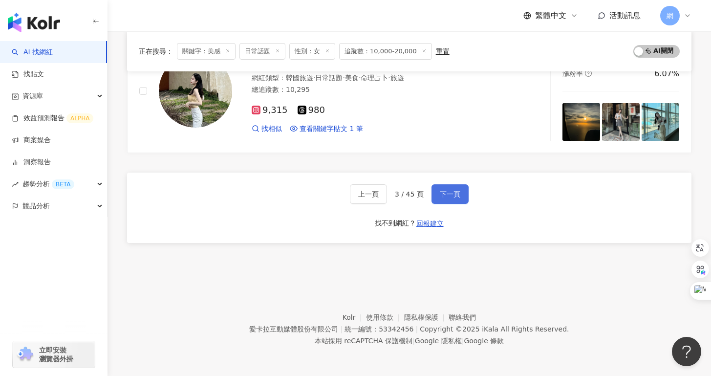
click at [453, 190] on span "下一頁" at bounding box center [450, 194] width 21 height 8
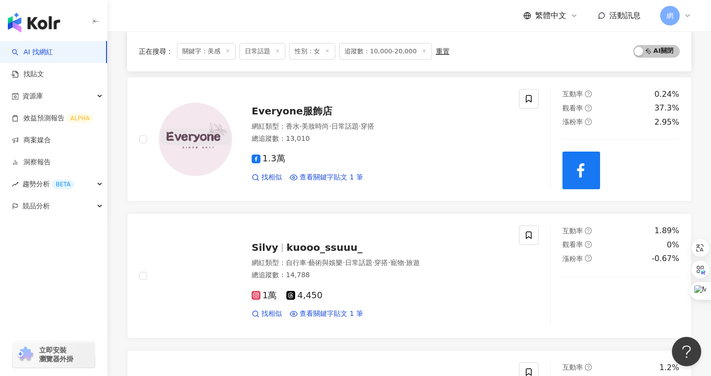
scroll to position [775, 0]
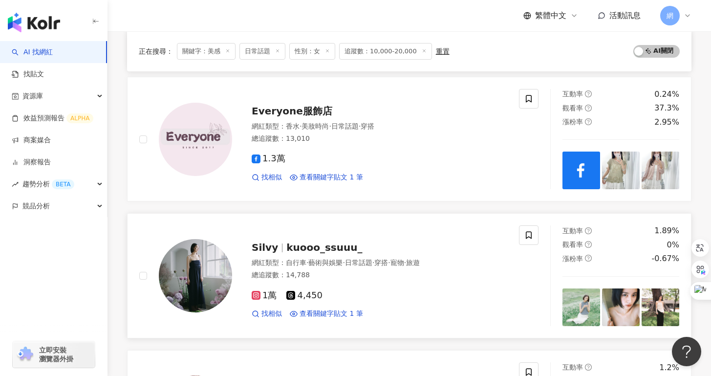
click at [349, 258] on div "網紅類型 ： 自行車 · 藝術與娛樂 · 日常話題 · 穿搭 · 寵物 · 旅遊" at bounding box center [379, 263] width 255 height 10
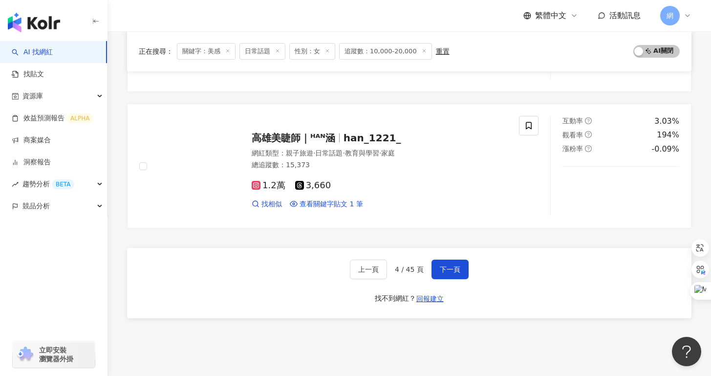
scroll to position [1575, 0]
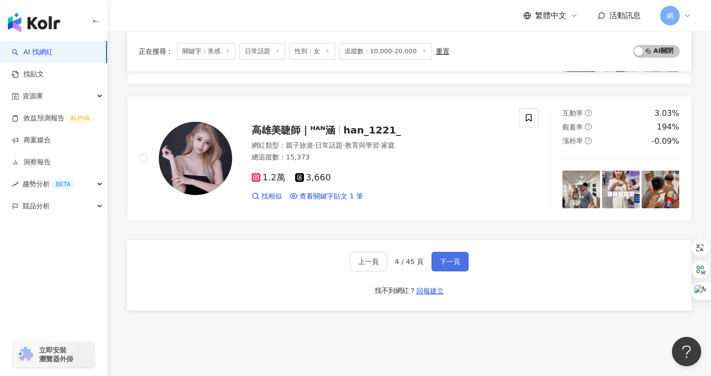
click at [452, 259] on span "下一頁" at bounding box center [450, 261] width 21 height 8
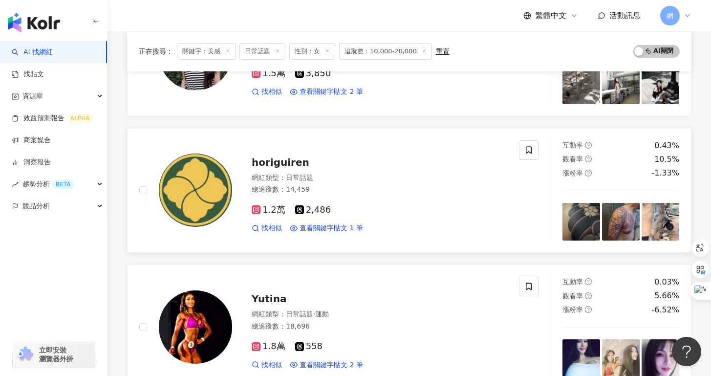
scroll to position [746, 0]
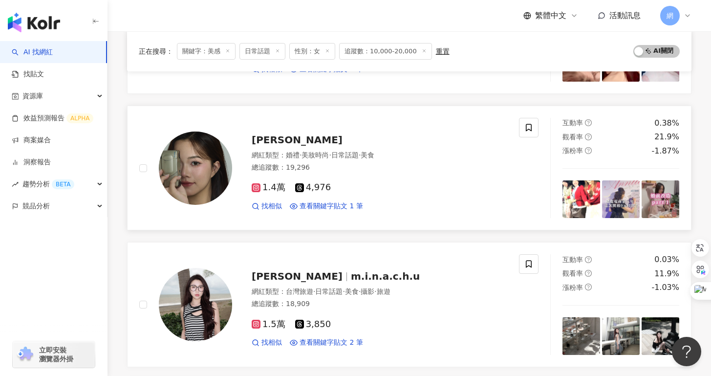
click at [338, 156] on span "日常話題" at bounding box center [344, 155] width 27 height 8
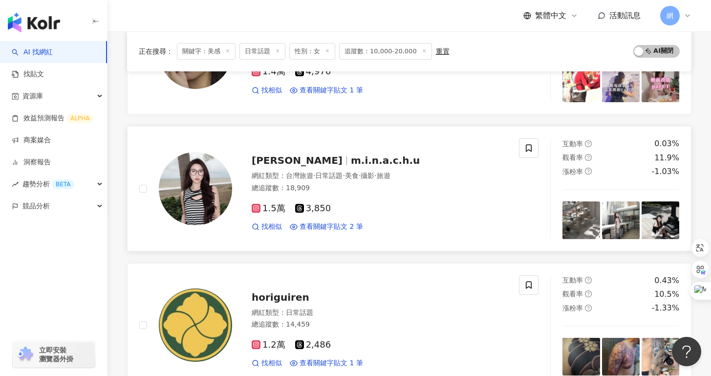
scroll to position [892, 0]
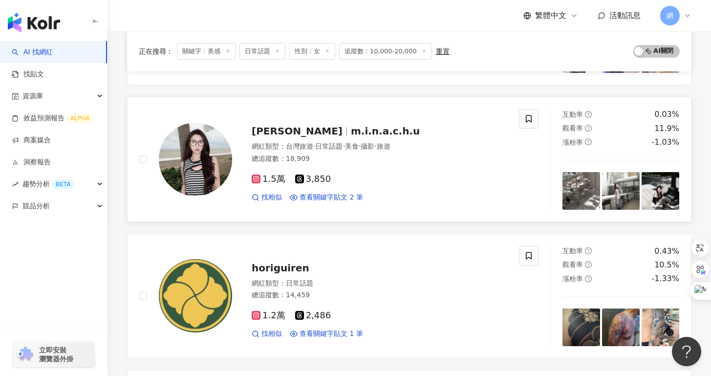
click at [371, 184] on div "1.5萬 3,850 找相似 查看關鍵字貼文 2 筆" at bounding box center [379, 184] width 255 height 36
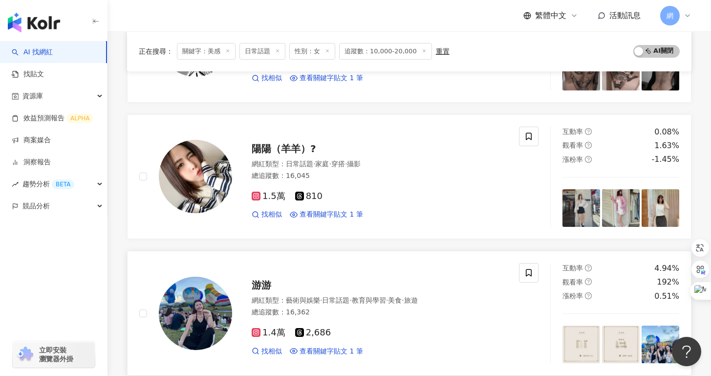
scroll to position [1480, 0]
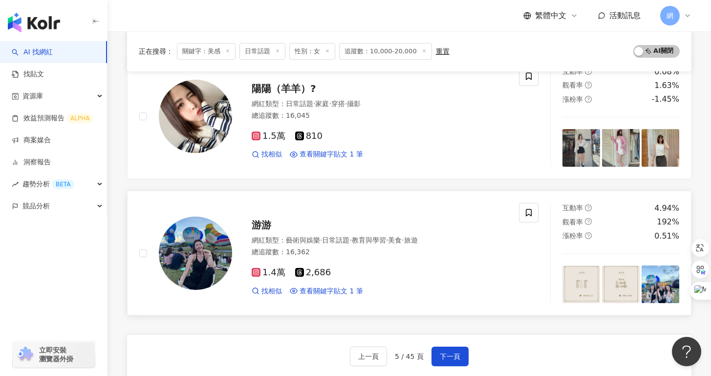
click at [437, 346] on button "下一頁" at bounding box center [449, 356] width 37 height 20
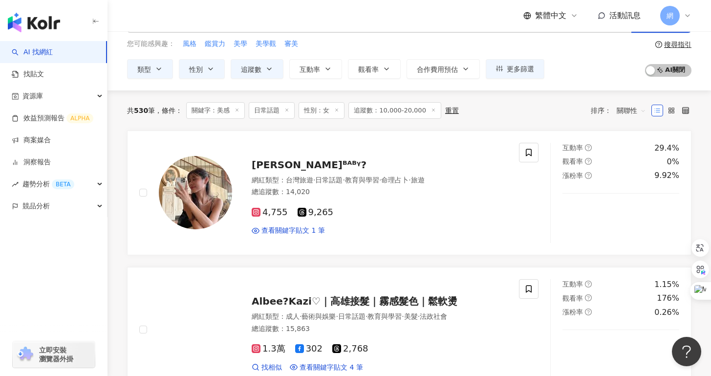
scroll to position [0, 0]
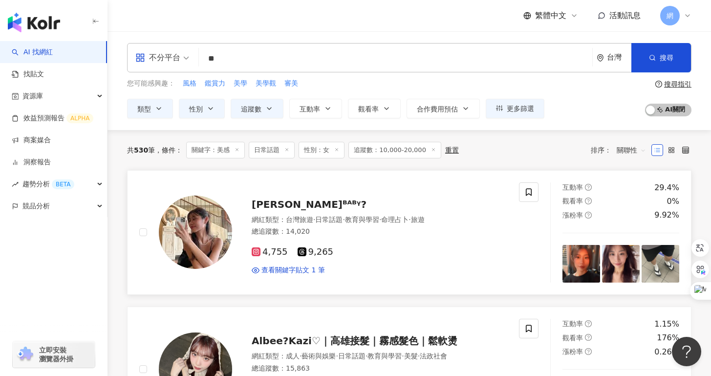
click at [456, 227] on div "總追蹤數 ： 14,020" at bounding box center [379, 232] width 255 height 10
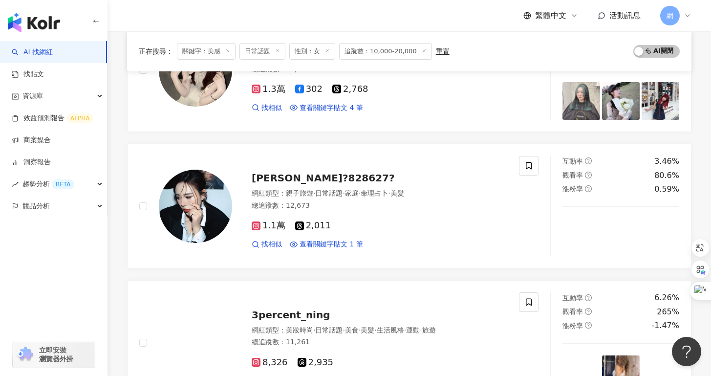
scroll to position [353, 0]
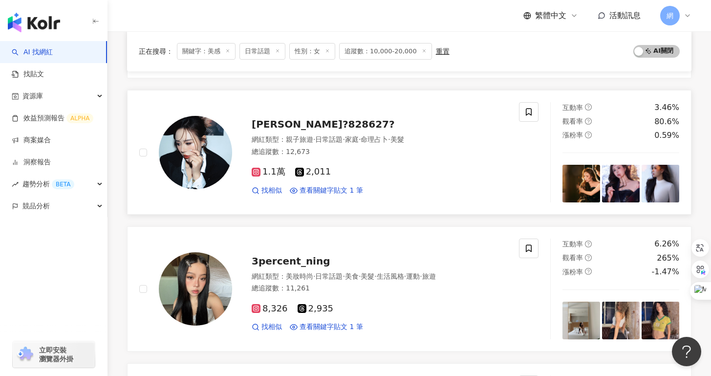
click at [375, 187] on div "找相似 查看關鍵字貼文 1 筆" at bounding box center [379, 191] width 255 height 10
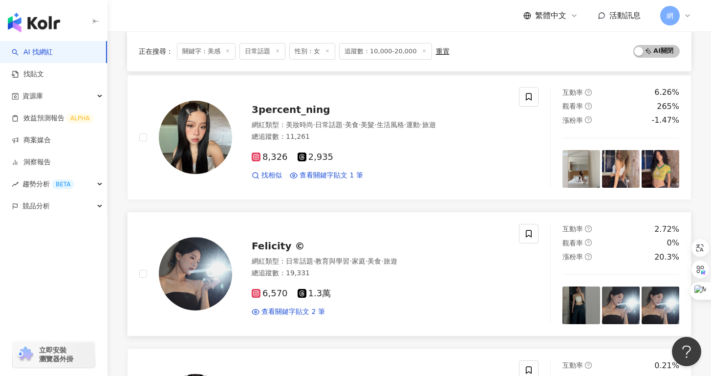
scroll to position [638, 0]
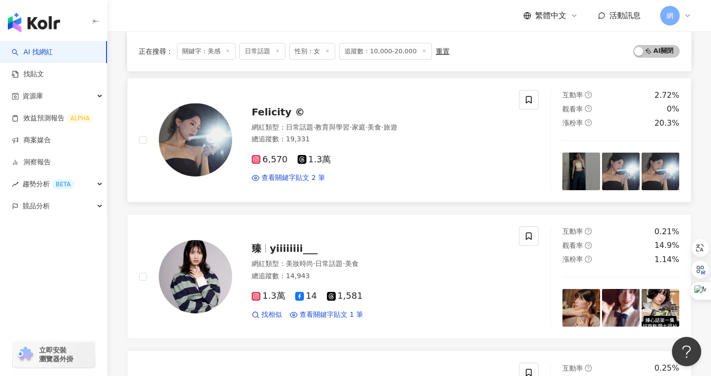
click at [319, 153] on div "6,570 1.3萬 查看關鍵字貼文 2 筆" at bounding box center [379, 165] width 255 height 36
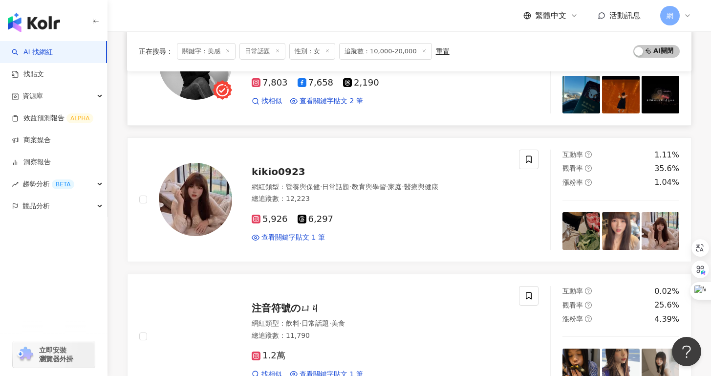
scroll to position [836, 0]
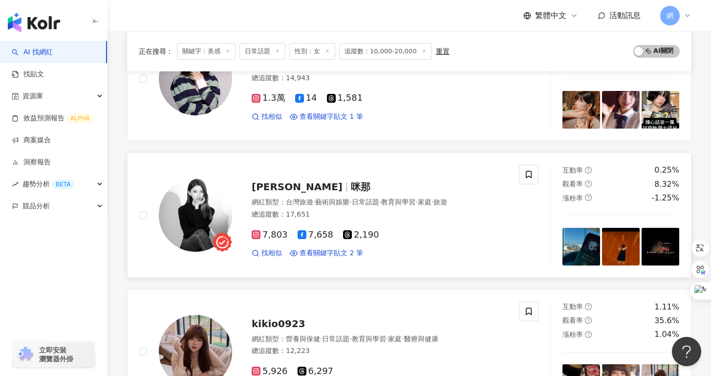
click at [444, 227] on div "7,803 7,658 2,190 找相似 查看關鍵字貼文 2 筆" at bounding box center [379, 240] width 255 height 36
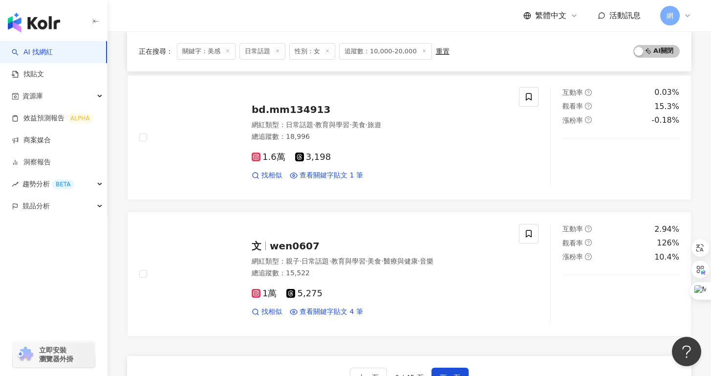
scroll to position [1547, 0]
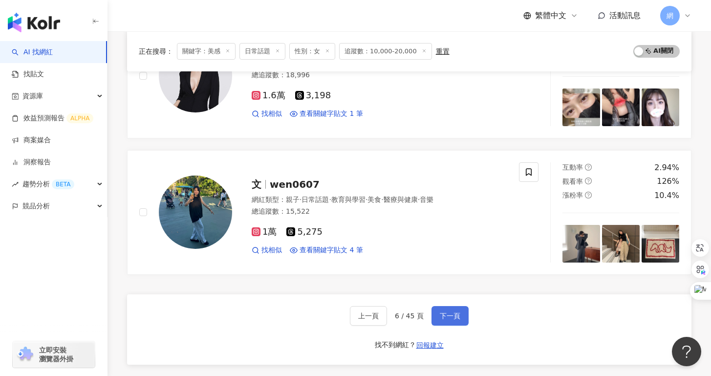
click at [443, 312] on span "下一頁" at bounding box center [450, 316] width 21 height 8
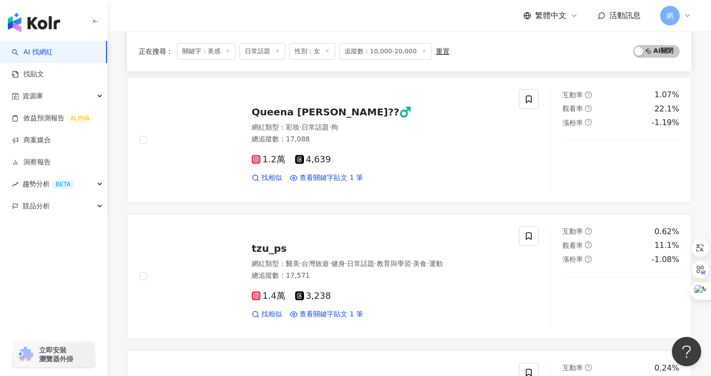
scroll to position [1577, 0]
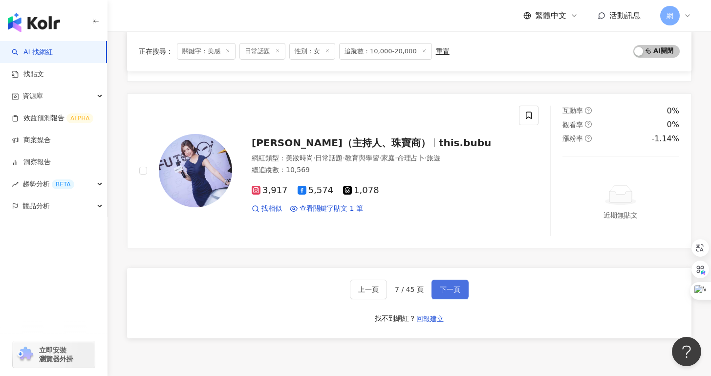
click at [441, 286] on span "下一頁" at bounding box center [450, 289] width 21 height 8
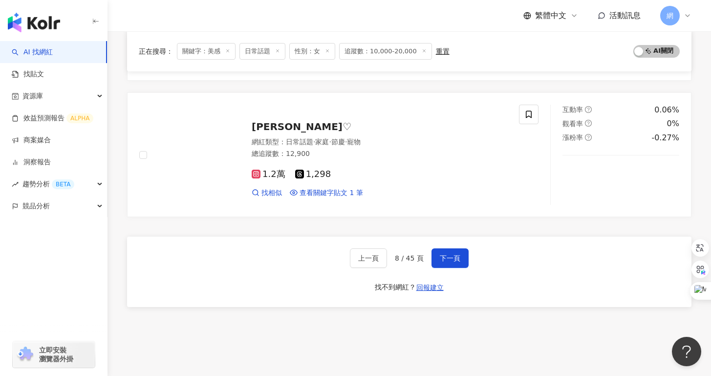
scroll to position [1606, 0]
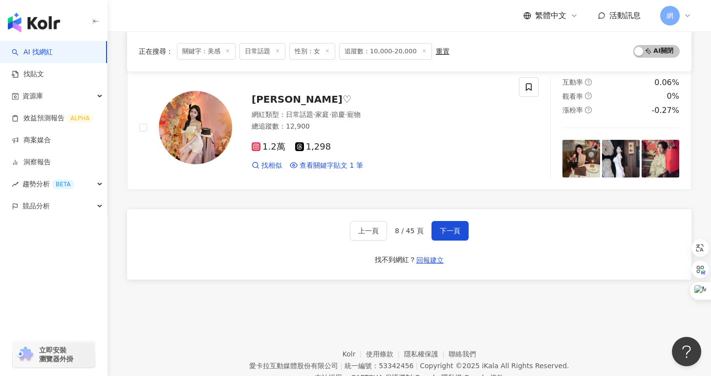
click at [459, 247] on div "上一頁 8 / 45 頁 下一頁 找不到網紅？ 回報建立" at bounding box center [409, 244] width 564 height 70
click at [461, 234] on button "下一頁" at bounding box center [449, 231] width 37 height 20
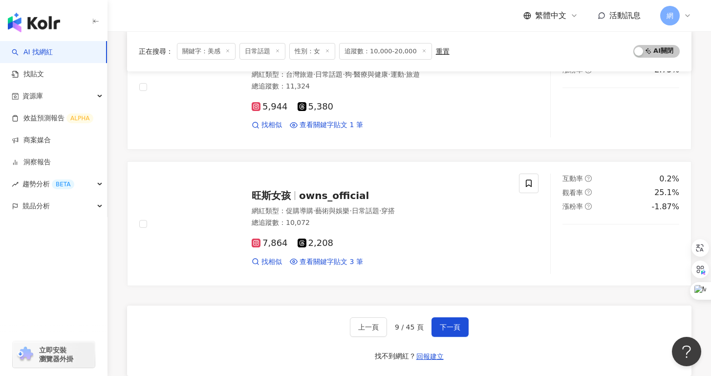
scroll to position [1642, 0]
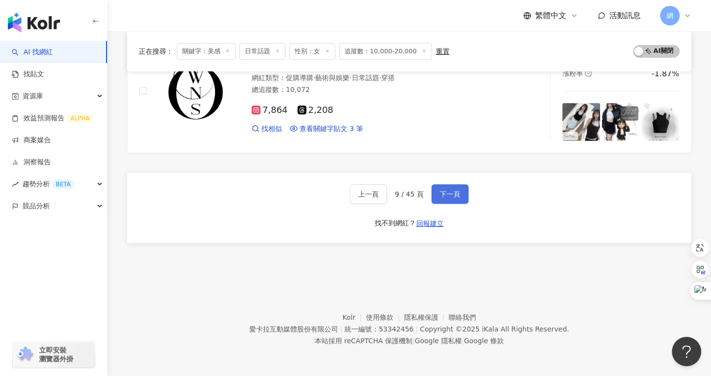
click at [453, 201] on button "下一頁" at bounding box center [449, 194] width 37 height 20
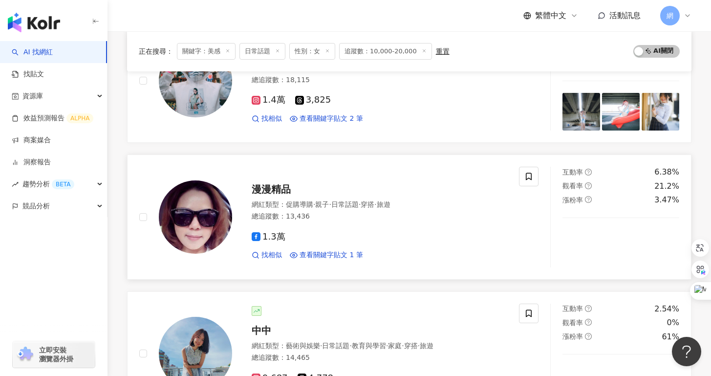
scroll to position [520, 0]
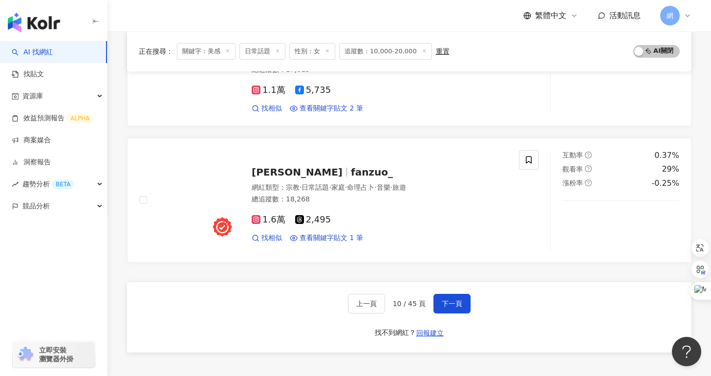
scroll to position [1673, 0]
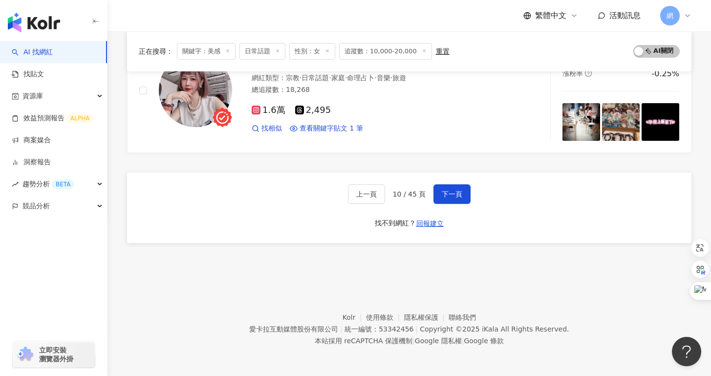
click at [230, 55] on span "關鍵字：美感" at bounding box center [206, 51] width 59 height 17
click at [228, 51] on icon at bounding box center [227, 50] width 5 height 5
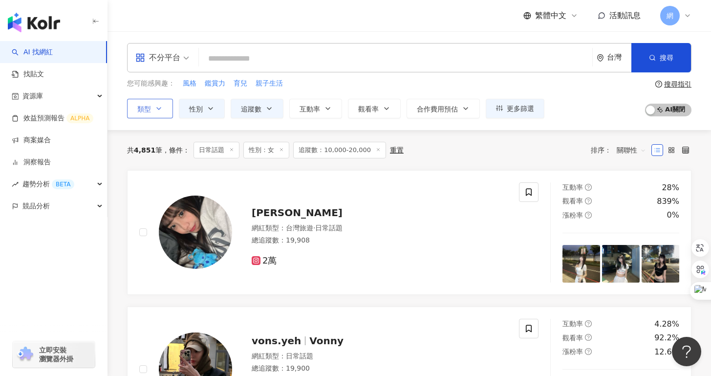
click at [165, 117] on button "類型" at bounding box center [150, 109] width 46 height 20
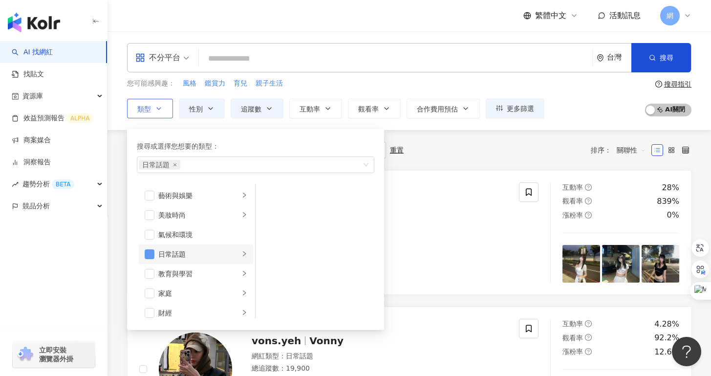
click at [146, 255] on span "button" at bounding box center [150, 254] width 10 height 10
click at [157, 216] on li "美妝時尚" at bounding box center [196, 215] width 114 height 20
click at [152, 216] on span "button" at bounding box center [150, 215] width 10 height 10
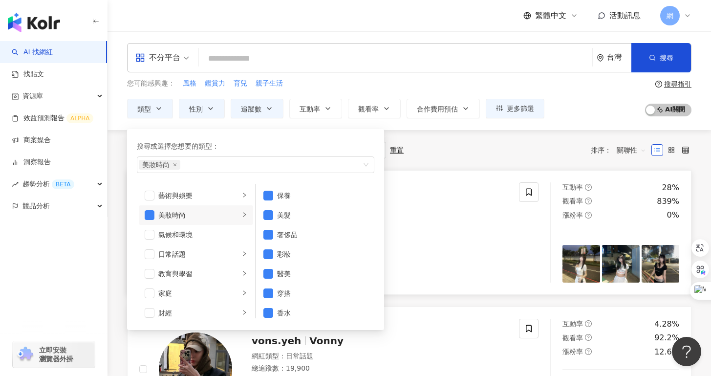
click at [405, 214] on div "小汝" at bounding box center [379, 213] width 255 height 14
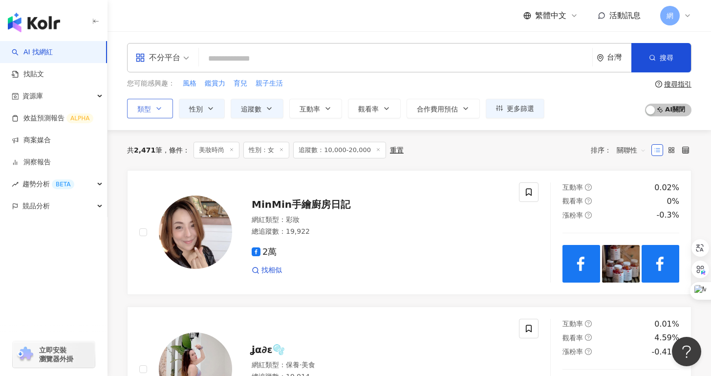
click at [161, 107] on icon "button" at bounding box center [159, 109] width 8 height 8
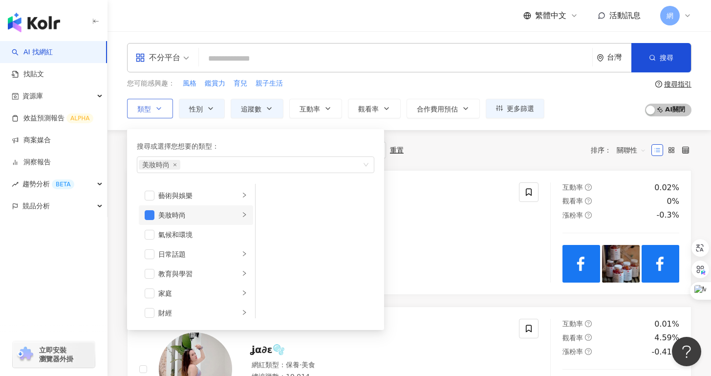
click at [241, 214] on icon "right" at bounding box center [244, 215] width 6 height 6
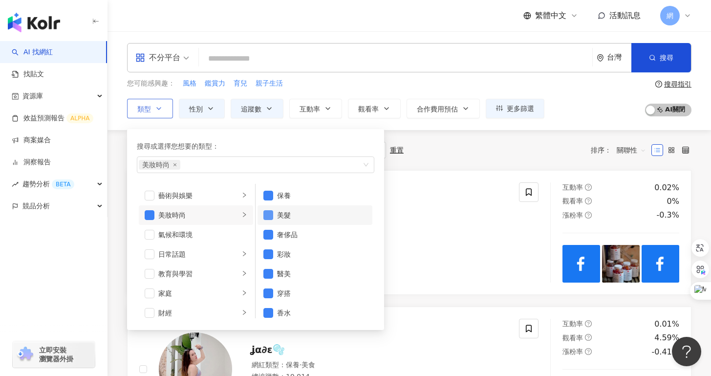
click at [271, 213] on span "button" at bounding box center [268, 215] width 10 height 10
click at [268, 237] on span "button" at bounding box center [268, 235] width 10 height 10
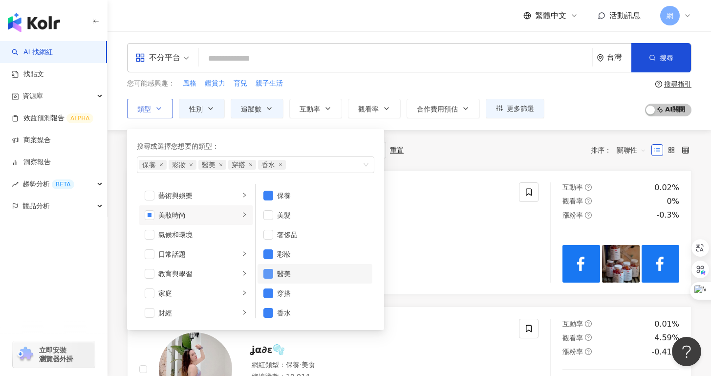
click at [268, 275] on span "button" at bounding box center [268, 274] width 10 height 10
click at [268, 314] on span "button" at bounding box center [268, 313] width 10 height 10
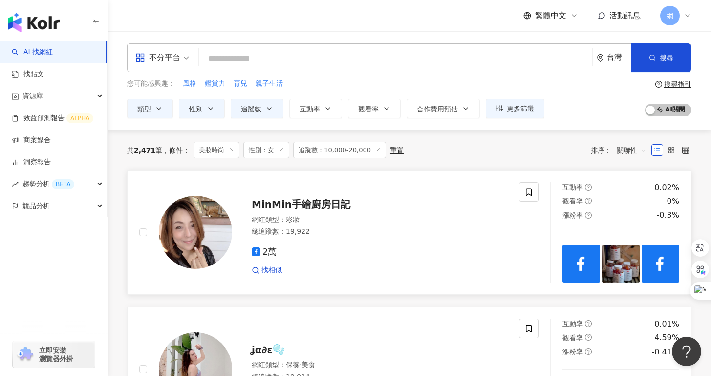
click at [424, 253] on div "2萬" at bounding box center [379, 252] width 255 height 11
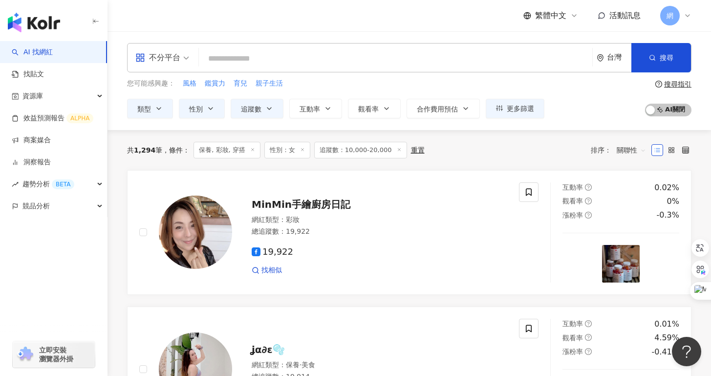
click at [562, 81] on div "您可能感興趣： 風格 鑑賞力 育兒 親子生活 類型 搜尋或選擇您想要的類型： 保養 彩妝 穿搭 藝術與娛樂 美妝時尚 氣候和環境 日常話題 教育與學習 家庭 …" at bounding box center [409, 98] width 564 height 40
click at [650, 63] on button "搜尋" at bounding box center [661, 57] width 60 height 29
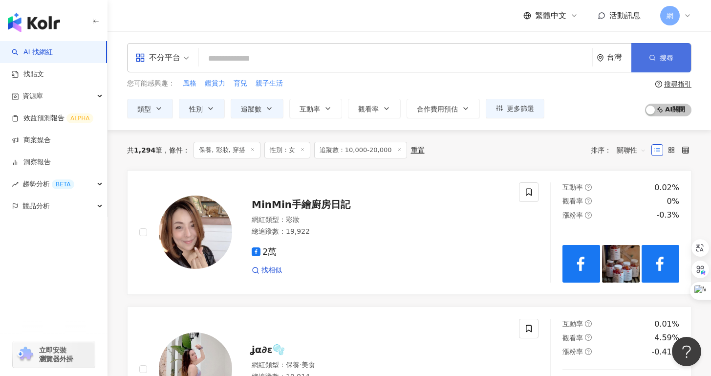
click at [664, 64] on button "搜尋" at bounding box center [661, 57] width 60 height 29
click at [182, 65] on span at bounding box center [162, 57] width 54 height 28
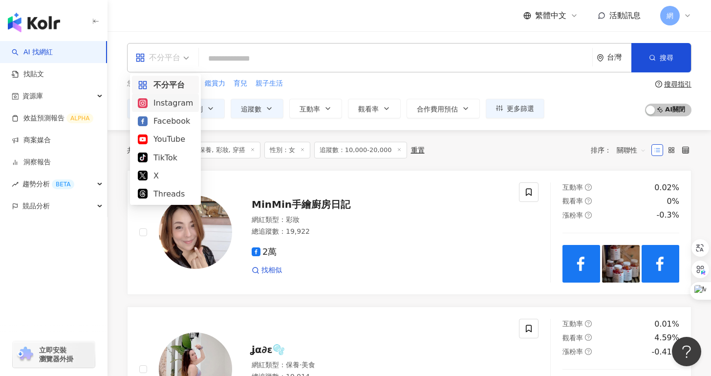
click at [173, 109] on div "Instagram" at bounding box center [165, 103] width 67 height 18
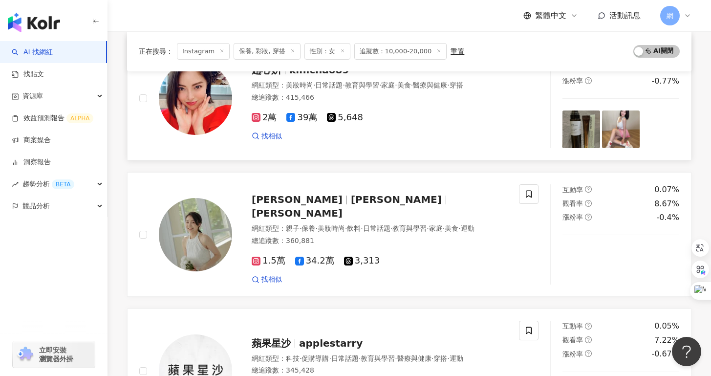
scroll to position [394, 0]
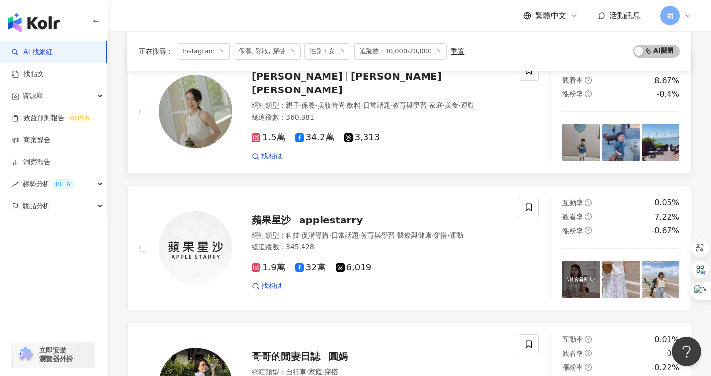
click at [318, 101] on div "網紅類型 ： 親子 · 保養 · 美妝時尚 · 飲料 · 日常話題 · 教育與學習 · 家庭 · 美食 · 運動" at bounding box center [379, 106] width 255 height 10
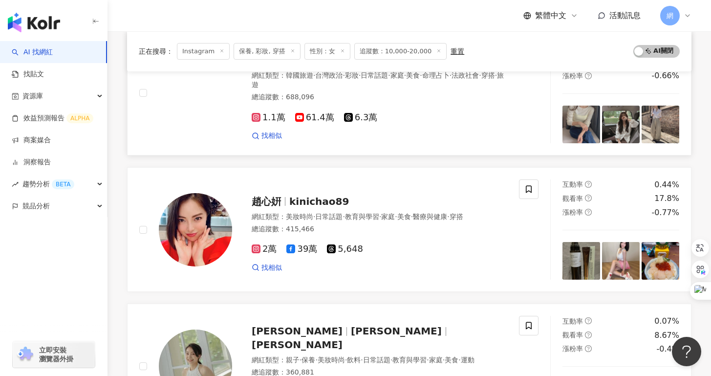
scroll to position [0, 0]
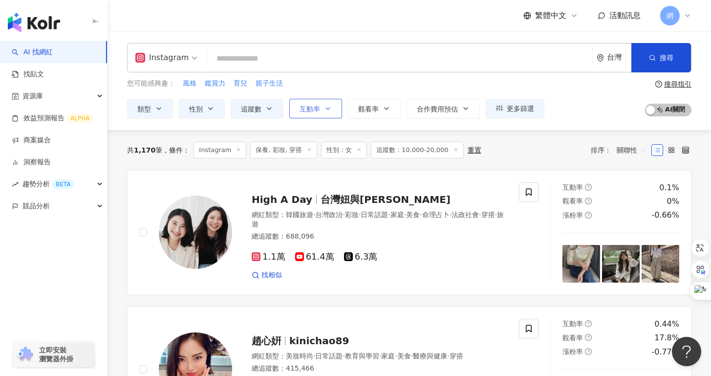
click at [329, 114] on button "互動率" at bounding box center [315, 109] width 53 height 20
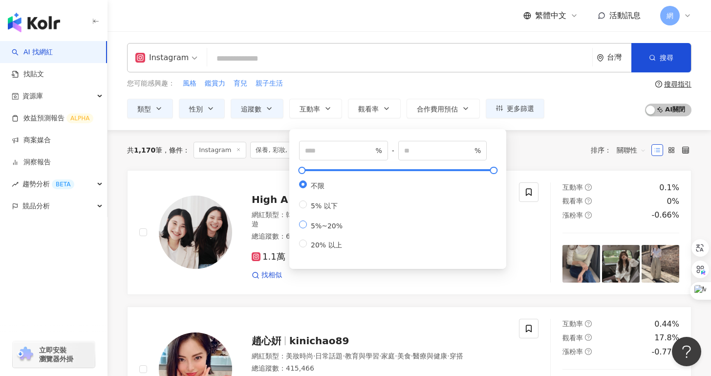
click at [332, 227] on span "5%~20%" at bounding box center [327, 226] width 40 height 8
type input "*"
type input "**"
click at [576, 158] on div "共 1,170 筆 條件 ： Instagram 保養, 彩妝, 穿搭 性別：女 追蹤數：10,000-20,000 重置 排序： 關聯性" at bounding box center [409, 150] width 564 height 17
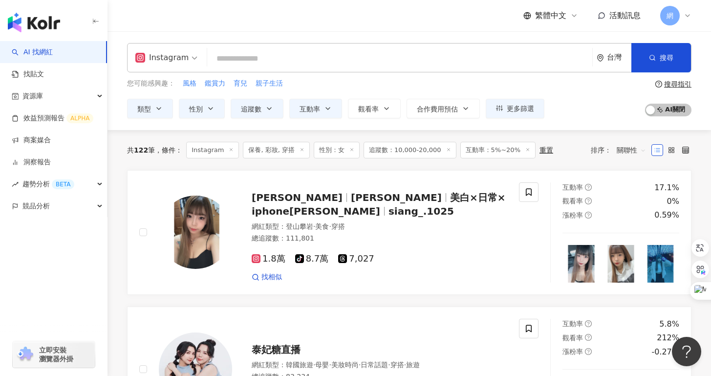
click at [404, 156] on span "追蹤數：10,000-20,000" at bounding box center [409, 150] width 93 height 17
click at [336, 110] on button "互動率" at bounding box center [315, 109] width 53 height 20
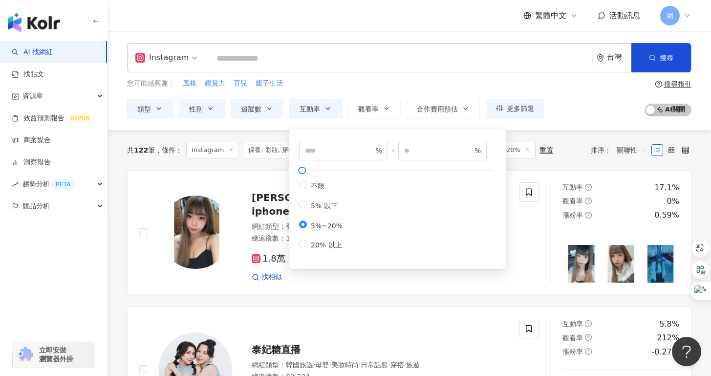
click at [332, 239] on div "不限 5% 以下 5%~20% 20% 以上" at bounding box center [324, 214] width 51 height 69
click at [332, 243] on span "20% 以上" at bounding box center [326, 245] width 39 height 8
type input "**"
click at [277, 134] on div "共 122 筆 條件 ： Instagram 保養, 彩妝, 穿搭 性別：女 追蹤數：10,000-20,000 互動率：5%~20% 重置 排序： 關聯性" at bounding box center [409, 150] width 564 height 40
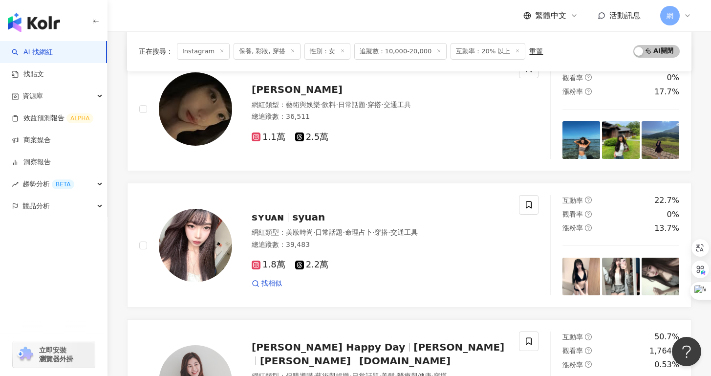
scroll to position [504, 0]
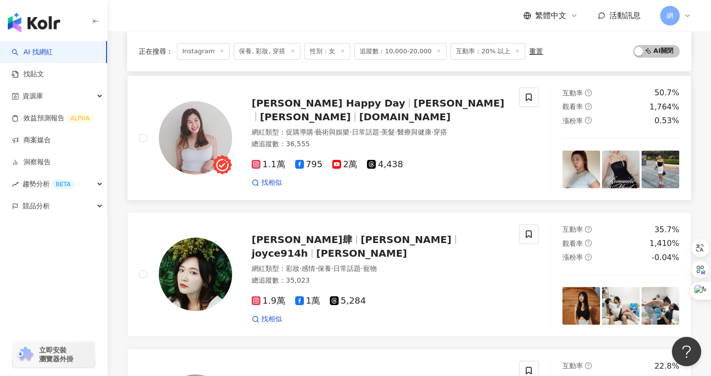
click at [413, 107] on span "俐俐安" at bounding box center [458, 103] width 91 height 12
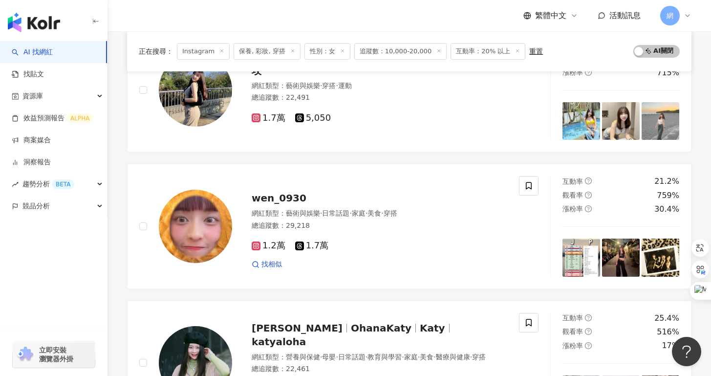
scroll to position [1160, 0]
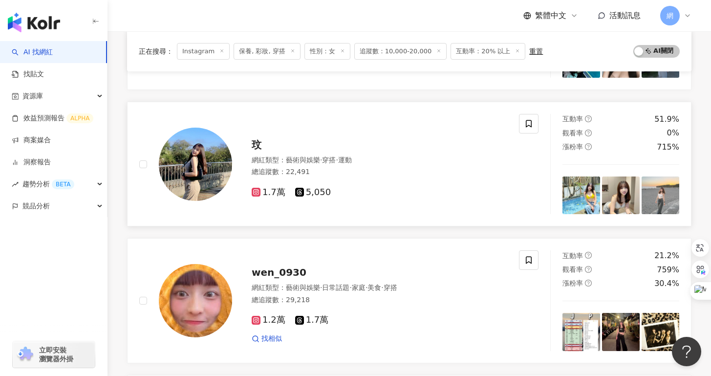
click at [351, 186] on div "1.7萬 5,050" at bounding box center [379, 188] width 255 height 19
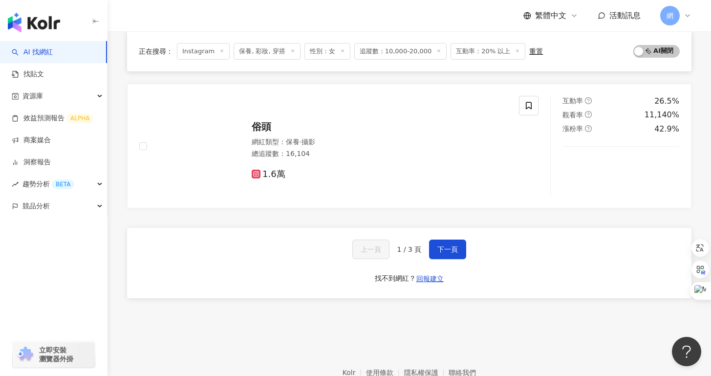
scroll to position [1642, 0]
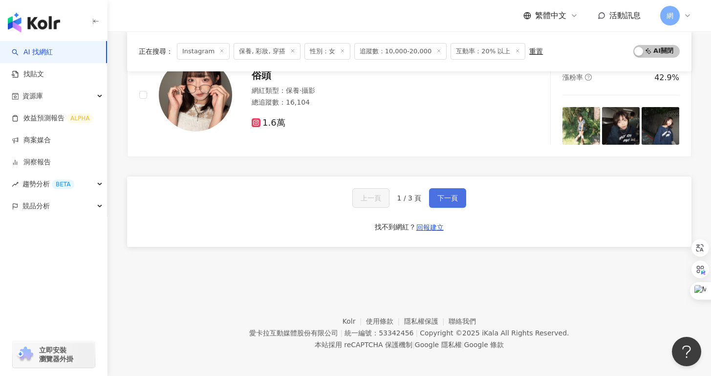
click at [441, 200] on span "下一頁" at bounding box center [447, 198] width 21 height 8
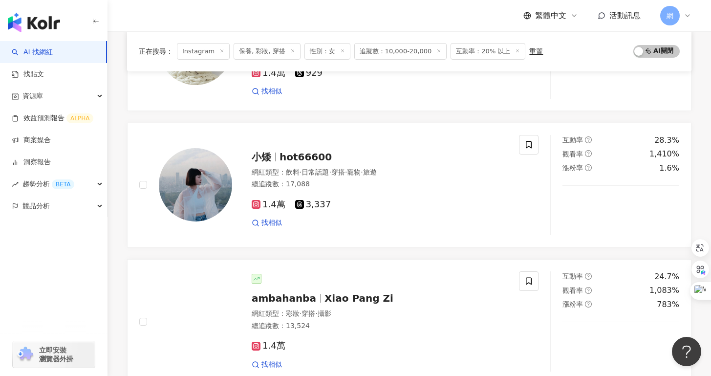
scroll to position [1643, 0]
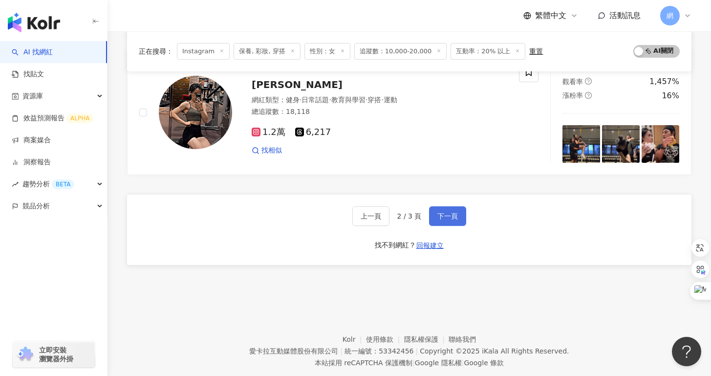
click at [448, 206] on button "下一頁" at bounding box center [447, 216] width 37 height 20
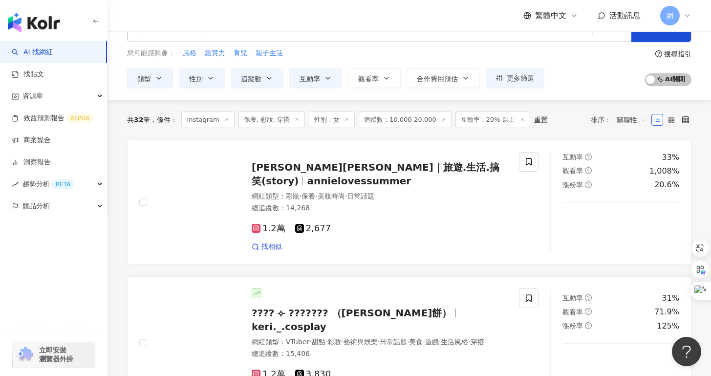
scroll to position [0, 0]
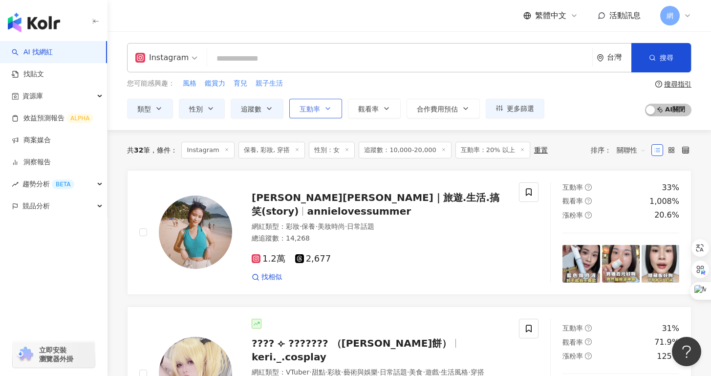
click at [316, 105] on span "互動率" at bounding box center [309, 109] width 21 height 8
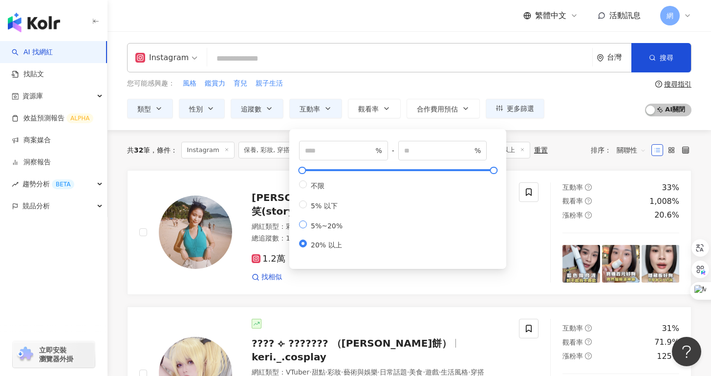
click at [326, 221] on label "5%~20%" at bounding box center [322, 224] width 47 height 9
type input "*"
type input "**"
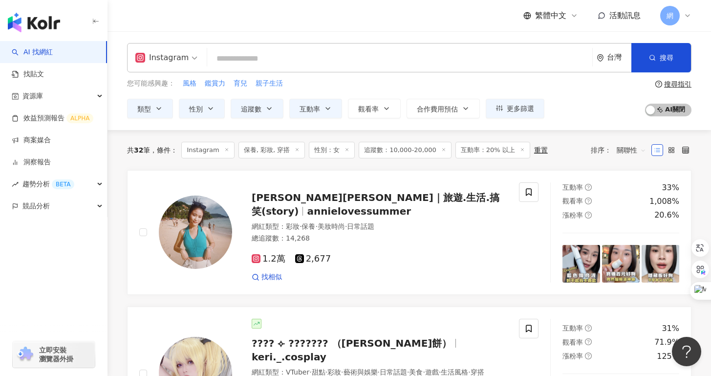
click at [555, 161] on div "共 32 筆 條件 ： Instagram 保養, 彩妝, 穿搭 性別：女 追蹤數：10,000-20,000 互動率：20% 以上 重置 排序： 關聯性" at bounding box center [409, 150] width 564 height 40
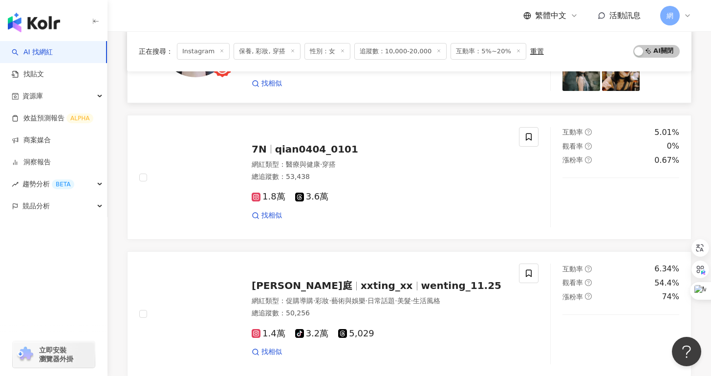
scroll to position [641, 0]
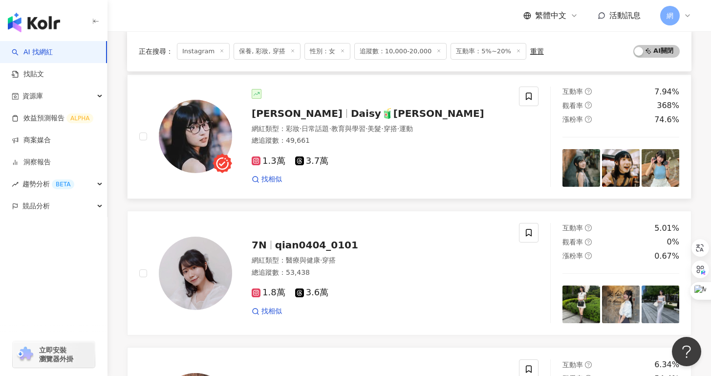
click at [297, 121] on div "蔡宛蓉Daisy Daisy🧃黛西 網紅類型 ： 彩妝 · 日常話題 · 教育與學習 · 美髮 · 穿搭 · 運動 總追蹤數 ： 49,661 1.3萬 3.…" at bounding box center [369, 136] width 275 height 95
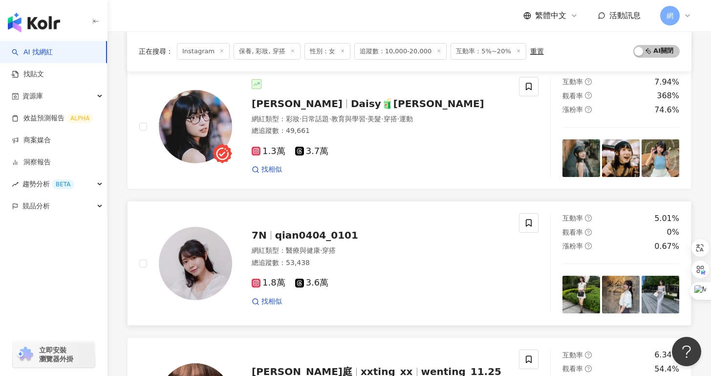
scroll to position [784, 0]
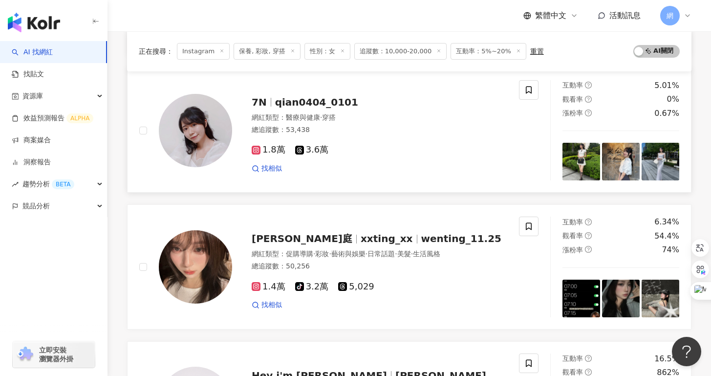
click at [348, 162] on div "1.8萬 3.6萬 找相似" at bounding box center [379, 155] width 255 height 36
click at [241, 228] on div "玟庭 xxting_xx wenting_11.25 網紅類型 ： 促購導購 · 彩妝 · 藝術與娛樂 · 日常話題 · 美髮 · 生活風格 總追蹤數 ： 5…" at bounding box center [369, 266] width 275 height 85
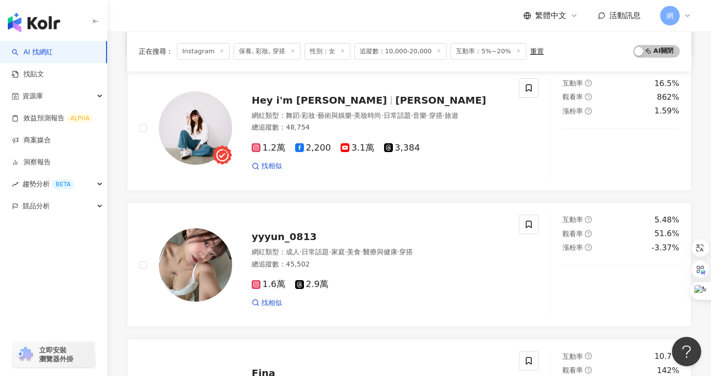
scroll to position [1051, 0]
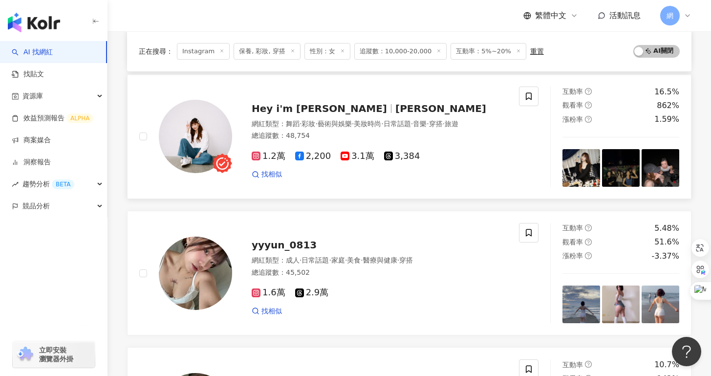
click at [303, 102] on div "Hey i'm Alice 愛麗絲 愛麗絲" at bounding box center [379, 109] width 255 height 14
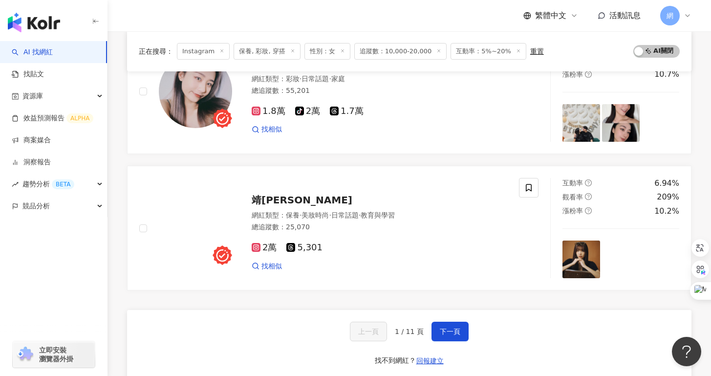
scroll to position [1624, 0]
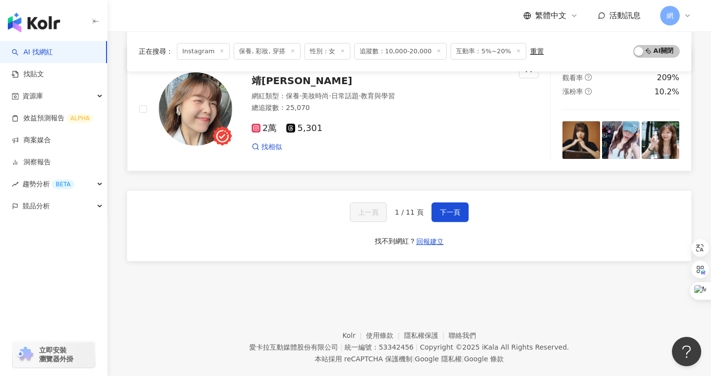
click at [338, 105] on div "總追蹤數 ： 25,070" at bounding box center [379, 108] width 255 height 10
click at [447, 198] on div "上一頁 1 / 11 頁 下一頁 找不到網紅？ 回報建立" at bounding box center [409, 226] width 564 height 70
click at [446, 207] on button "下一頁" at bounding box center [449, 212] width 37 height 20
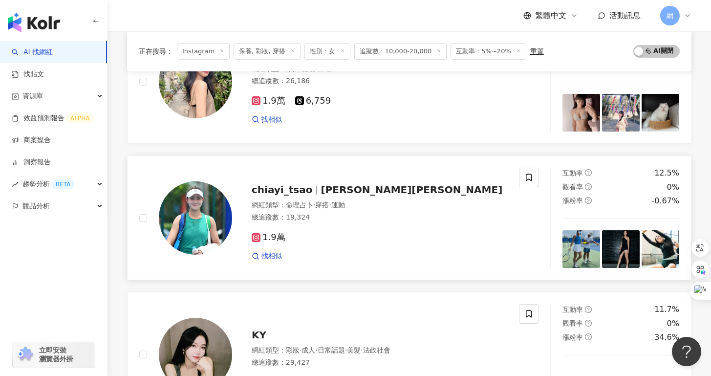
scroll to position [217, 0]
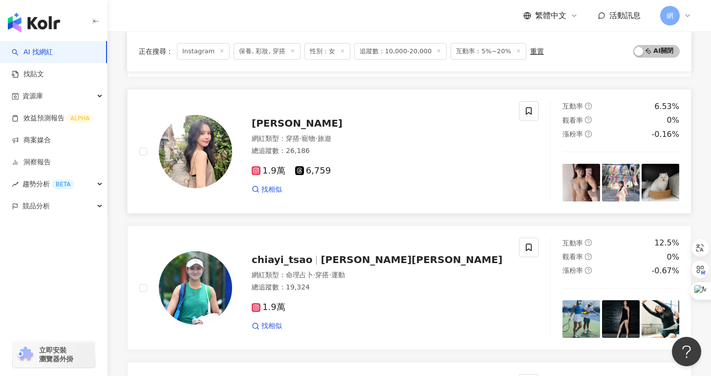
click at [330, 155] on div "網紅類型 ： 穿搭 · 寵物 · 旅遊 總追蹤數 ： 26,186" at bounding box center [379, 146] width 255 height 24
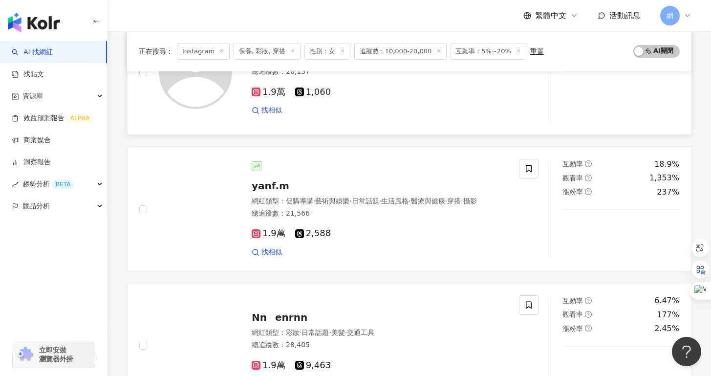
scroll to position [783, 0]
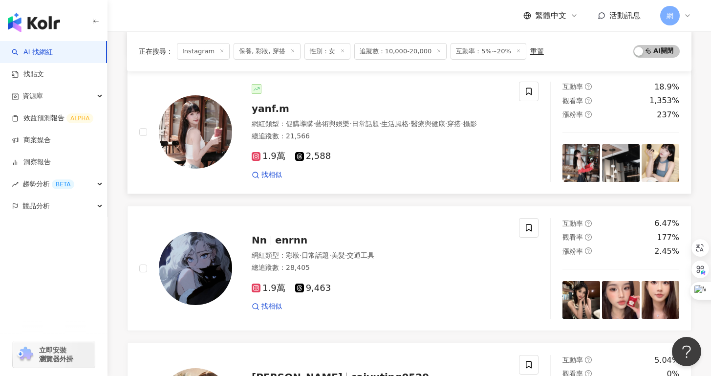
click at [290, 146] on div "1.9萬 2,588 找相似" at bounding box center [379, 161] width 255 height 36
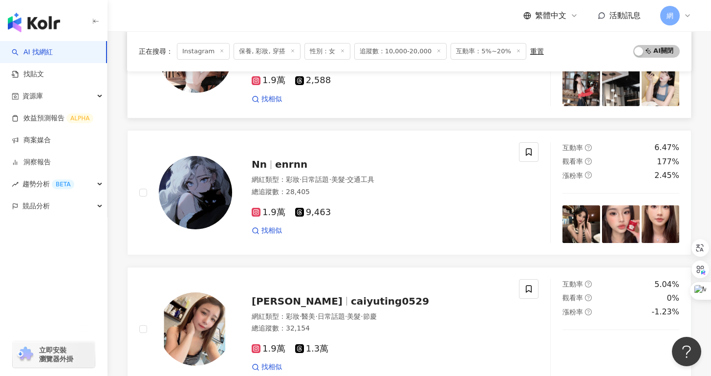
scroll to position [1163, 0]
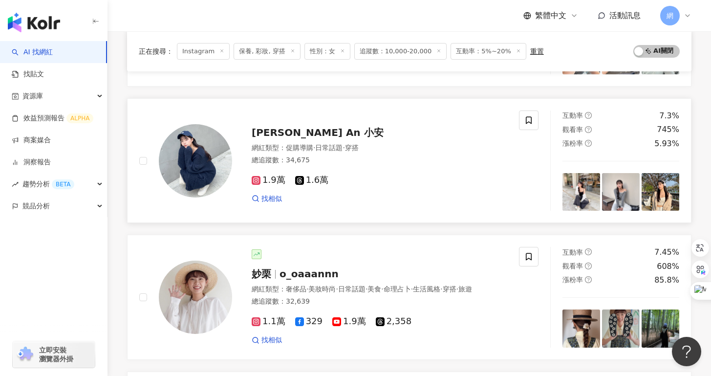
click at [313, 134] on span "Lu Yu An 小安" at bounding box center [318, 133] width 132 height 12
click at [285, 135] on span "Lu Yu An 小安" at bounding box center [318, 133] width 132 height 12
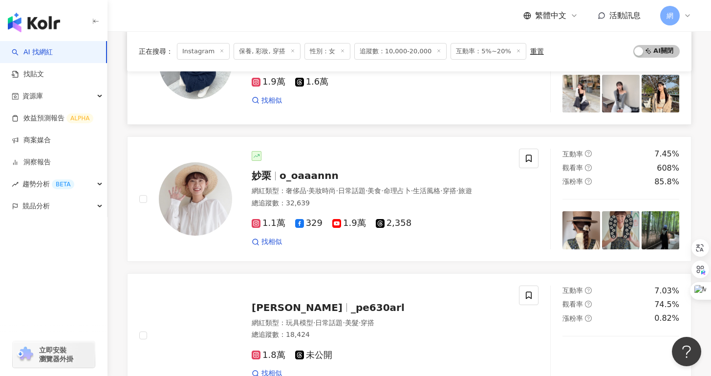
scroll to position [1349, 0]
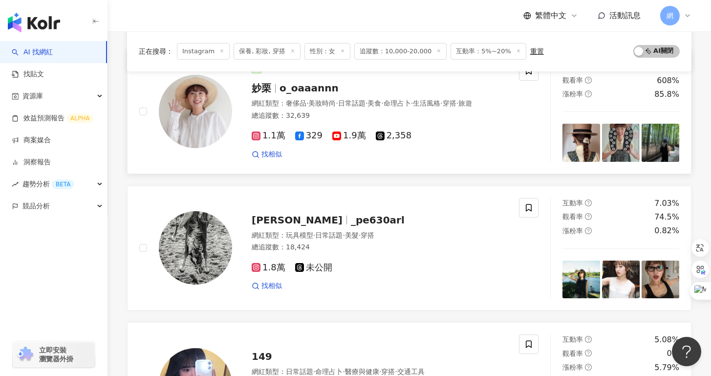
click at [298, 108] on div "網紅類型 ： 奢侈品 · 美妝時尚 · 日常話題 · 美食 · 命理占卜 · 生活風格 · 穿搭 · 旅遊 總追蹤數 ： 32,639" at bounding box center [379, 111] width 255 height 24
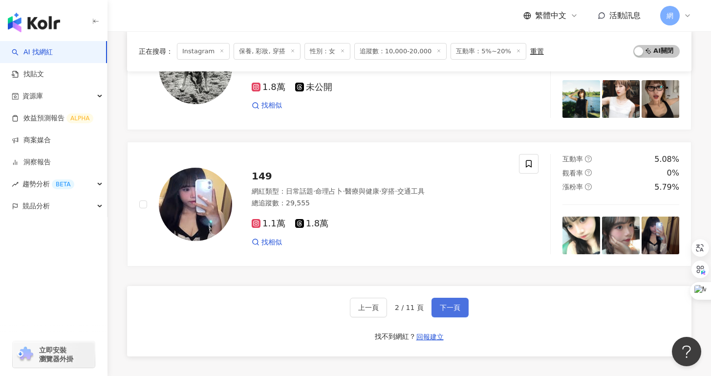
click at [442, 300] on button "下一頁" at bounding box center [449, 308] width 37 height 20
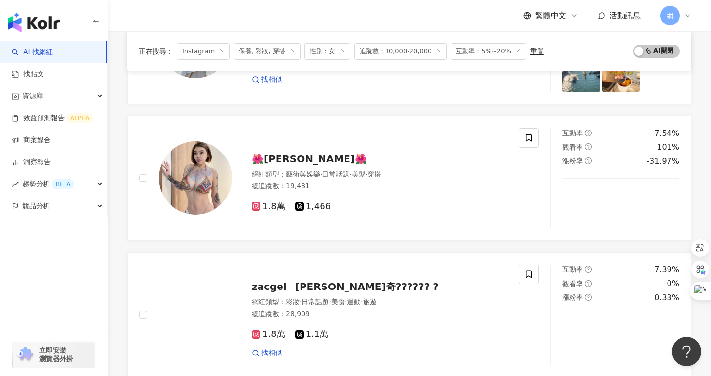
scroll to position [513, 0]
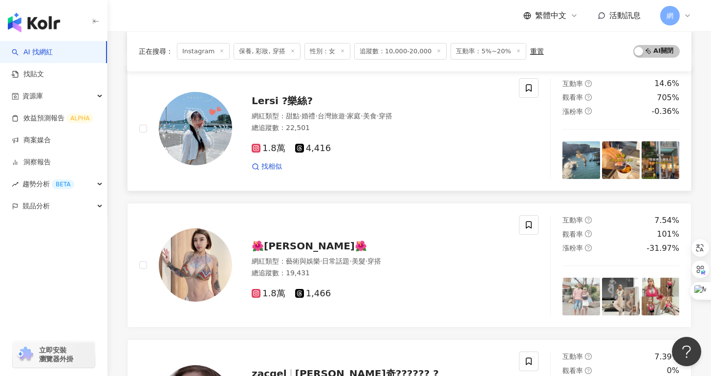
click at [289, 109] on div "Lersi ?樂絲? 網紅類型 ： 甜點 · 婚禮 · 台灣旅遊 · 家庭 · 美食 · 穿搭 總追蹤數 ： 22,501 1.8萬 4,416 找相似" at bounding box center [369, 128] width 275 height 85
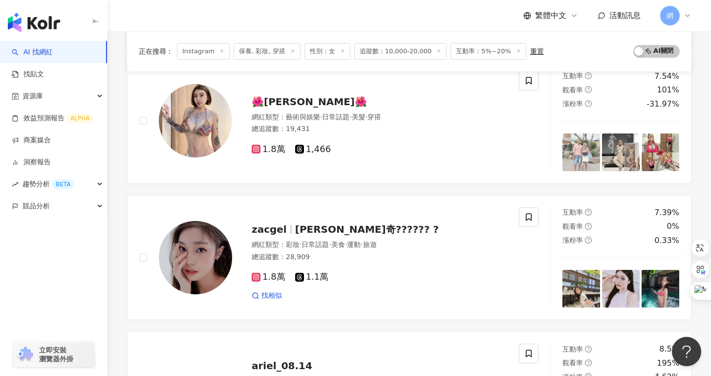
scroll to position [747, 0]
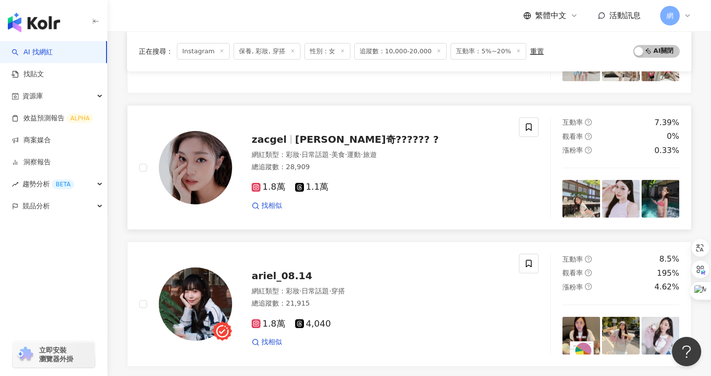
click at [385, 171] on div "網紅類型 ： 彩妝 · 日常話題 · 美食 · 運動 · 旅遊 總追蹤數 ： 28,909" at bounding box center [379, 162] width 255 height 24
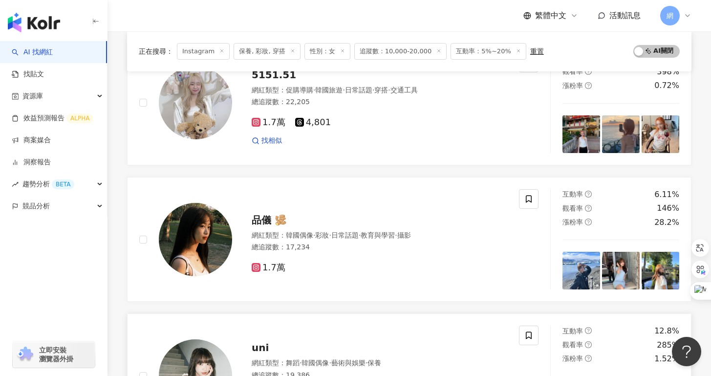
scroll to position [1209, 0]
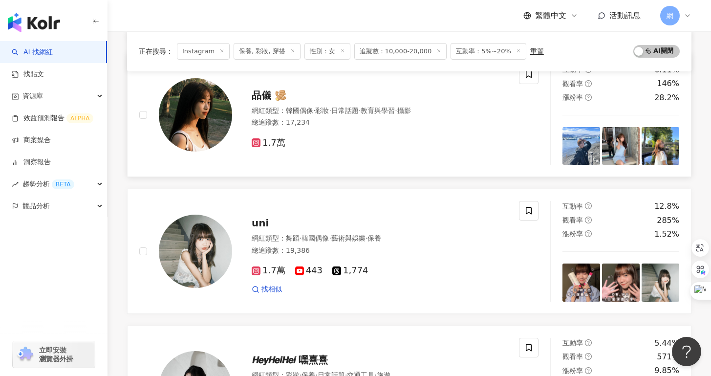
click at [320, 143] on div "1.7萬" at bounding box center [379, 143] width 255 height 11
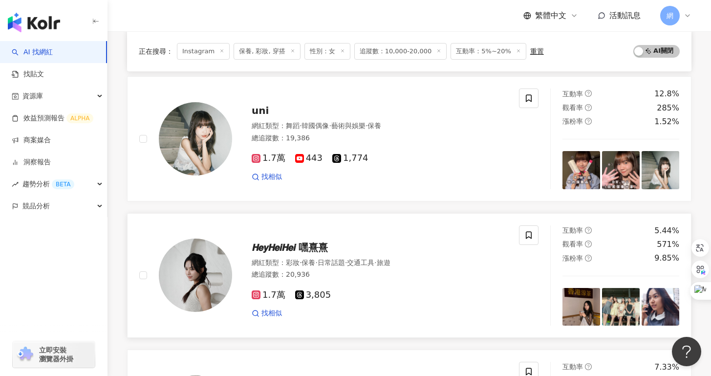
scroll to position [1334, 0]
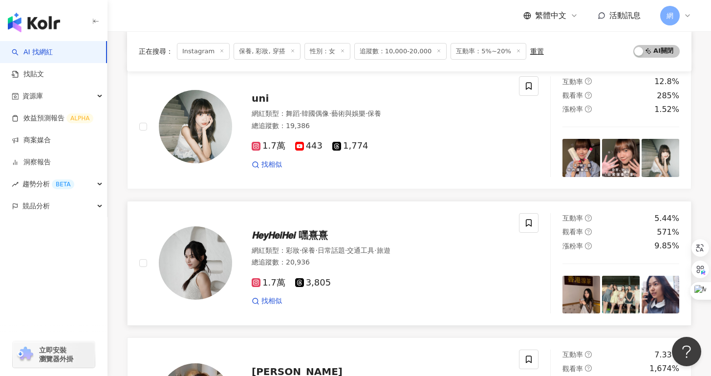
click at [315, 246] on span "保養" at bounding box center [308, 250] width 14 height 8
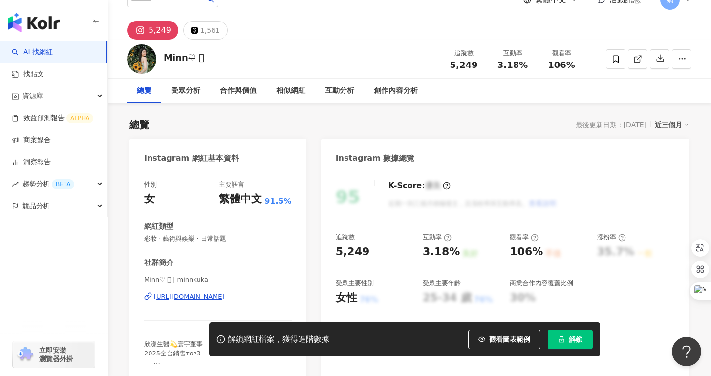
scroll to position [16, 0]
click at [225, 298] on div "https://www.instagram.com/minnkuka/" at bounding box center [189, 296] width 71 height 9
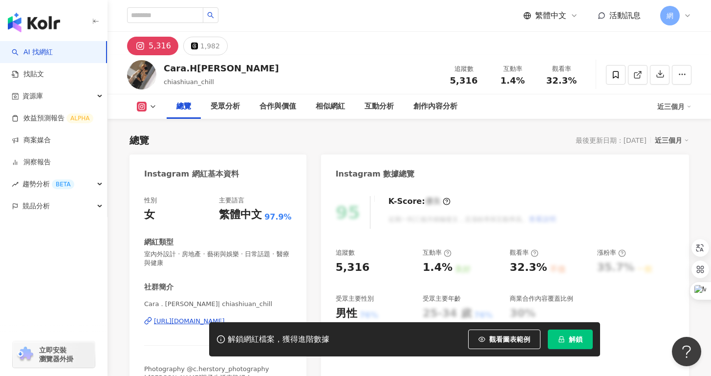
scroll to position [88, 0]
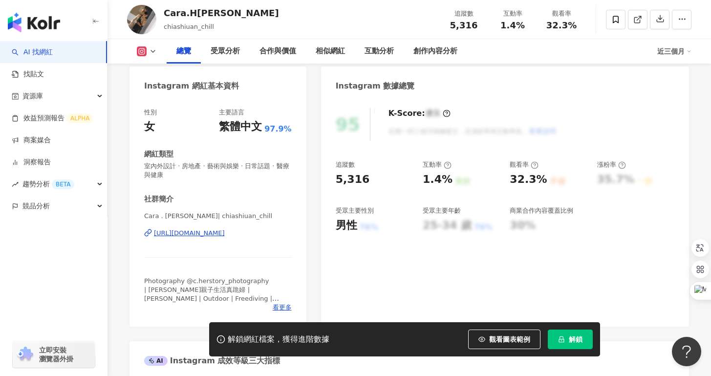
click at [225, 234] on div "[URL][DOMAIN_NAME]" at bounding box center [189, 233] width 71 height 9
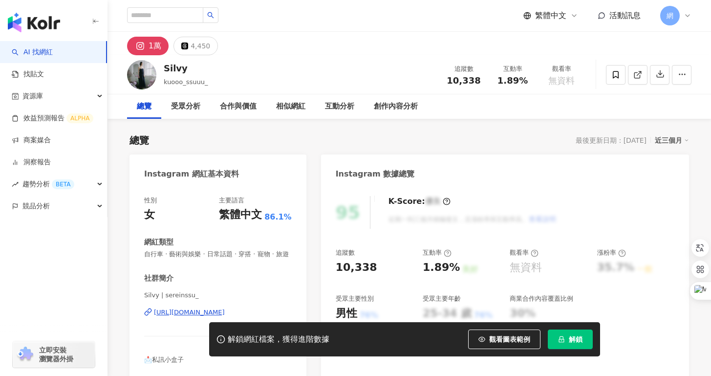
click at [225, 311] on div "https://www.instagram.com/sereinssu_/" at bounding box center [189, 312] width 71 height 9
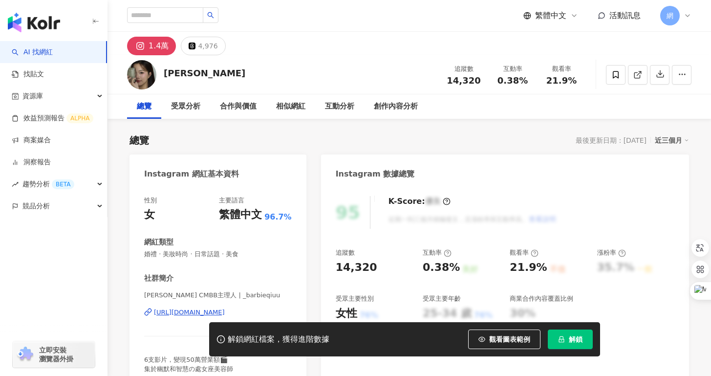
click at [220, 314] on div "[URL][DOMAIN_NAME]" at bounding box center [189, 312] width 71 height 9
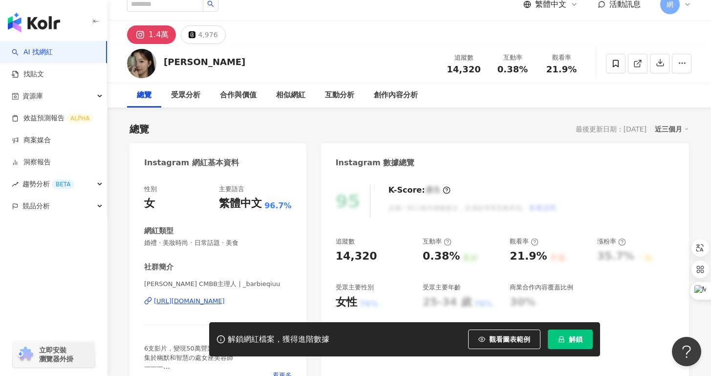
scroll to position [13, 0]
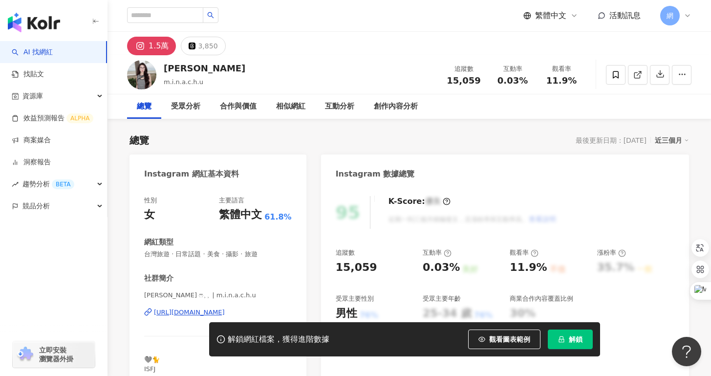
click at [225, 313] on div "[URL][DOMAIN_NAME]" at bounding box center [189, 312] width 71 height 9
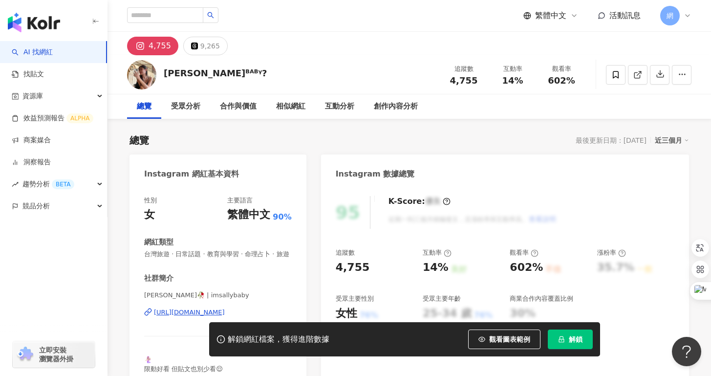
click at [225, 314] on div "https://www.instagram.com/imsallybaby/" at bounding box center [189, 312] width 71 height 9
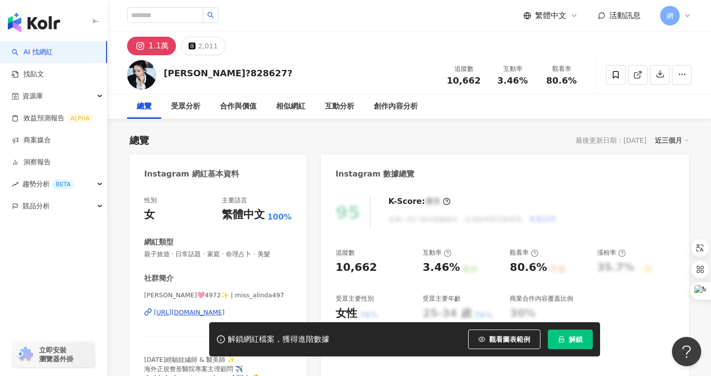
click at [225, 309] on div "[URL][DOMAIN_NAME]" at bounding box center [189, 312] width 71 height 9
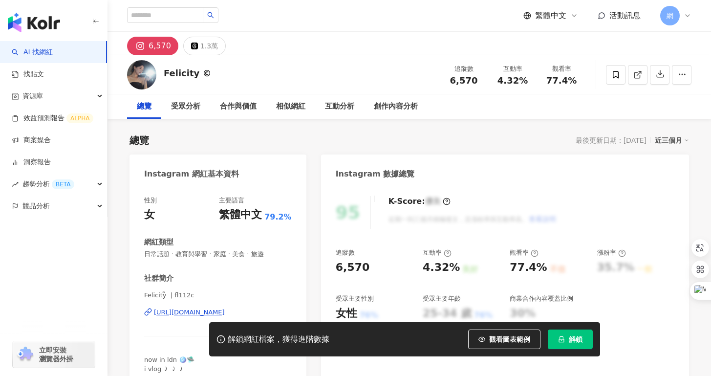
click at [225, 315] on div "https://www.instagram.com/fl112c/" at bounding box center [189, 312] width 71 height 9
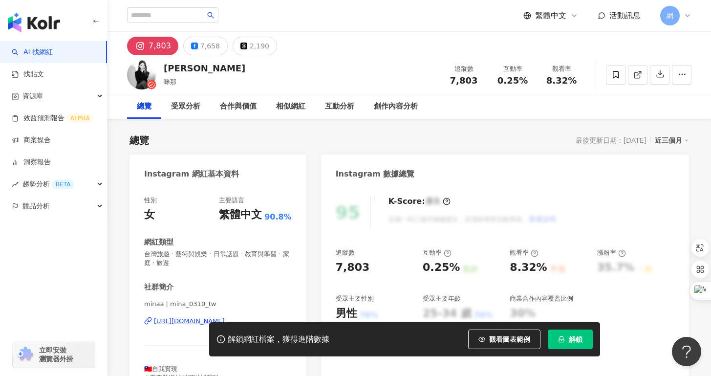
click at [187, 316] on div "minaa | mina_0310_tw [URL][DOMAIN_NAME]" at bounding box center [218, 327] width 148 height 57
click at [185, 319] on div "[URL][DOMAIN_NAME]" at bounding box center [189, 321] width 71 height 9
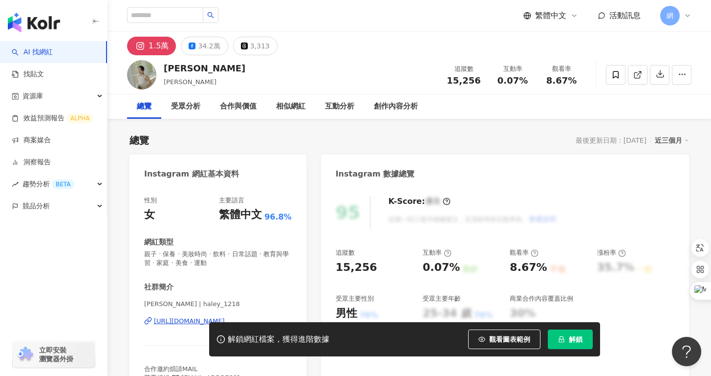
scroll to position [85, 0]
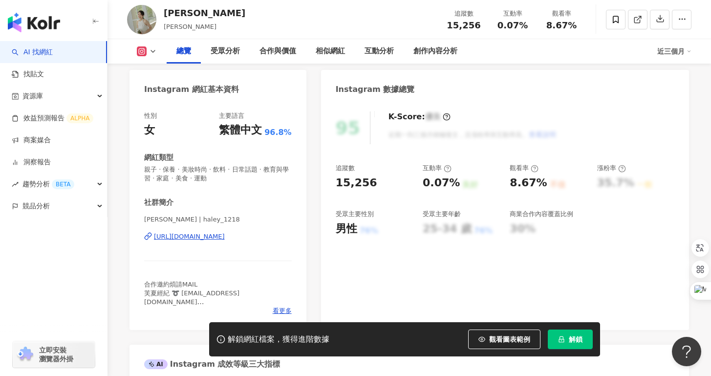
click at [225, 234] on div "https://www.instagram.com/haley_1218/" at bounding box center [189, 236] width 71 height 9
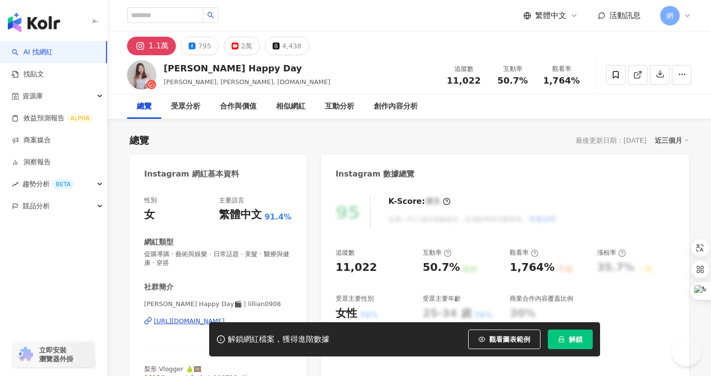
click at [187, 319] on div "[URL][DOMAIN_NAME]" at bounding box center [189, 321] width 71 height 9
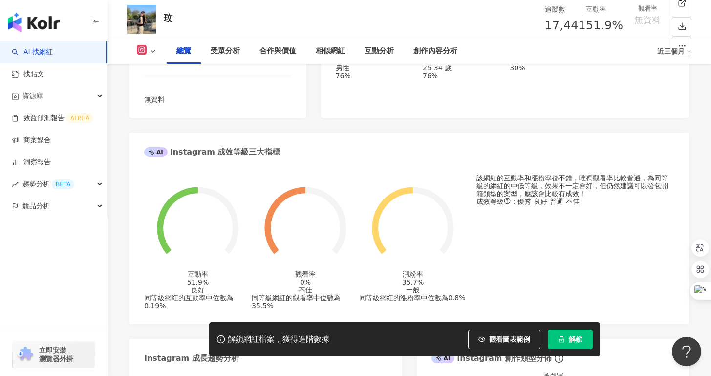
scroll to position [135, 0]
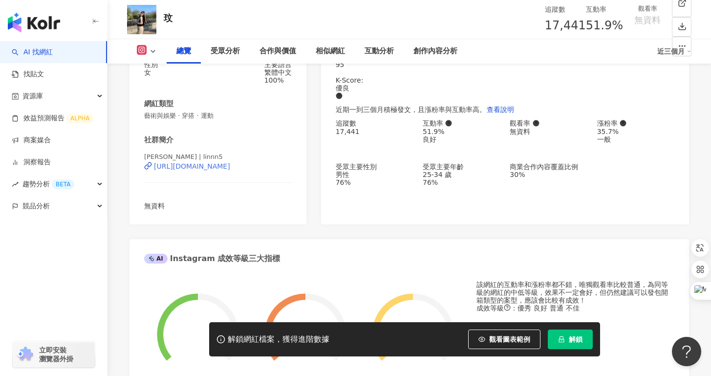
click at [230, 170] on div "[URL][DOMAIN_NAME]" at bounding box center [192, 166] width 76 height 8
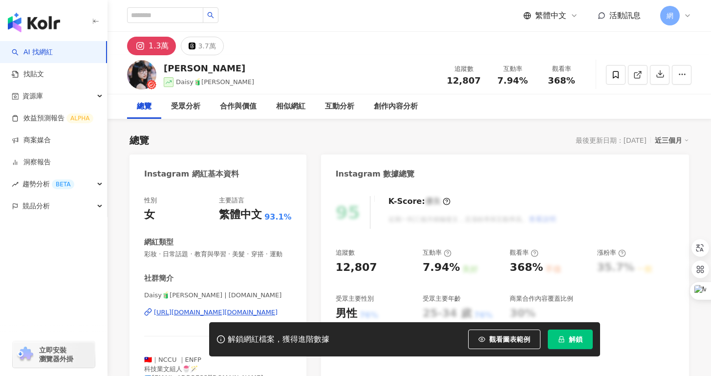
click at [186, 310] on div "https://www.instagram.com/daisy.tt.tt/" at bounding box center [216, 312] width 124 height 9
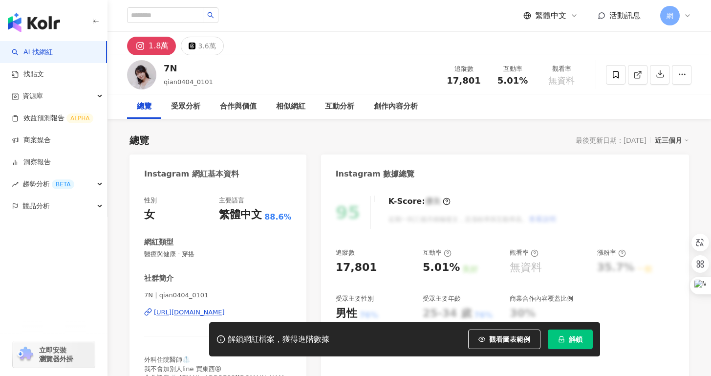
click at [185, 313] on div "[URL][DOMAIN_NAME]" at bounding box center [189, 312] width 71 height 9
click at [225, 310] on div "[URL][DOMAIN_NAME]" at bounding box center [189, 312] width 71 height 9
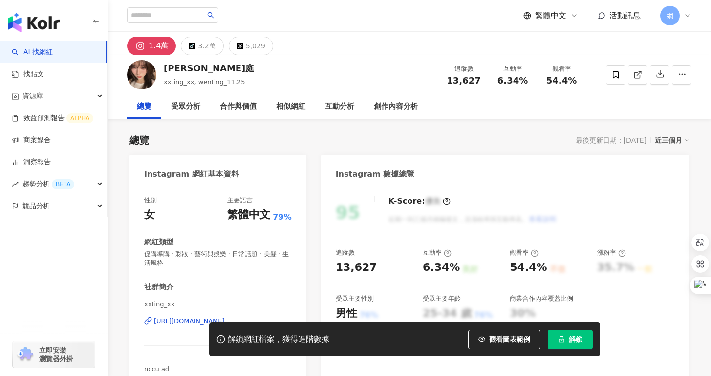
click at [187, 319] on div "[URL][DOMAIN_NAME]" at bounding box center [189, 321] width 71 height 9
click at [433, 50] on div "1.4萬 tiktok-icon 3.2萬 5,029" at bounding box center [408, 43] width 603 height 23
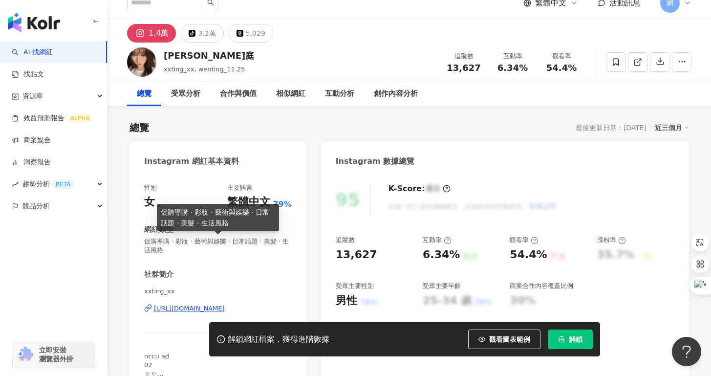
scroll to position [14, 0]
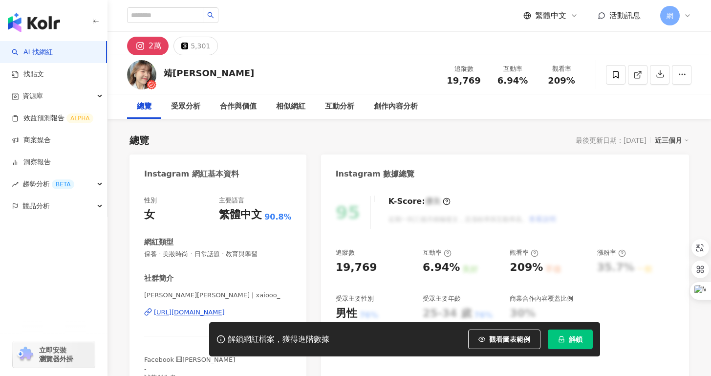
click at [211, 313] on div "[URL][DOMAIN_NAME]" at bounding box center [189, 312] width 71 height 9
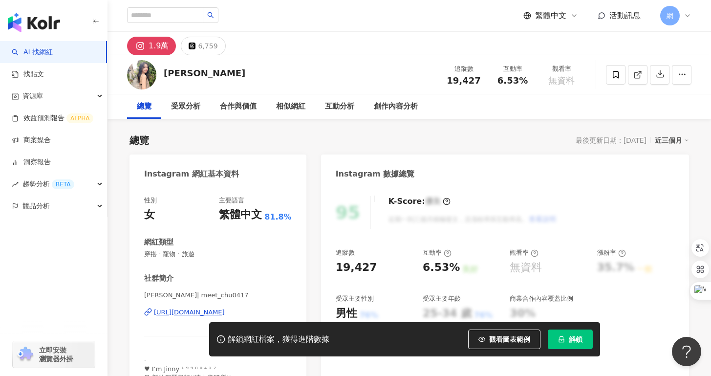
click at [197, 310] on div "[URL][DOMAIN_NAME]" at bounding box center [189, 312] width 71 height 9
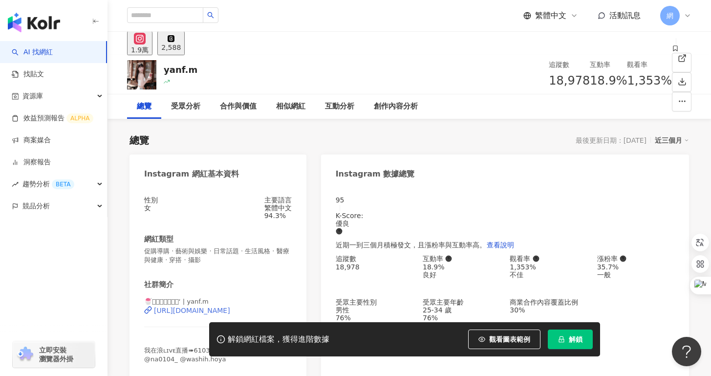
click at [185, 314] on div "https://www.instagram.com/yanf.m/" at bounding box center [192, 310] width 76 height 8
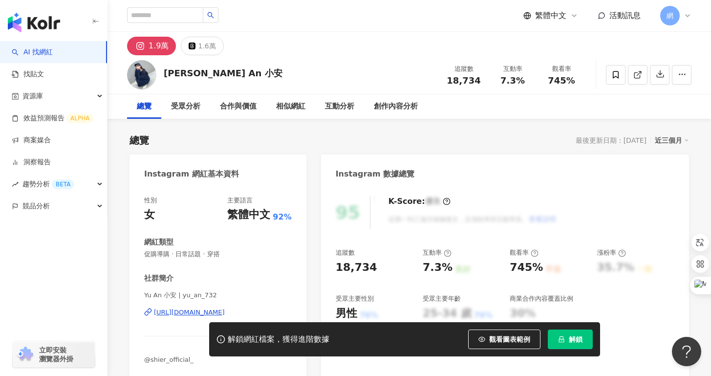
click at [225, 310] on div "[URL][DOMAIN_NAME]" at bounding box center [189, 312] width 71 height 9
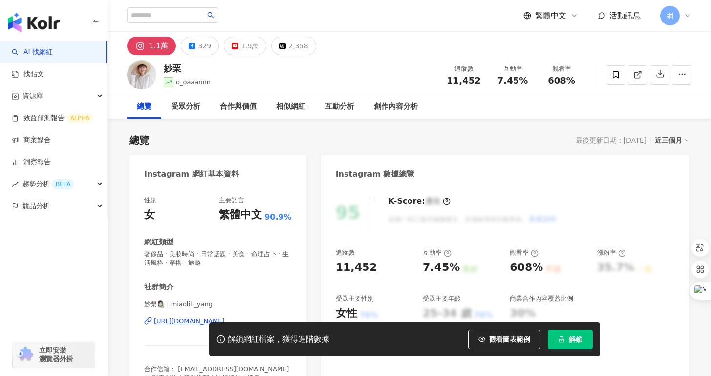
click at [187, 322] on div "解鎖網紅檔案，獲得進階數據 觀看圖表範例 解鎖" at bounding box center [355, 339] width 711 height 34
click at [188, 322] on div "解鎖網紅檔案，獲得進階數據 觀看圖表範例 解鎖" at bounding box center [355, 339] width 711 height 34
click at [190, 320] on div "https://www.instagram.com/miaolili_yang/" at bounding box center [189, 321] width 71 height 9
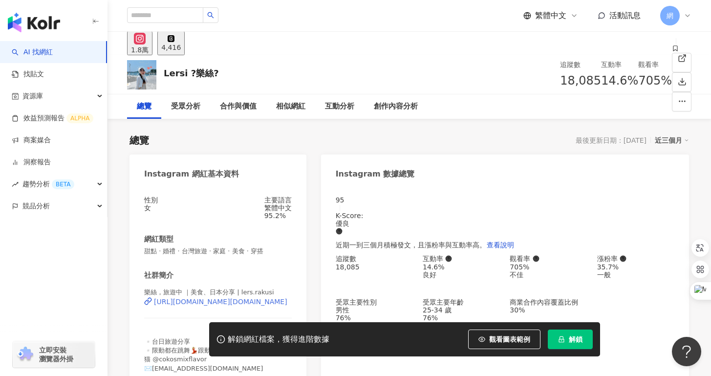
click at [218, 305] on div "https://www.instagram.com/lers.rakusi/" at bounding box center [220, 302] width 133 height 8
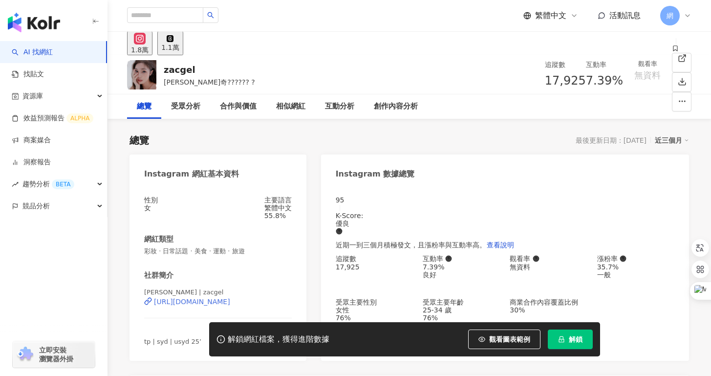
click at [210, 305] on div "https://www.instagram.com/zacgel/" at bounding box center [192, 302] width 76 height 8
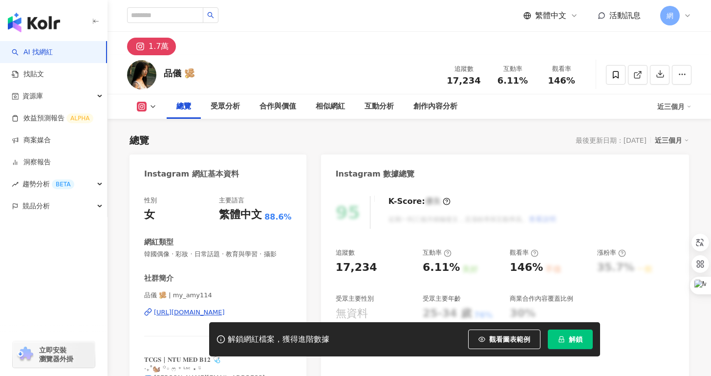
click at [214, 312] on div "[URL][DOMAIN_NAME]" at bounding box center [189, 312] width 71 height 9
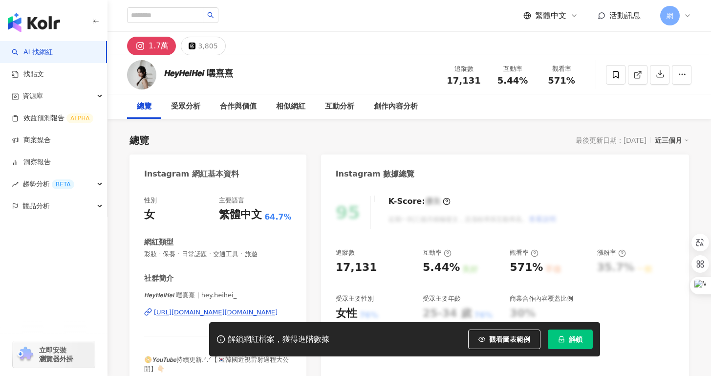
click at [185, 308] on div "[URL][DOMAIN_NAME][DOMAIN_NAME]" at bounding box center [216, 312] width 124 height 9
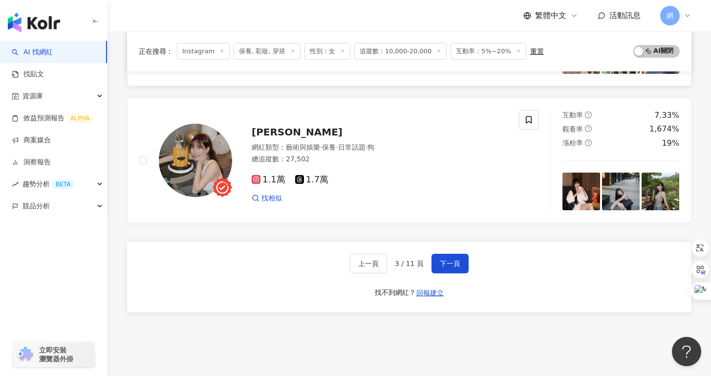
scroll to position [1555, 0]
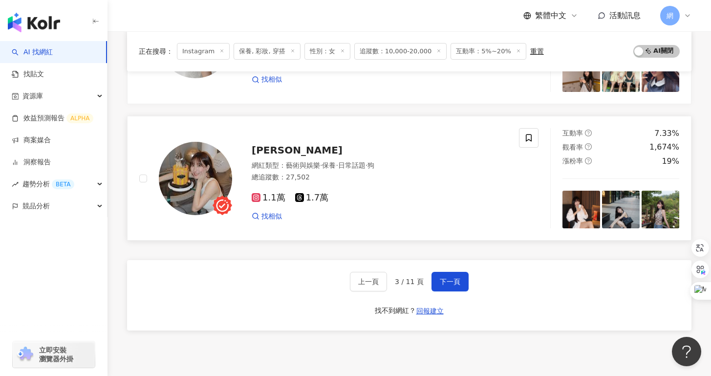
click at [303, 171] on div "網紅類型 ： 藝術與娛樂 · 保養 · 日常話題 · 狗 總追蹤數 ： 27,502" at bounding box center [379, 173] width 255 height 24
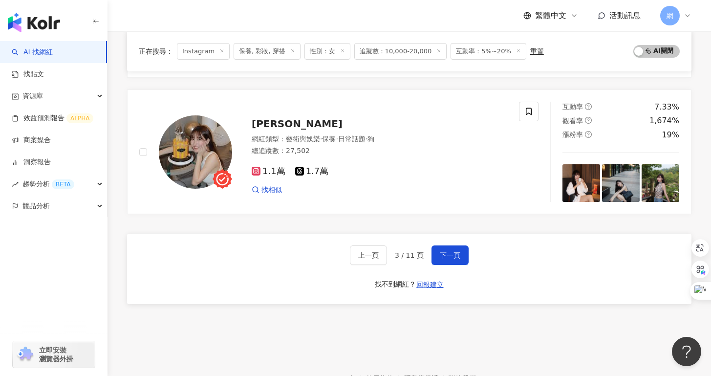
scroll to position [1642, 0]
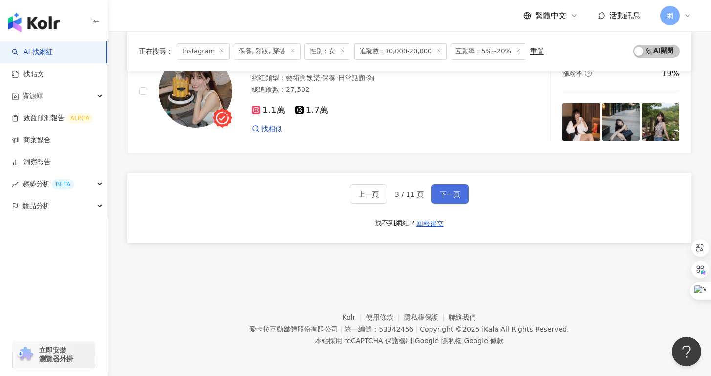
click at [447, 200] on button "下一頁" at bounding box center [449, 194] width 37 height 20
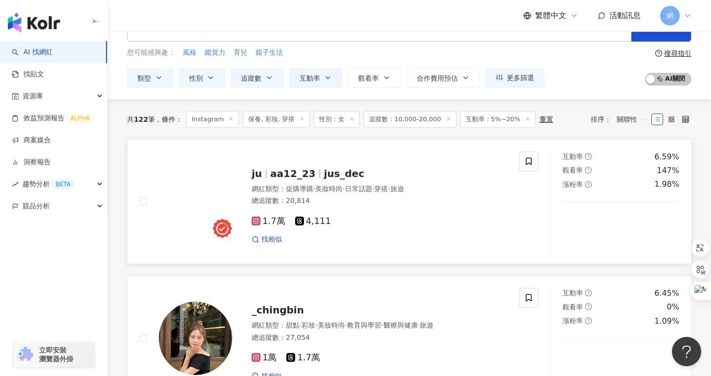
scroll to position [106, 0]
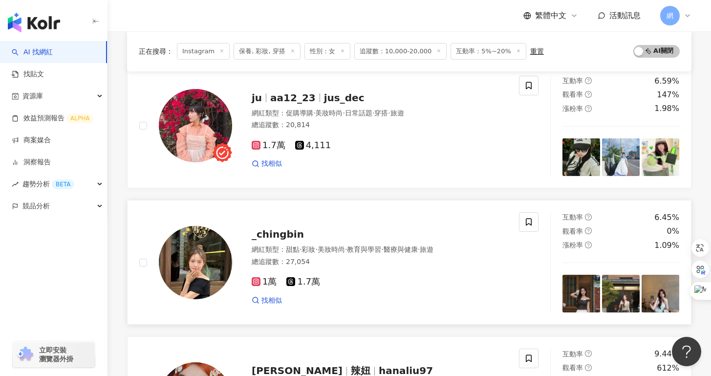
click at [322, 235] on div "_chingbin" at bounding box center [379, 234] width 255 height 14
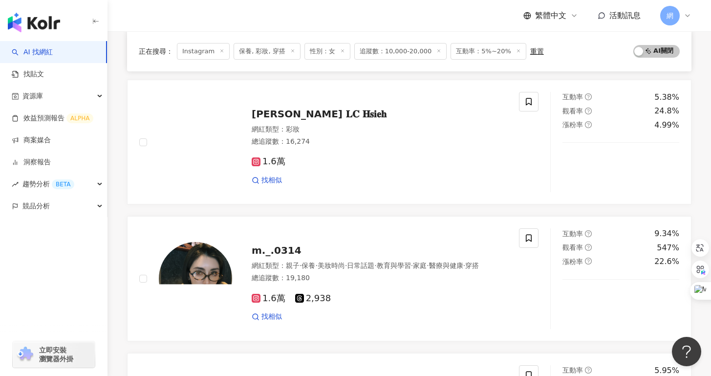
scroll to position [799, 0]
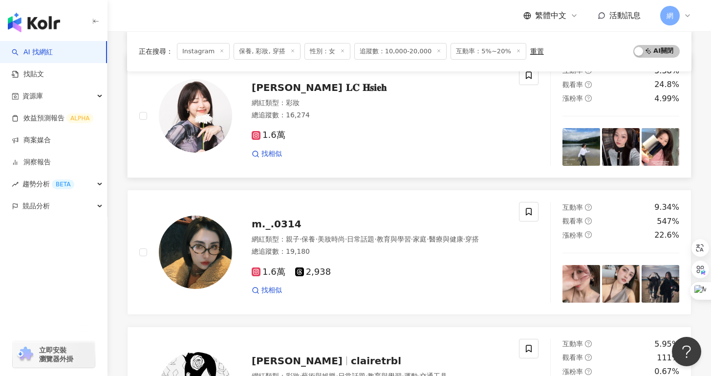
click at [315, 93] on div "𝐉𝐞𝐧𝐧𝐲 𝐋𝐂 𝐇𝐬𝐢𝐞𝐡" at bounding box center [379, 88] width 255 height 14
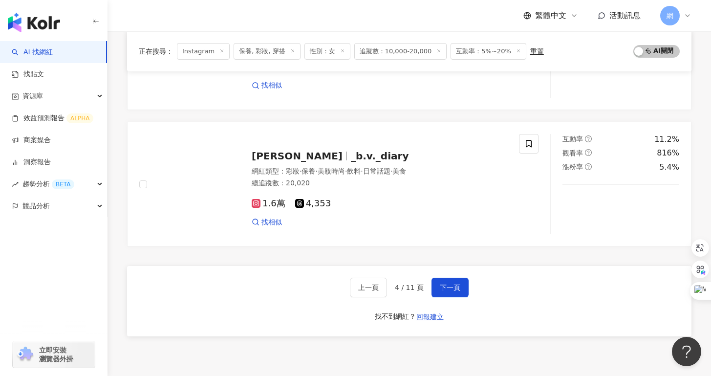
scroll to position [1468, 0]
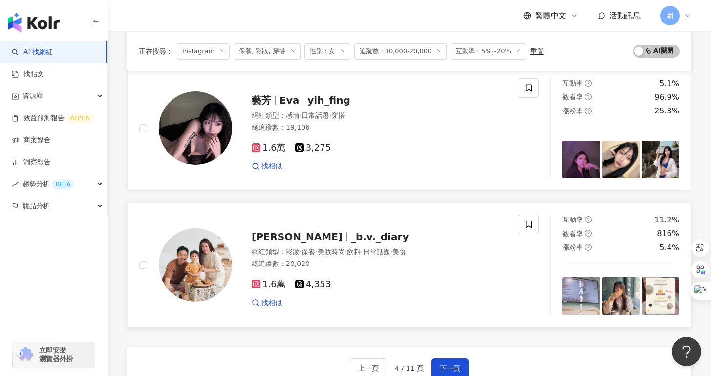
click at [351, 234] on span "_b.v._diary" at bounding box center [380, 237] width 58 height 12
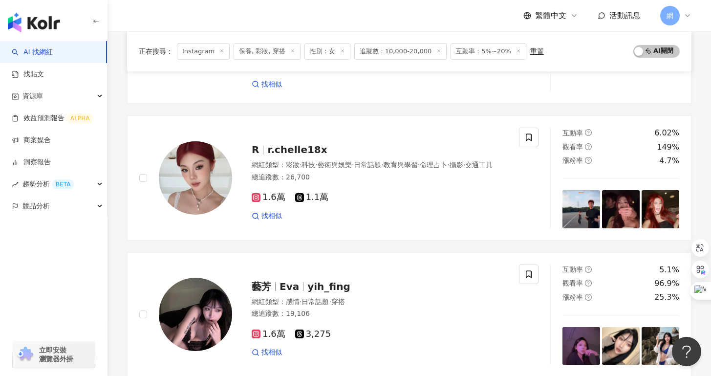
scroll to position [1642, 0]
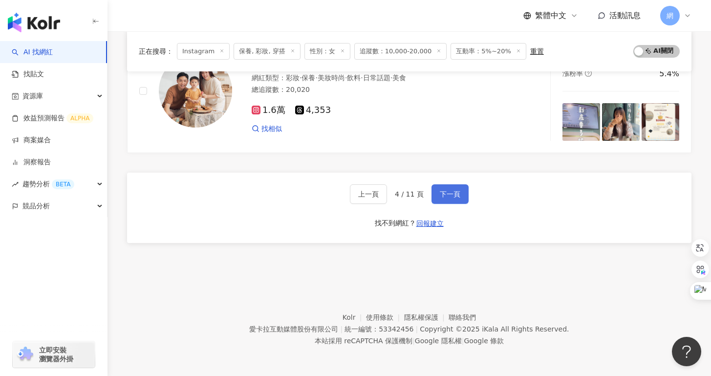
click at [440, 197] on span "下一頁" at bounding box center [450, 194] width 21 height 8
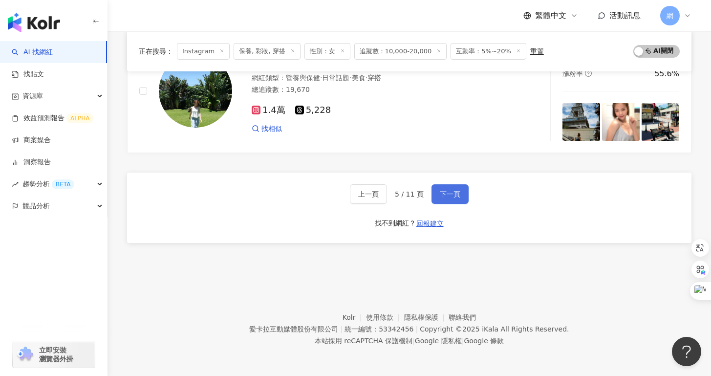
click at [452, 192] on span "下一頁" at bounding box center [450, 194] width 21 height 8
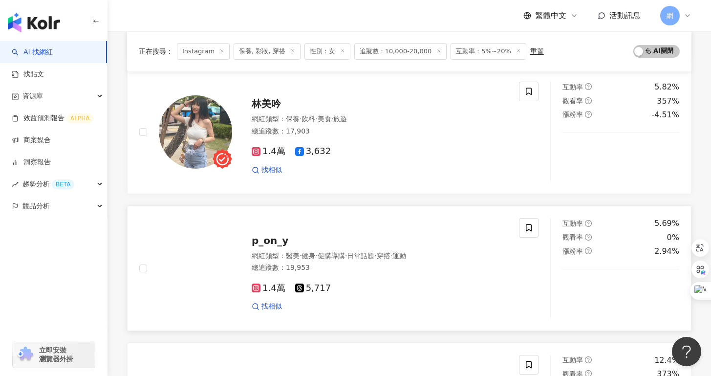
scroll to position [420, 0]
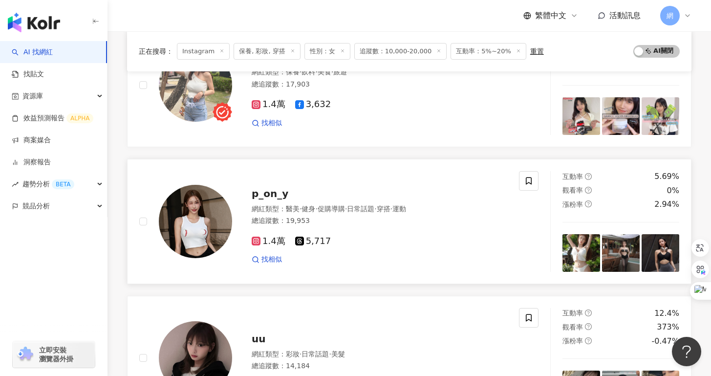
click at [283, 200] on div "p_on_y 網紅類型 ： 醫美 · 健身 · 促購導購 · 日常話題 · 穿搭 · 運動 總追蹤數 ： 19,953 1.4萬 5,717 找相似" at bounding box center [369, 221] width 275 height 85
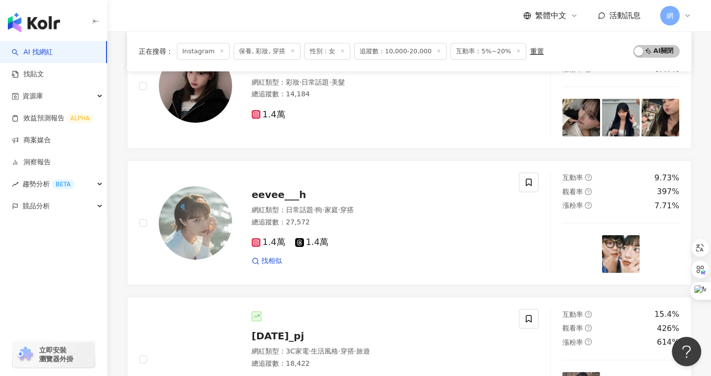
scroll to position [802, 0]
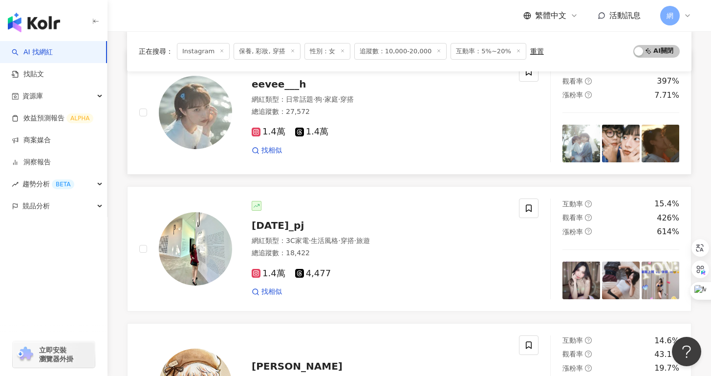
click at [407, 145] on div "1.4萬 1.4萬 找相似" at bounding box center [379, 137] width 255 height 36
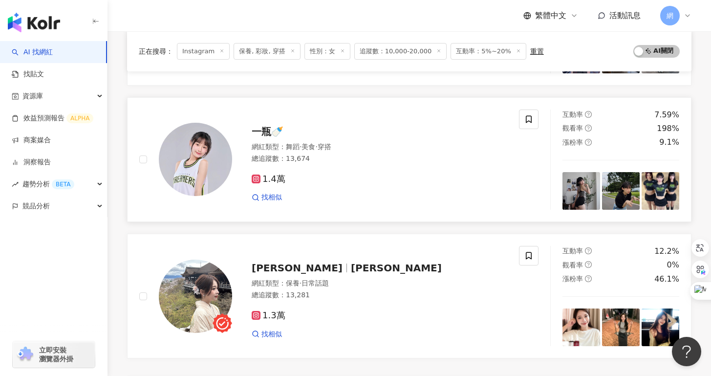
scroll to position [1623, 0]
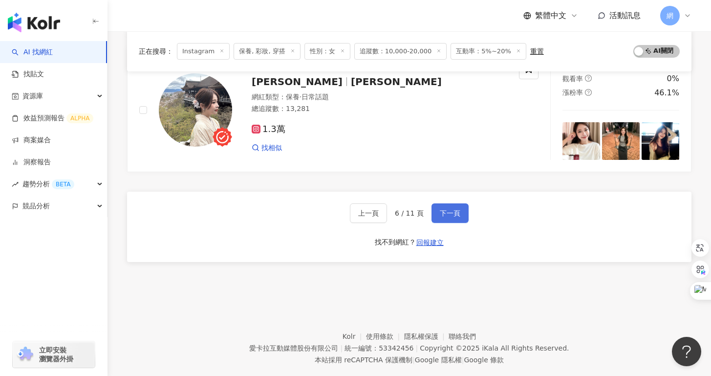
click at [449, 218] on button "下一頁" at bounding box center [449, 213] width 37 height 20
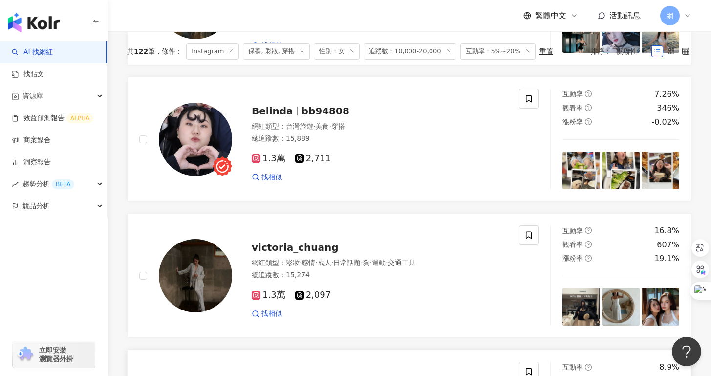
scroll to position [381, 0]
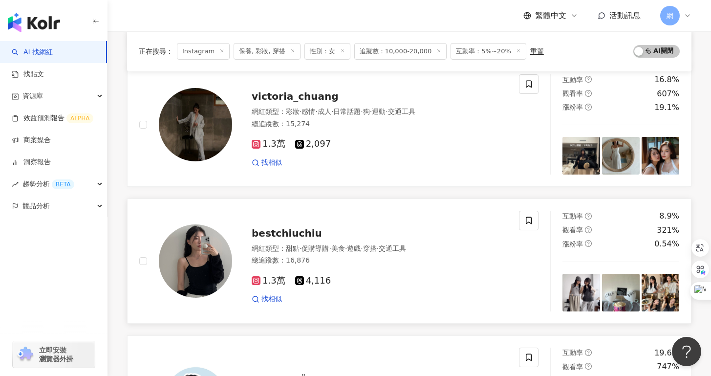
click at [425, 268] on div "1.3萬 4,116 找相似" at bounding box center [379, 286] width 255 height 36
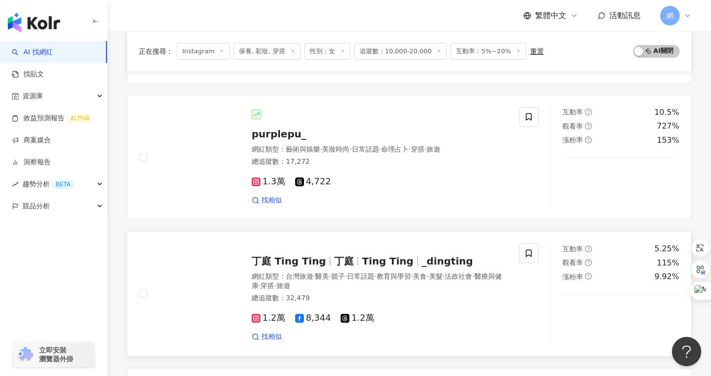
scroll to position [848, 0]
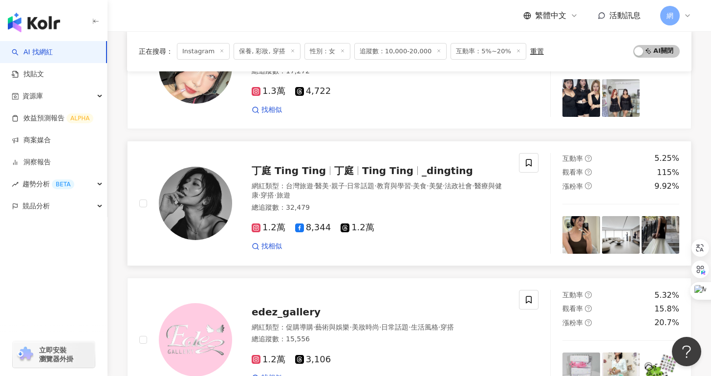
click at [332, 199] on div "網紅類型 ： 台灣旅遊 · 醫美 · 親子 · 日常話題 · 教育與學習 · 美食 · 美髮 · 法政社會 · 醫療與健康 · 穿搭 · 旅遊" at bounding box center [379, 190] width 255 height 19
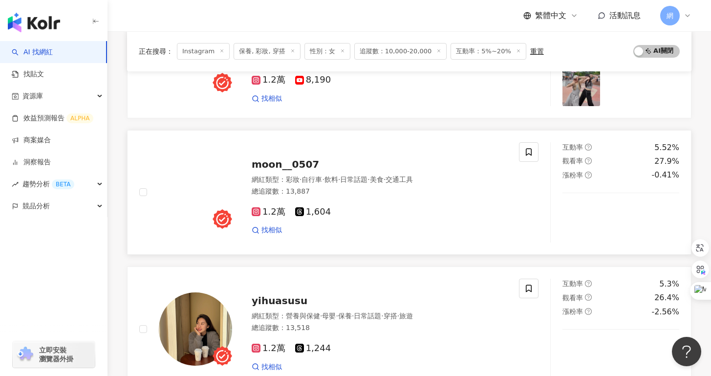
scroll to position [1642, 0]
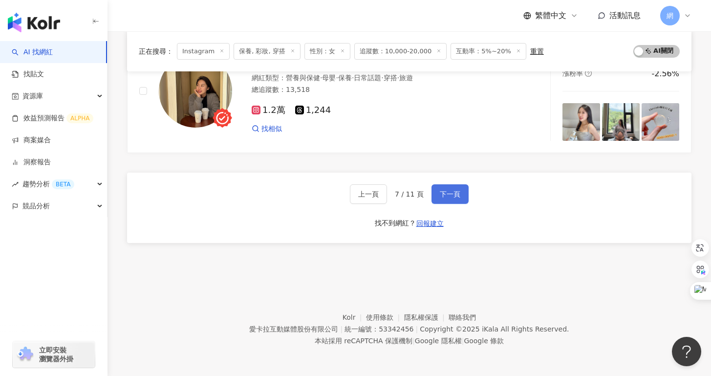
click at [439, 185] on button "下一頁" at bounding box center [449, 194] width 37 height 20
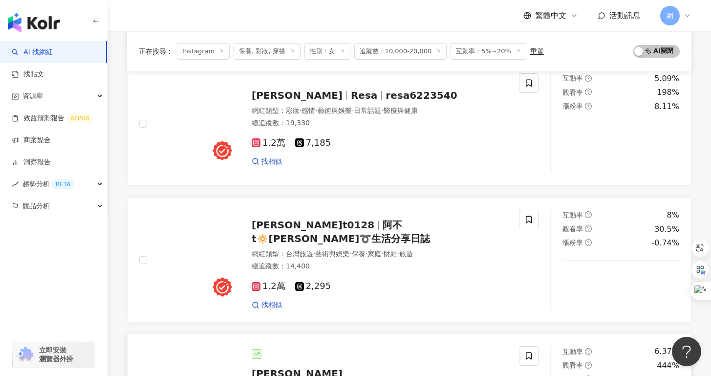
scroll to position [61, 0]
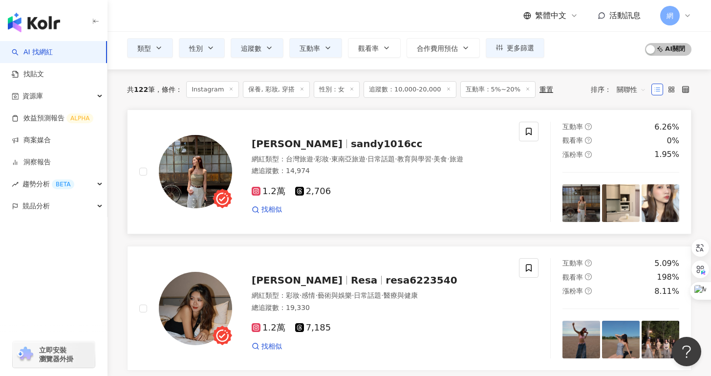
click at [360, 169] on div "總追蹤數 ： 14,974" at bounding box center [379, 171] width 255 height 10
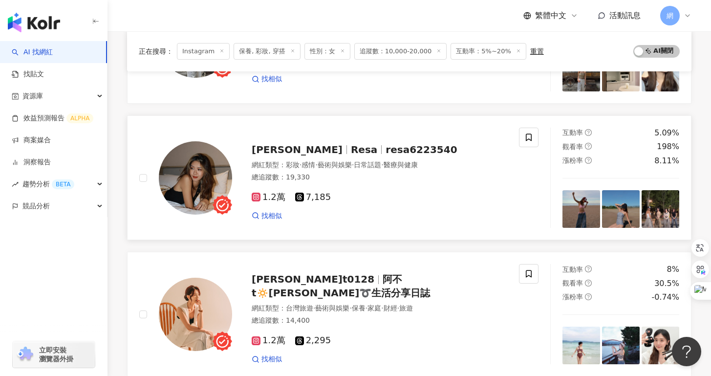
scroll to position [215, 0]
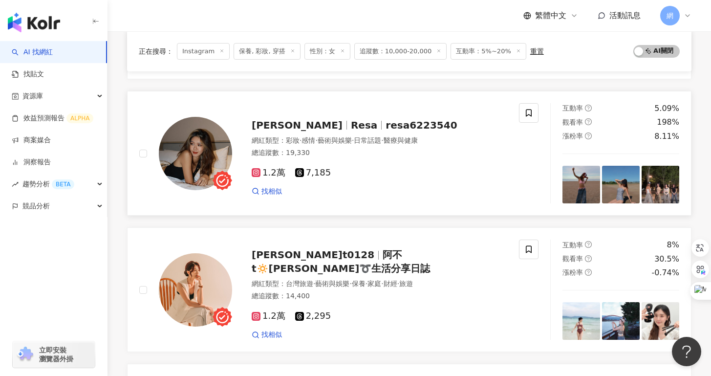
click at [387, 194] on div "找相似" at bounding box center [379, 192] width 255 height 10
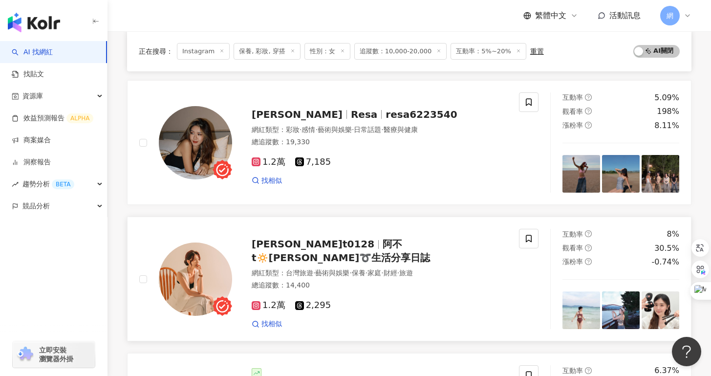
scroll to position [289, 0]
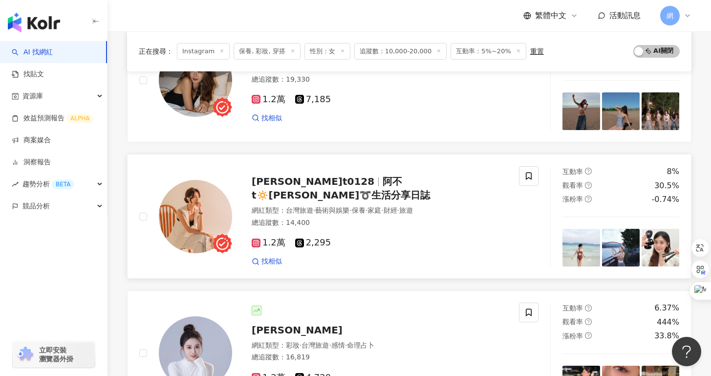
click at [324, 230] on div "1.2萬 2,295 找相似" at bounding box center [379, 248] width 255 height 36
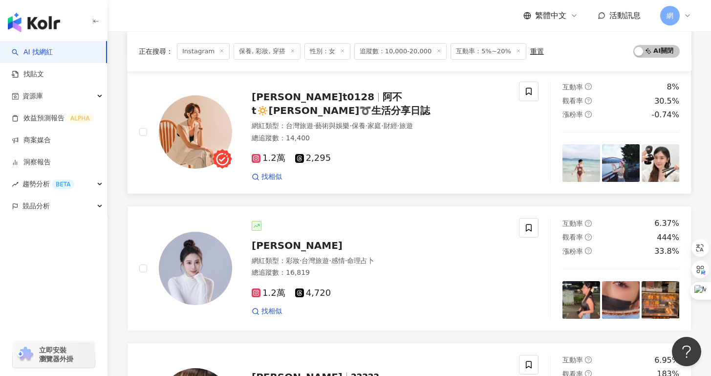
scroll to position [464, 0]
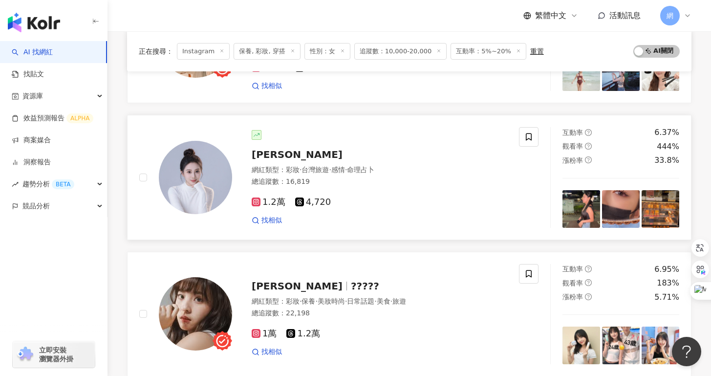
click at [352, 196] on div "1.2萬 4,720 找相似" at bounding box center [379, 207] width 255 height 36
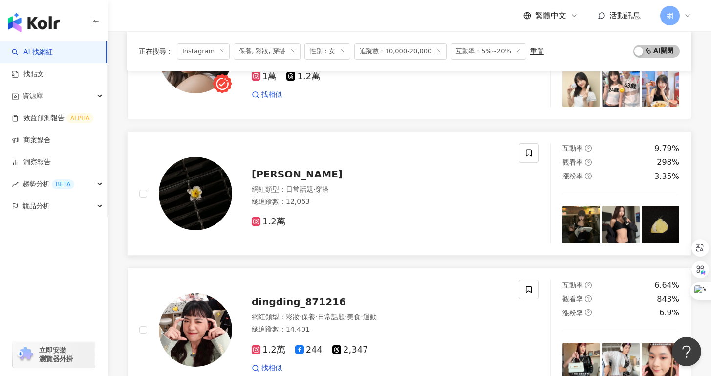
scroll to position [731, 0]
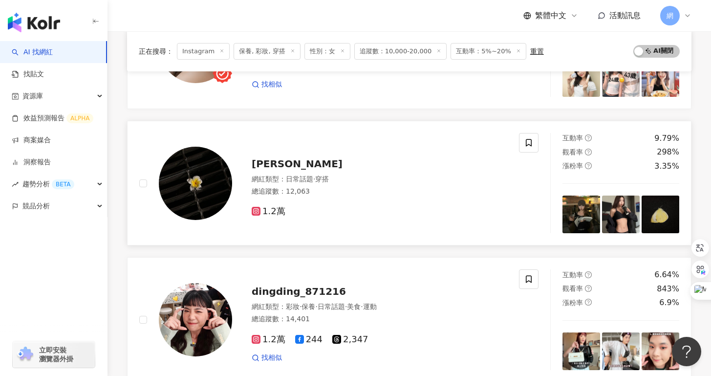
click at [374, 192] on div "總追蹤數 ： 12,063" at bounding box center [379, 192] width 255 height 10
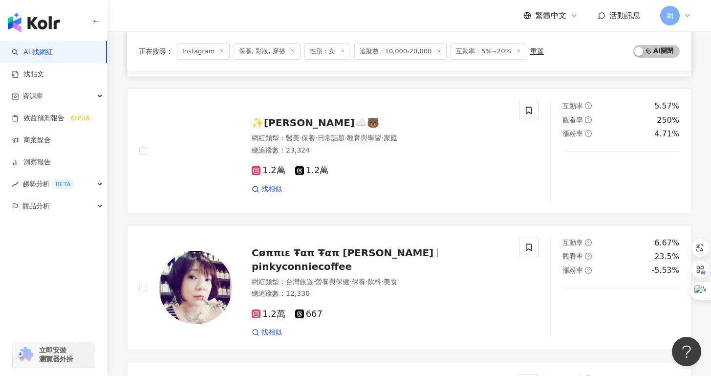
scroll to position [1323, 0]
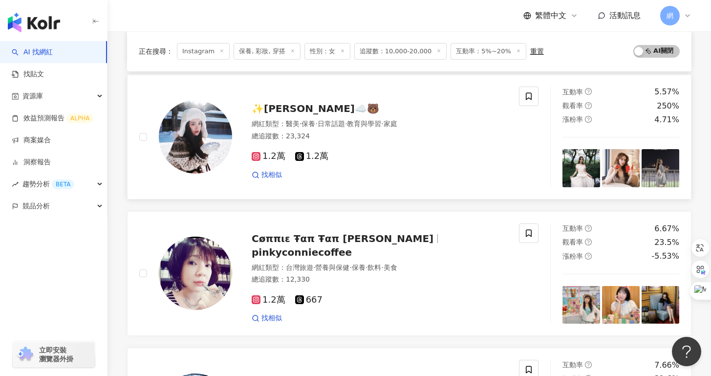
click at [351, 140] on div "總追蹤數 ： 23,324" at bounding box center [379, 136] width 255 height 10
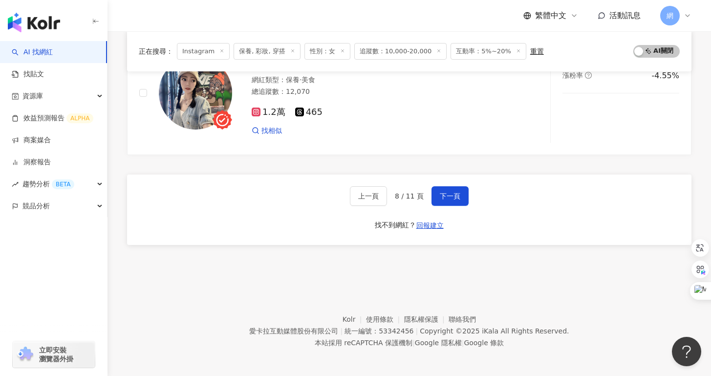
scroll to position [1642, 0]
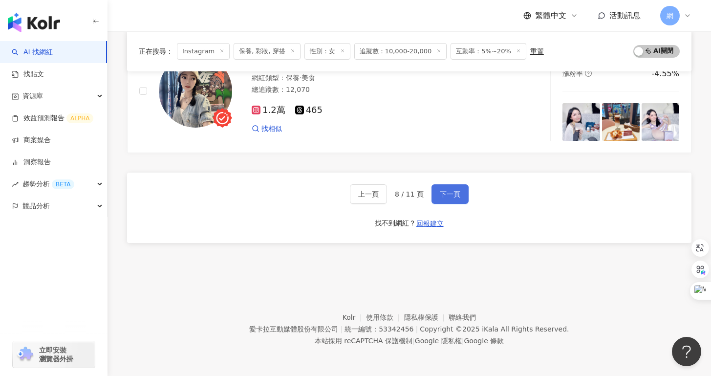
click at [453, 200] on button "下一頁" at bounding box center [449, 194] width 37 height 20
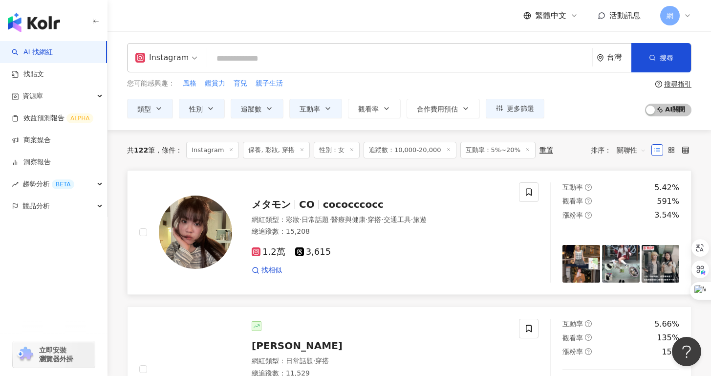
scroll to position [189, 0]
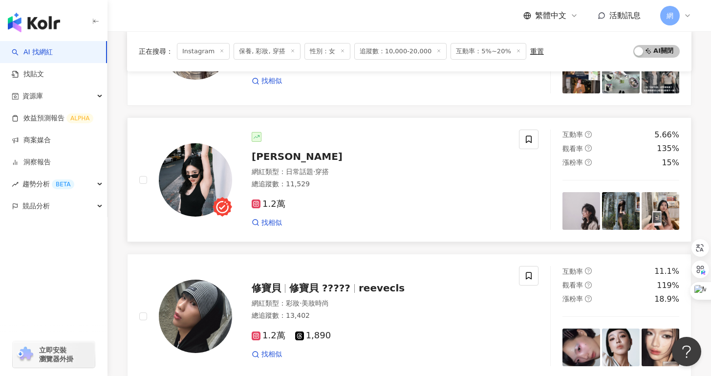
click at [389, 187] on div "總追蹤數 ： 11,529" at bounding box center [379, 184] width 255 height 10
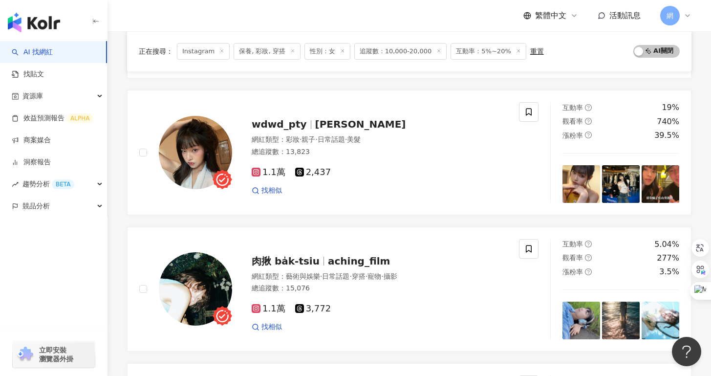
scroll to position [917, 0]
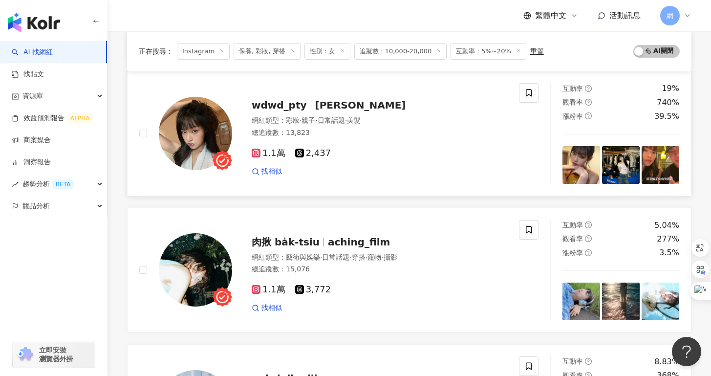
click at [325, 114] on div "wdwd_pty 蔡 蔡 子 網紅類型 ： 彩妝 · 親子 · 日常話題 · 美髮 總追蹤數 ： 13,823 1.1萬 2,437 找相似" at bounding box center [369, 132] width 275 height 85
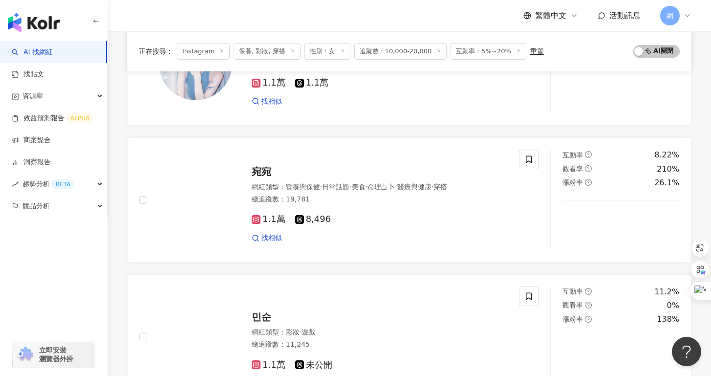
scroll to position [1344, 0]
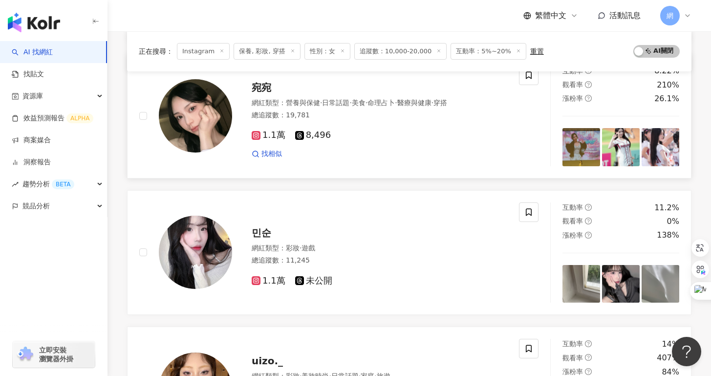
click at [290, 110] on div "總追蹤數 ： 19,781" at bounding box center [379, 115] width 255 height 10
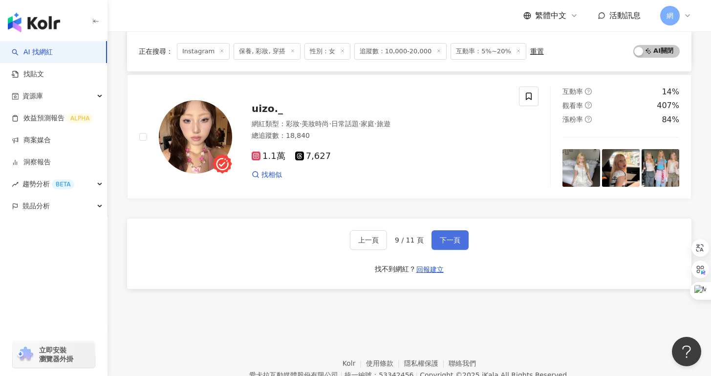
click at [454, 234] on button "下一頁" at bounding box center [449, 240] width 37 height 20
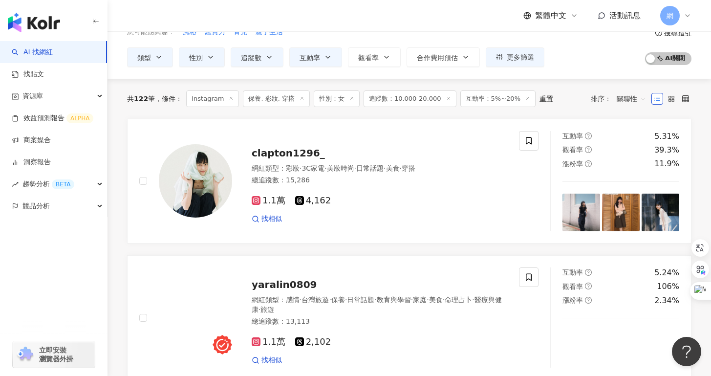
scroll to position [9, 0]
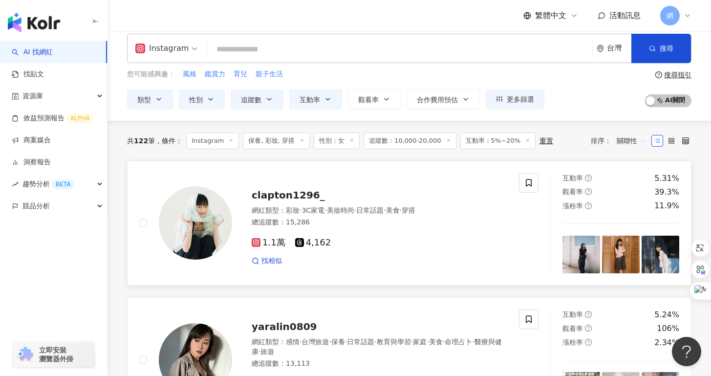
click at [356, 208] on span "·" at bounding box center [355, 210] width 2 height 8
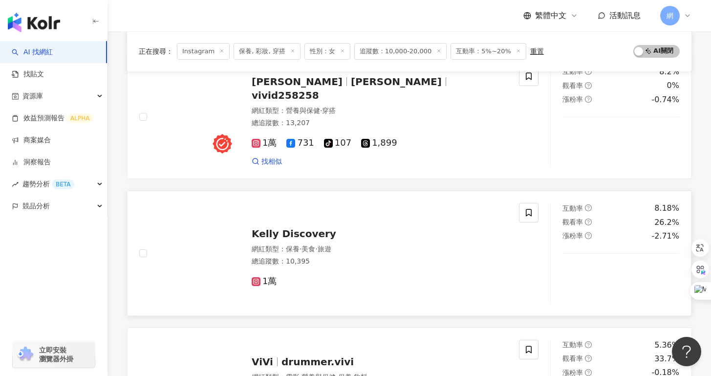
scroll to position [1529, 0]
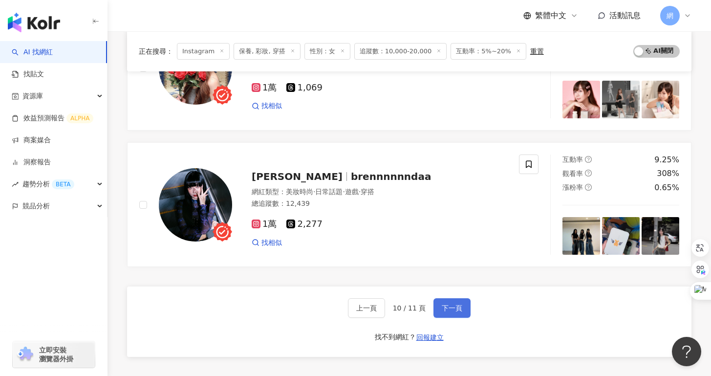
click at [454, 306] on span "下一頁" at bounding box center [452, 308] width 21 height 8
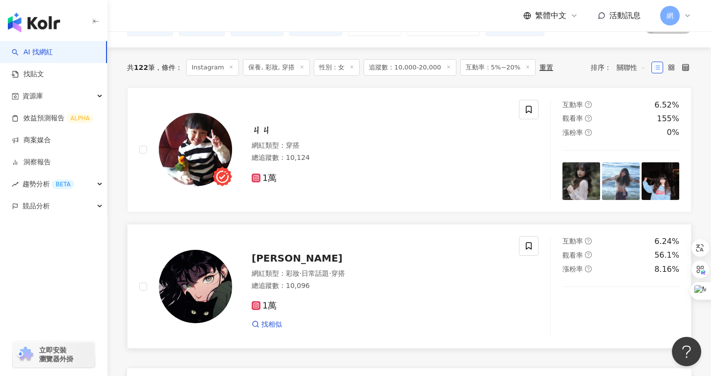
scroll to position [0, 0]
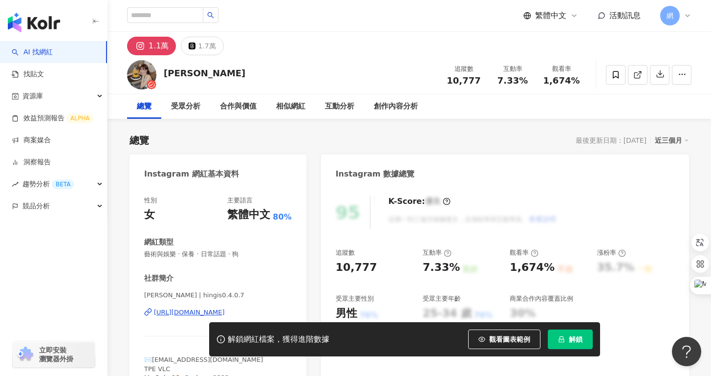
click at [183, 313] on div "[URL][DOMAIN_NAME]" at bounding box center [189, 312] width 71 height 9
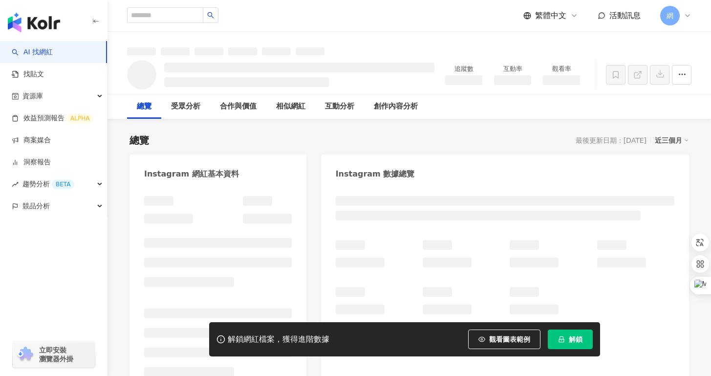
scroll to position [10, 0]
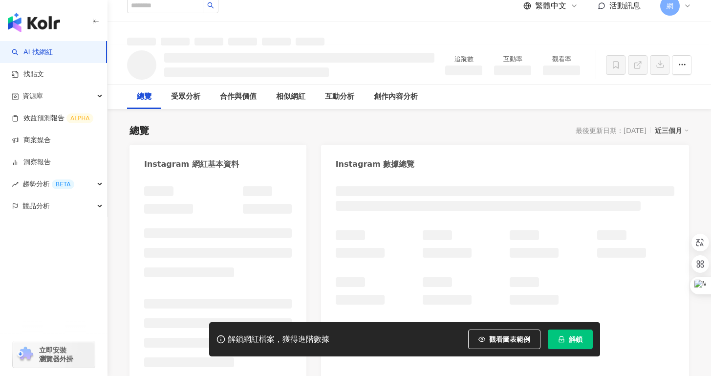
click at [207, 314] on ul at bounding box center [218, 332] width 148 height 68
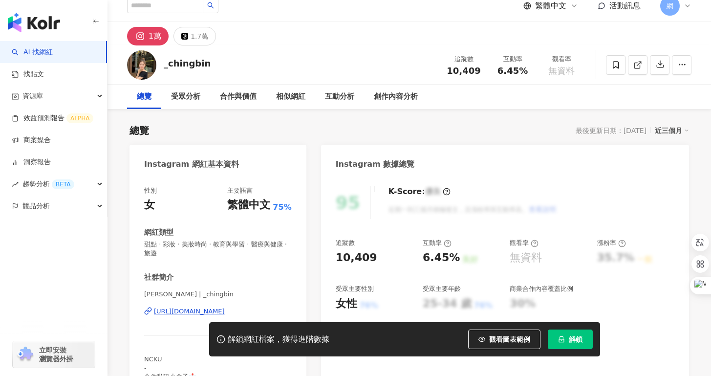
scroll to position [69, 0]
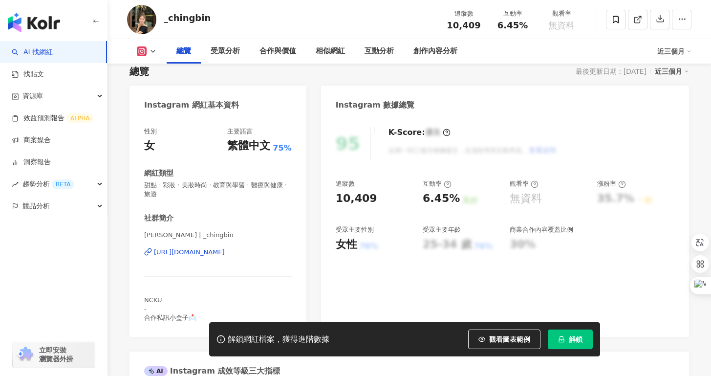
click at [225, 250] on div "https://www.instagram.com/_chingbin/" at bounding box center [189, 252] width 71 height 9
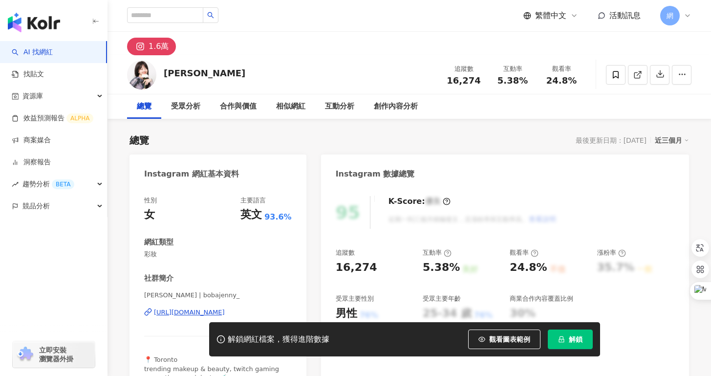
click at [194, 310] on div "[URL][DOMAIN_NAME]" at bounding box center [189, 312] width 71 height 9
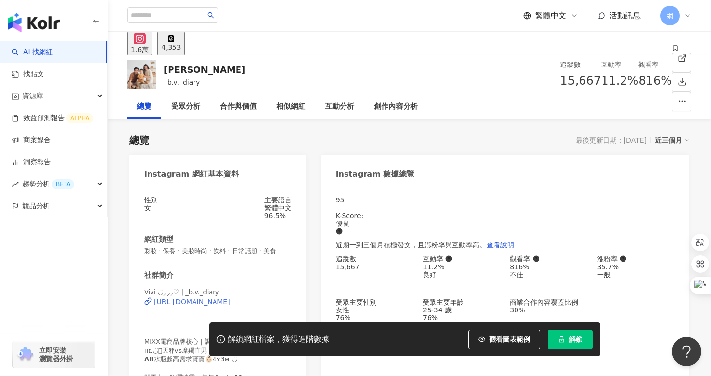
click at [206, 305] on div "[URL][DOMAIN_NAME]" at bounding box center [192, 302] width 76 height 8
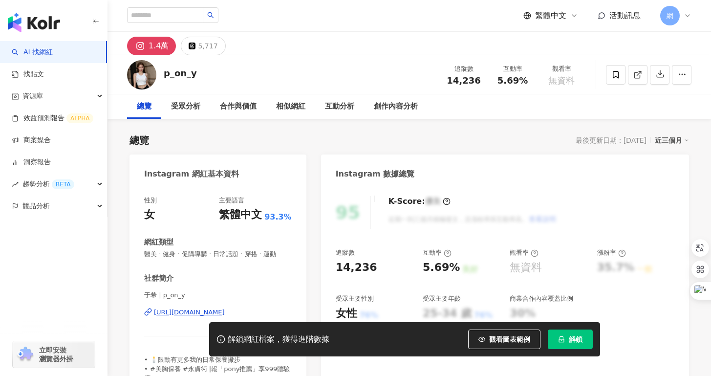
click at [186, 312] on div "https://www.instagram.com/p_on_y/" at bounding box center [189, 312] width 71 height 9
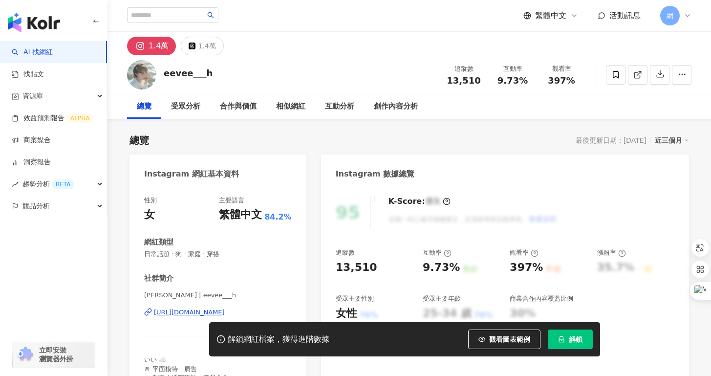
click at [188, 312] on div "[URL][DOMAIN_NAME]" at bounding box center [189, 312] width 71 height 9
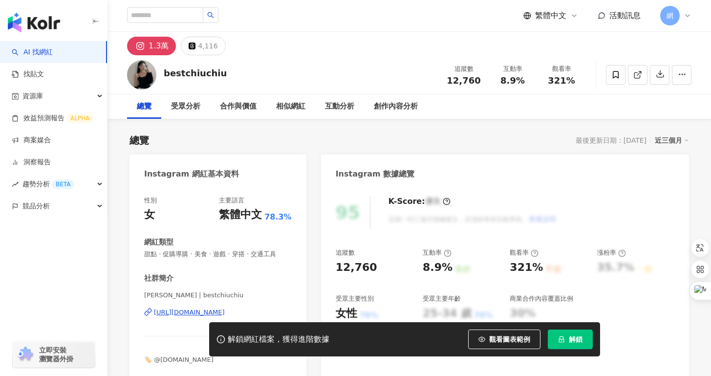
click at [225, 313] on div "[URL][DOMAIN_NAME]" at bounding box center [189, 312] width 71 height 9
click at [225, 310] on div "[URL][DOMAIN_NAME]" at bounding box center [189, 312] width 71 height 9
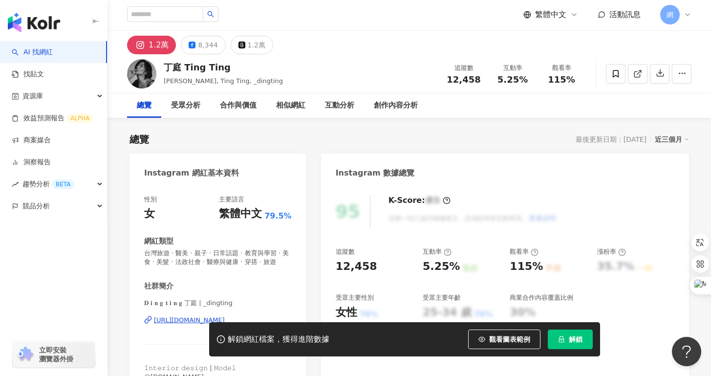
scroll to position [93, 0]
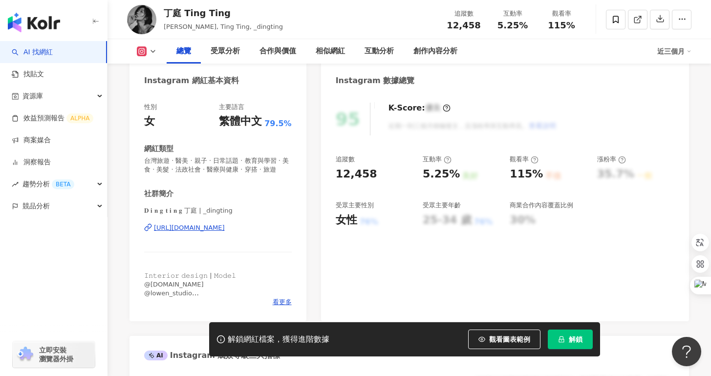
click at [225, 227] on div "https://www.instagram.com/_dingting/" at bounding box center [189, 227] width 71 height 9
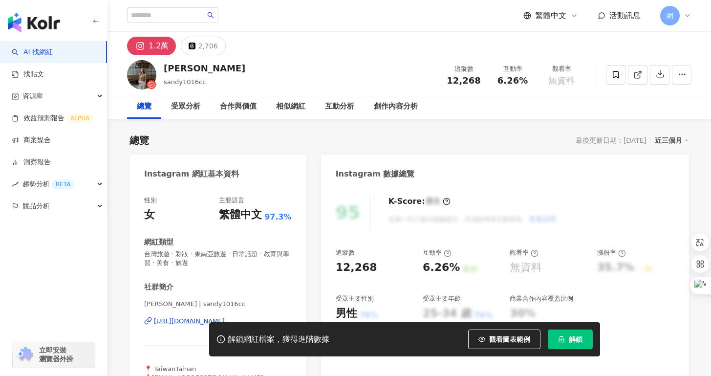
click at [174, 322] on div "解鎖網紅檔案，獲得進階數據 觀看圖表範例 解鎖" at bounding box center [355, 339] width 711 height 34
click at [182, 319] on div "https://www.instagram.com/sandy1016cc/" at bounding box center [189, 321] width 71 height 9
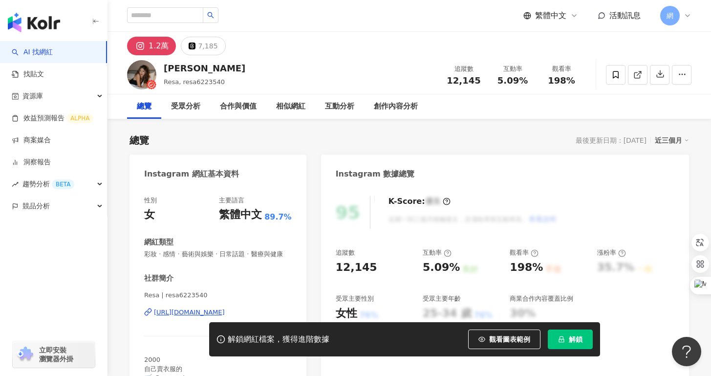
click at [225, 308] on div "[URL][DOMAIN_NAME]" at bounding box center [189, 312] width 71 height 9
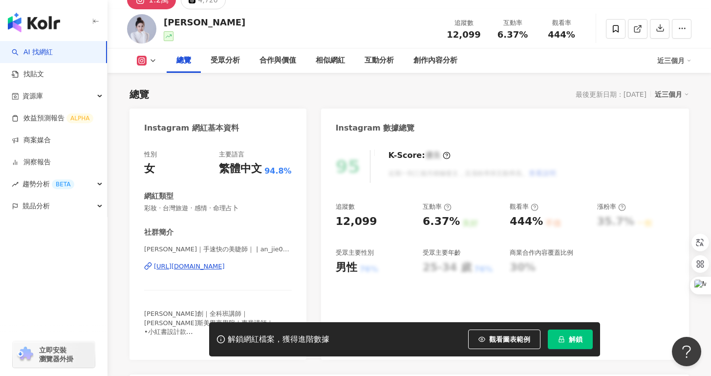
scroll to position [52, 0]
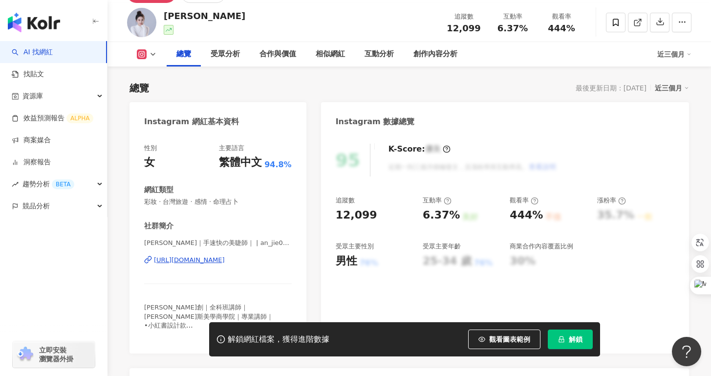
click at [225, 261] on div "https://www.instagram.com/an_jie0511/" at bounding box center [189, 259] width 71 height 9
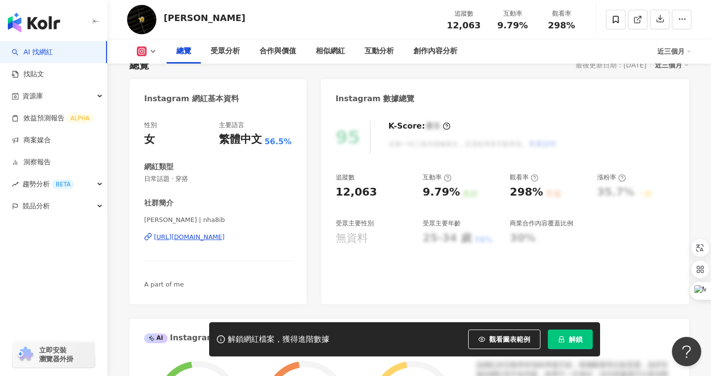
click at [246, 240] on div "[PERSON_NAME] | nha8ib [URL][DOMAIN_NAME]" at bounding box center [218, 243] width 148 height 57
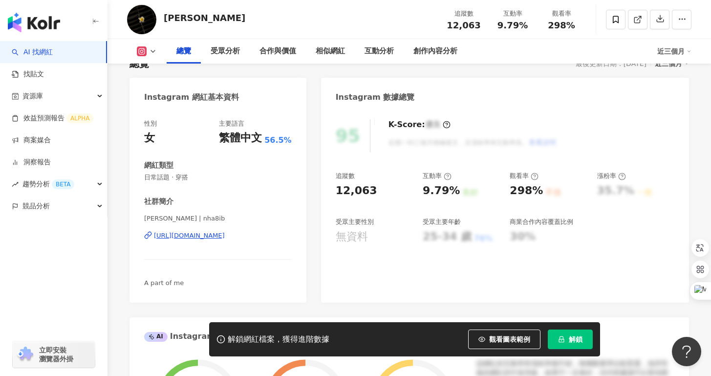
click at [225, 237] on div "[URL][DOMAIN_NAME]" at bounding box center [189, 235] width 71 height 9
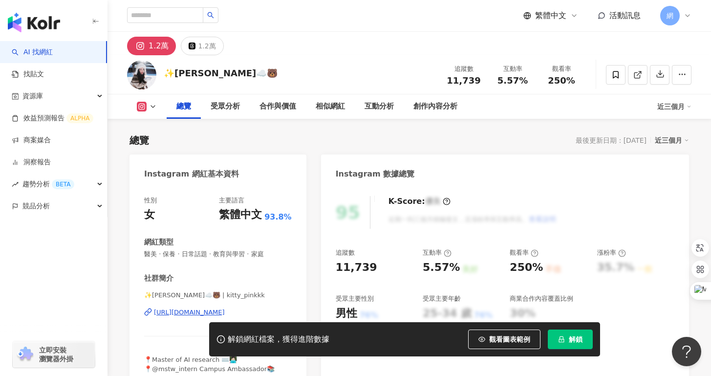
scroll to position [193, 0]
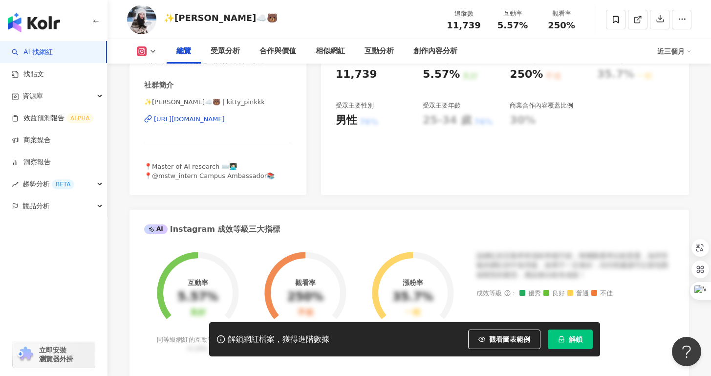
click at [225, 121] on div "https://www.instagram.com/kitty_pinkkk/" at bounding box center [189, 119] width 71 height 9
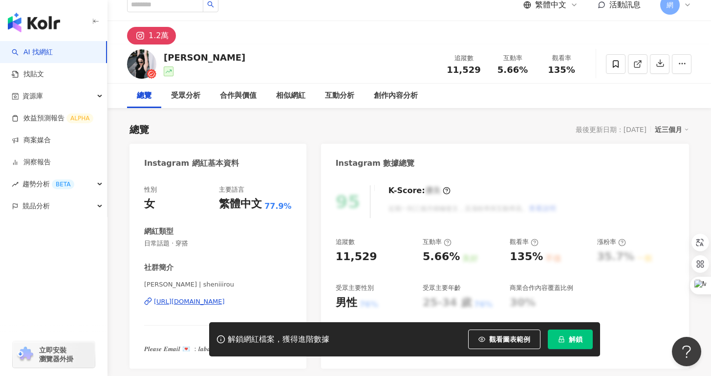
scroll to position [12, 0]
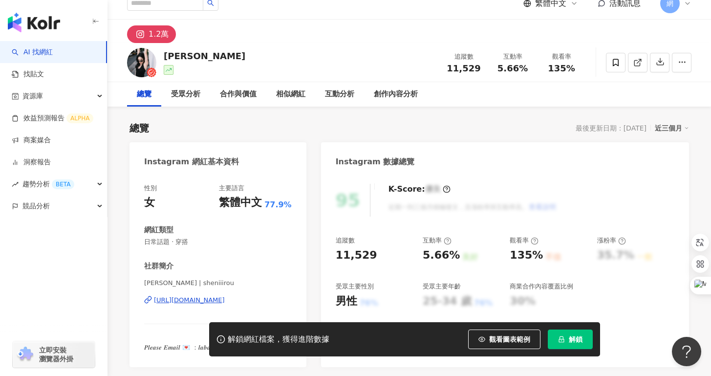
click at [225, 299] on div "https://www.instagram.com/sheniiirou/" at bounding box center [189, 300] width 71 height 9
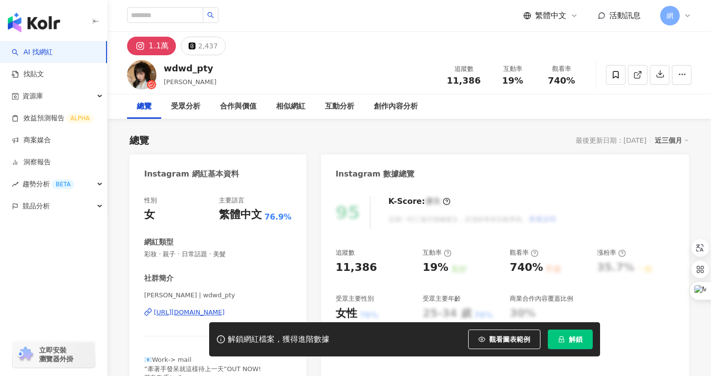
click at [191, 311] on div "[URL][DOMAIN_NAME]" at bounding box center [189, 312] width 71 height 9
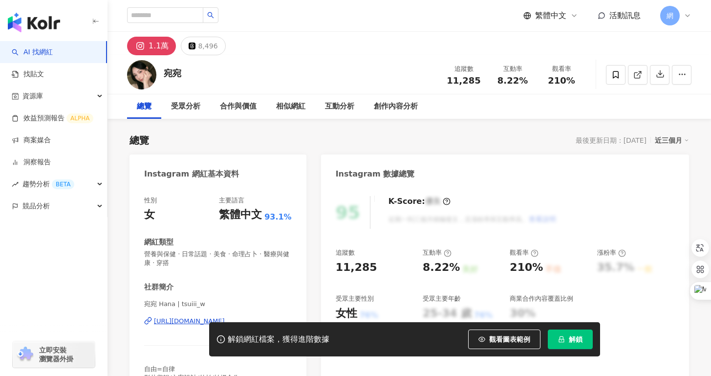
click at [184, 319] on div "https://www.instagram.com/tsuiii_w/" at bounding box center [189, 321] width 71 height 9
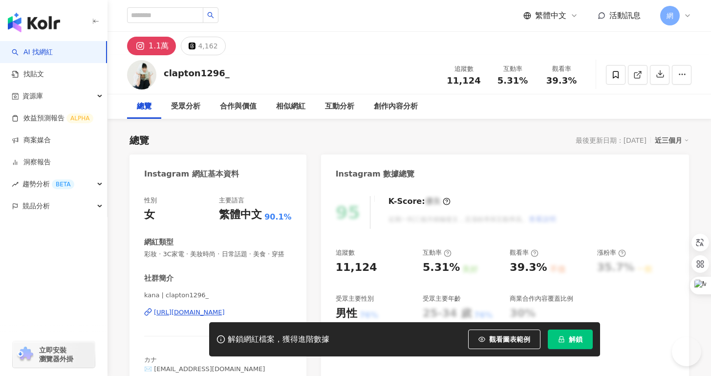
click at [225, 311] on div "[URL][DOMAIN_NAME]" at bounding box center [189, 312] width 71 height 9
